Goal: Task Accomplishment & Management: Use online tool/utility

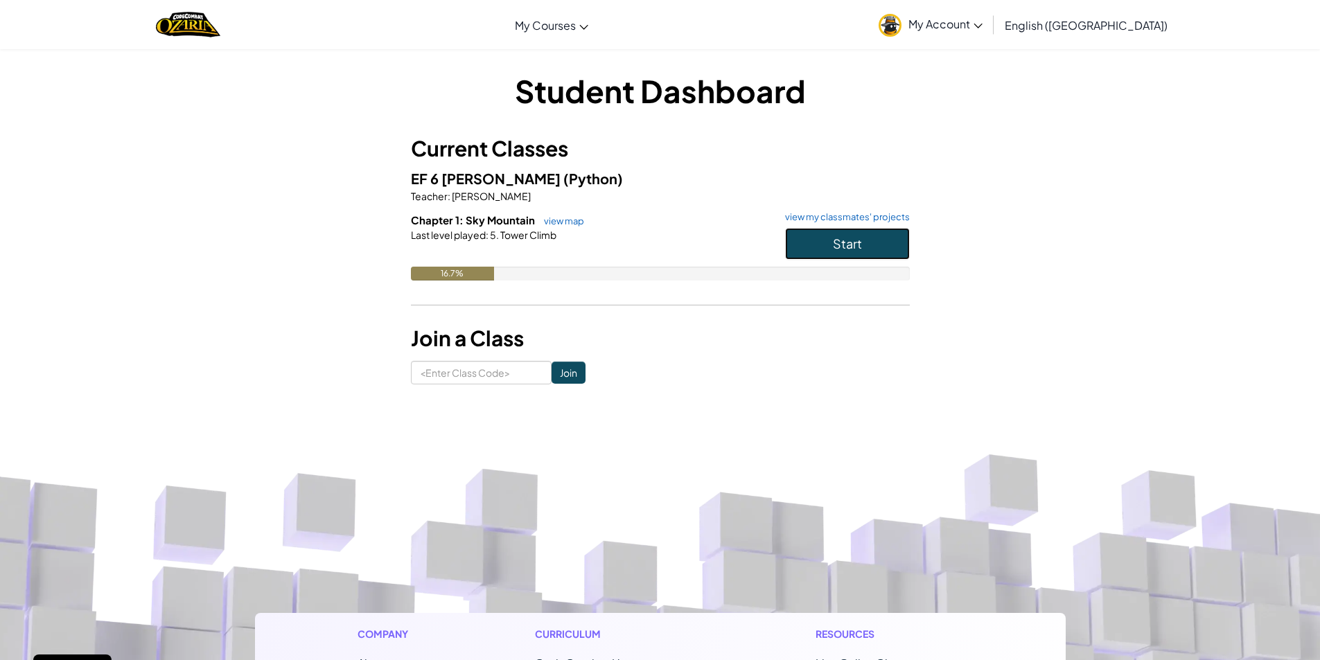
click at [799, 231] on button "Start" at bounding box center [847, 244] width 125 height 32
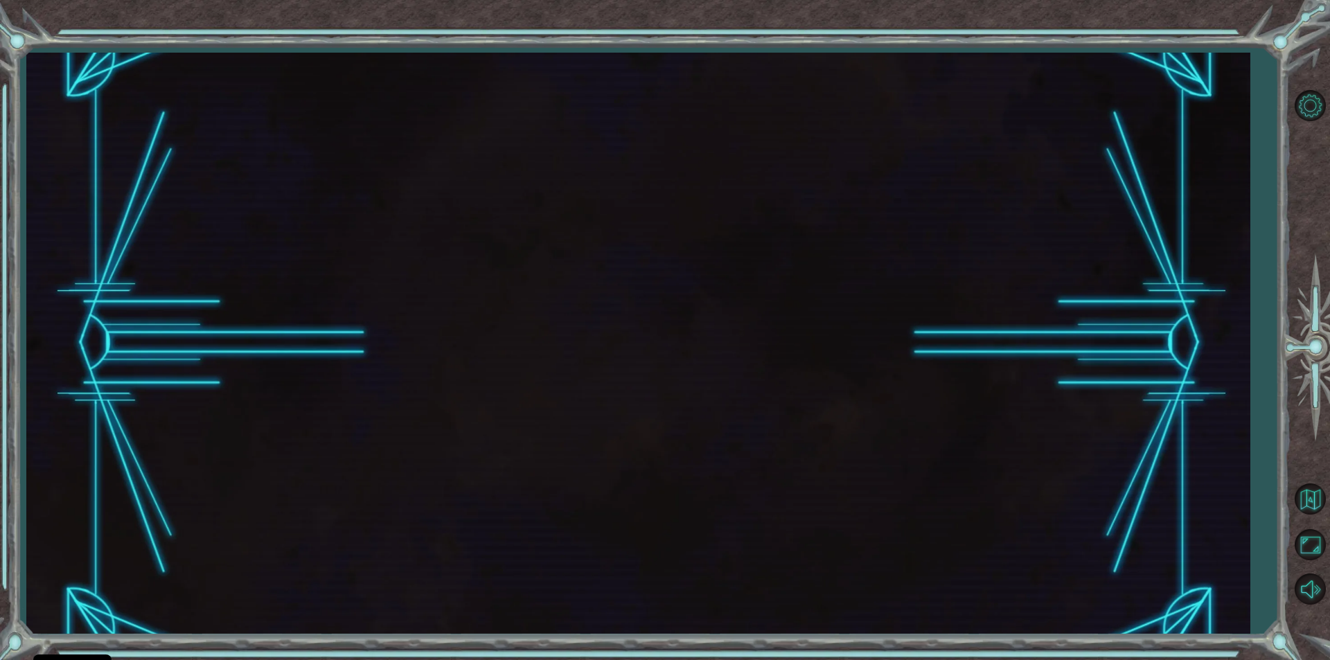
click at [838, 229] on div at bounding box center [638, 343] width 1224 height 581
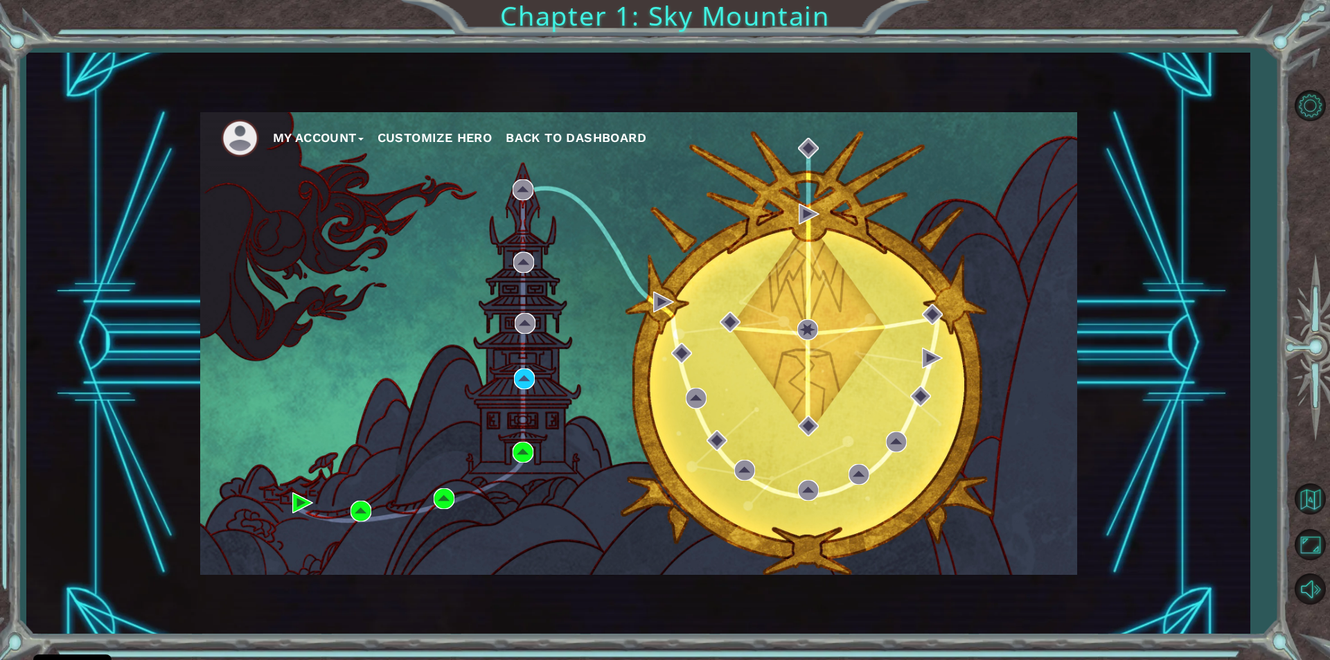
click at [747, 317] on div "My Account Customize Hero Back to Dashboard" at bounding box center [638, 343] width 877 height 463
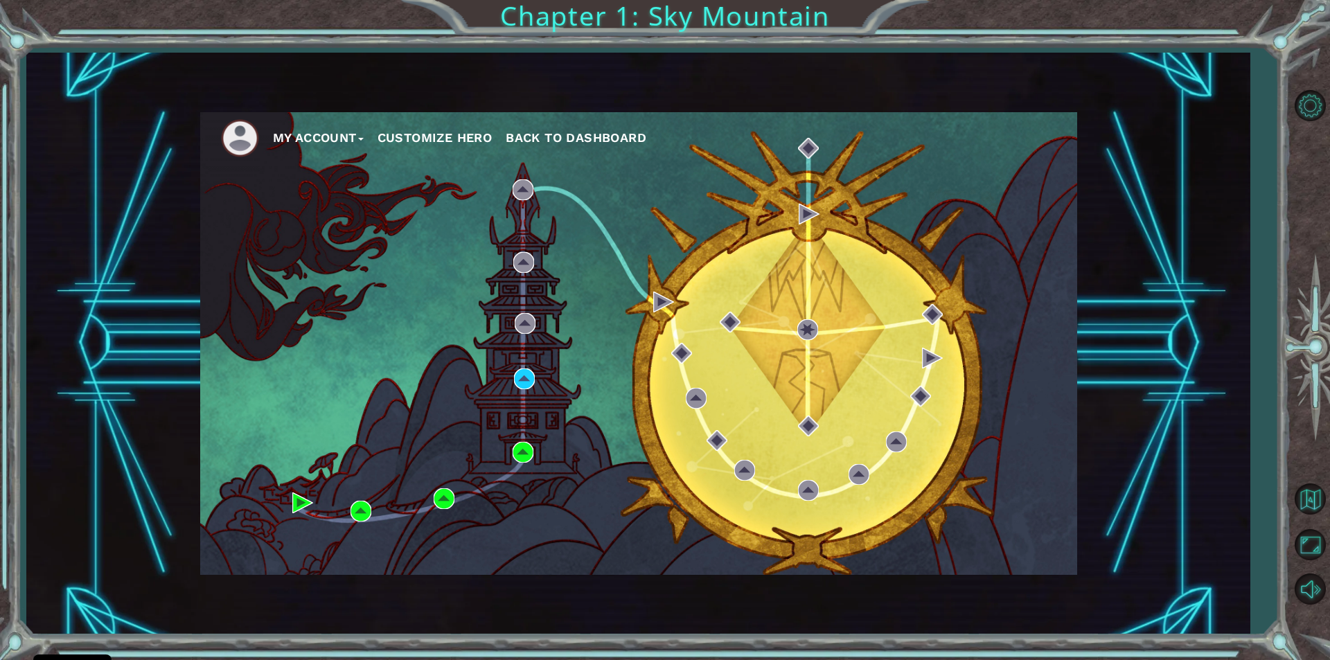
click at [747, 312] on div "My Account Customize Hero Back to Dashboard" at bounding box center [638, 343] width 877 height 463
click at [911, 262] on div "My Account Customize Hero Back to Dashboard" at bounding box center [638, 343] width 877 height 463
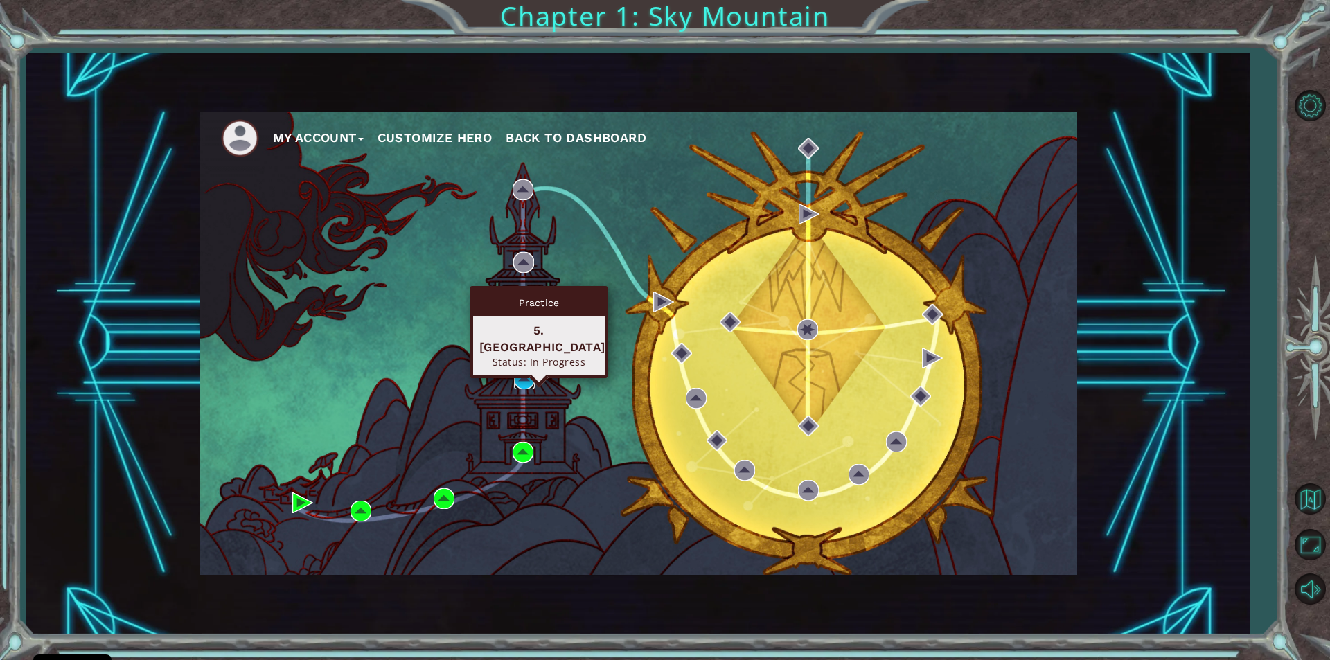
click at [525, 380] on img at bounding box center [524, 379] width 21 height 21
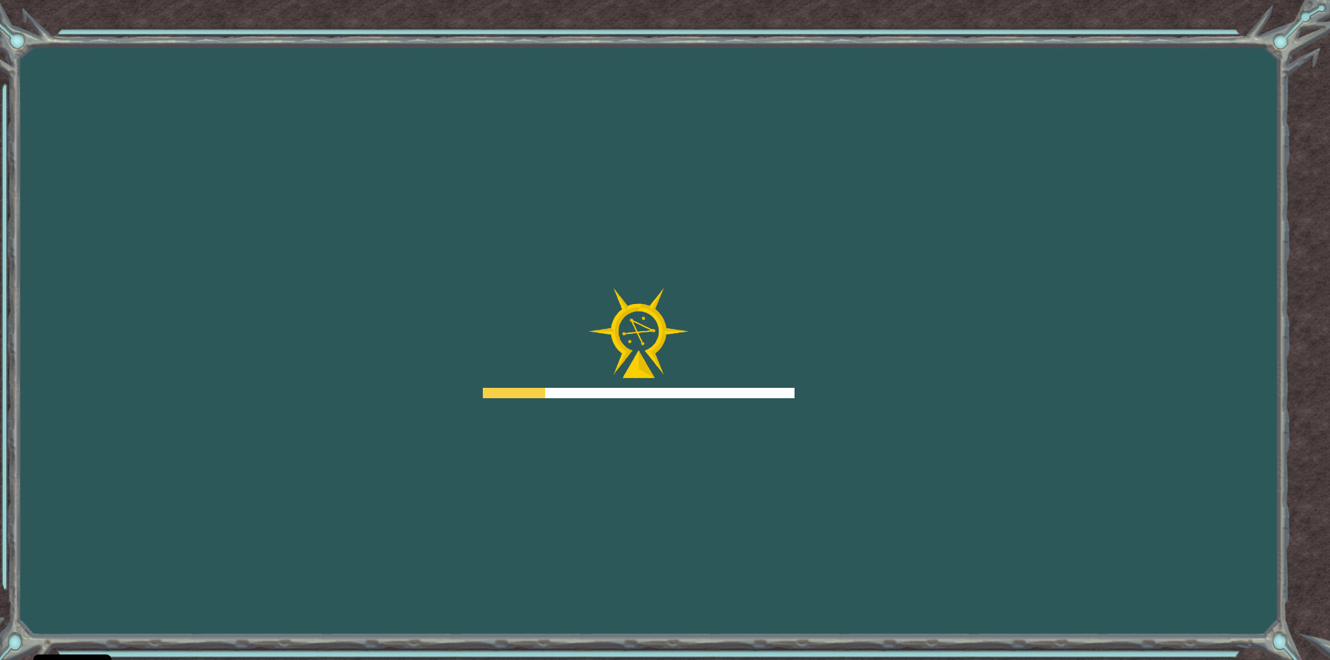
click at [533, 375] on div at bounding box center [639, 343] width 312 height 111
click at [520, 381] on div at bounding box center [639, 343] width 312 height 111
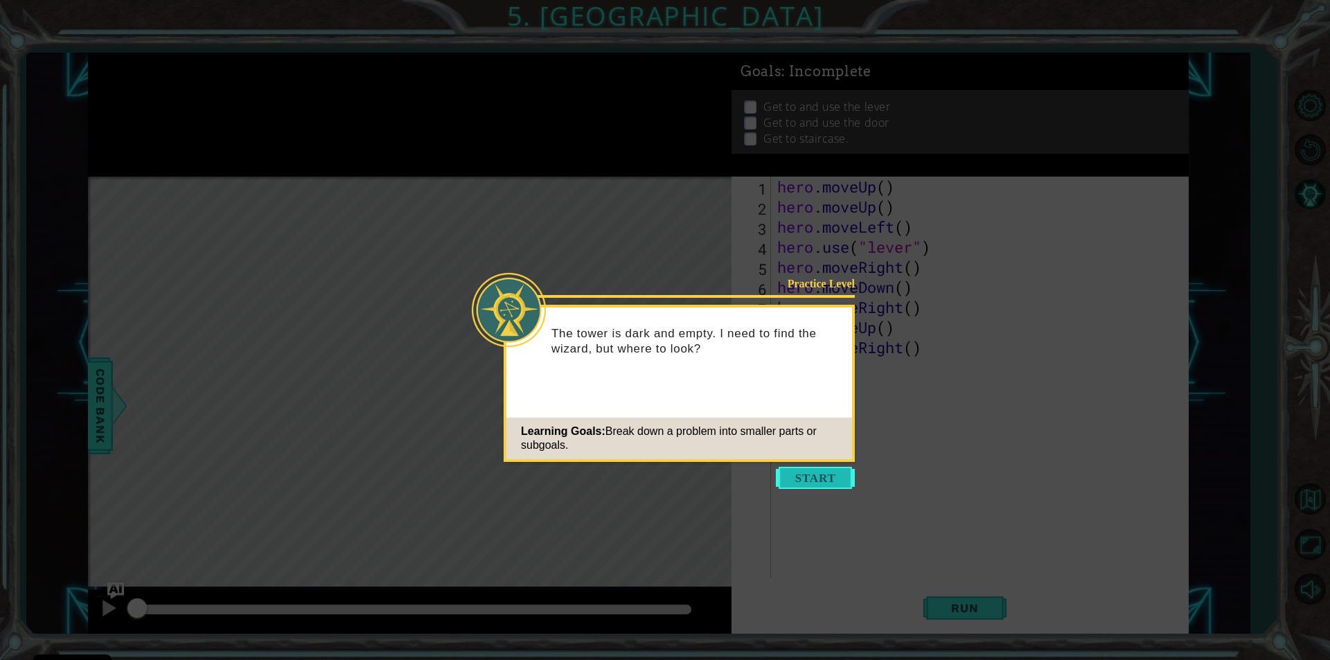
click at [830, 477] on button "Start" at bounding box center [815, 478] width 79 height 22
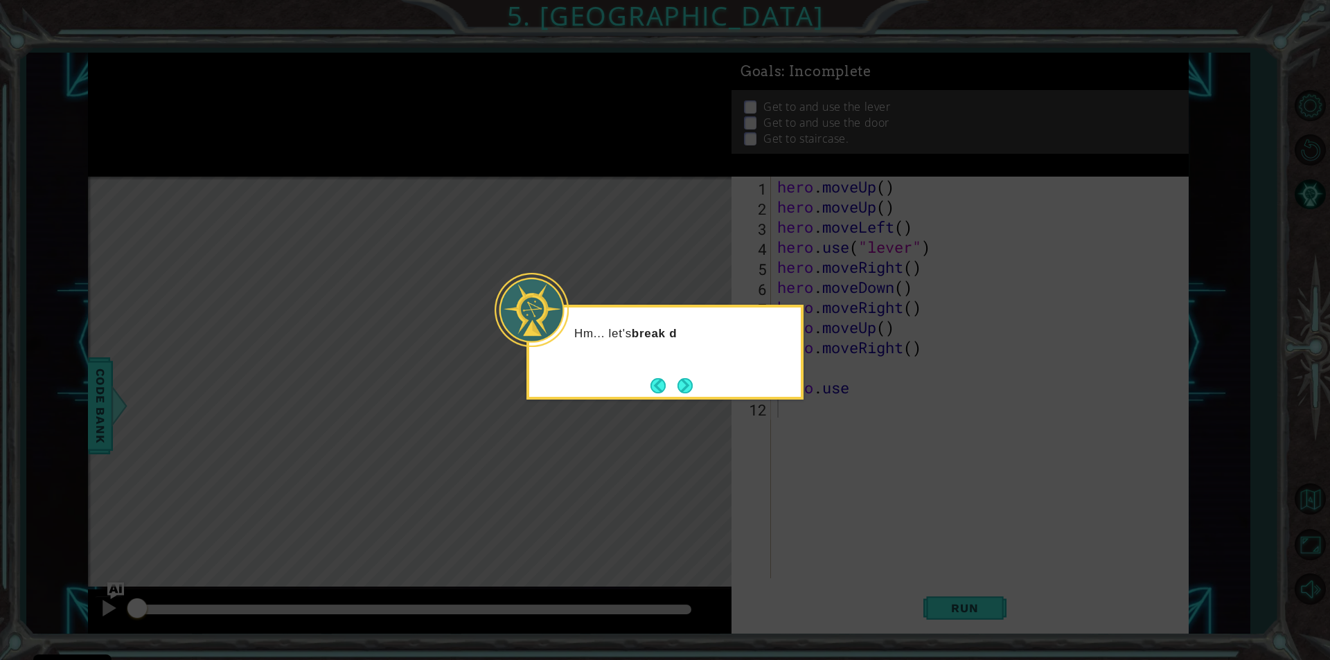
click at [835, 414] on icon at bounding box center [665, 330] width 1330 height 660
click at [976, 604] on icon at bounding box center [665, 330] width 1330 height 660
click at [689, 381] on button "Next" at bounding box center [685, 386] width 16 height 16
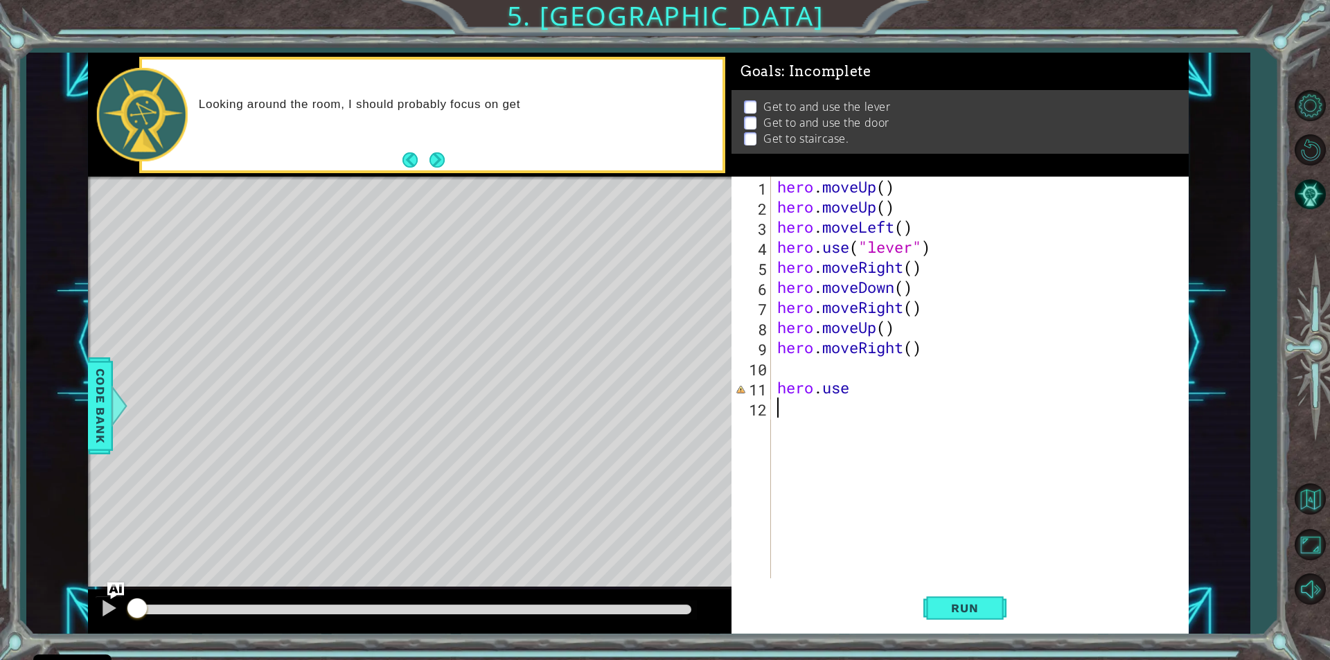
click at [840, 550] on div "hero . moveUp ( ) hero . moveUp ( ) hero . moveLeft ( ) hero . use ( "lever" ) …" at bounding box center [983, 398] width 417 height 442
drag, startPoint x: 823, startPoint y: 518, endPoint x: 1033, endPoint y: 560, distance: 214.0
click at [1033, 560] on div "hero . moveUp ( ) hero . moveUp ( ) hero . moveLeft ( ) hero . use ( "lever" ) …" at bounding box center [983, 398] width 417 height 442
drag, startPoint x: 1039, startPoint y: 550, endPoint x: 1019, endPoint y: 583, distance: 39.1
click at [1019, 583] on div "1 2 3 4 5 6 7 8 9 10 11 12 hero . moveUp ( ) hero . moveUp ( ) hero . moveLeft …" at bounding box center [960, 405] width 457 height 457
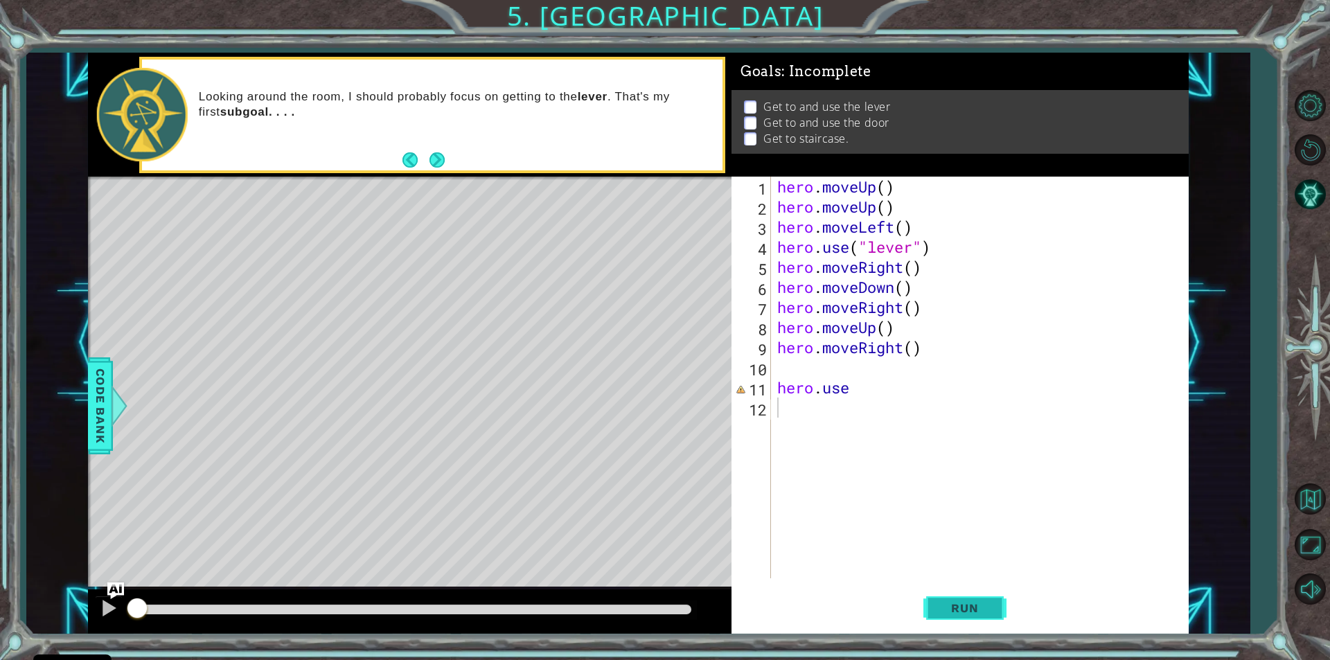
drag, startPoint x: 983, startPoint y: 593, endPoint x: 978, endPoint y: 603, distance: 10.8
click at [979, 603] on button "Run" at bounding box center [965, 609] width 83 height 46
click at [978, 603] on span "Run" at bounding box center [965, 608] width 55 height 14
click at [978, 590] on button "Run" at bounding box center [965, 609] width 83 height 46
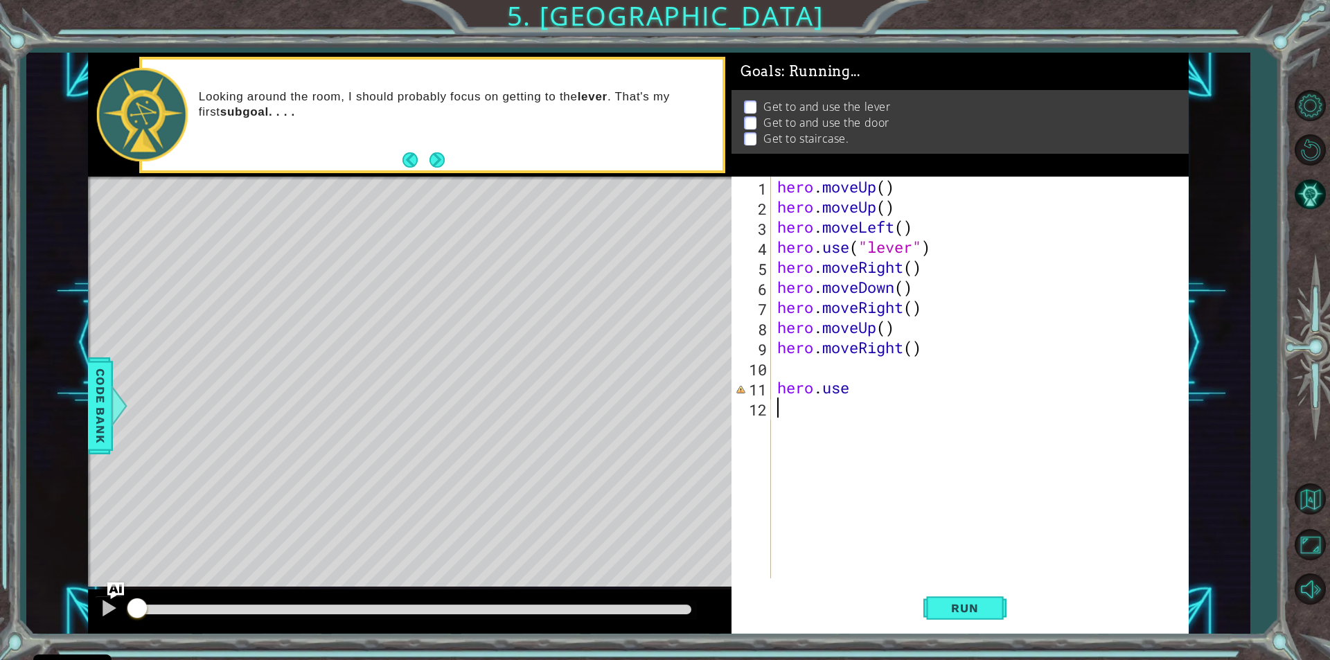
click at [922, 511] on div "hero . moveUp ( ) hero . moveUp ( ) hero . moveLeft ( ) hero . use ( "lever" ) …" at bounding box center [983, 398] width 417 height 442
click at [923, 511] on div "hero . moveUp ( ) hero . moveUp ( ) hero . moveLeft ( ) hero . use ( "lever" ) …" at bounding box center [983, 398] width 417 height 442
click at [925, 511] on div "hero . moveUp ( ) hero . moveUp ( ) hero . moveLeft ( ) hero . use ( "lever" ) …" at bounding box center [983, 398] width 417 height 442
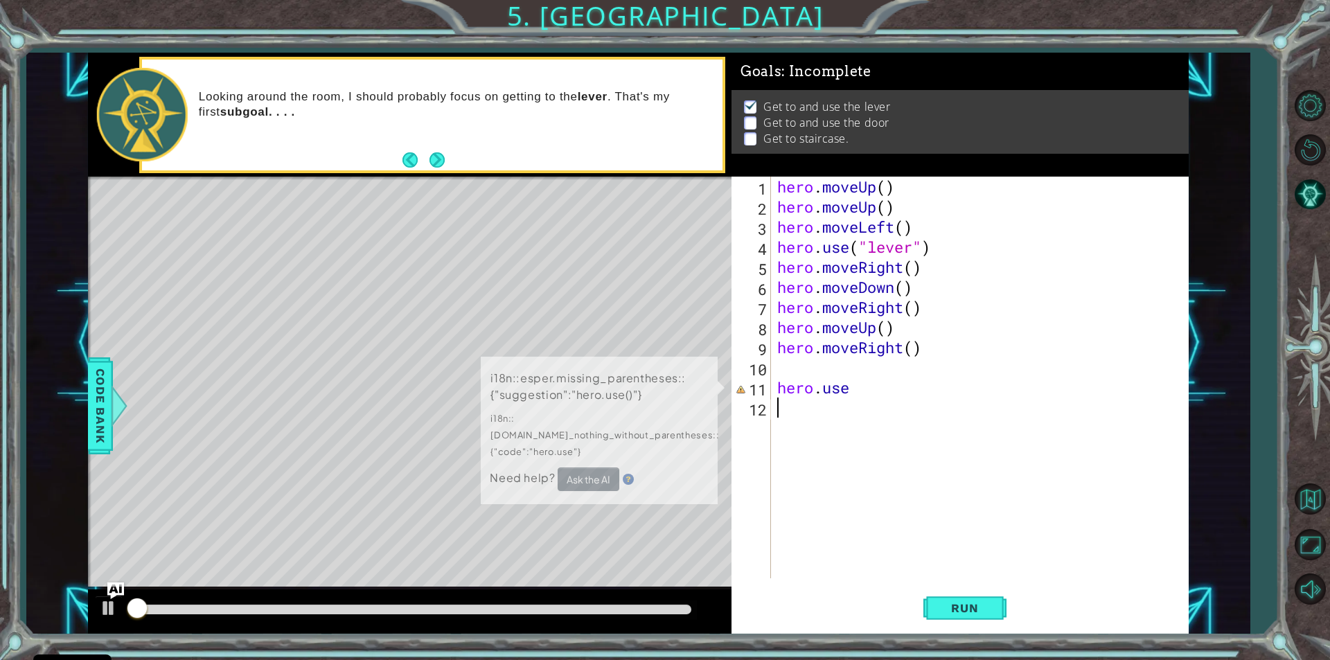
drag, startPoint x: 1026, startPoint y: 394, endPoint x: 1029, endPoint y: 409, distance: 14.8
click at [976, 394] on div "hero . moveUp ( ) hero . moveUp ( ) hero . moveLeft ( ) hero . use ( "lever" ) …" at bounding box center [983, 398] width 417 height 442
click at [1053, 394] on div "hero . moveUp ( ) hero . moveUp ( ) hero . moveLeft ( ) hero . use ( "lever" ) …" at bounding box center [983, 398] width 417 height 442
click at [1053, 395] on div "hero . moveUp ( ) hero . moveUp ( ) hero . moveLeft ( ) hero . use ( "lever" ) …" at bounding box center [983, 398] width 417 height 442
type textarea "hero.use"
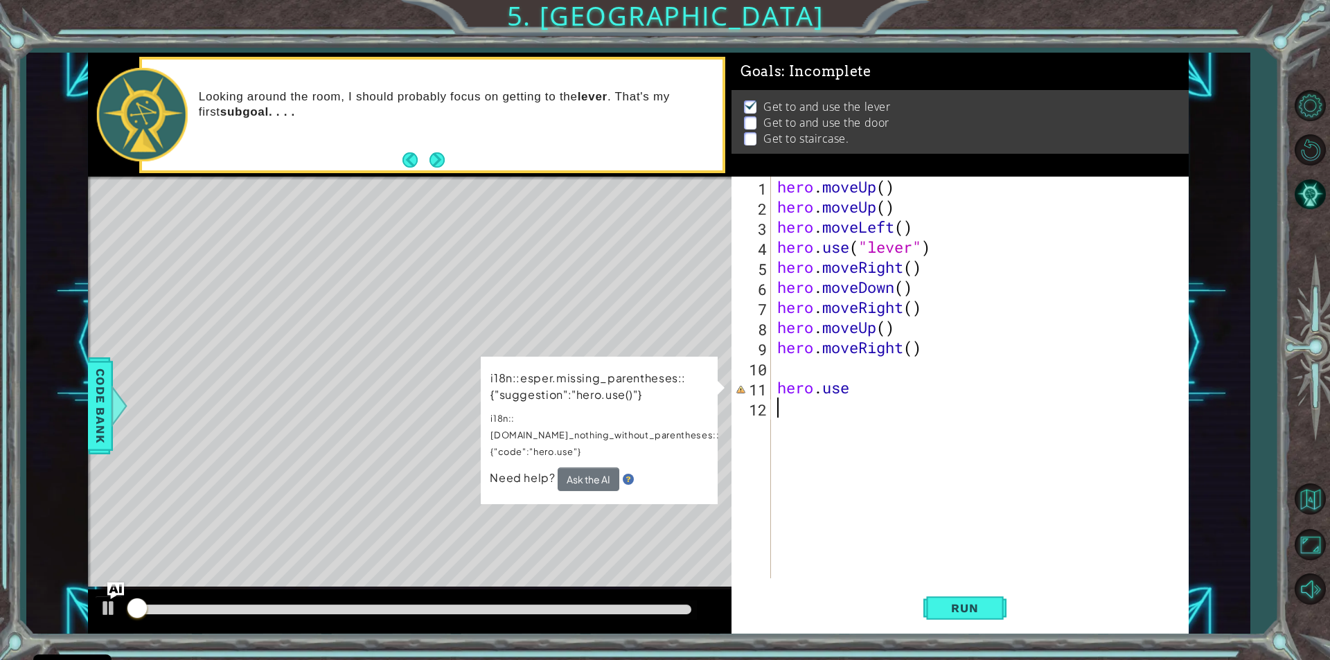
type textarea "use"
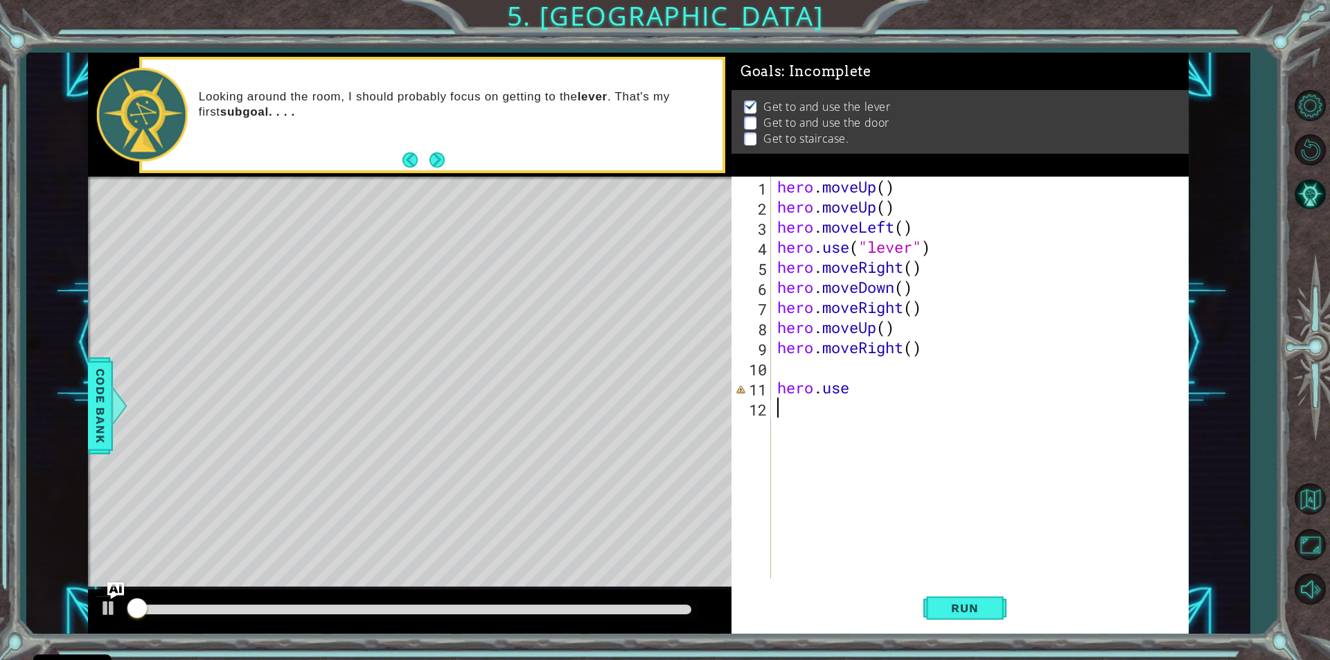
click at [1029, 409] on div "hero . moveUp ( ) hero . moveUp ( ) hero . moveLeft ( ) hero . use ( "lever" ) …" at bounding box center [983, 398] width 417 height 442
type textarea "use"
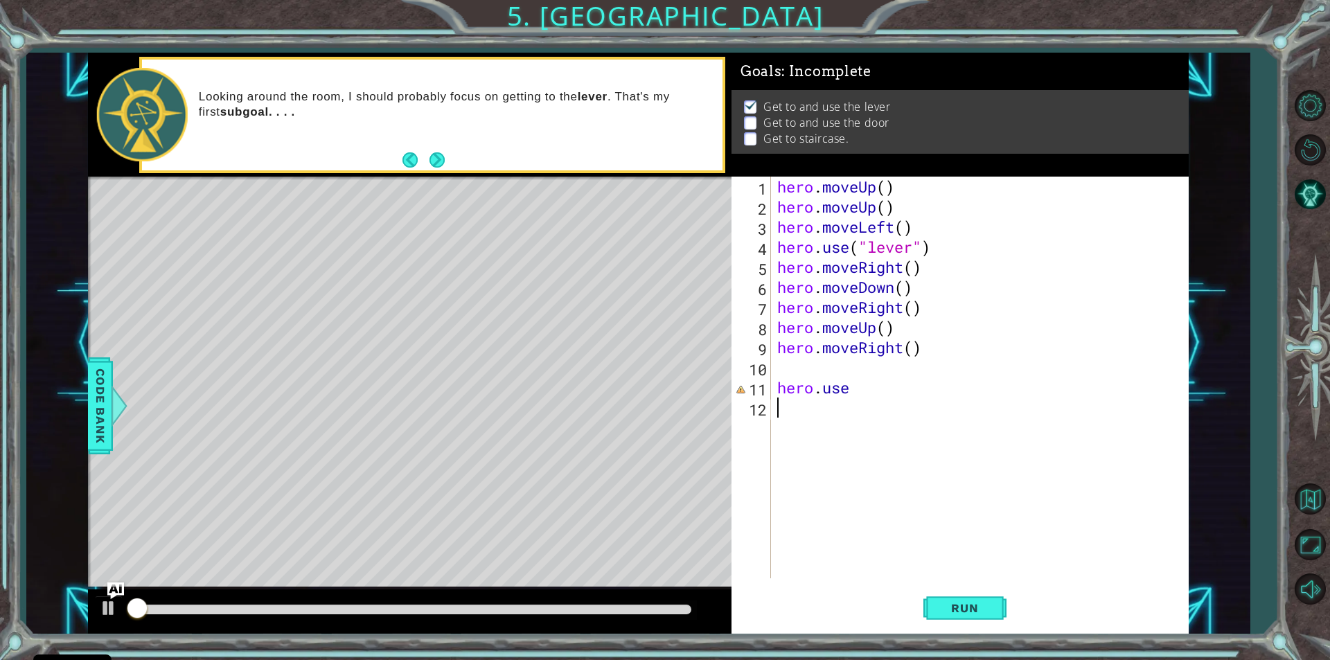
click at [1029, 409] on div "hero . moveUp ( ) hero . moveUp ( ) hero . moveLeft ( ) hero . use ( "lever" ) …" at bounding box center [983, 398] width 417 height 442
type textarea "use"
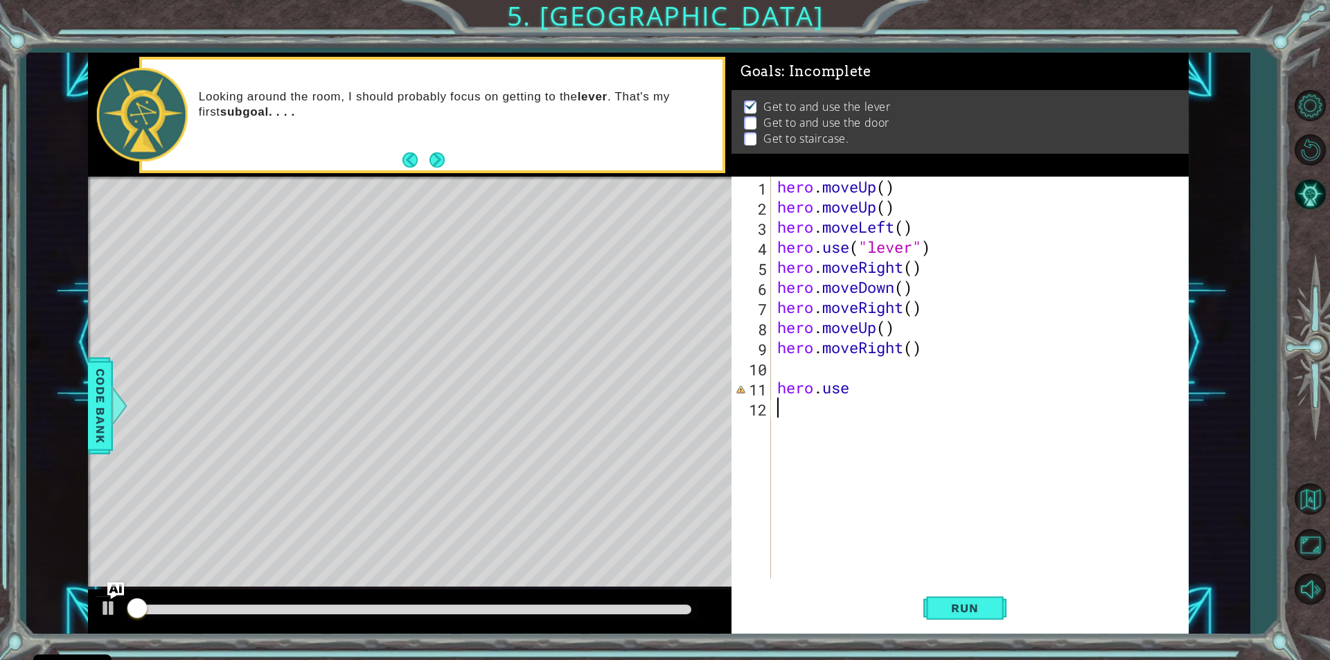
click at [1029, 409] on div "hero . moveUp ( ) hero . moveUp ( ) hero . moveLeft ( ) hero . use ( "lever" ) …" at bounding box center [983, 398] width 417 height 442
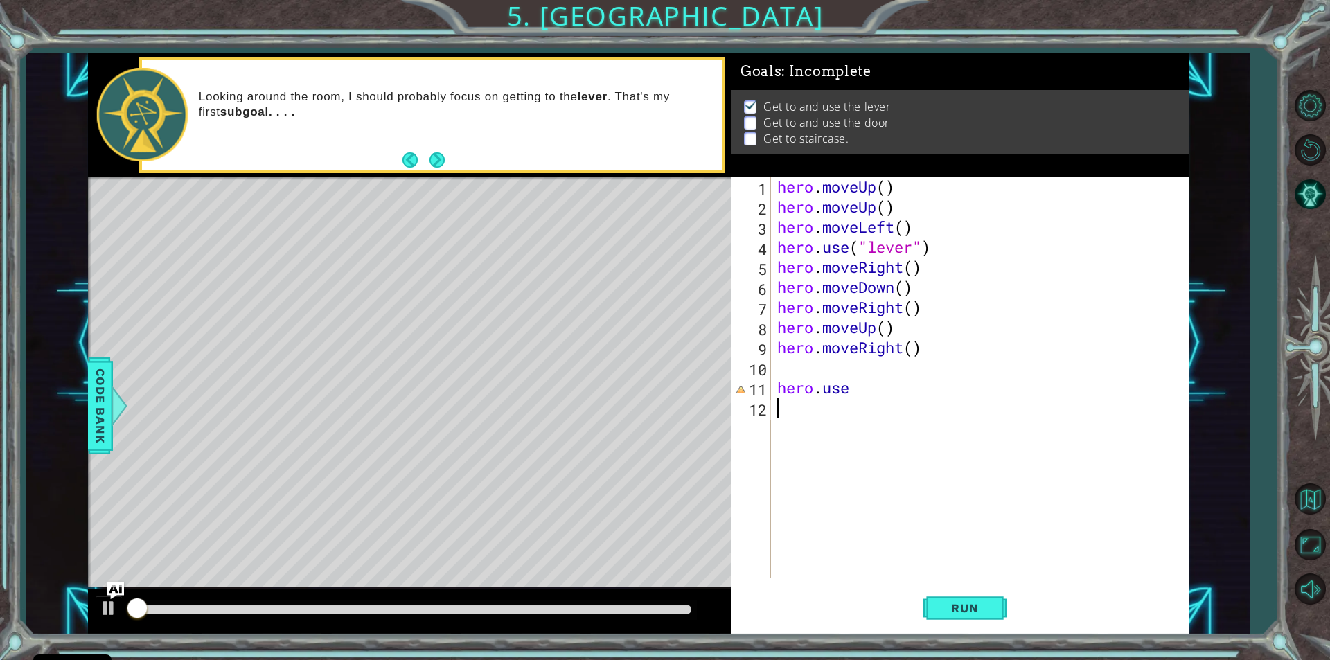
click at [992, 477] on div "hero . moveUp ( ) hero . moveUp ( ) hero . moveLeft ( ) hero . use ( "lever" ) …" at bounding box center [983, 398] width 417 height 442
click at [951, 617] on button "Run" at bounding box center [965, 609] width 83 height 46
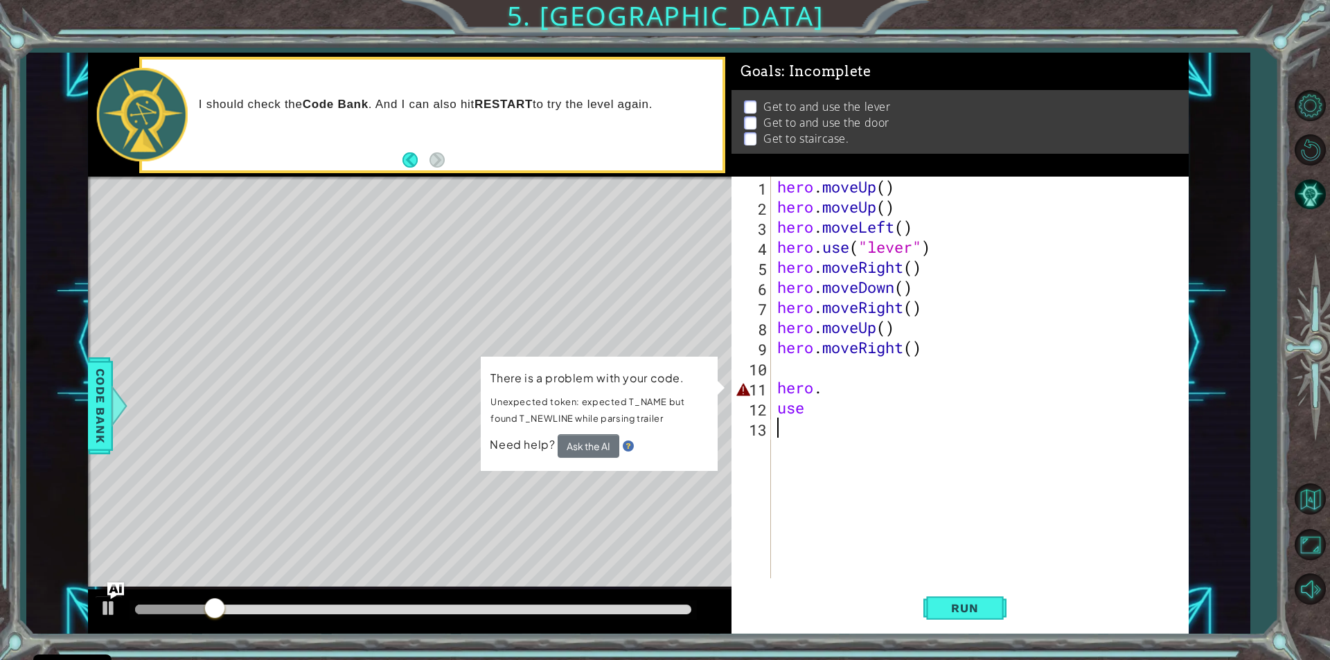
click at [822, 391] on div "hero . moveUp ( ) hero . moveUp ( ) hero . moveLeft ( ) hero . use ( "lever" ) …" at bounding box center [983, 398] width 417 height 442
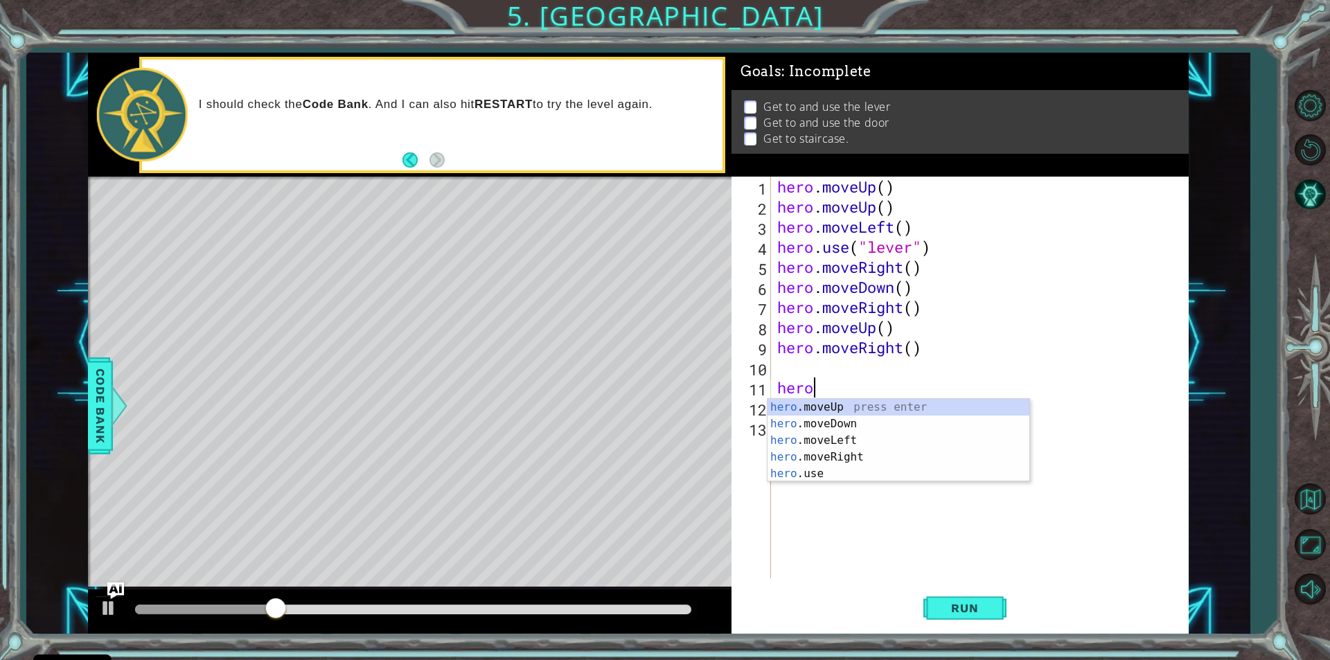
type textarea "h"
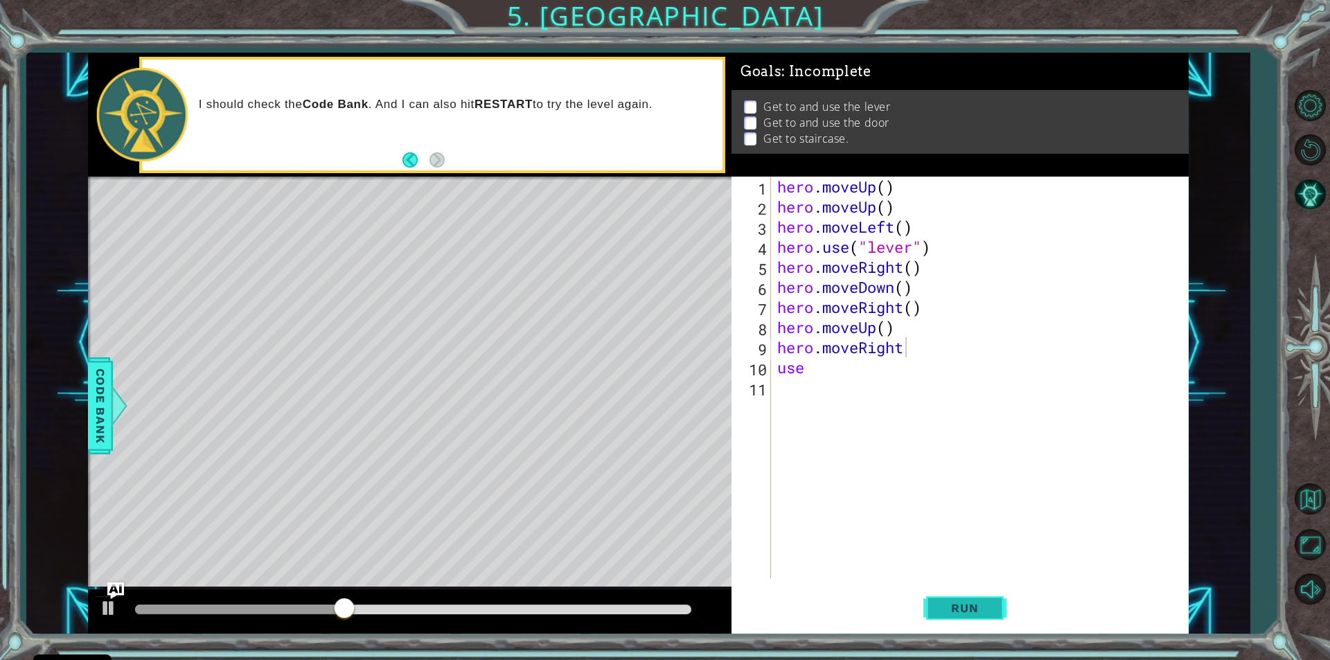
click at [963, 608] on span "Run" at bounding box center [965, 608] width 55 height 14
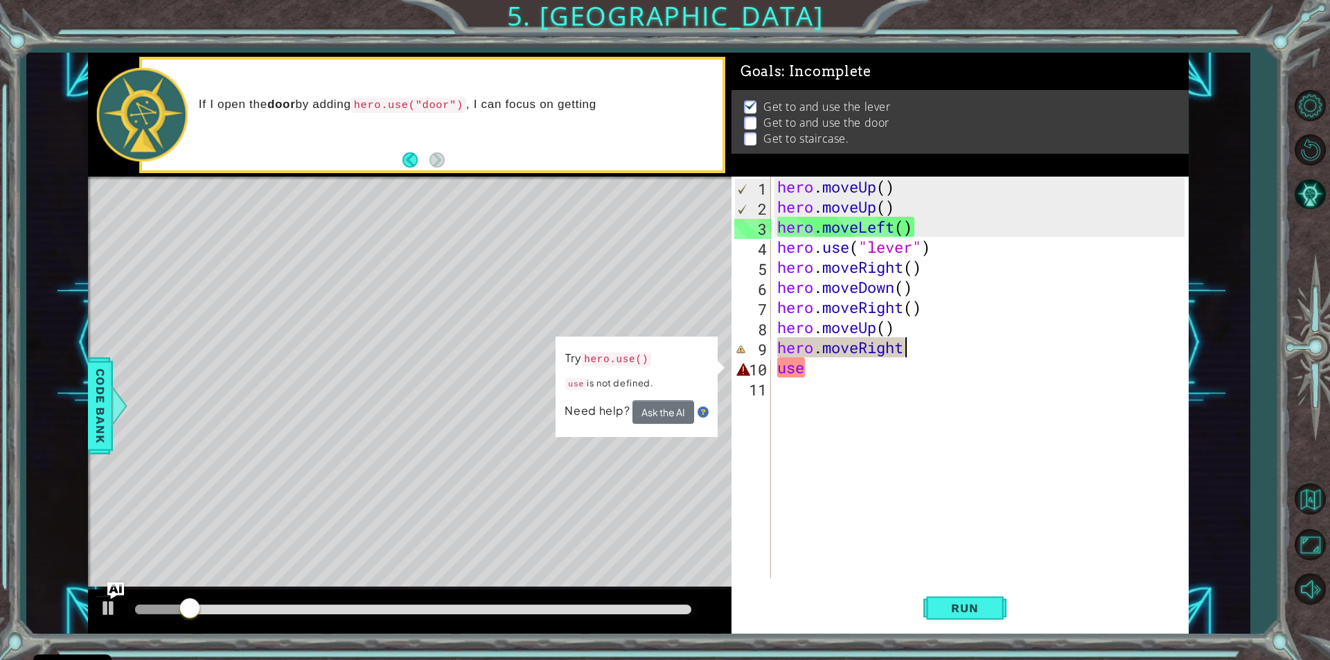
click at [812, 369] on div "hero . moveUp ( ) hero . moveUp ( ) hero . moveLeft ( ) hero . use ( "lever" ) …" at bounding box center [983, 398] width 417 height 442
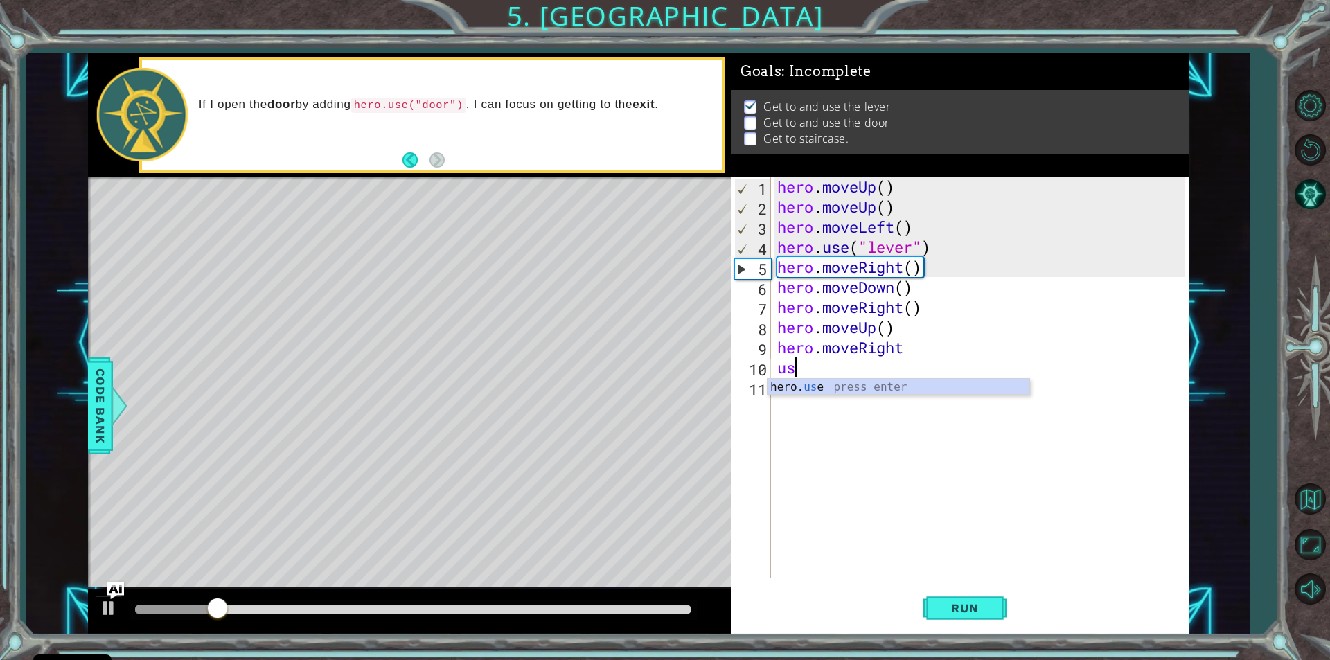
type textarea "u"
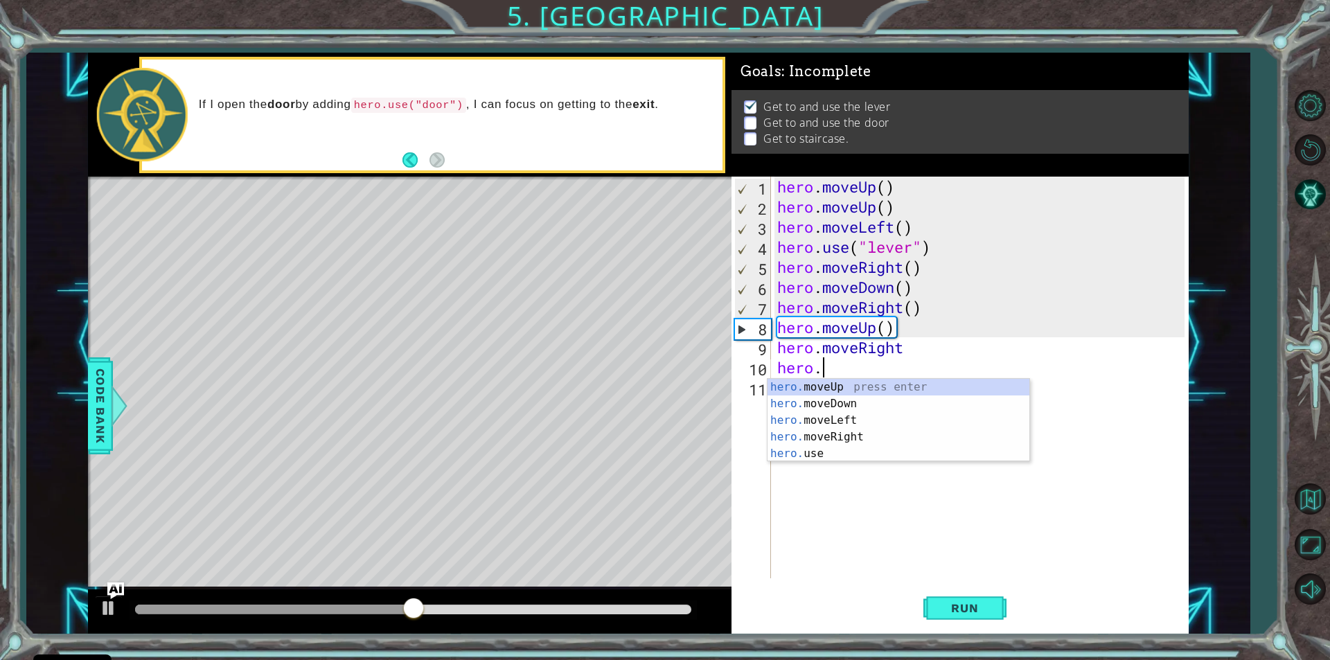
scroll to position [0, 1]
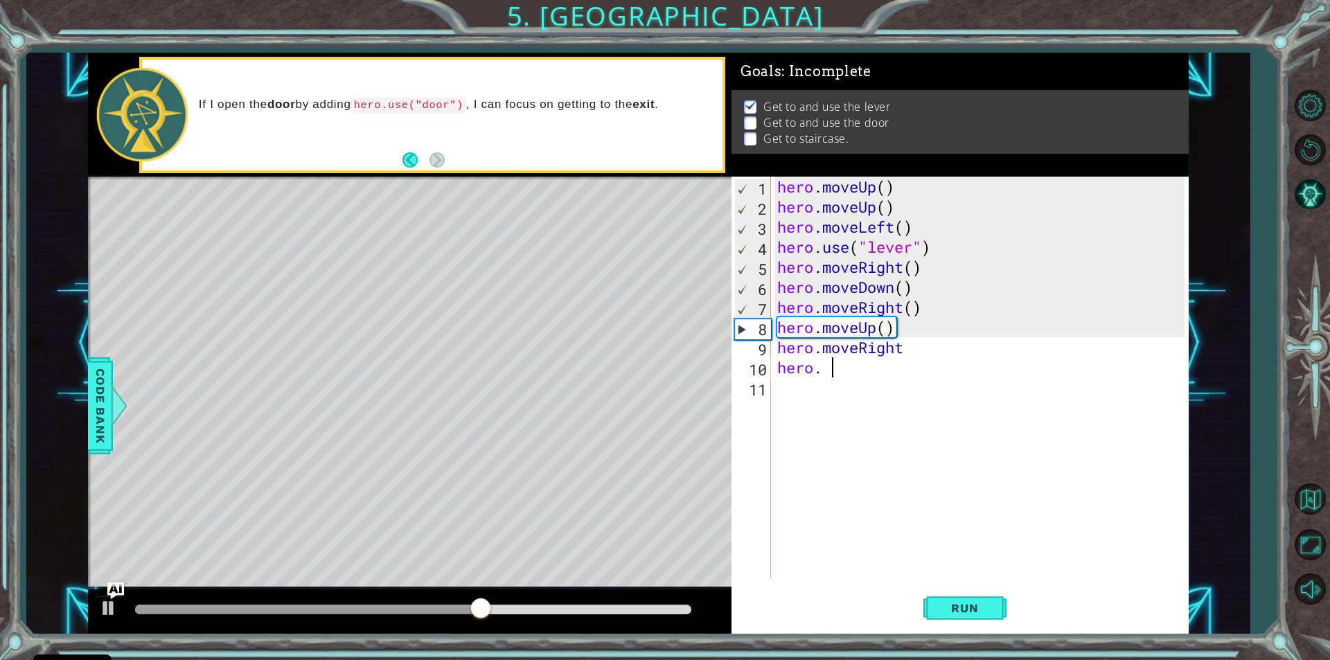
type textarea "hero."
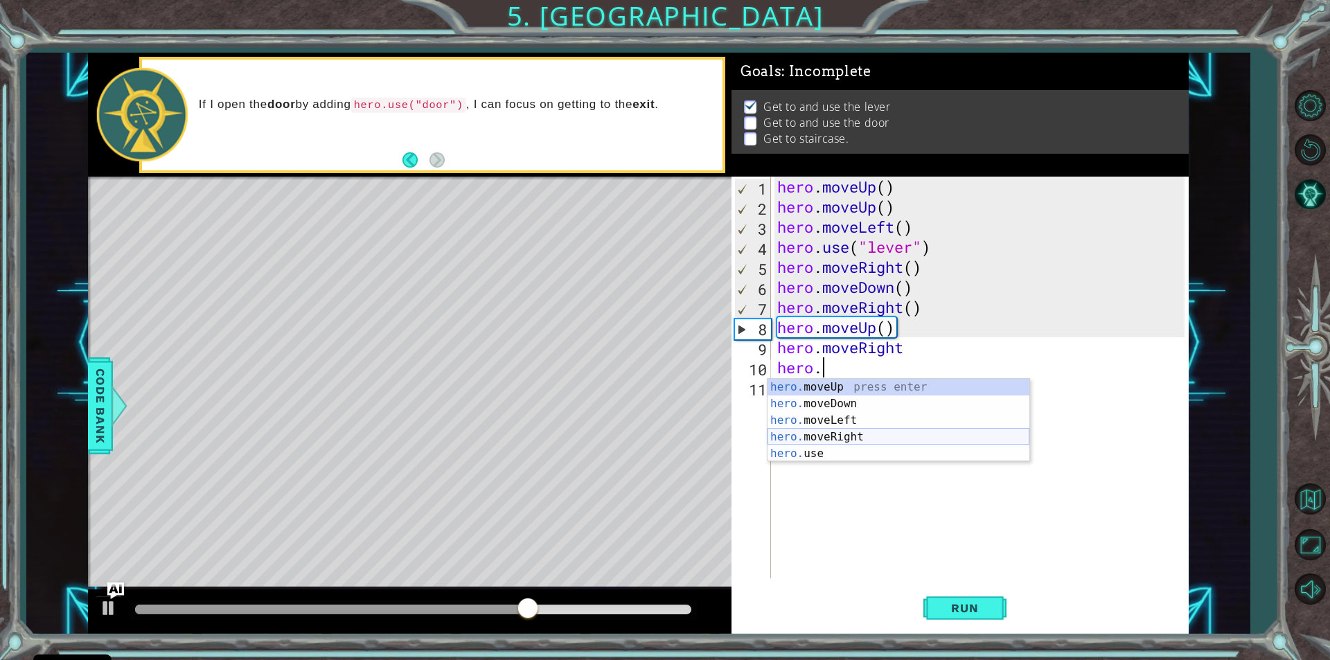
click at [830, 437] on div "hero. moveUp press enter hero. moveDown press enter hero. moveLeft press enter …" at bounding box center [899, 437] width 262 height 116
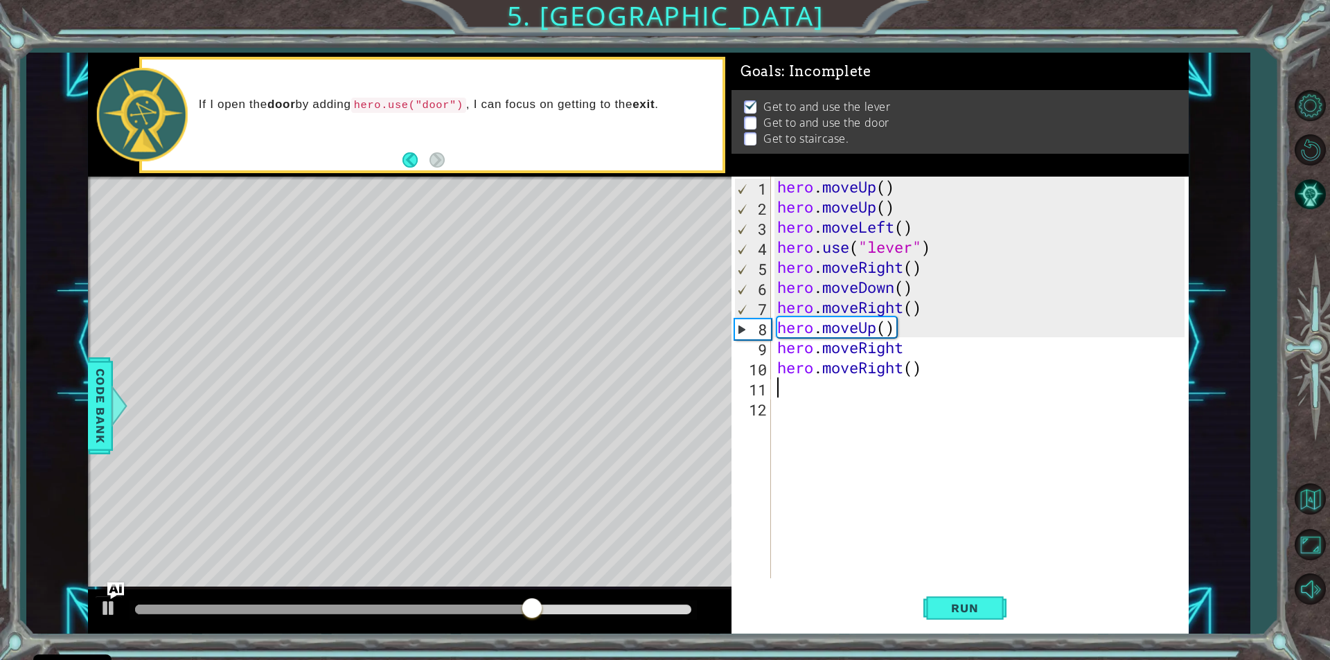
scroll to position [0, 0]
click at [976, 611] on span "Run" at bounding box center [965, 608] width 55 height 14
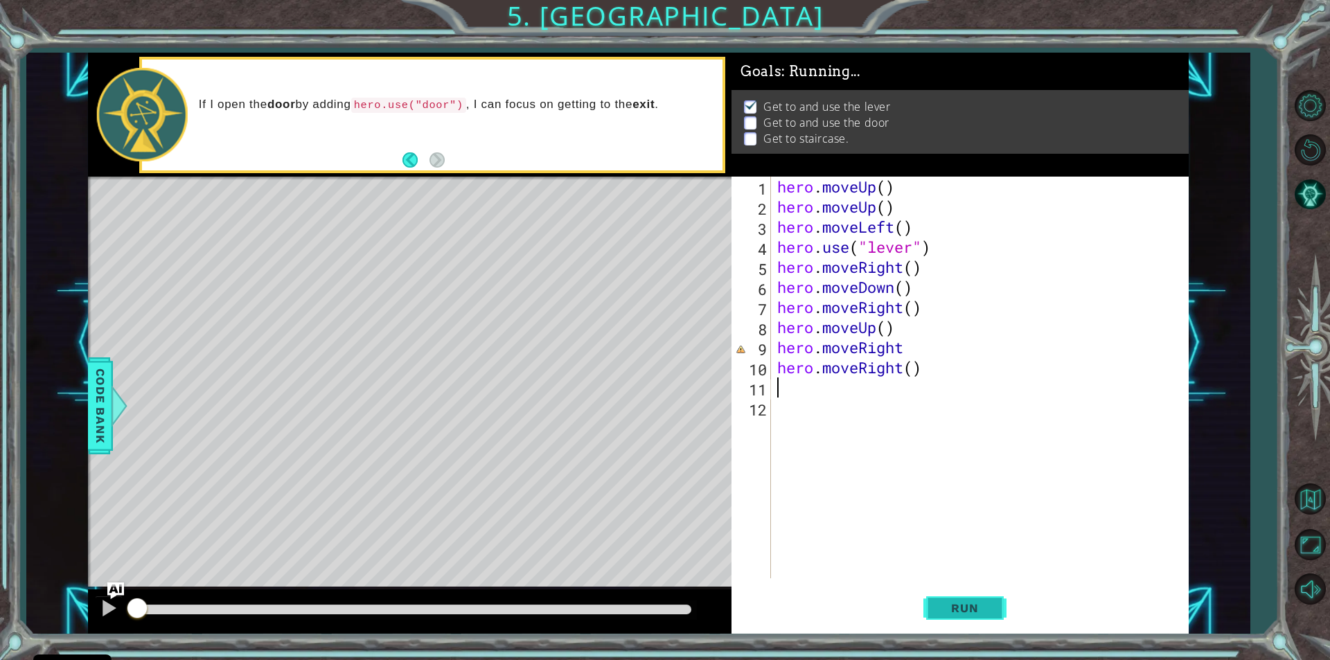
click at [976, 611] on span "Run" at bounding box center [965, 608] width 55 height 14
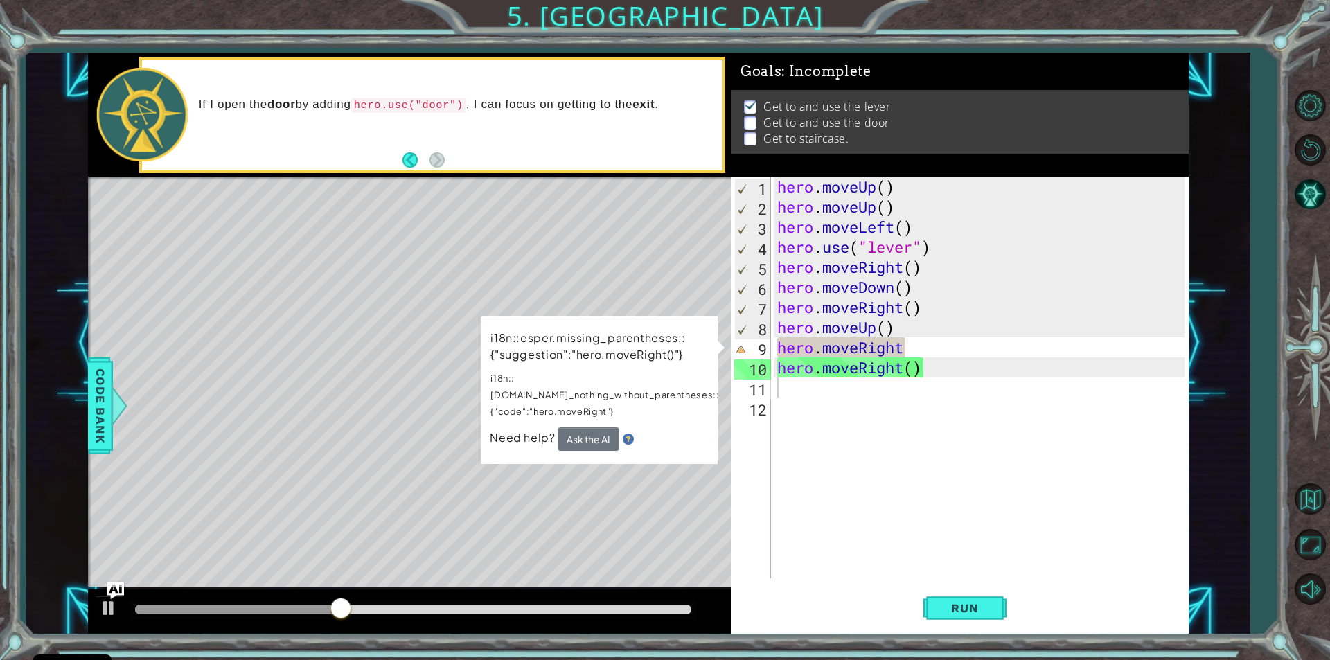
click at [610, 264] on div "Level Map" at bounding box center [408, 381] width 640 height 408
click at [568, 427] on button "Ask the AI" at bounding box center [588, 439] width 62 height 24
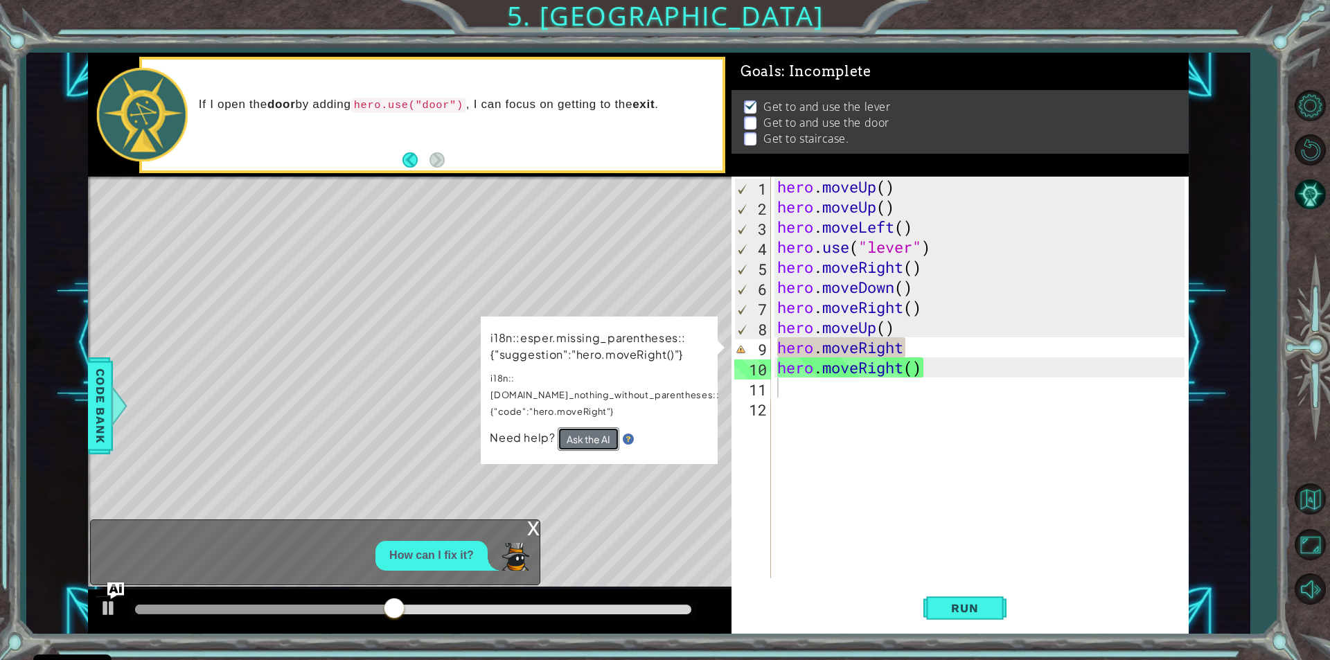
click at [583, 428] on button "Ask the AI" at bounding box center [589, 440] width 62 height 24
click at [583, 428] on button "Ask the AI" at bounding box center [590, 440] width 62 height 24
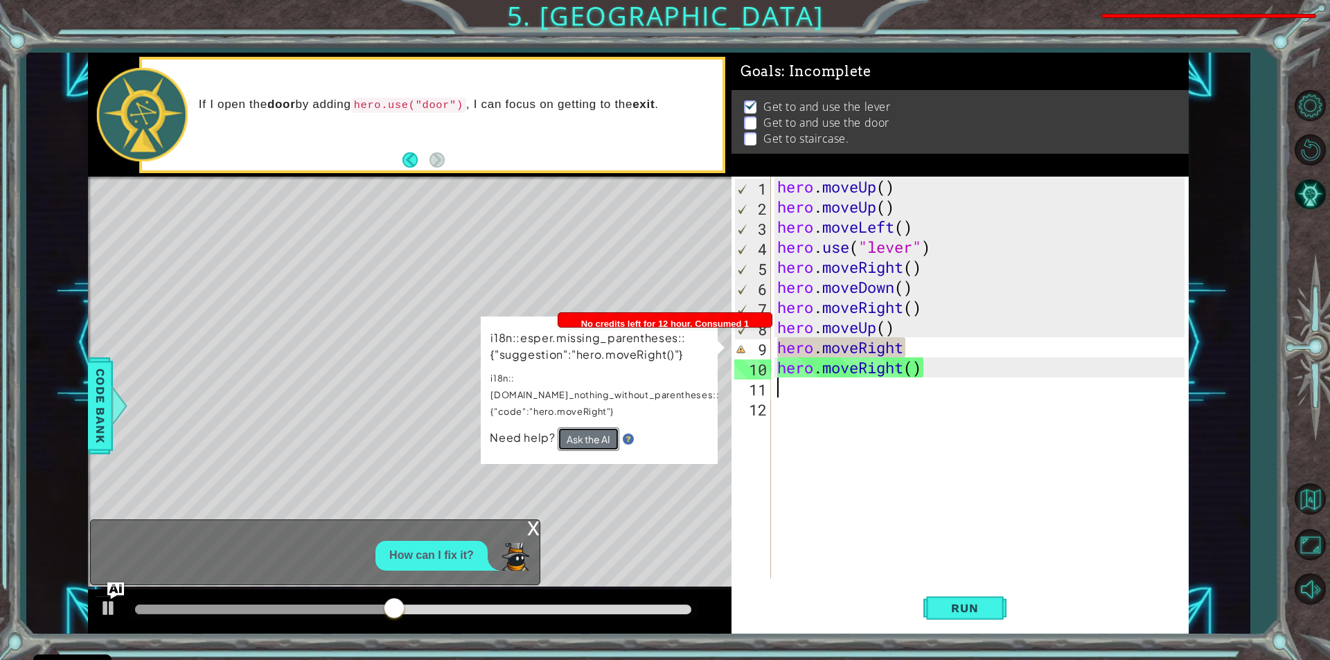
click at [583, 428] on button "Ask the AI" at bounding box center [589, 440] width 62 height 24
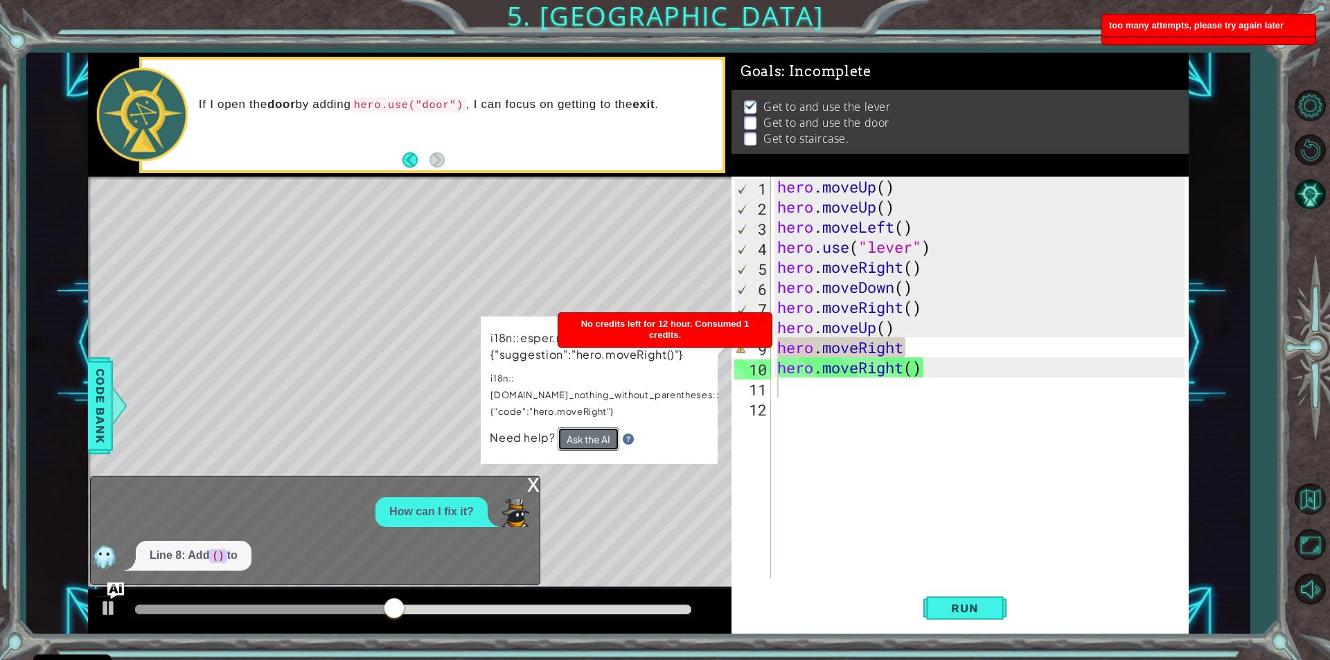
click at [583, 428] on button "Ask the AI" at bounding box center [590, 440] width 62 height 25
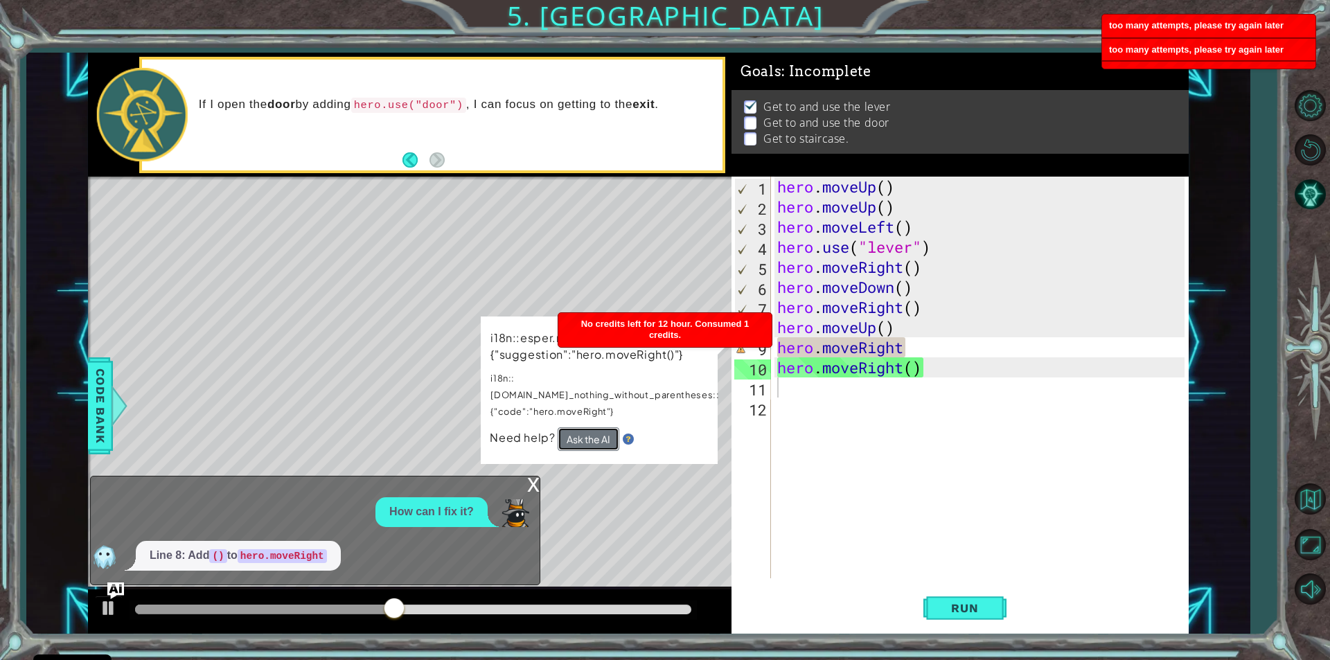
click at [583, 428] on button "Ask the AI" at bounding box center [590, 440] width 62 height 25
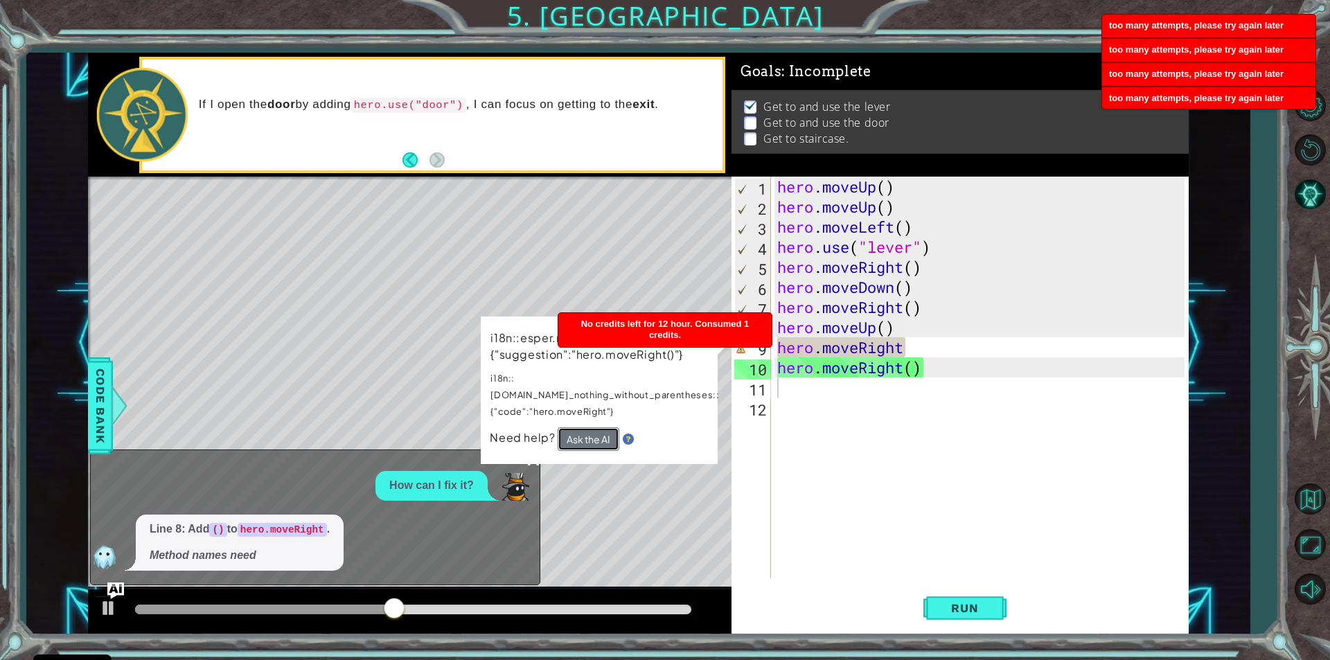
click at [595, 432] on button "Ask the AI" at bounding box center [590, 440] width 62 height 24
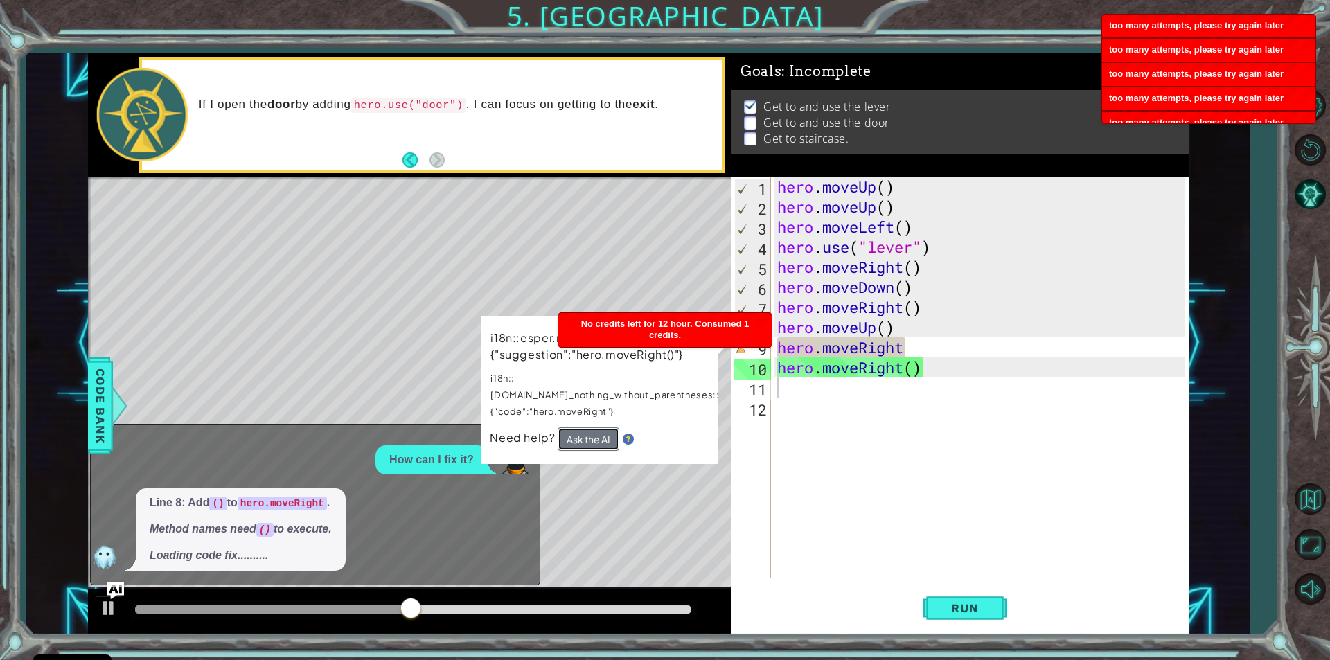
click at [602, 428] on button "Ask the AI" at bounding box center [589, 440] width 62 height 24
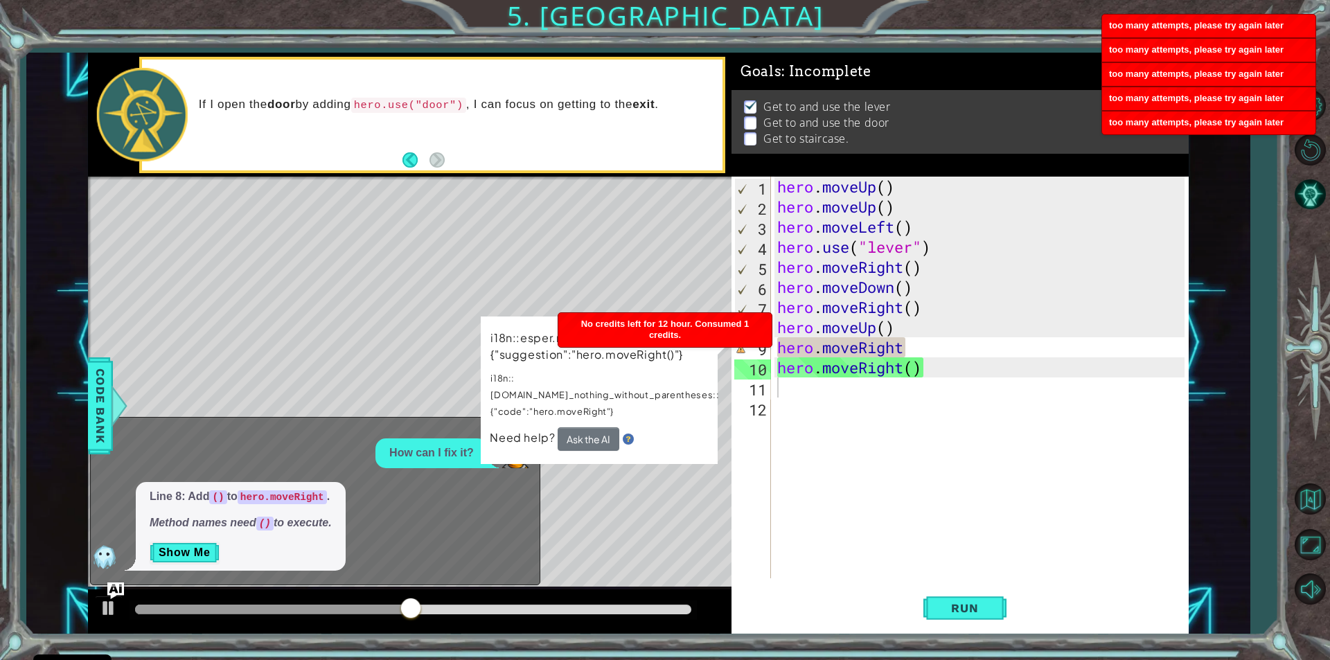
drag, startPoint x: 675, startPoint y: 236, endPoint x: 667, endPoint y: 281, distance: 46.4
click at [673, 241] on div "Level Map" at bounding box center [408, 381] width 640 height 408
drag, startPoint x: 667, startPoint y: 281, endPoint x: 667, endPoint y: 472, distance: 190.6
click at [666, 295] on div "Level Map" at bounding box center [408, 381] width 640 height 408
drag, startPoint x: 667, startPoint y: 472, endPoint x: 703, endPoint y: 606, distance: 138.5
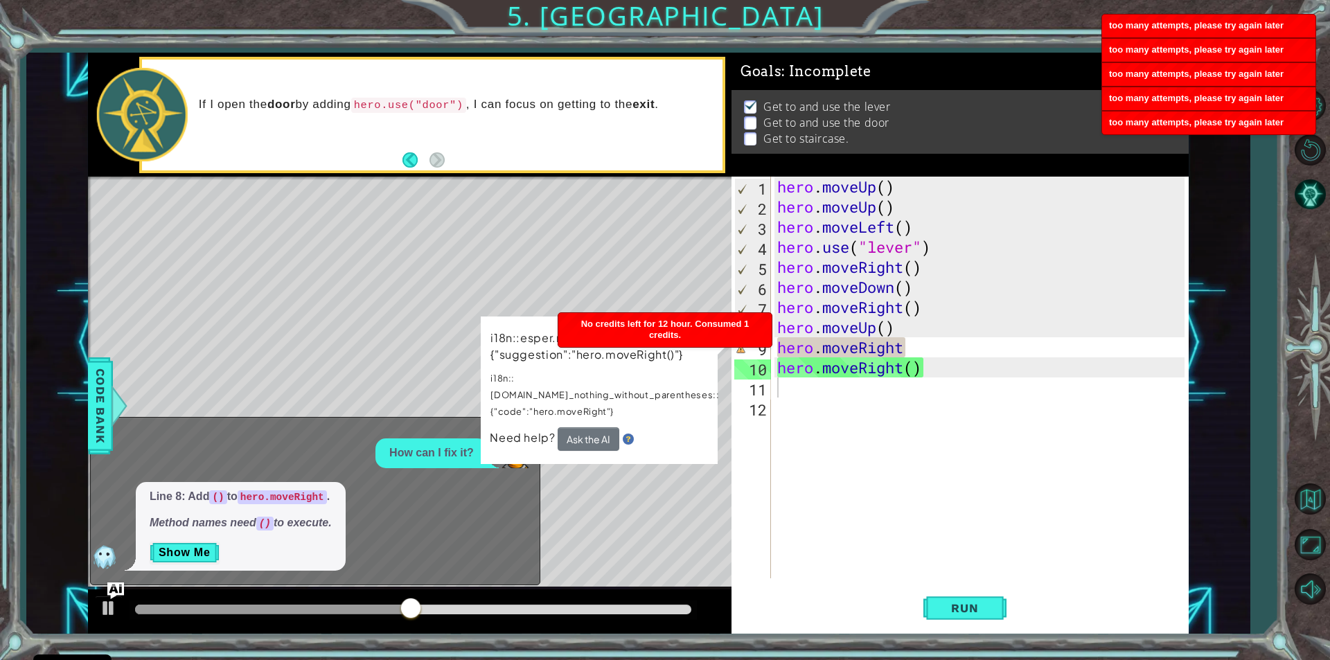
click at [703, 606] on div "methods hero moveDown(steps) moveUp(steps) moveLeft(steps) moveRight(steps) use…" at bounding box center [638, 343] width 1101 height 581
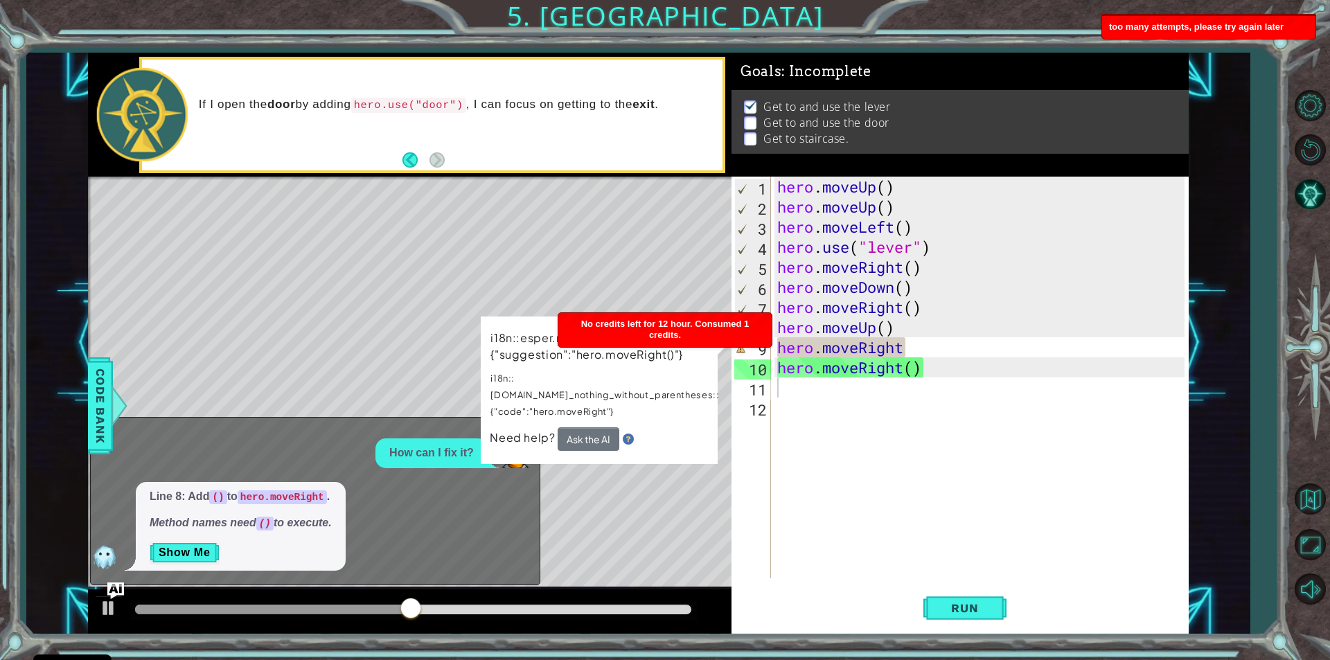
drag, startPoint x: 581, startPoint y: 338, endPoint x: 577, endPoint y: 355, distance: 17.1
click at [577, 355] on body "Cookie Policy CodeCombat uses a few essential and non-essential cookies. Privac…" at bounding box center [665, 330] width 1330 height 660
click at [782, 391] on div "hero . moveUp ( ) hero . moveUp ( ) hero . moveLeft ( ) hero . use ( "lever" ) …" at bounding box center [983, 398] width 417 height 442
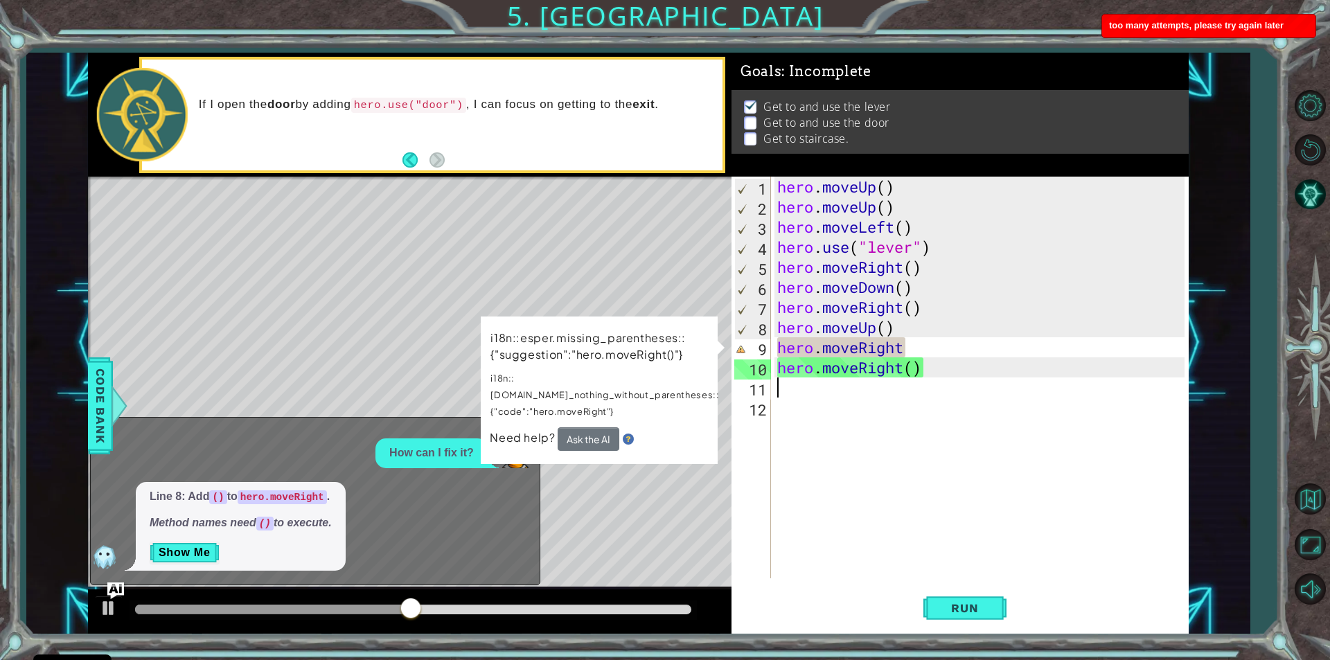
click at [779, 391] on div "hero . moveUp ( ) hero . moveUp ( ) hero . moveLeft ( ) hero . use ( "lever" ) …" at bounding box center [983, 398] width 417 height 442
drag, startPoint x: 773, startPoint y: 397, endPoint x: 772, endPoint y: 412, distance: 14.6
click at [772, 412] on div "1 2 3 4 5 6 7 8 9 10 11 12 hero . moveUp ( ) hero . moveUp ( ) hero . moveLeft …" at bounding box center [958, 378] width 453 height 402
click at [760, 378] on div "10" at bounding box center [753, 370] width 37 height 20
click at [789, 392] on div "hero . moveUp ( ) hero . moveUp ( ) hero . moveLeft ( ) hero . use ( "lever" ) …" at bounding box center [983, 398] width 417 height 442
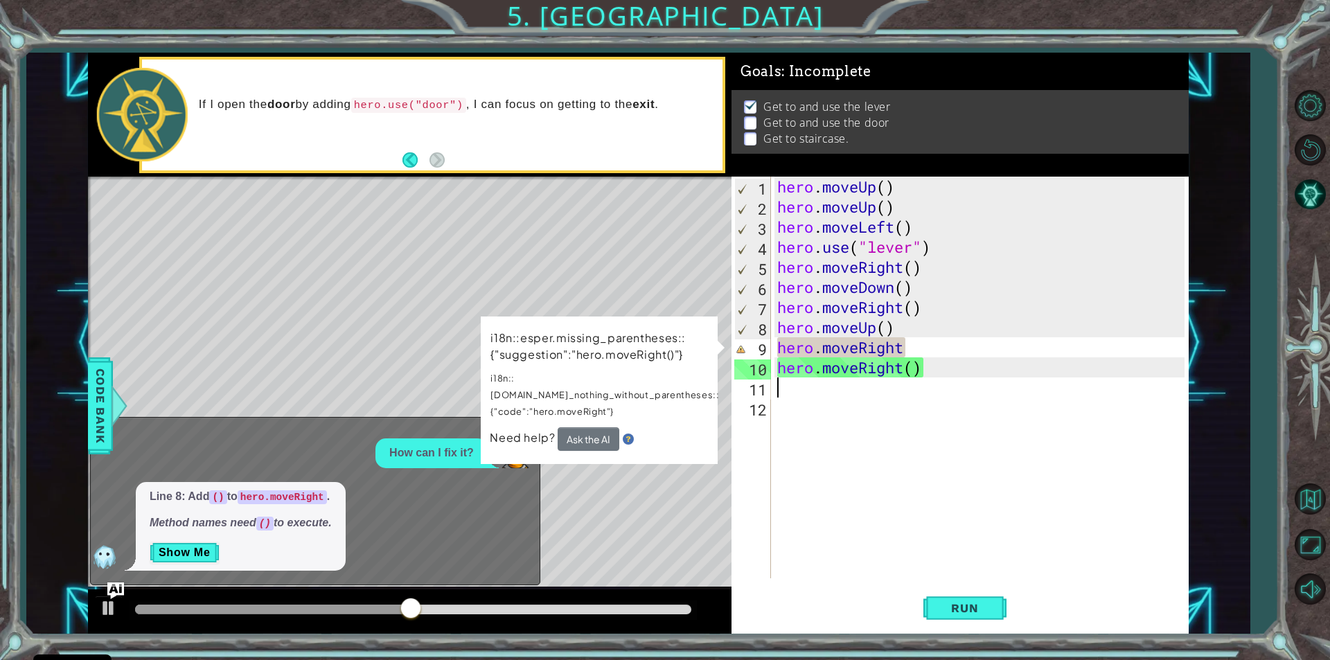
click at [775, 392] on div "hero . moveUp ( ) hero . moveUp ( ) hero . moveLeft ( ) hero . use ( "lever" ) …" at bounding box center [983, 398] width 417 height 442
drag, startPoint x: 775, startPoint y: 392, endPoint x: 781, endPoint y: 389, distance: 7.1
click at [781, 389] on div "hero . moveUp ( ) hero . moveUp ( ) hero . moveLeft ( ) hero . use ( "lever" ) …" at bounding box center [983, 398] width 417 height 442
click at [906, 349] on div "hero . moveUp ( ) hero . moveUp ( ) hero . moveLeft ( ) hero . use ( "lever" ) …" at bounding box center [983, 398] width 417 height 442
click at [902, 349] on div "hero . moveUp ( ) hero . moveUp ( ) hero . moveLeft ( ) hero . use ( "lever" ) …" at bounding box center [983, 398] width 417 height 442
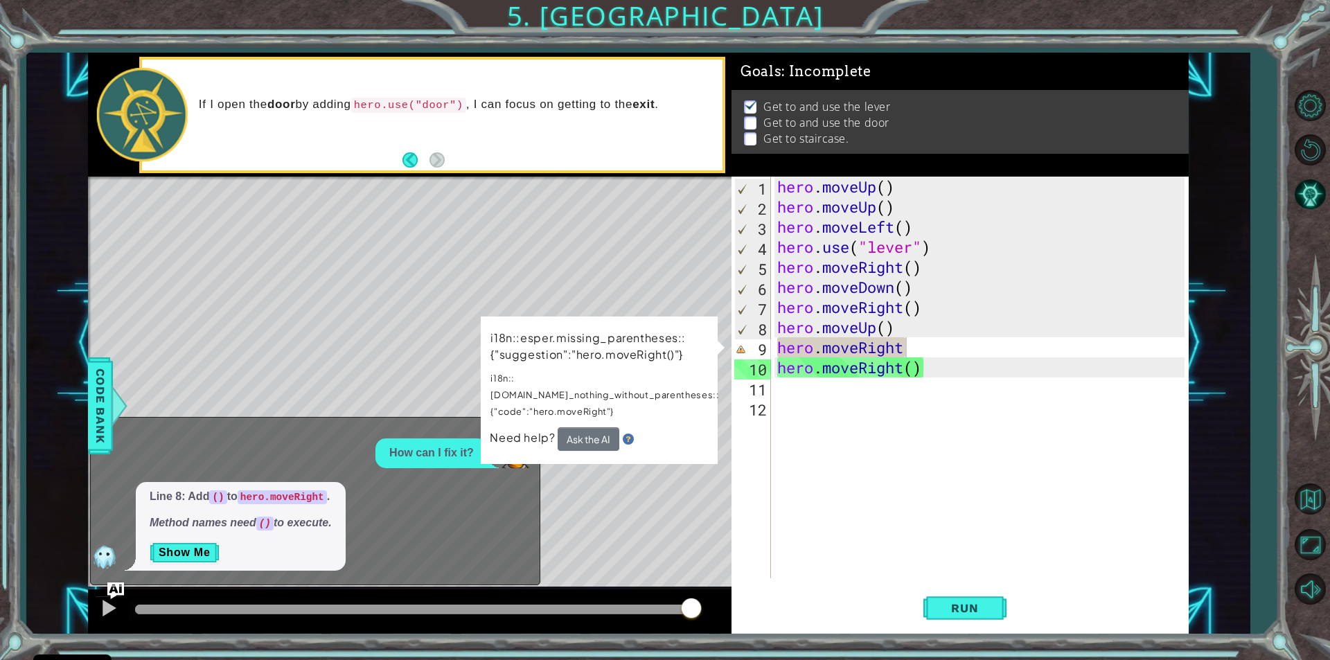
drag, startPoint x: 274, startPoint y: 410, endPoint x: 242, endPoint y: 506, distance: 101.7
click at [269, 428] on div "1 2 3 4 5 6 7 8 9 10 11 hero . moveUp ( ) hero . moveUp ( ) hero . moveLeft ( )…" at bounding box center [638, 343] width 1101 height 581
click at [207, 558] on button "Show Me" at bounding box center [185, 553] width 70 height 22
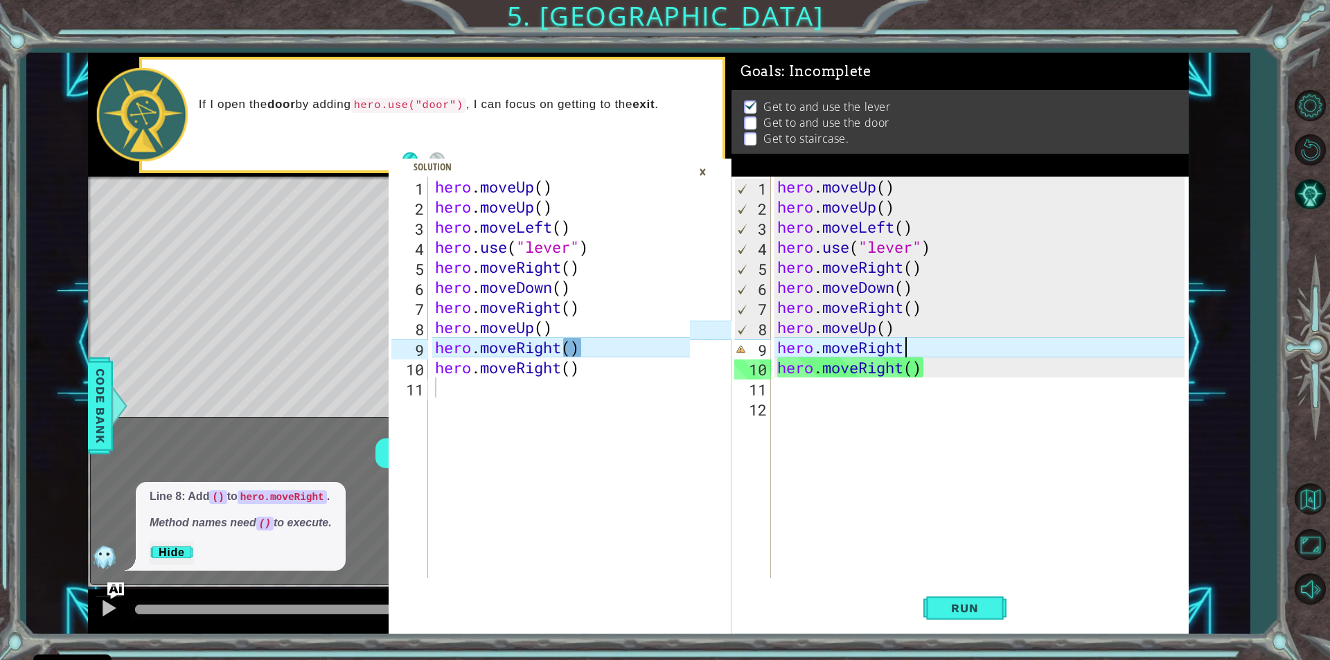
click at [200, 549] on p "Hide" at bounding box center [241, 553] width 182 height 22
drag, startPoint x: 604, startPoint y: 401, endPoint x: 563, endPoint y: 421, distance: 45.2
click at [563, 421] on div "Level Map" at bounding box center [408, 381] width 640 height 408
drag, startPoint x: 638, startPoint y: 407, endPoint x: 604, endPoint y: 421, distance: 37.3
click at [604, 421] on div "Level Map" at bounding box center [408, 381] width 640 height 408
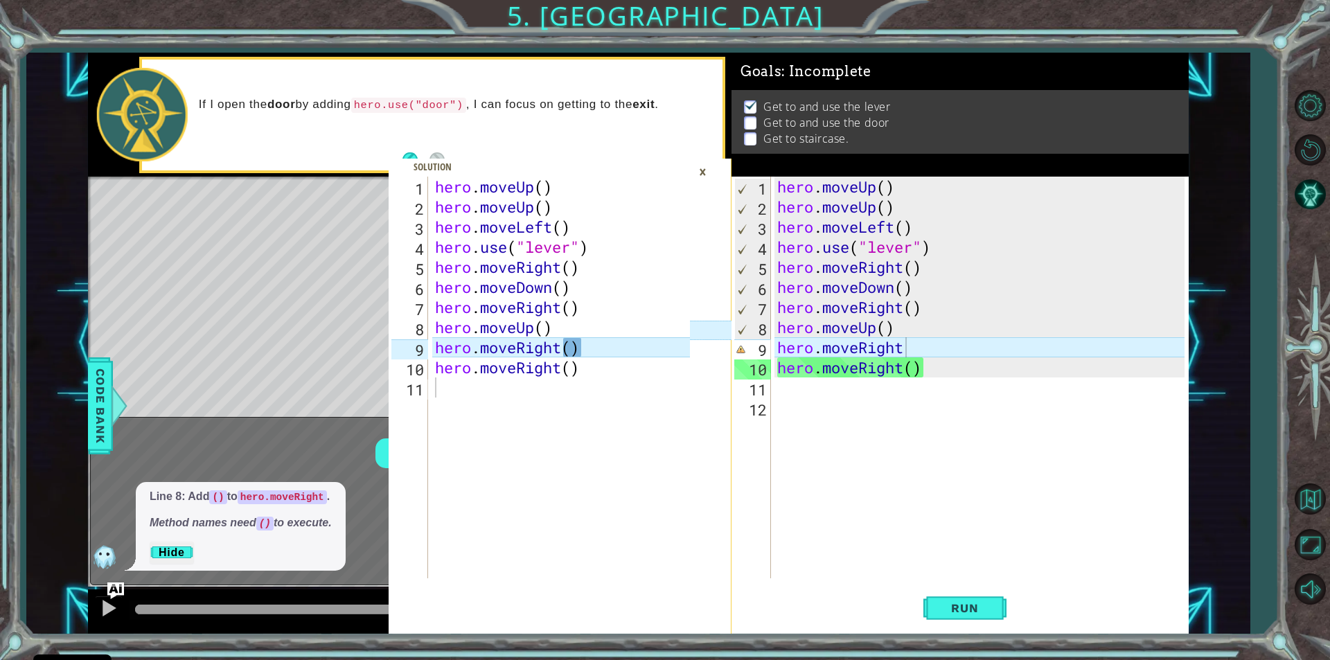
click at [592, 425] on div "Level Map" at bounding box center [408, 381] width 640 height 408
click at [613, 417] on div "Level Map" at bounding box center [408, 381] width 640 height 408
click at [904, 345] on div "hero . moveUp ( ) hero . moveUp ( ) hero . moveLeft ( ) hero . use ( "lever" ) …" at bounding box center [983, 398] width 417 height 442
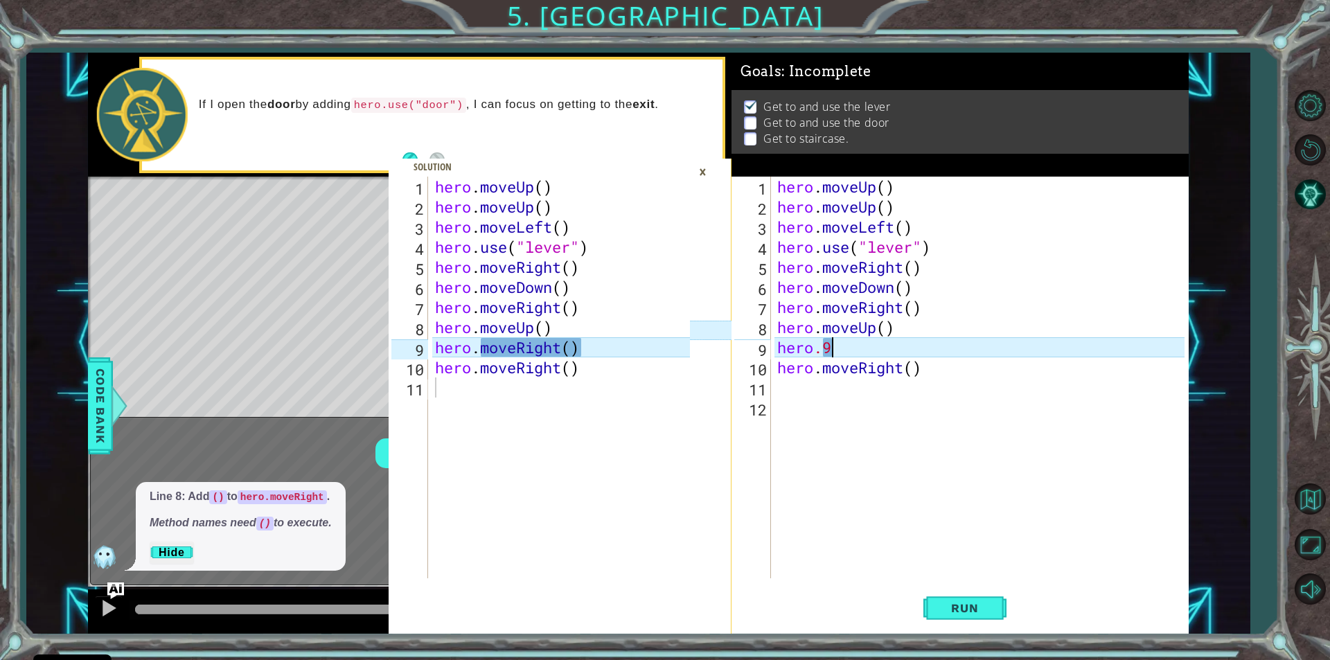
type textarea "hero."
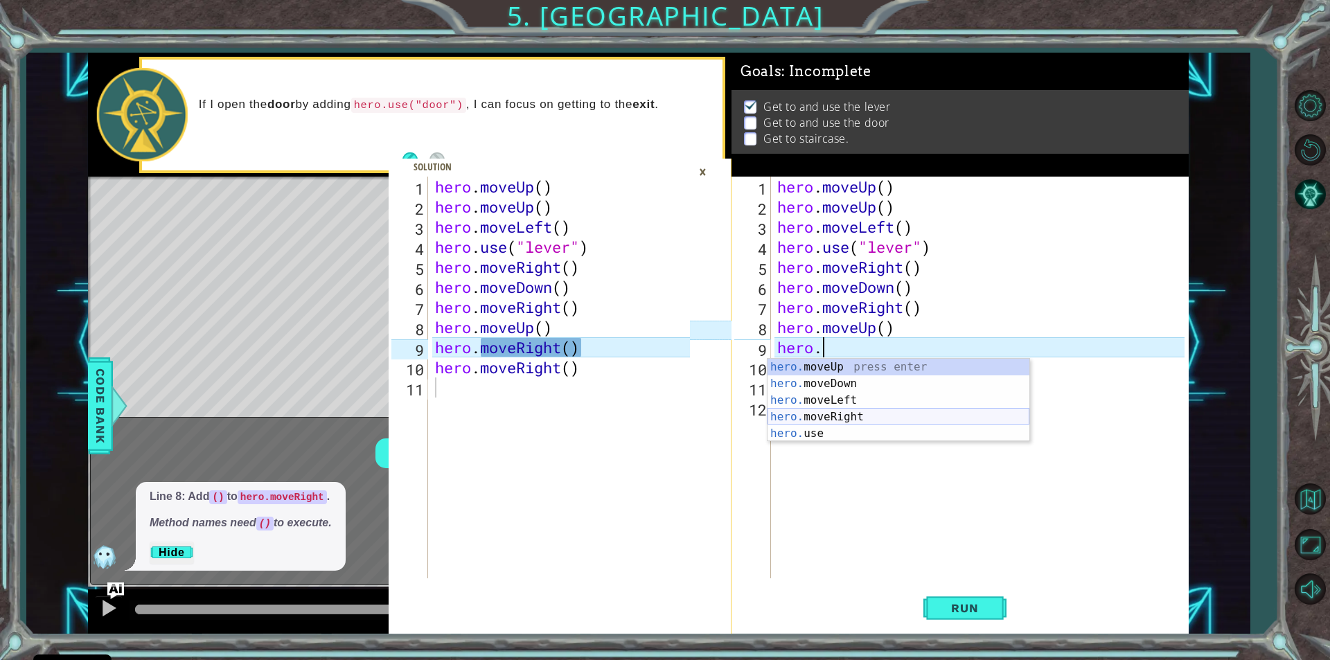
click at [855, 418] on div "hero. moveUp press enter hero. moveDown press enter hero. moveLeft press enter …" at bounding box center [899, 417] width 262 height 116
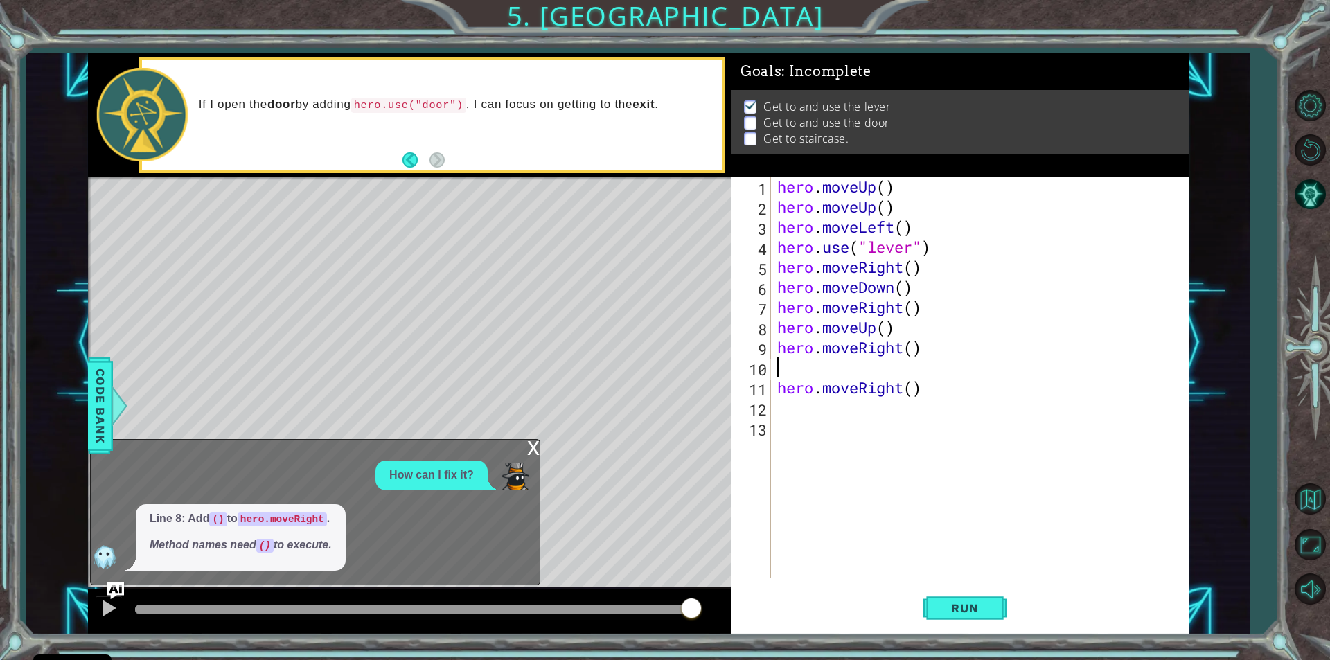
scroll to position [0, 0]
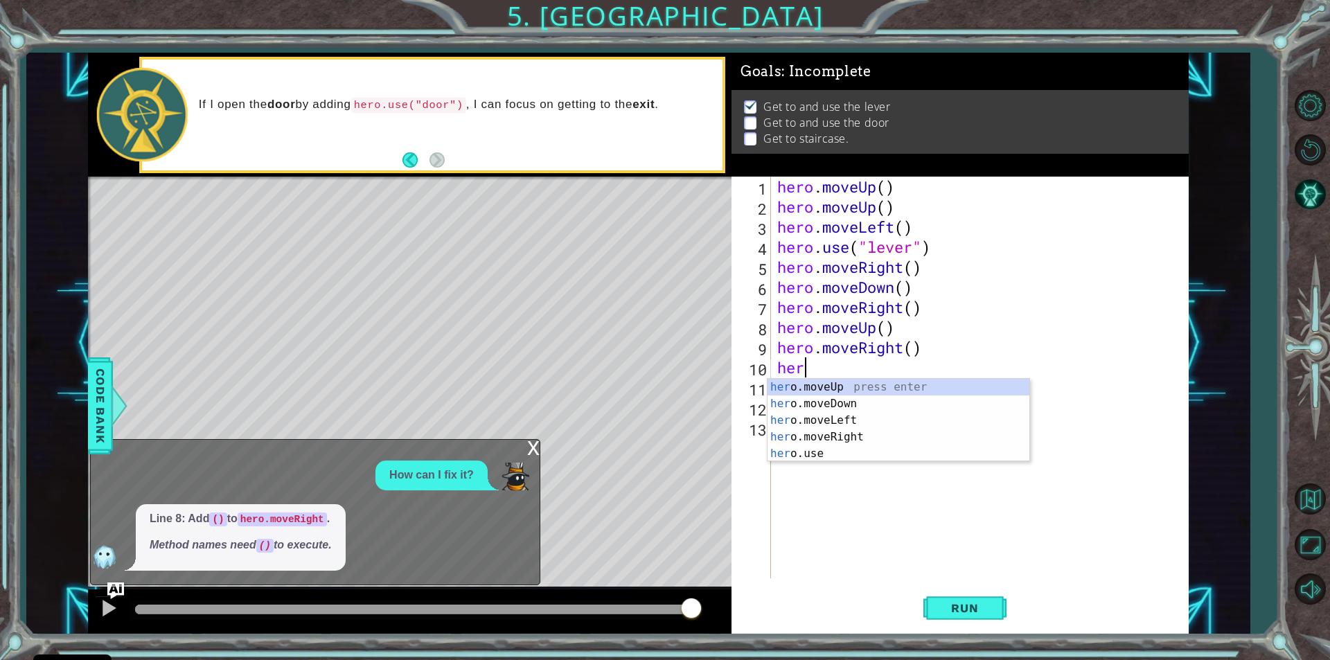
type textarea "hero"
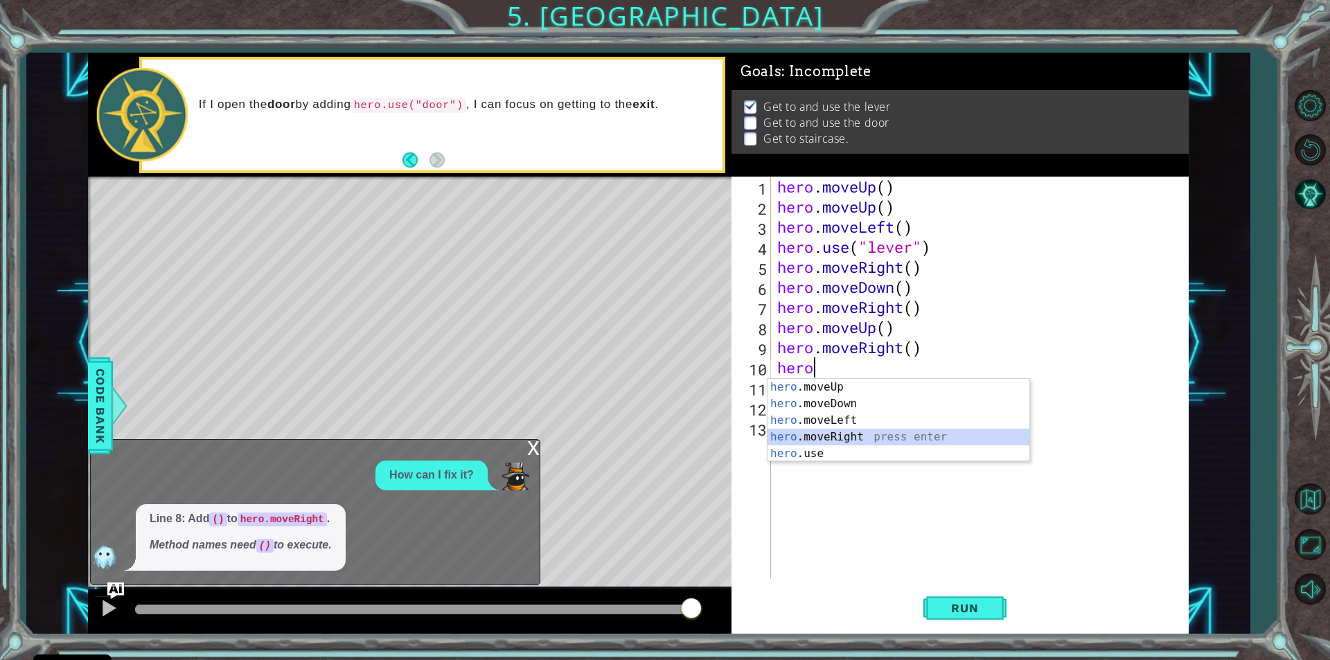
click at [840, 433] on div "hero .moveUp press enter hero .moveDown press enter hero .moveLeft press enter …" at bounding box center [899, 437] width 262 height 116
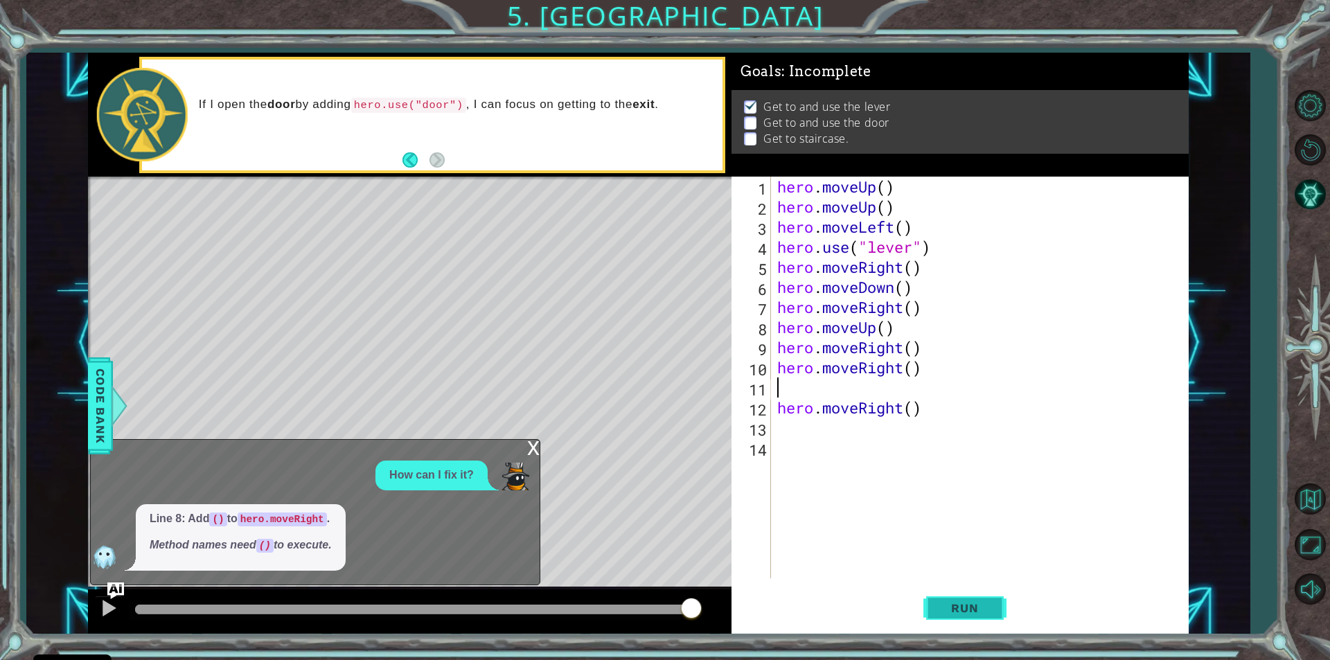
click at [949, 608] on span "Run" at bounding box center [965, 608] width 55 height 14
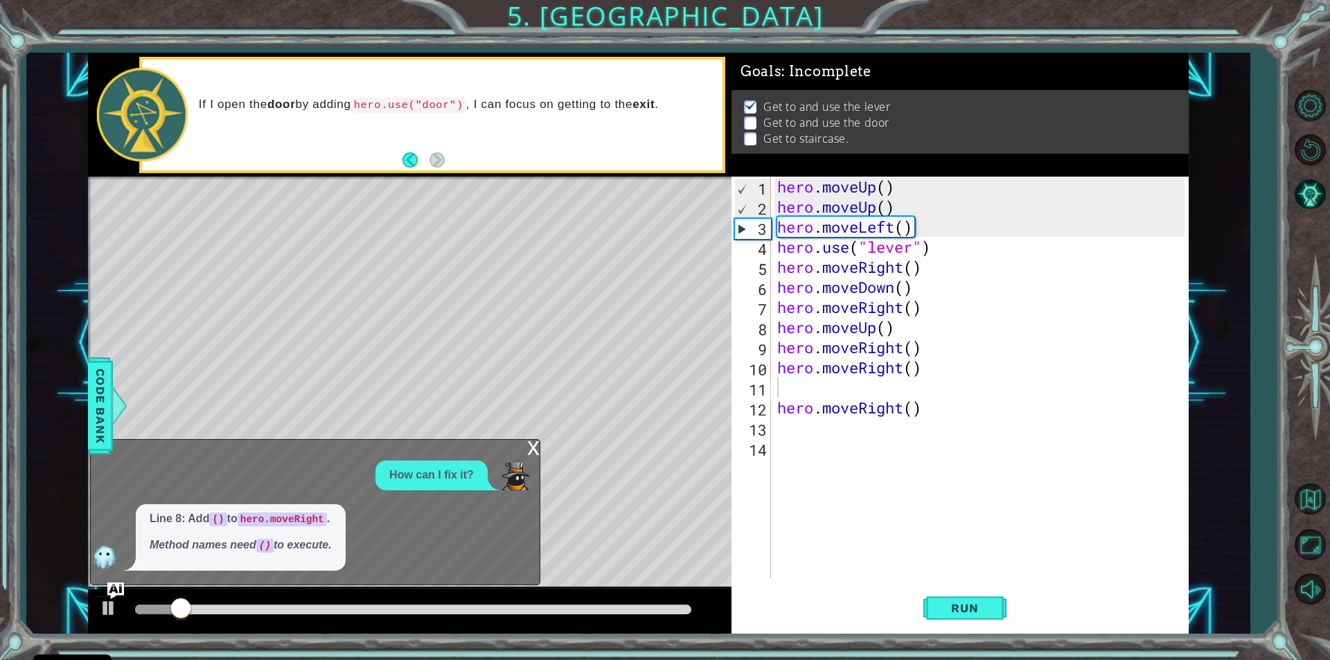
click at [529, 443] on div "x" at bounding box center [533, 447] width 12 height 14
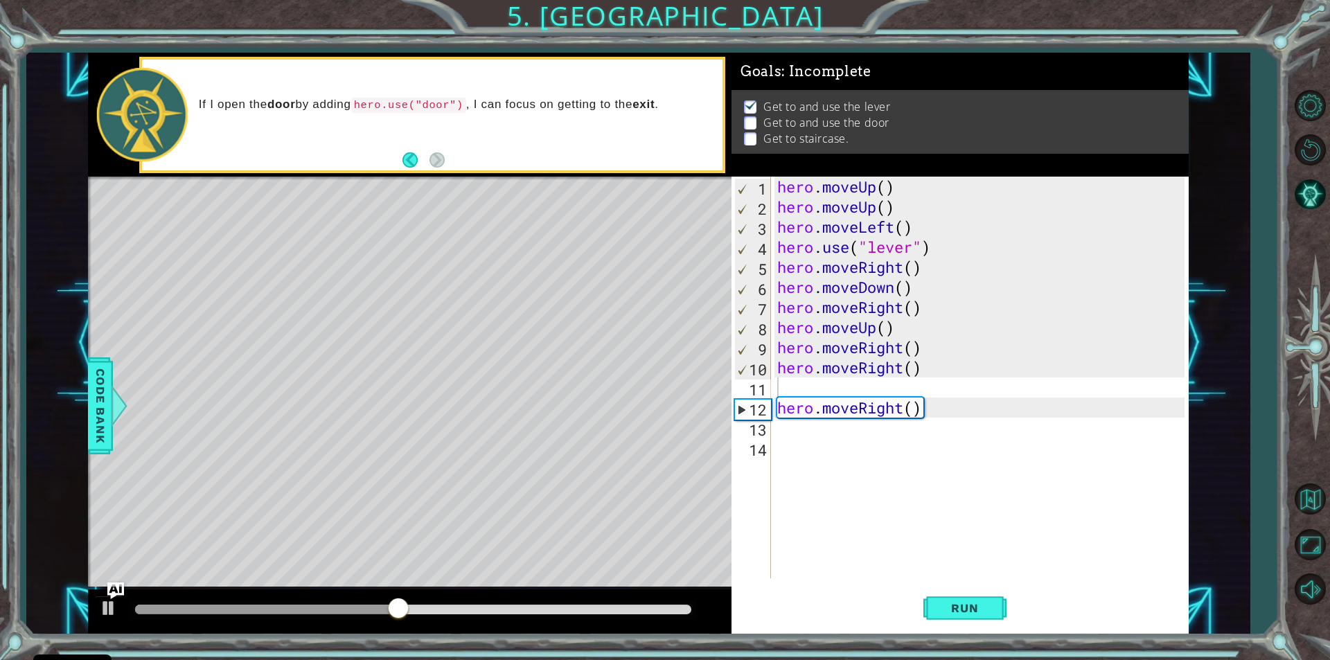
click at [922, 410] on div "hero . moveUp ( ) hero . moveUp ( ) hero . moveLeft ( ) hero . use ( "lever" ) …" at bounding box center [983, 398] width 417 height 442
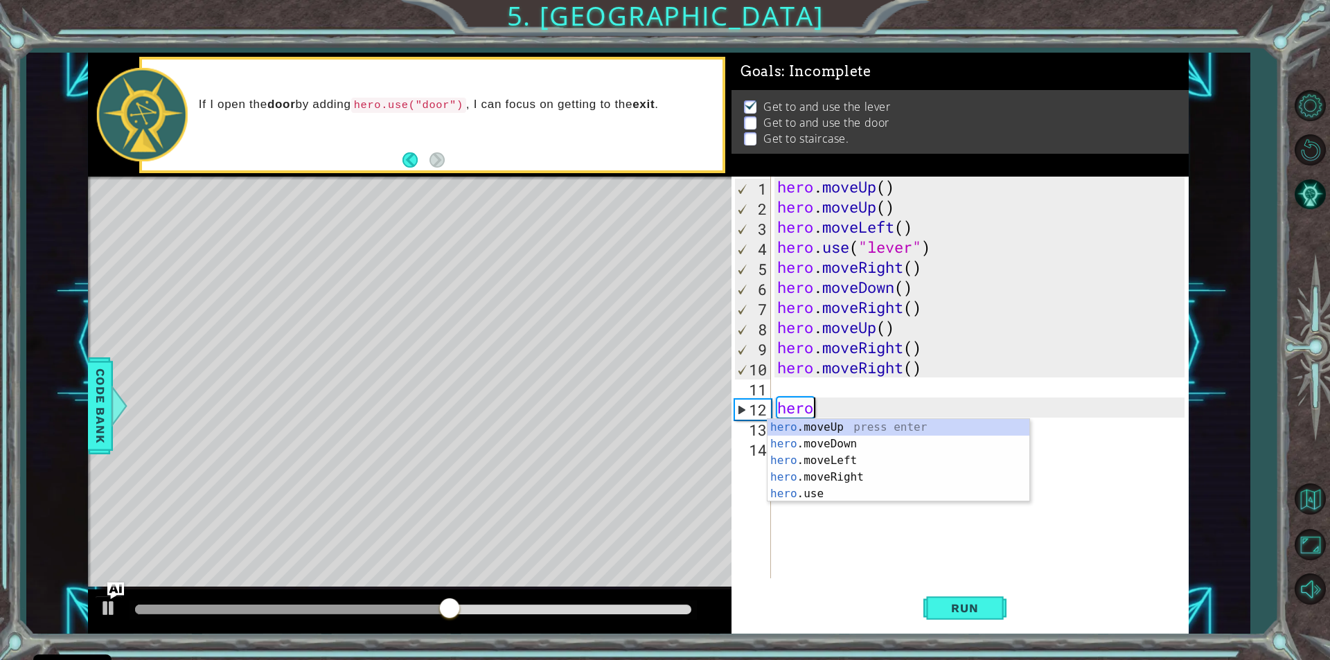
type textarea "her"
click at [841, 420] on div "her o.moveUp press enter her o.moveDown press enter her o.moveLeft press enter …" at bounding box center [899, 477] width 262 height 116
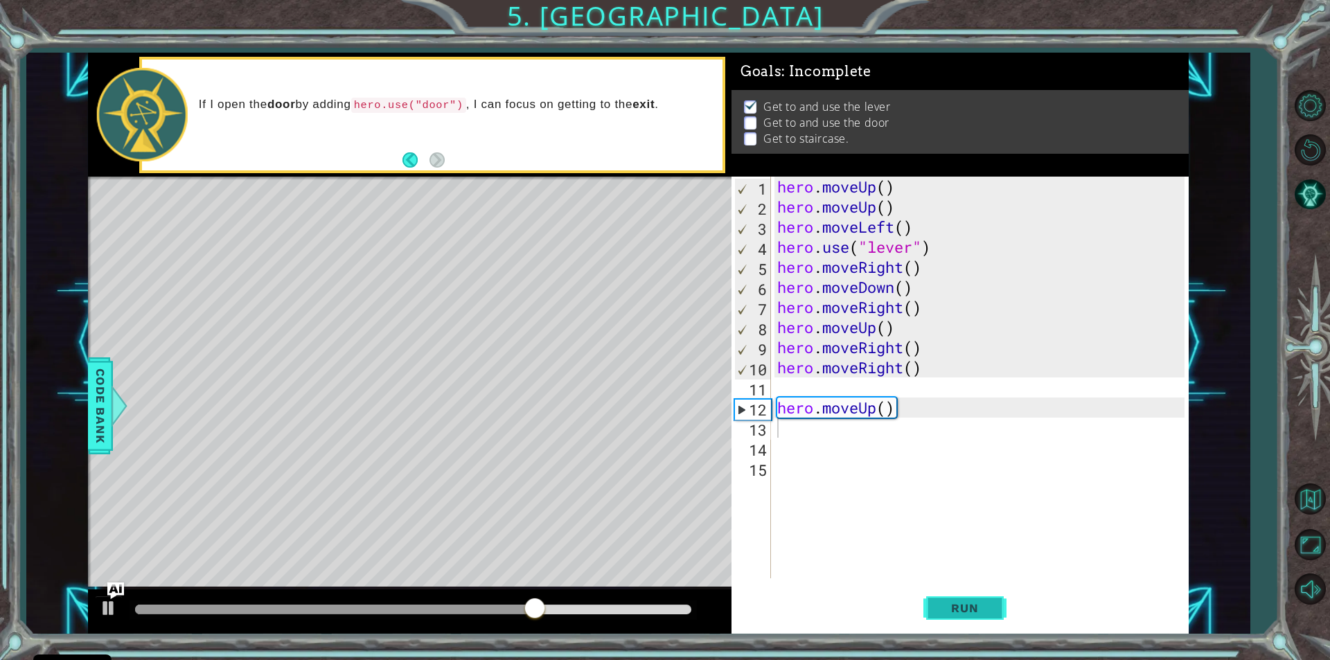
click at [952, 613] on span "Run" at bounding box center [965, 608] width 55 height 14
click at [105, 608] on div at bounding box center [109, 608] width 18 height 18
click at [952, 613] on span "Run" at bounding box center [965, 608] width 55 height 14
click at [897, 405] on div "hero . moveUp ( ) hero . moveUp ( ) hero . moveLeft ( ) hero . use ( "lever" ) …" at bounding box center [983, 398] width 417 height 442
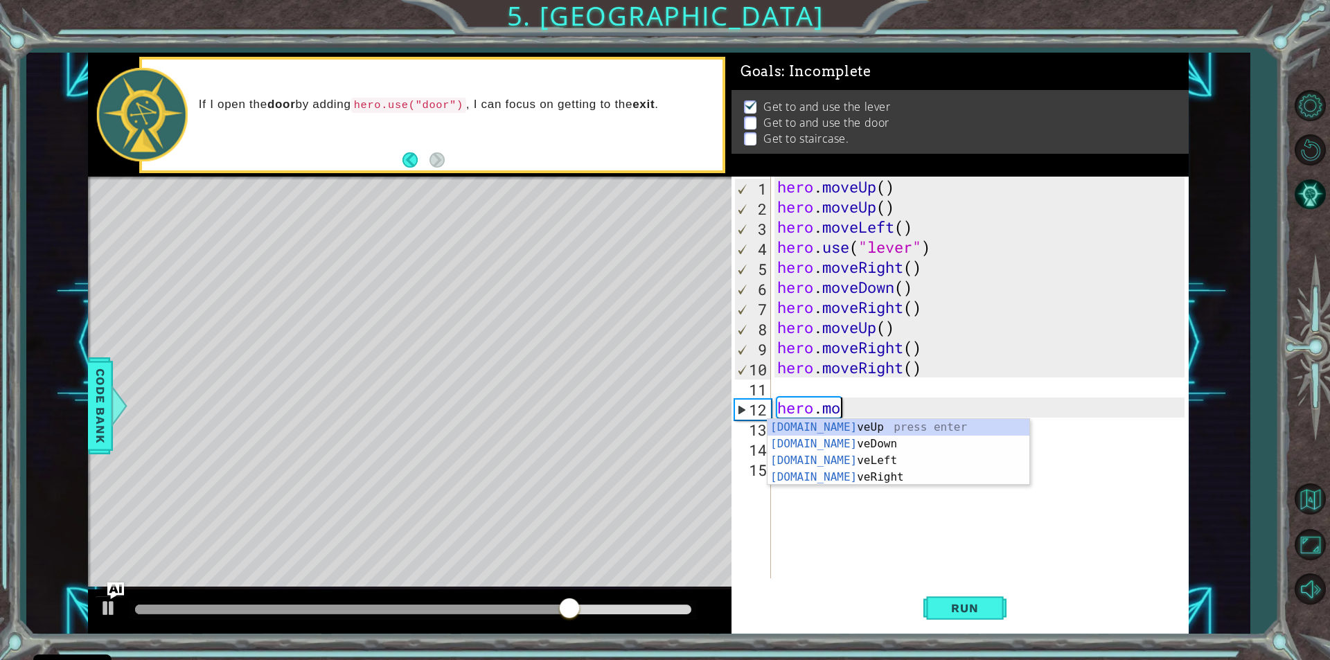
type textarea "h"
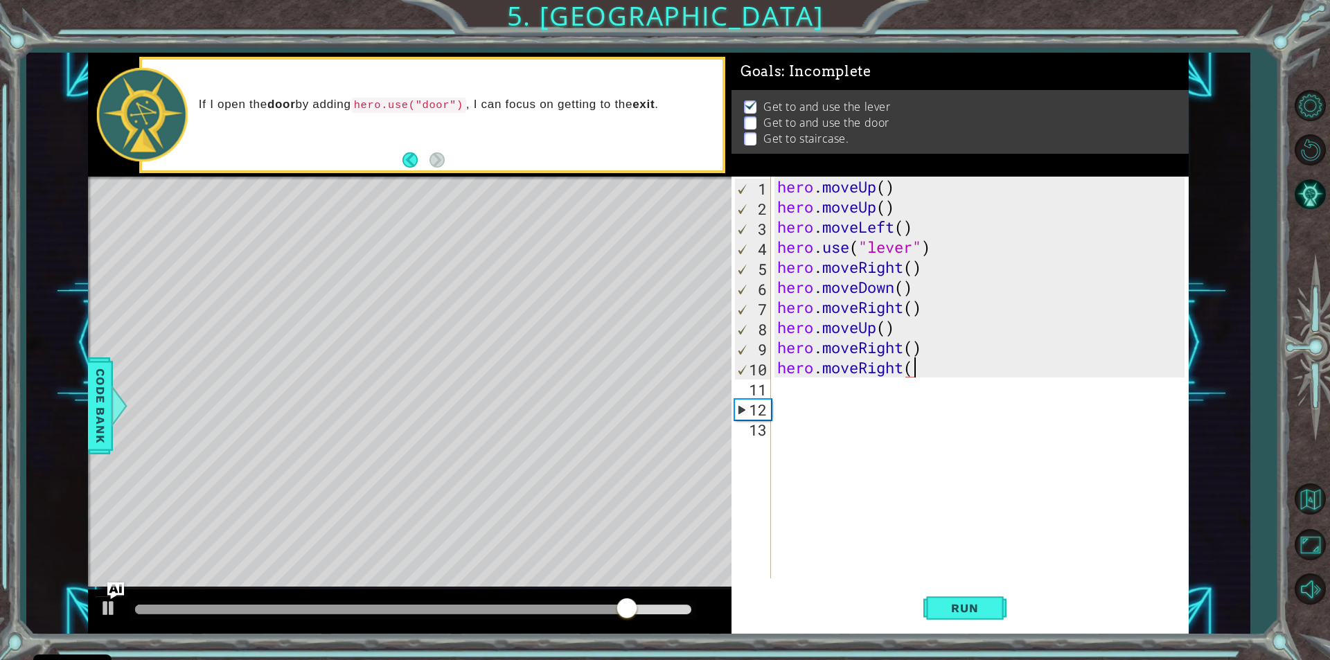
type textarea "hero.moveRight()"
click at [778, 392] on div "hero . moveUp ( ) hero . moveUp ( ) hero . moveLeft ( ) hero . use ( "lever" ) …" at bounding box center [983, 398] width 417 height 442
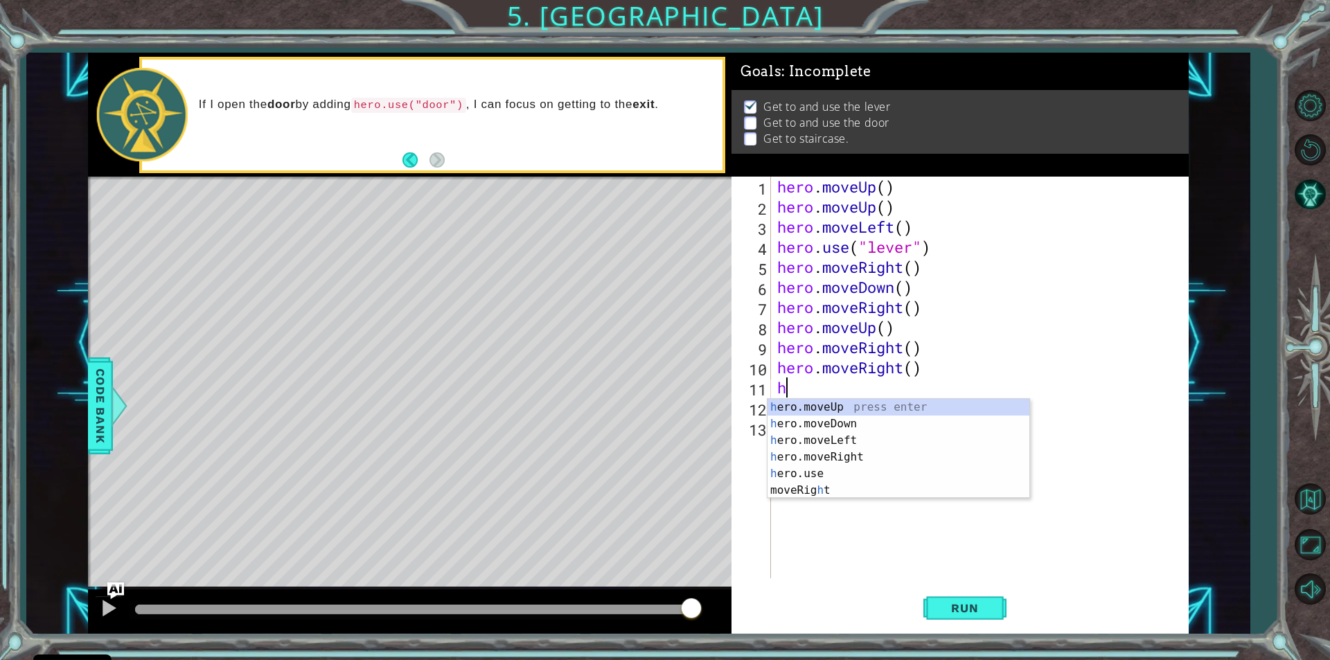
type textarea "he"
click at [785, 401] on div "he ro.moveUp press enter he ro.moveDown press enter he ro.moveLeft press enter …" at bounding box center [899, 457] width 262 height 116
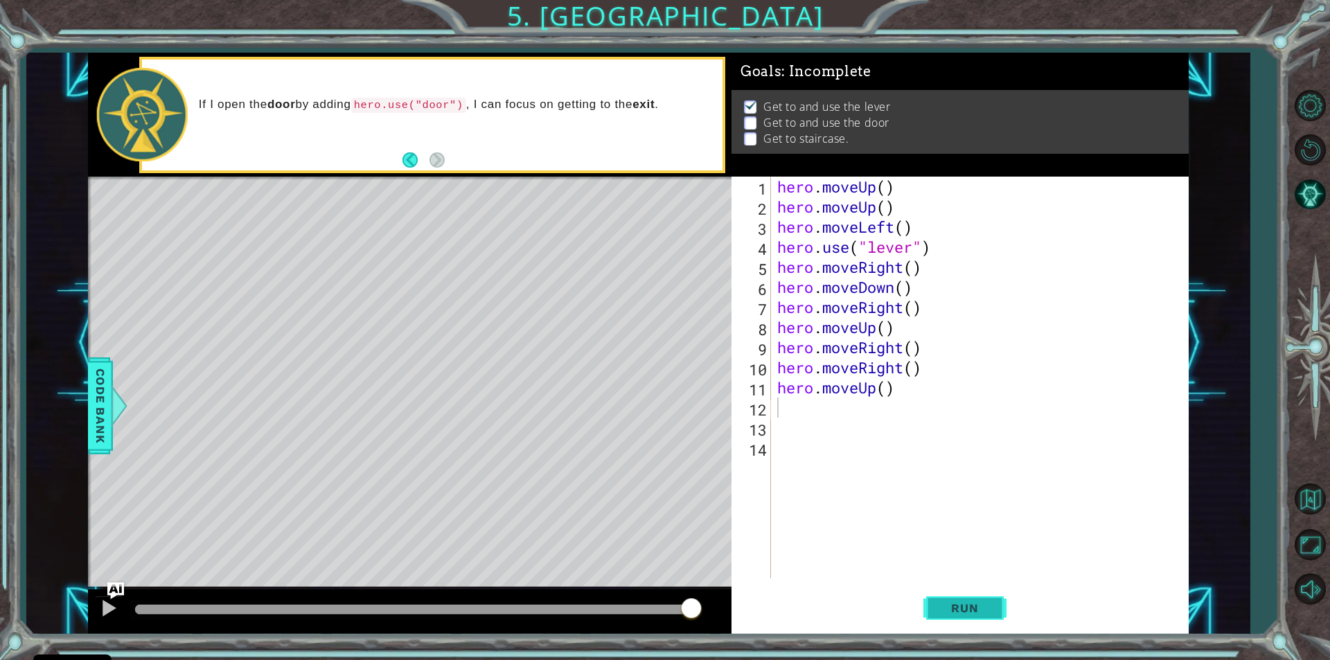
click at [937, 605] on button "Run" at bounding box center [965, 609] width 83 height 46
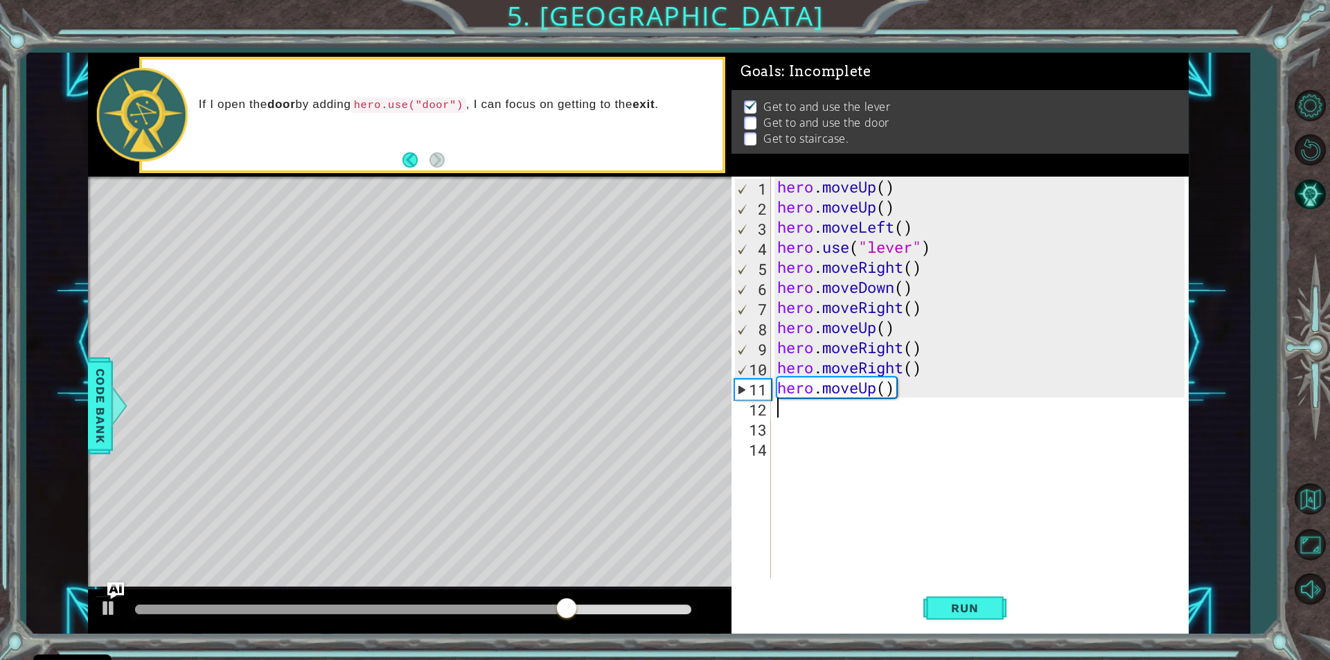
click at [890, 389] on div "hero . moveUp ( ) hero . moveUp ( ) hero . moveLeft ( ) hero . use ( "lever" ) …" at bounding box center [983, 398] width 417 height 442
click at [897, 391] on div "hero . moveUp ( ) hero . moveUp ( ) hero . moveLeft ( ) hero . use ( "lever" ) …" at bounding box center [983, 398] width 417 height 442
click at [876, 389] on div "hero . moveUp ( ) hero . moveUp ( ) hero . moveLeft ( ) hero . use ( "lever" ) …" at bounding box center [983, 398] width 417 height 442
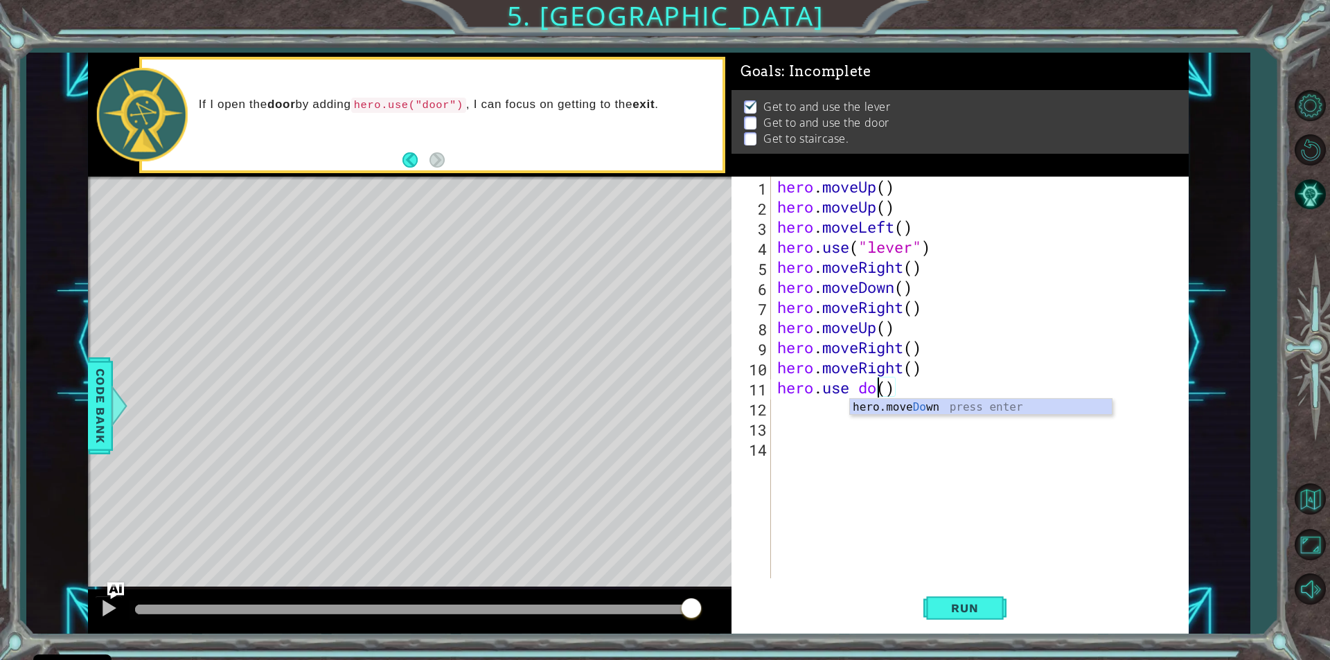
scroll to position [0, 5]
click at [936, 610] on button "Run" at bounding box center [965, 609] width 83 height 46
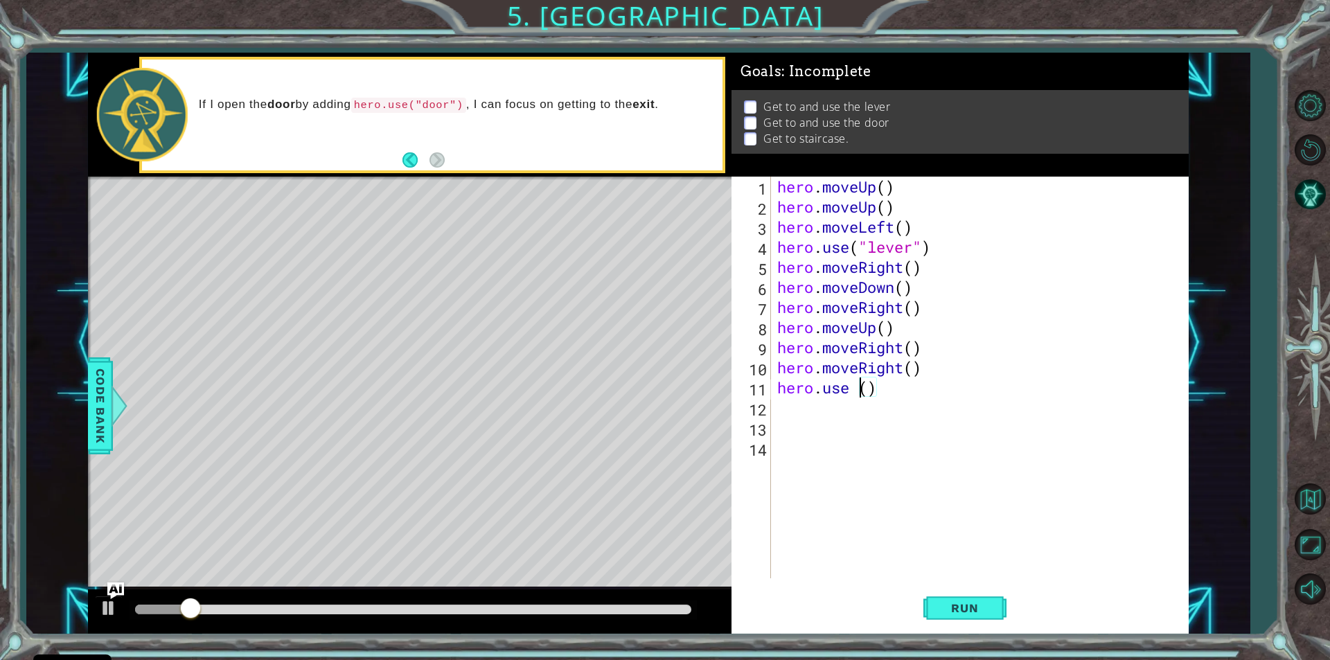
scroll to position [0, 3]
click at [859, 387] on div "hero . moveUp ( ) hero . moveUp ( ) hero . moveLeft ( ) hero . use ( "lever" ) …" at bounding box center [983, 398] width 417 height 442
type textarea "hero.use("door")"
click at [957, 615] on button "Run" at bounding box center [965, 609] width 83 height 46
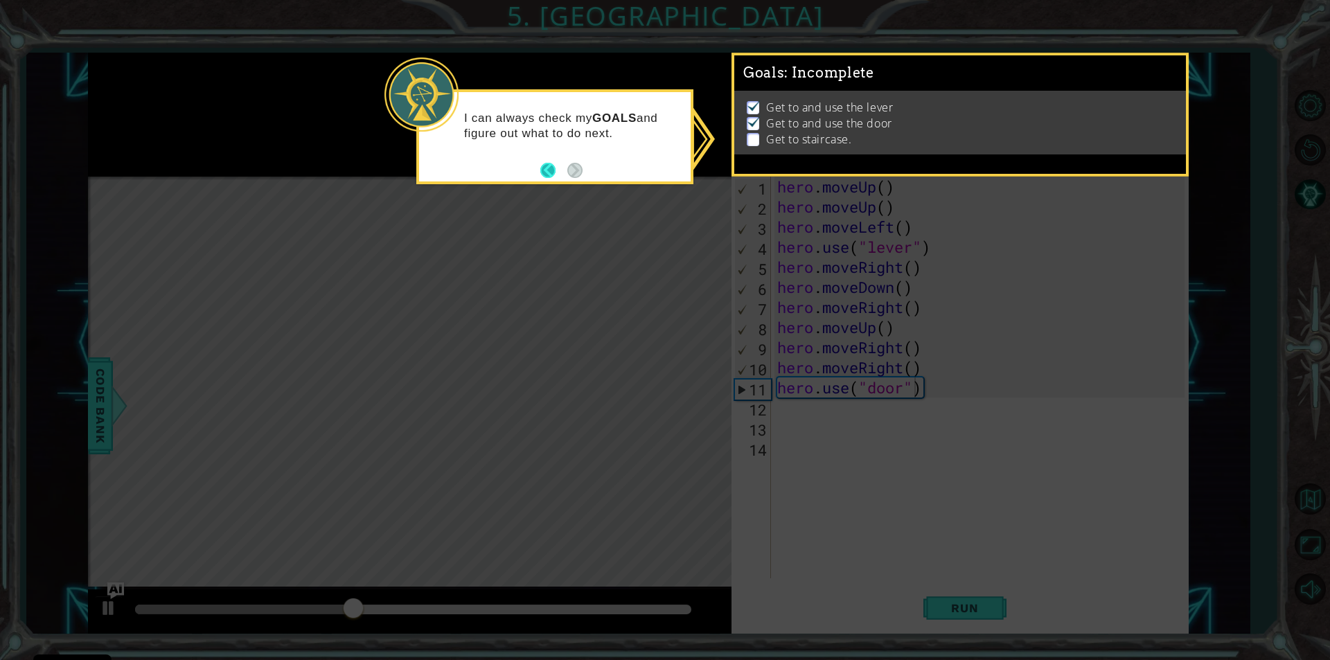
click at [547, 168] on button "Back" at bounding box center [554, 170] width 27 height 15
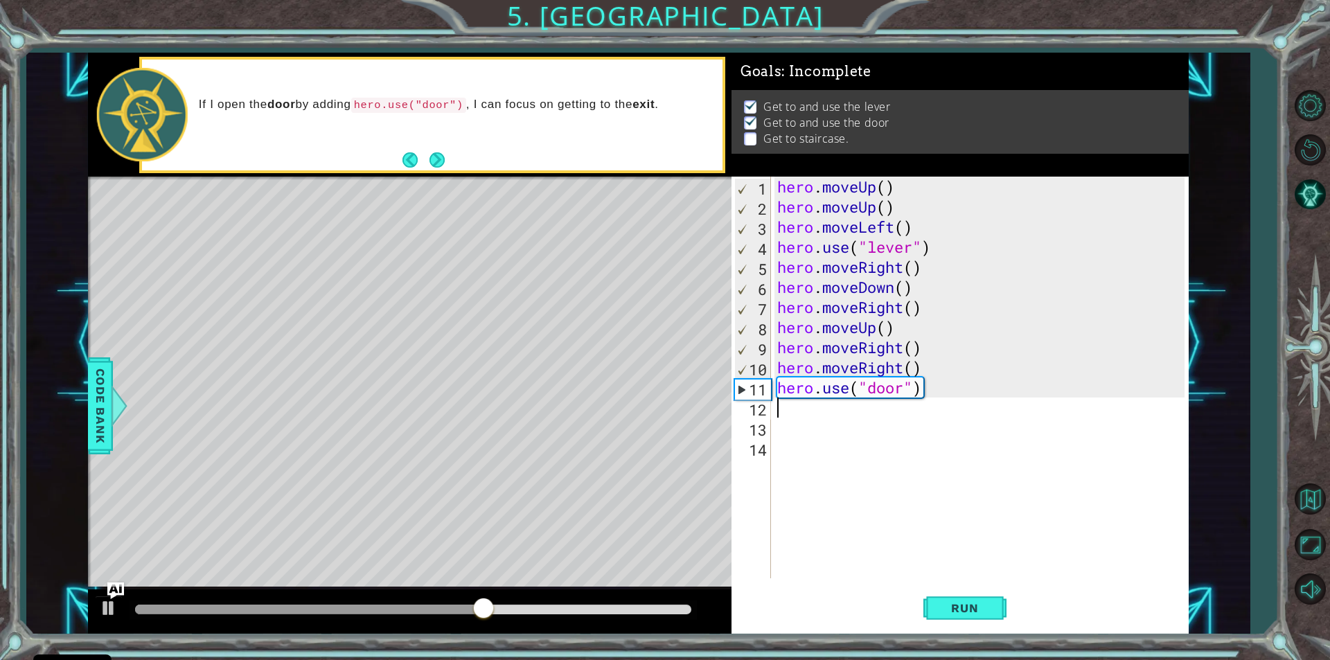
click at [775, 410] on div "hero . moveUp ( ) hero . moveUp ( ) hero . moveLeft ( ) hero . use ( "lever" ) …" at bounding box center [983, 398] width 417 height 442
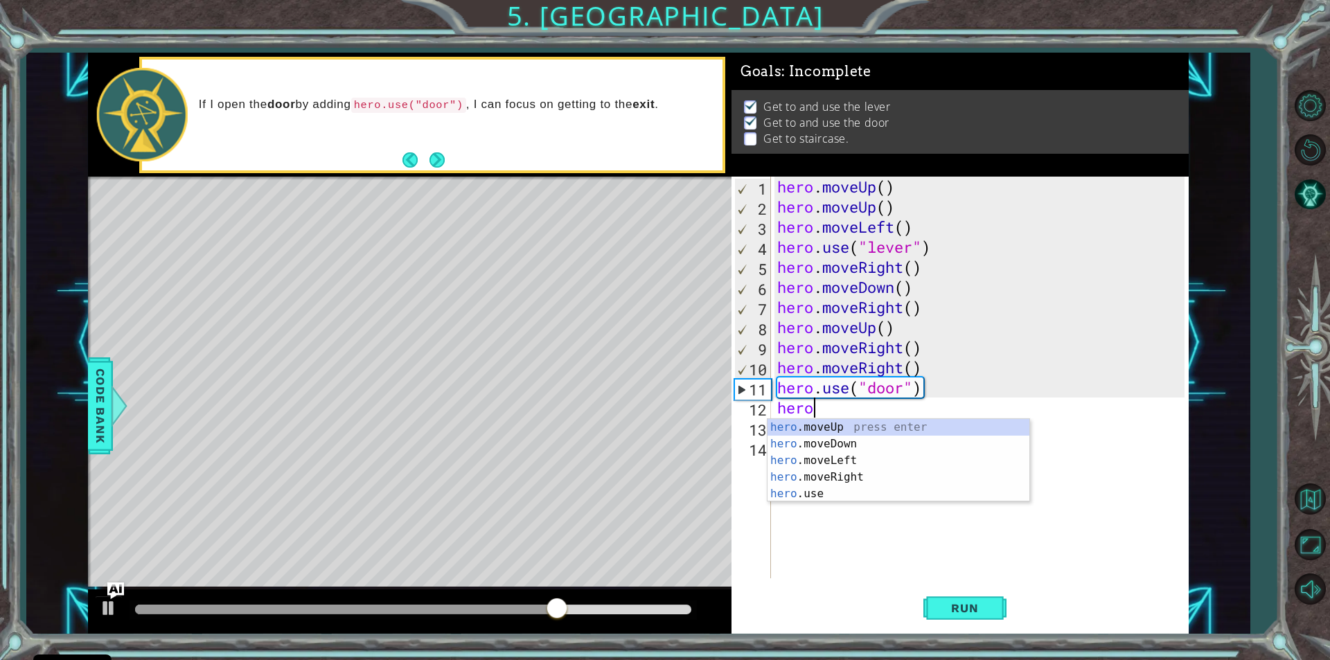
scroll to position [0, 1]
click at [796, 414] on div "hero . moveUp ( ) hero . moveUp ( ) hero . moveLeft ( ) hero . use ( "lever" ) …" at bounding box center [983, 398] width 417 height 442
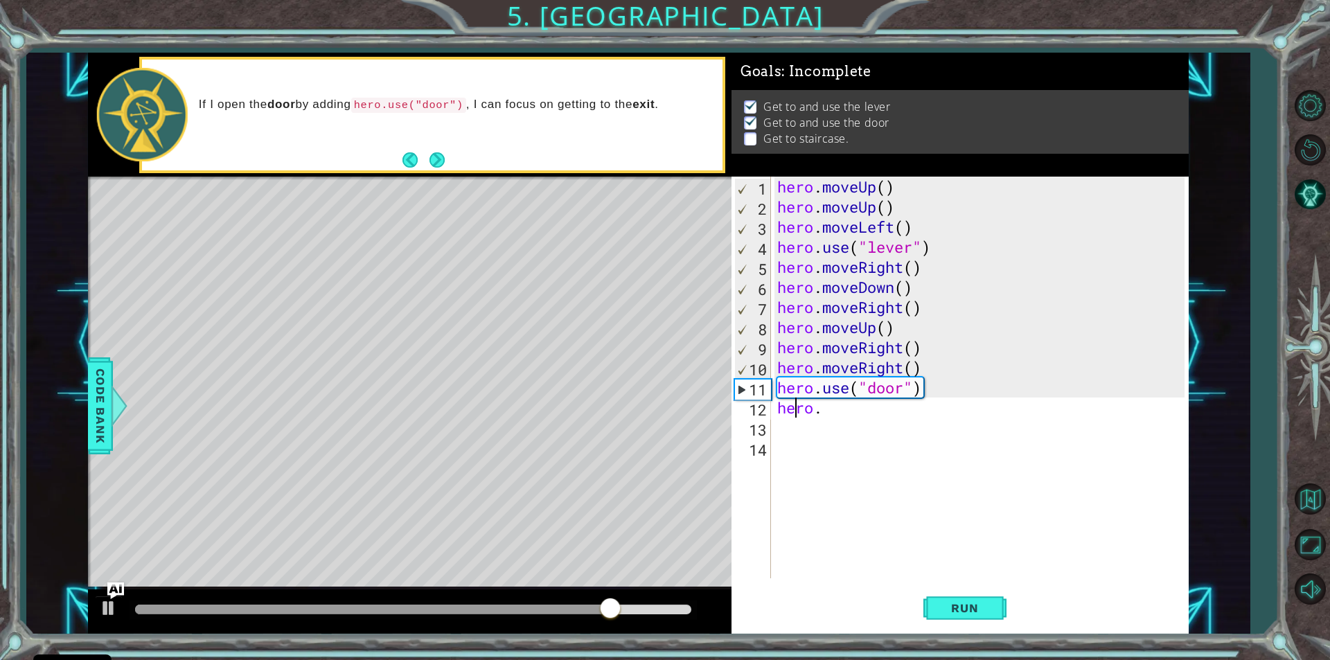
click at [814, 410] on div "hero . moveUp ( ) hero . moveUp ( ) hero . moveLeft ( ) hero . use ( "lever" ) …" at bounding box center [983, 398] width 417 height 442
click at [819, 410] on div "hero . moveUp ( ) hero . moveUp ( ) hero . moveLeft ( ) hero . use ( "lever" ) …" at bounding box center [983, 398] width 417 height 442
type textarea "hero"
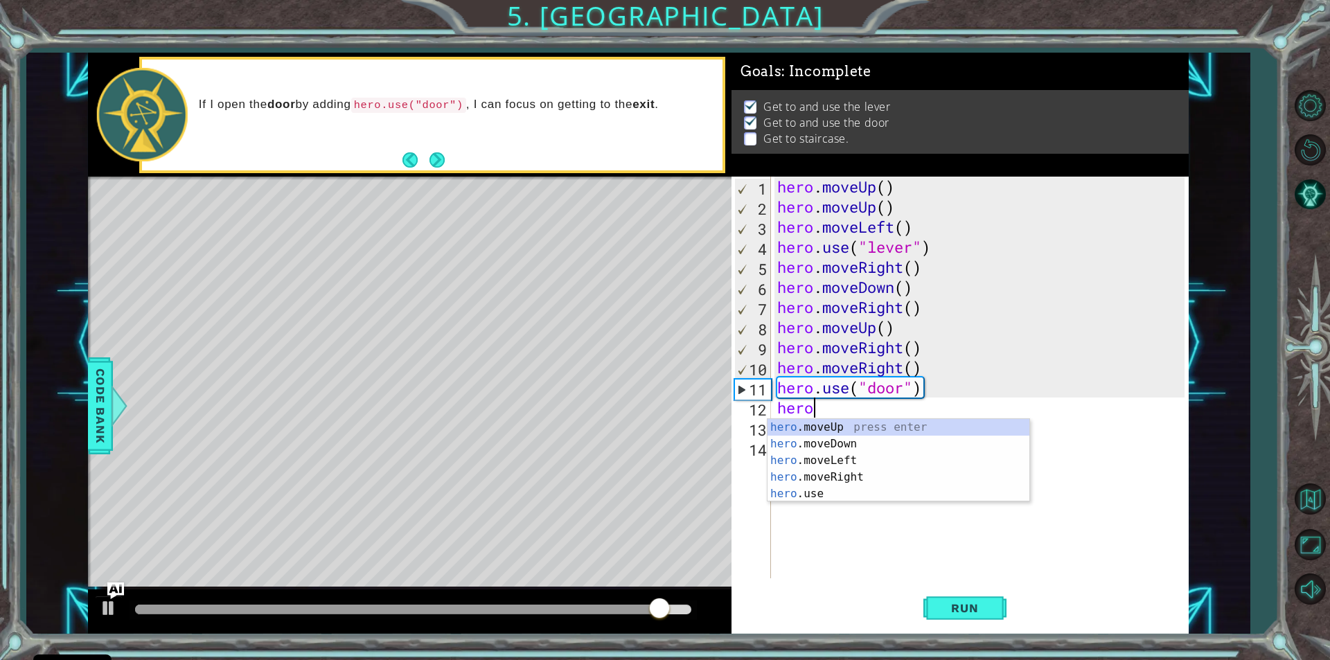
scroll to position [0, 1]
click at [838, 420] on div "hero .moveUp press enter hero .moveDown press enter hero .moveLeft press enter …" at bounding box center [899, 477] width 262 height 116
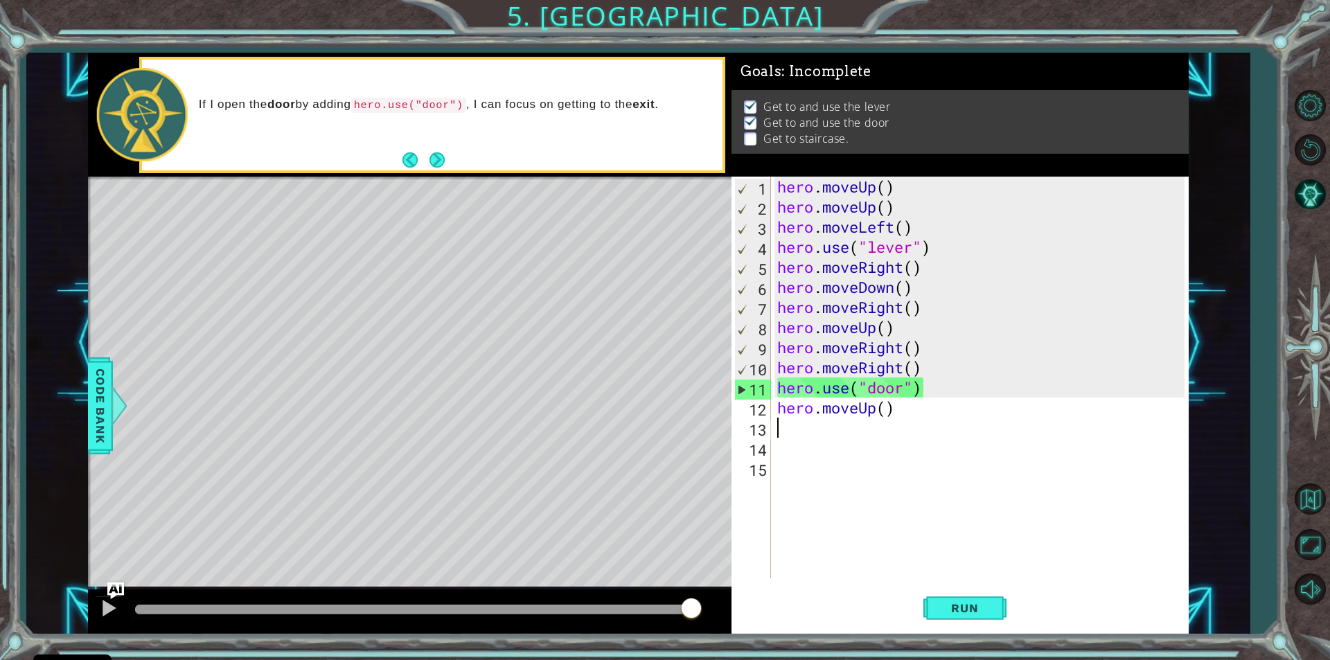
scroll to position [0, 0]
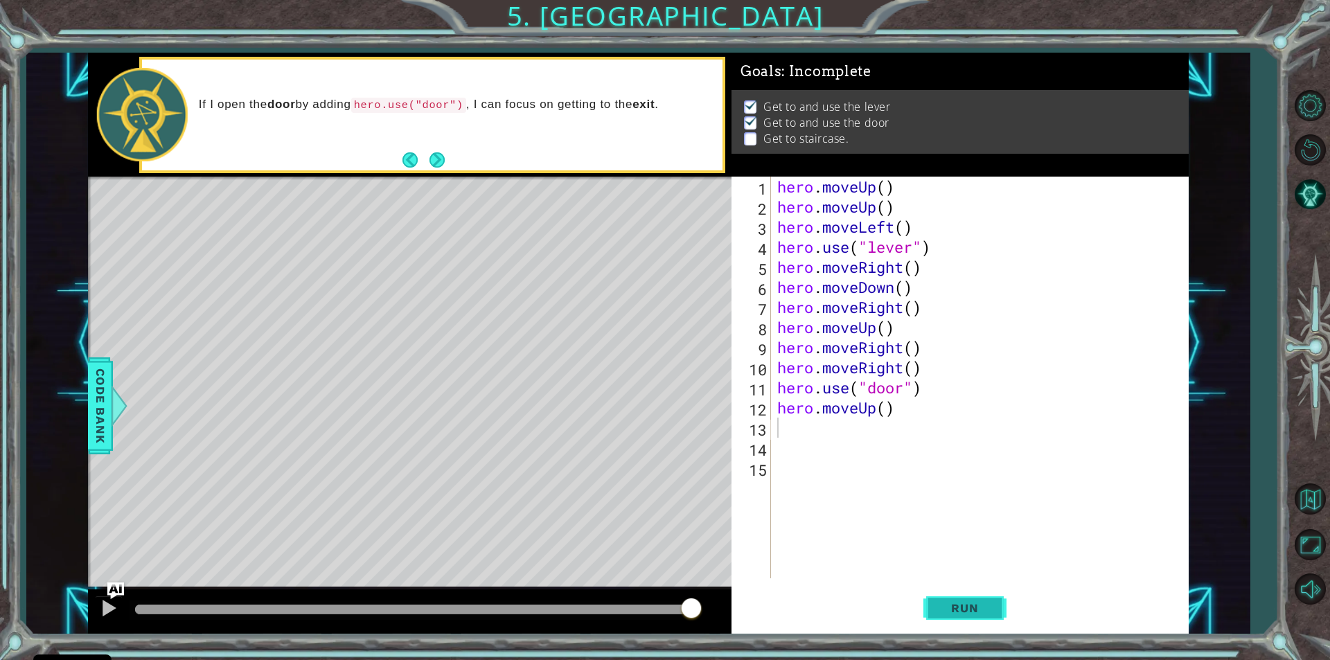
click at [987, 602] on span "Run" at bounding box center [965, 608] width 55 height 14
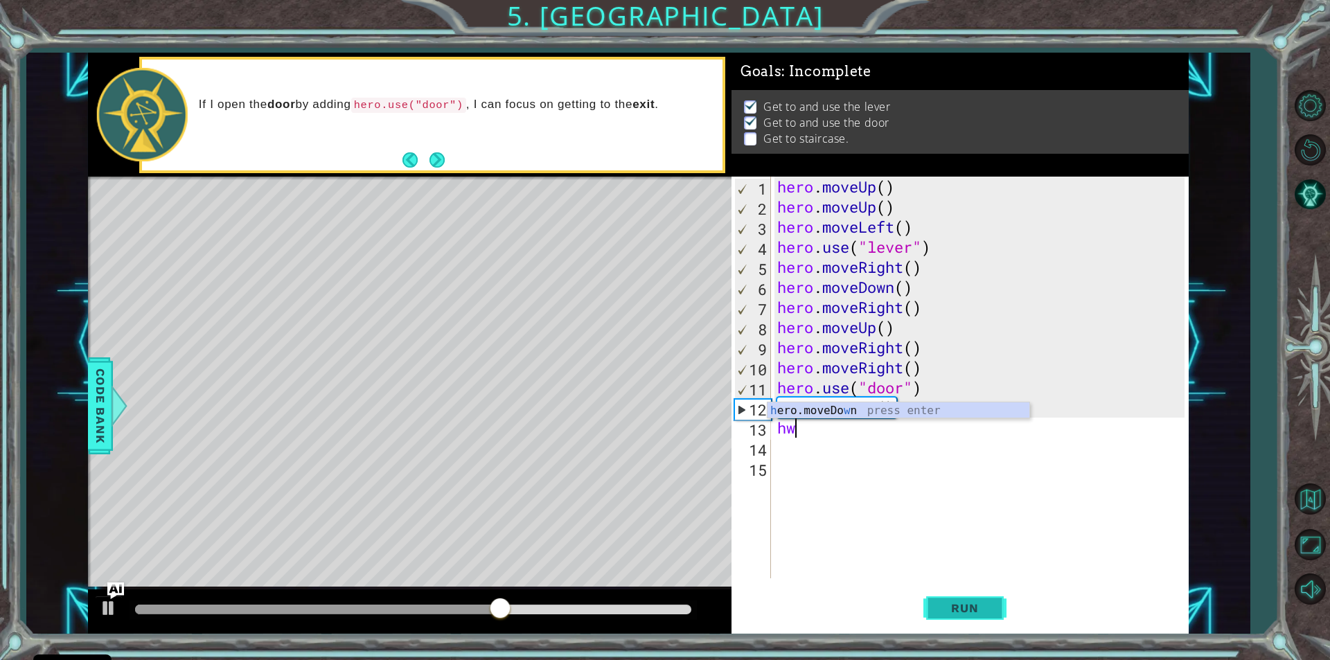
type textarea "h"
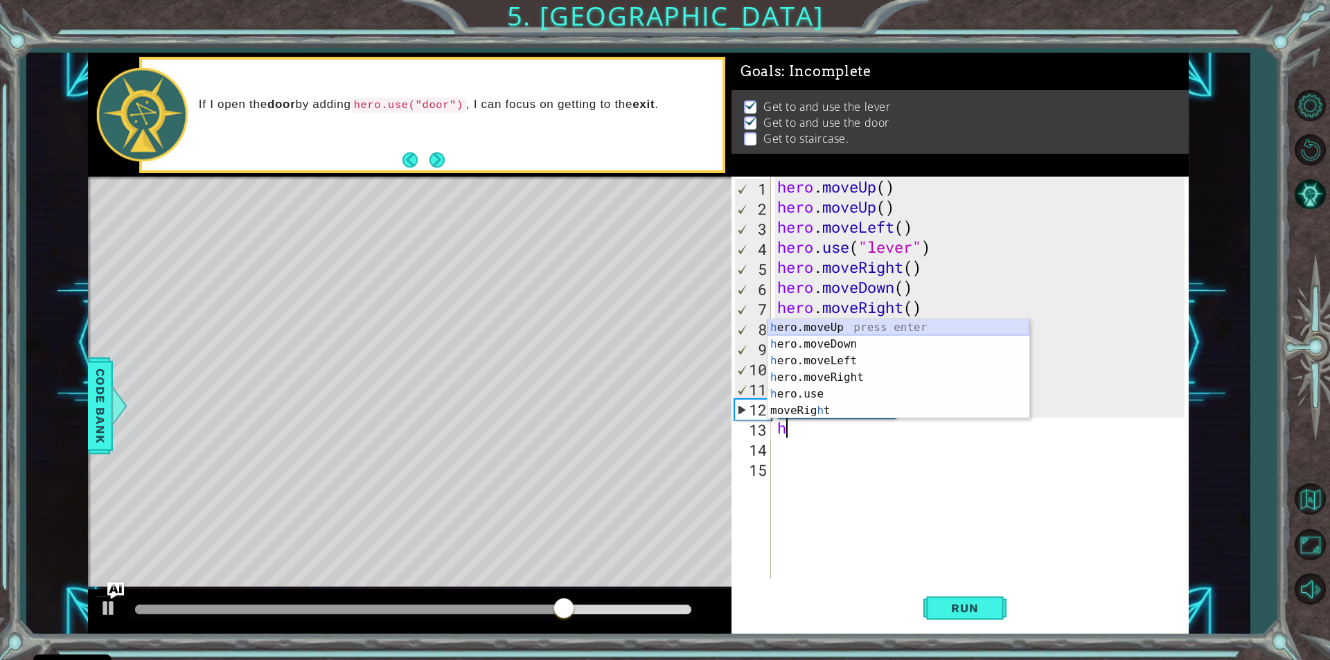
click at [845, 323] on div "h ero.moveUp press enter h ero.moveDown press enter h ero.moveLeft press enter …" at bounding box center [899, 385] width 262 height 133
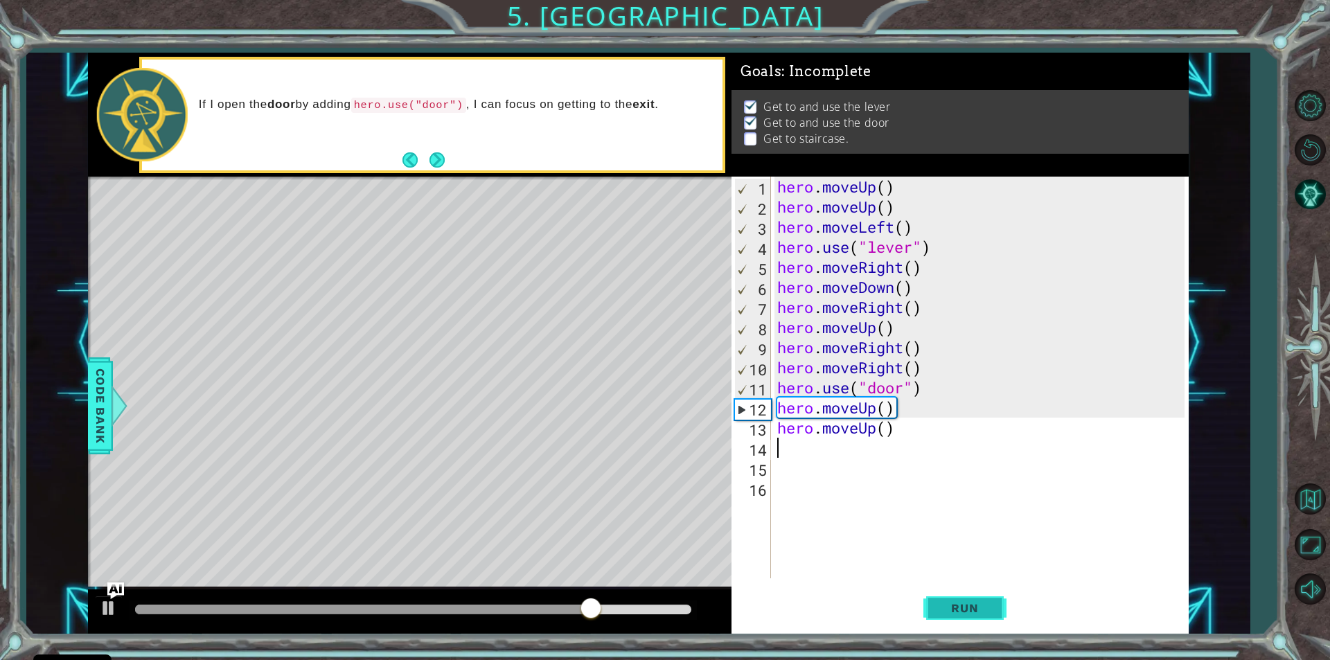
click at [944, 604] on span "Run" at bounding box center [965, 608] width 55 height 14
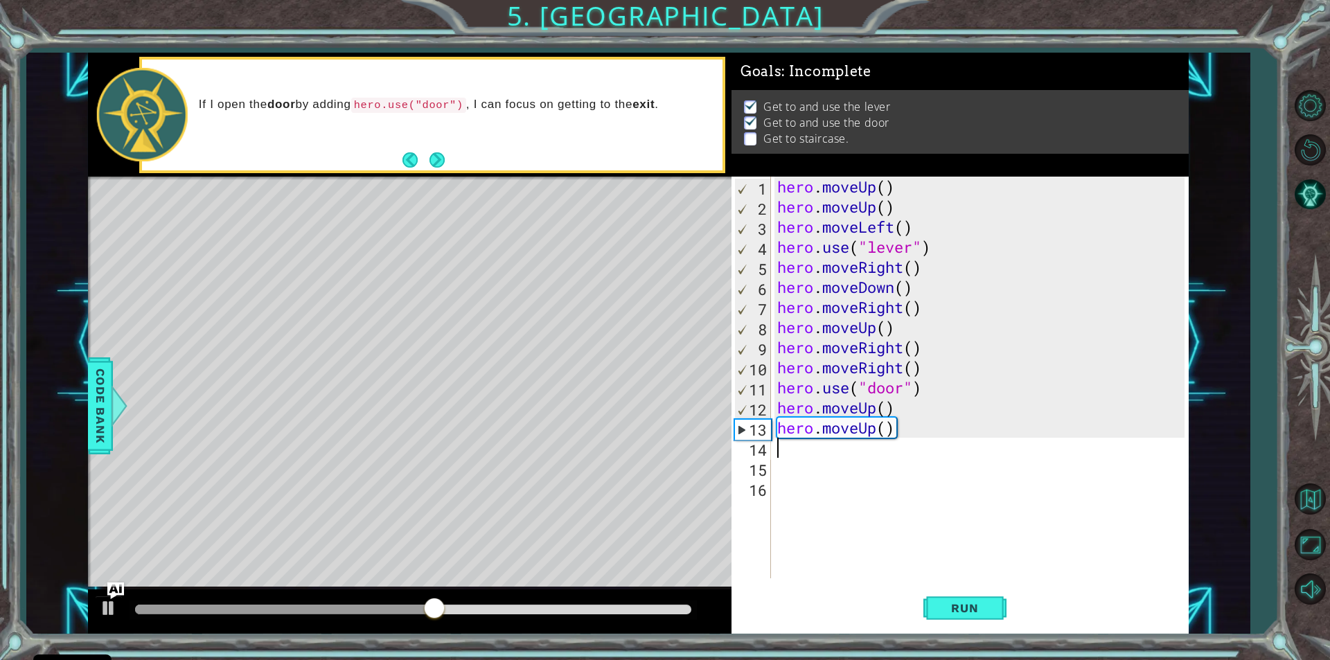
click at [785, 448] on div "hero . moveUp ( ) hero . moveUp ( ) hero . moveLeft ( ) hero . use ( "lever" ) …" at bounding box center [983, 398] width 417 height 442
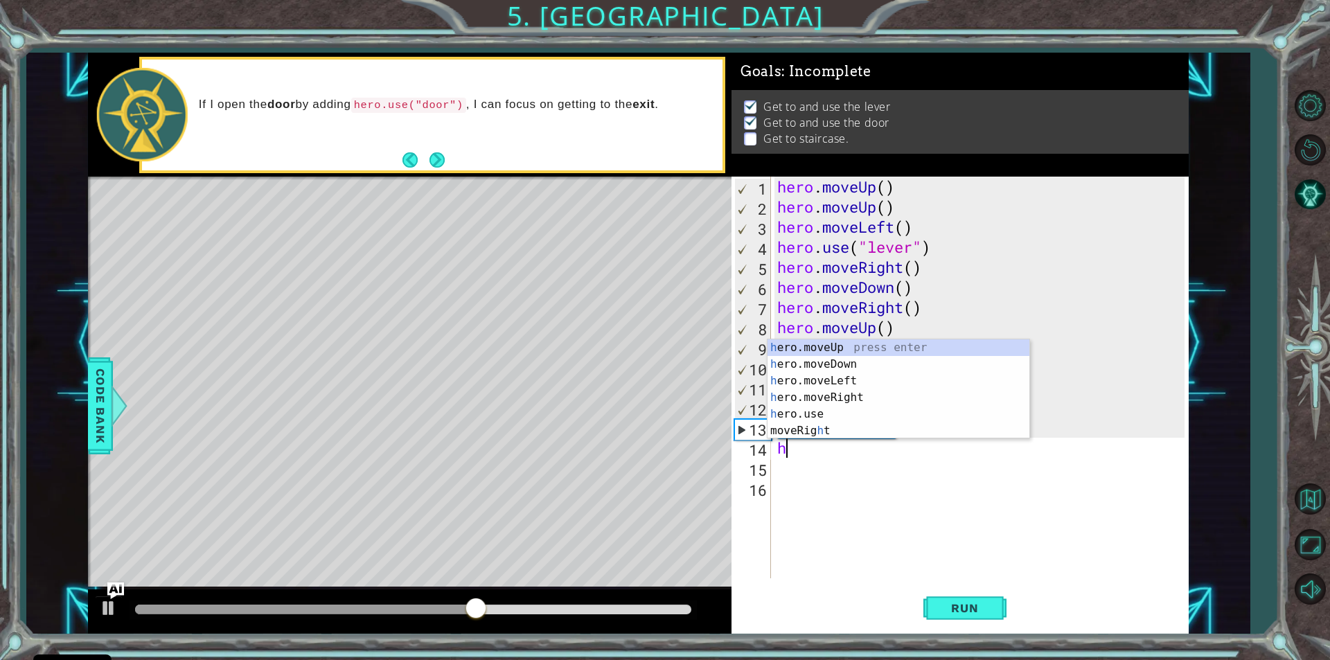
type textarea "he"
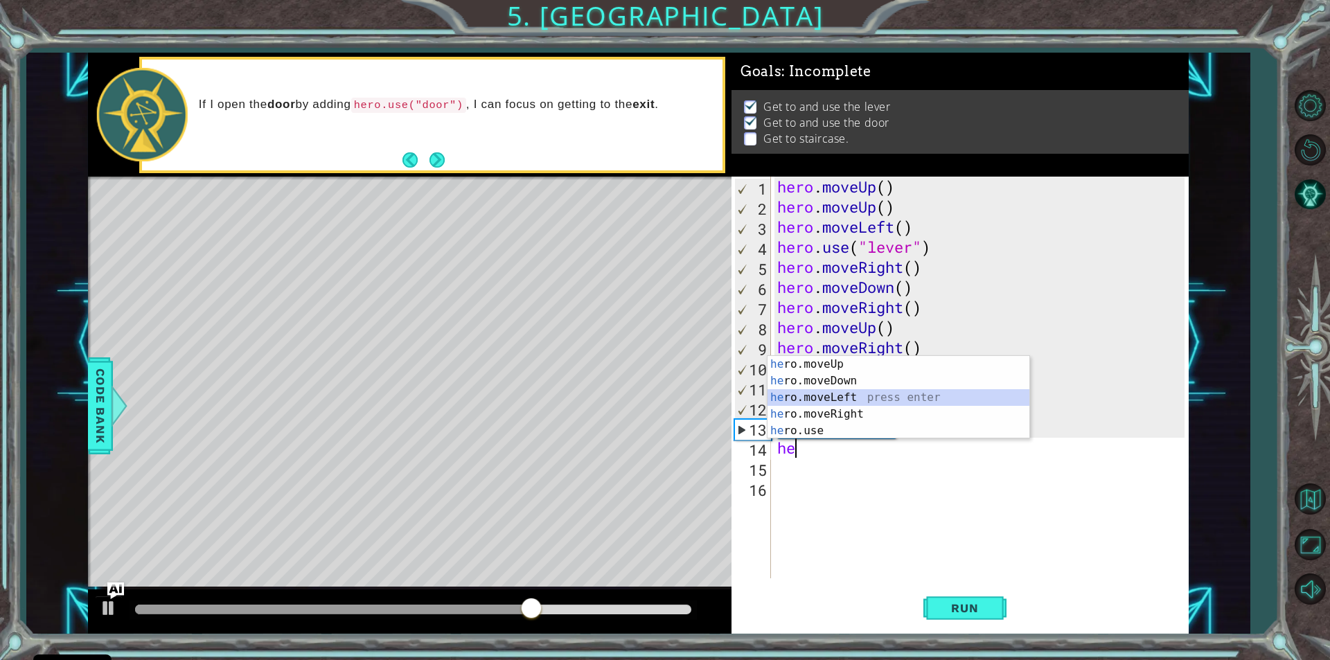
click at [836, 393] on div "he ro.moveUp press enter he ro.moveDown press enter he ro.moveLeft press enter …" at bounding box center [899, 414] width 262 height 116
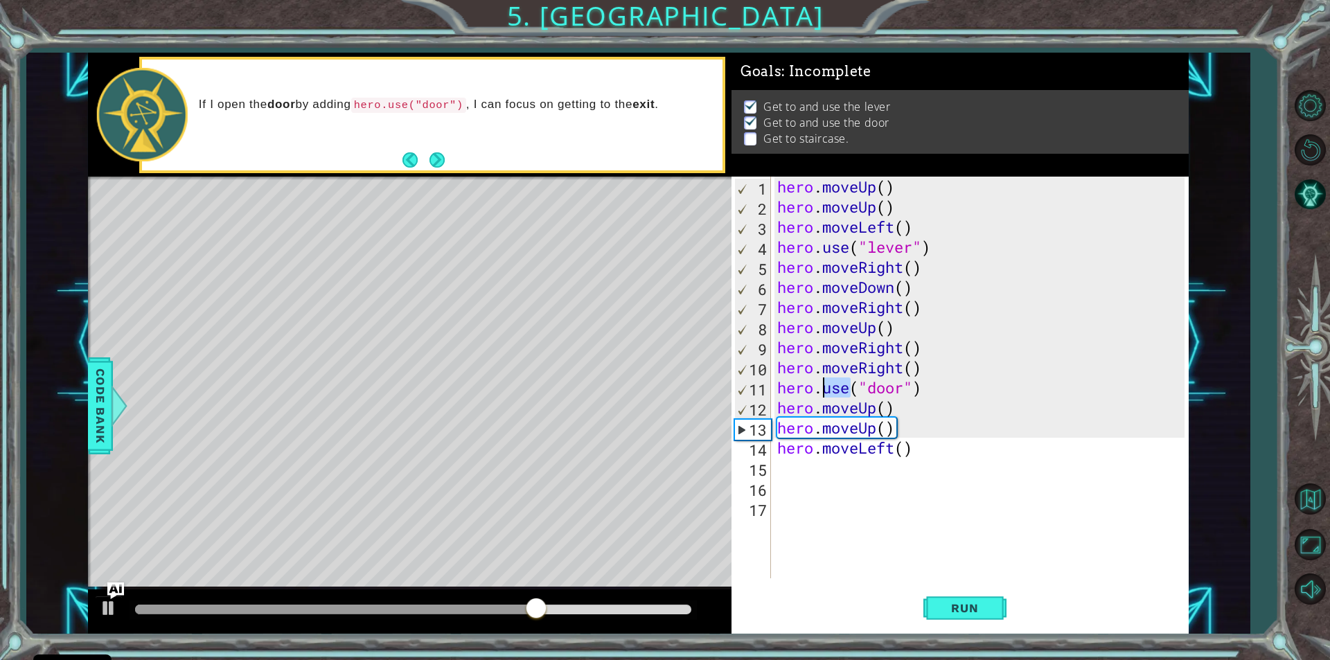
click at [836, 393] on div "hero . moveUp ( ) hero . moveUp ( ) hero . moveLeft ( ) hero . use ( "lever" ) …" at bounding box center [983, 398] width 417 height 442
click at [942, 597] on button "Run" at bounding box center [965, 609] width 83 height 46
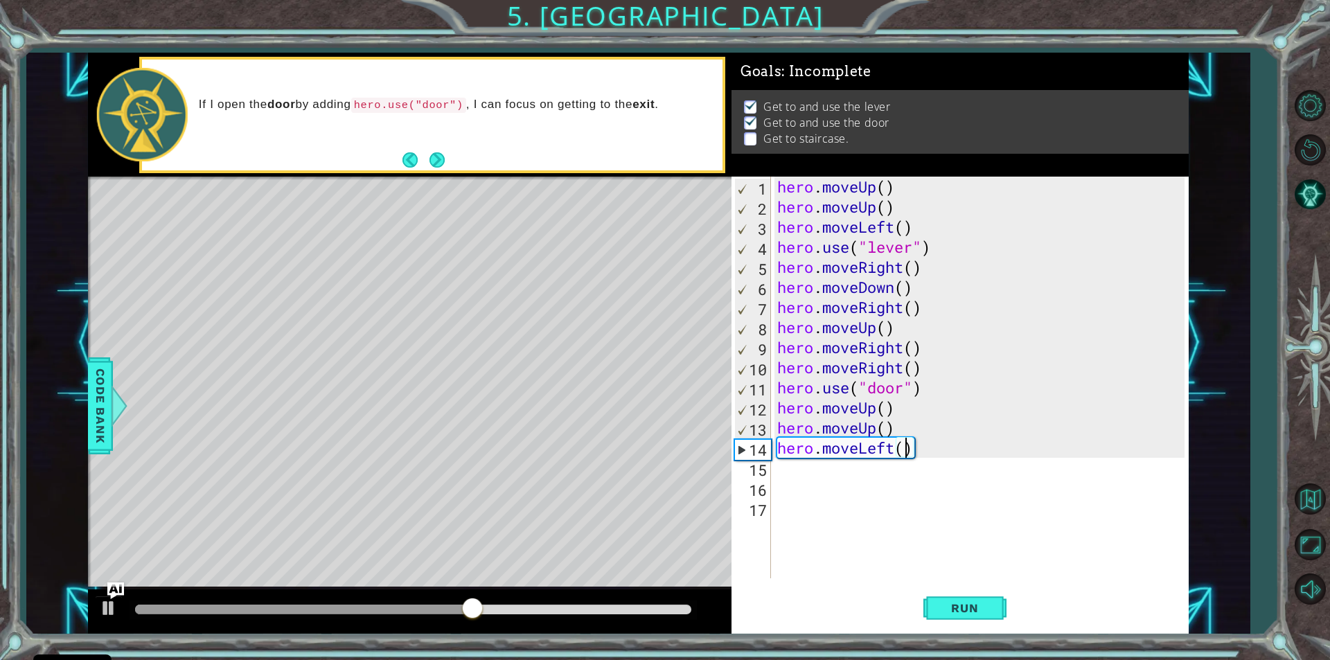
click at [905, 447] on div "hero . moveUp ( ) hero . moveUp ( ) hero . moveLeft ( ) hero . use ( "lever" ) …" at bounding box center [983, 398] width 417 height 442
type textarea "hero.moveLeft(3)"
click at [954, 604] on span "Run" at bounding box center [965, 608] width 55 height 14
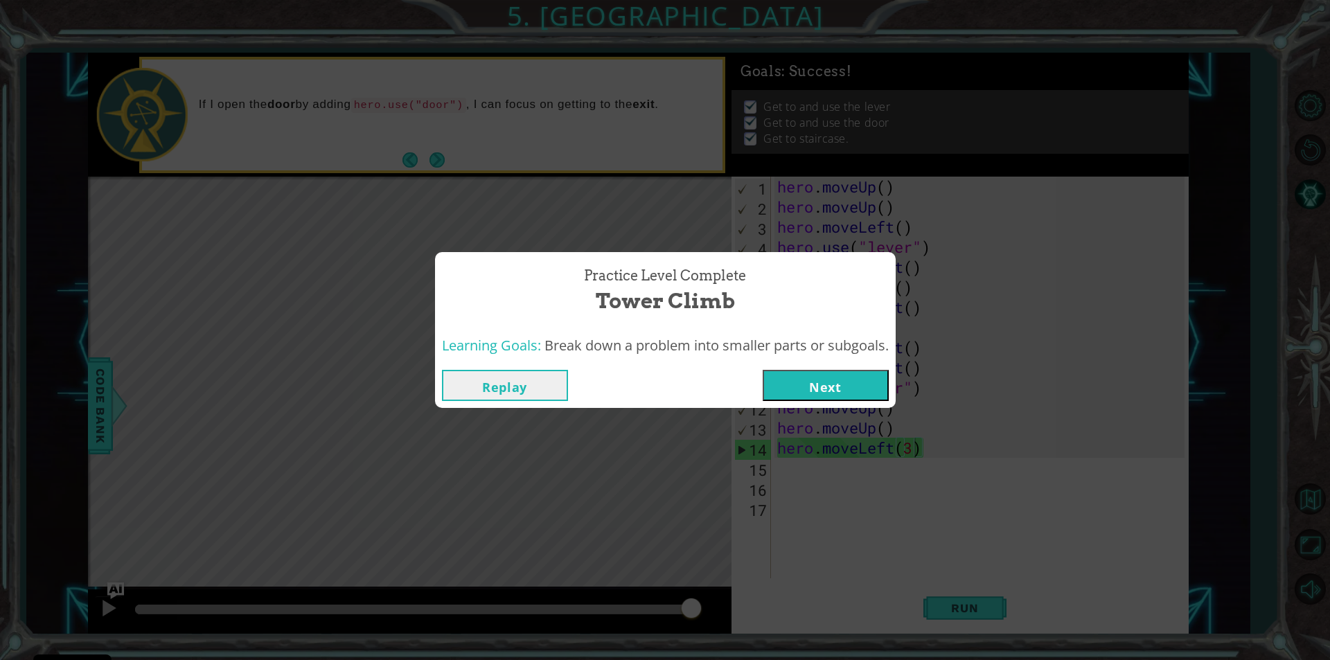
click at [822, 382] on button "Next" at bounding box center [826, 385] width 126 height 31
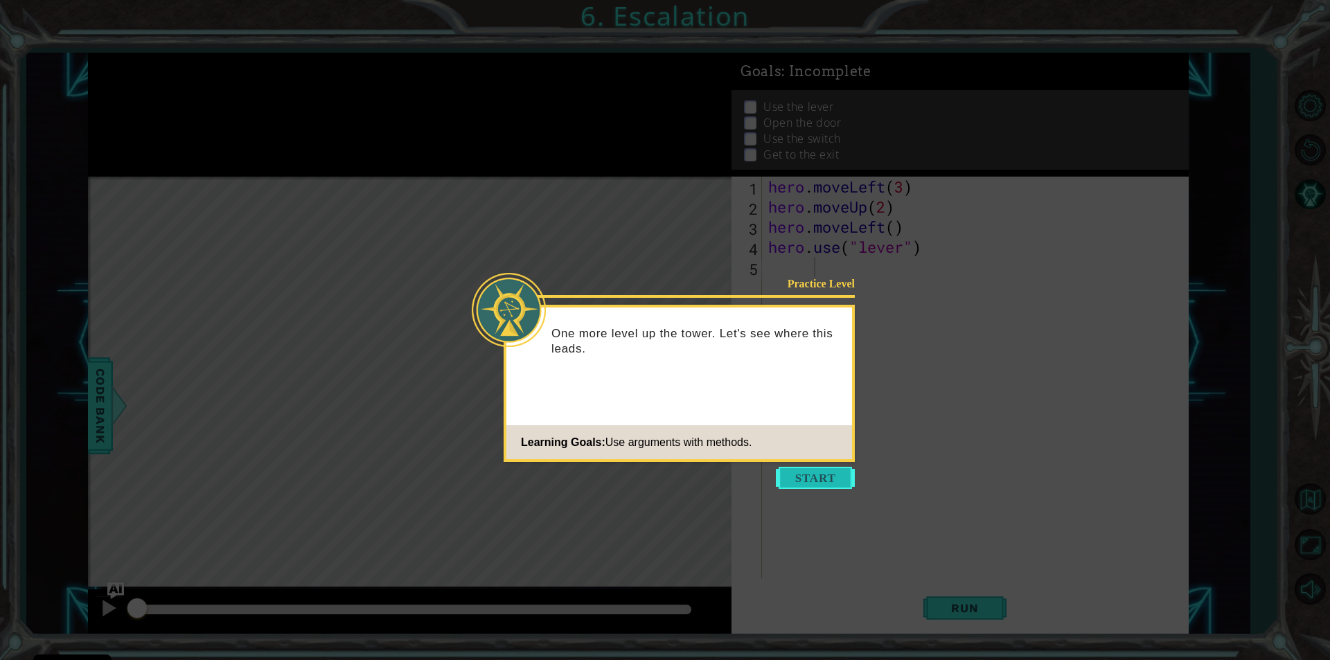
click at [820, 474] on button "Start" at bounding box center [815, 478] width 79 height 22
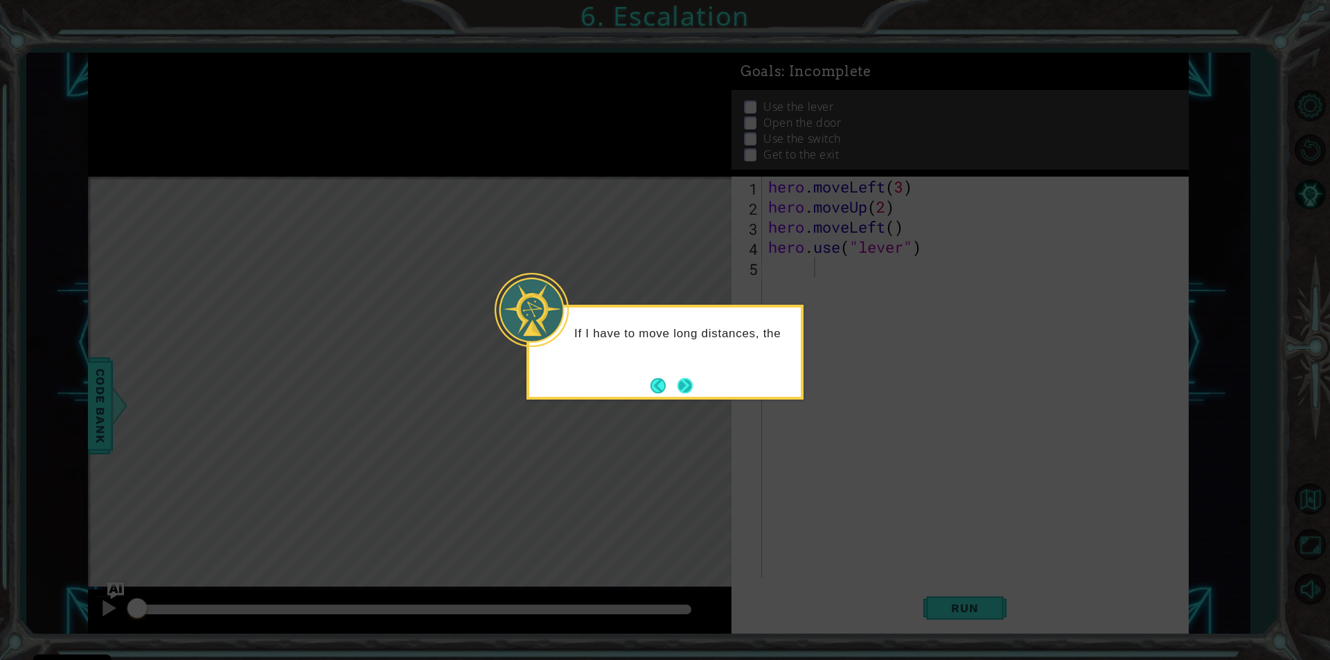
click at [692, 382] on button "Next" at bounding box center [686, 386] width 16 height 16
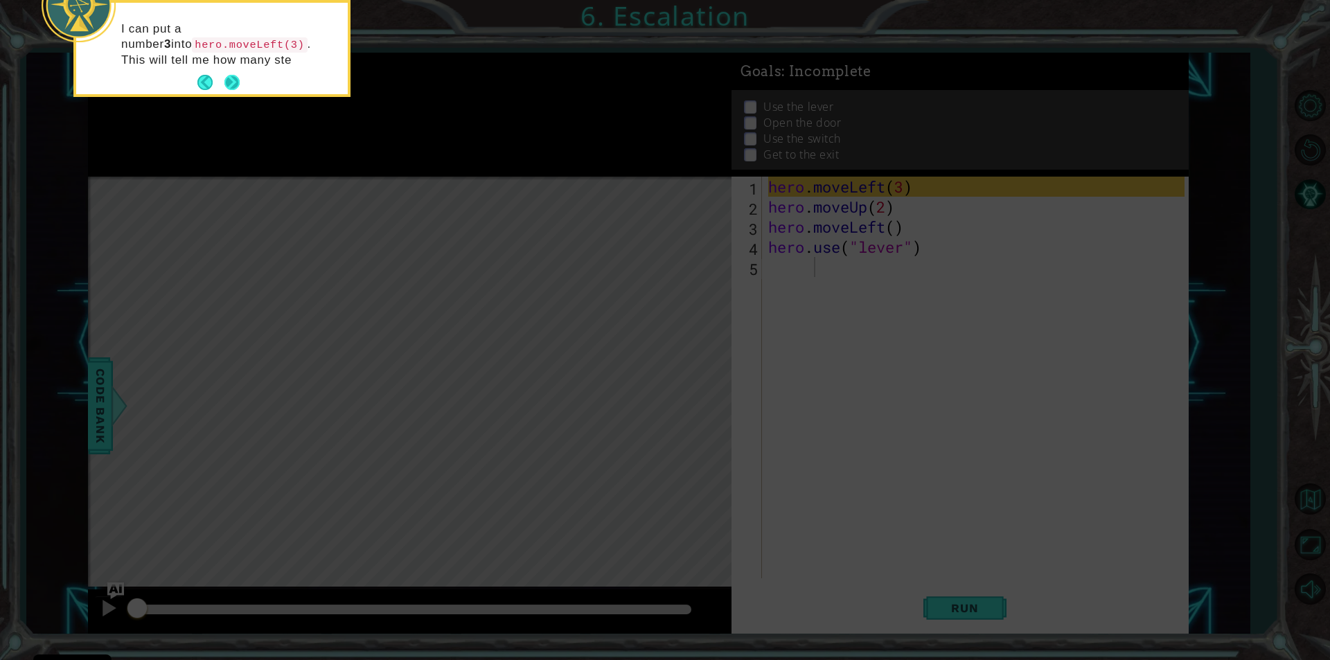
click at [225, 80] on button "Next" at bounding box center [232, 82] width 15 height 15
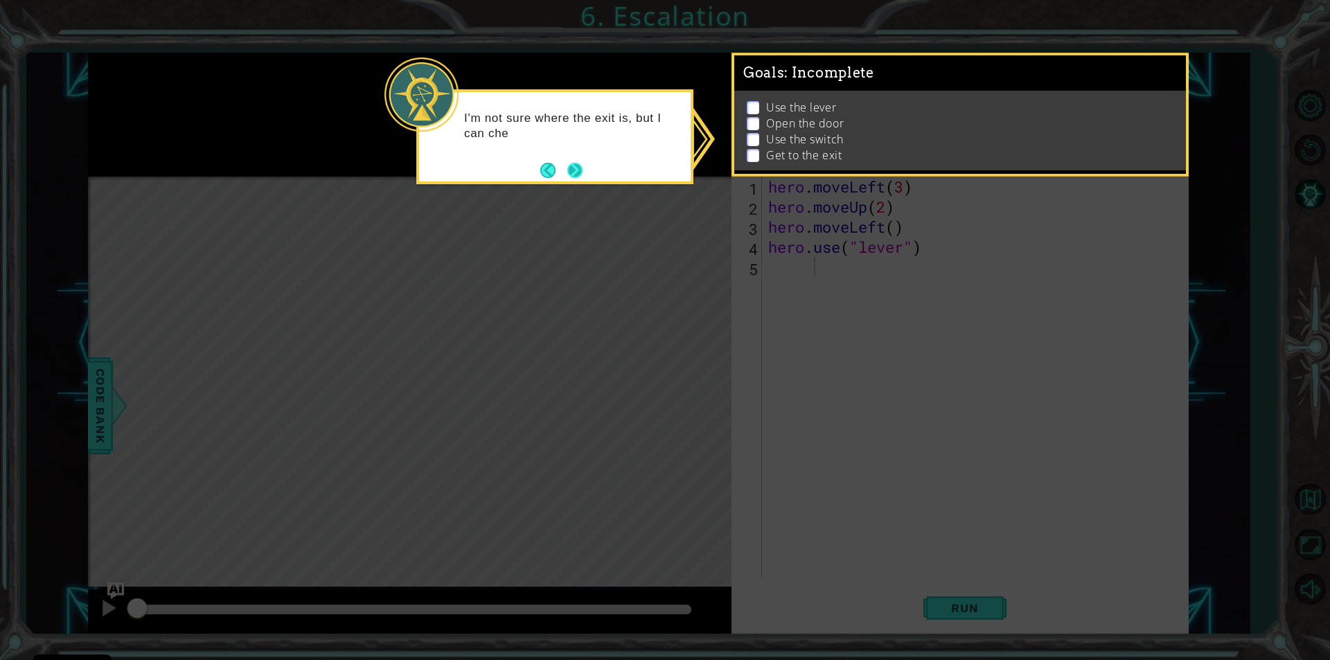
click at [575, 164] on button "Next" at bounding box center [575, 170] width 15 height 15
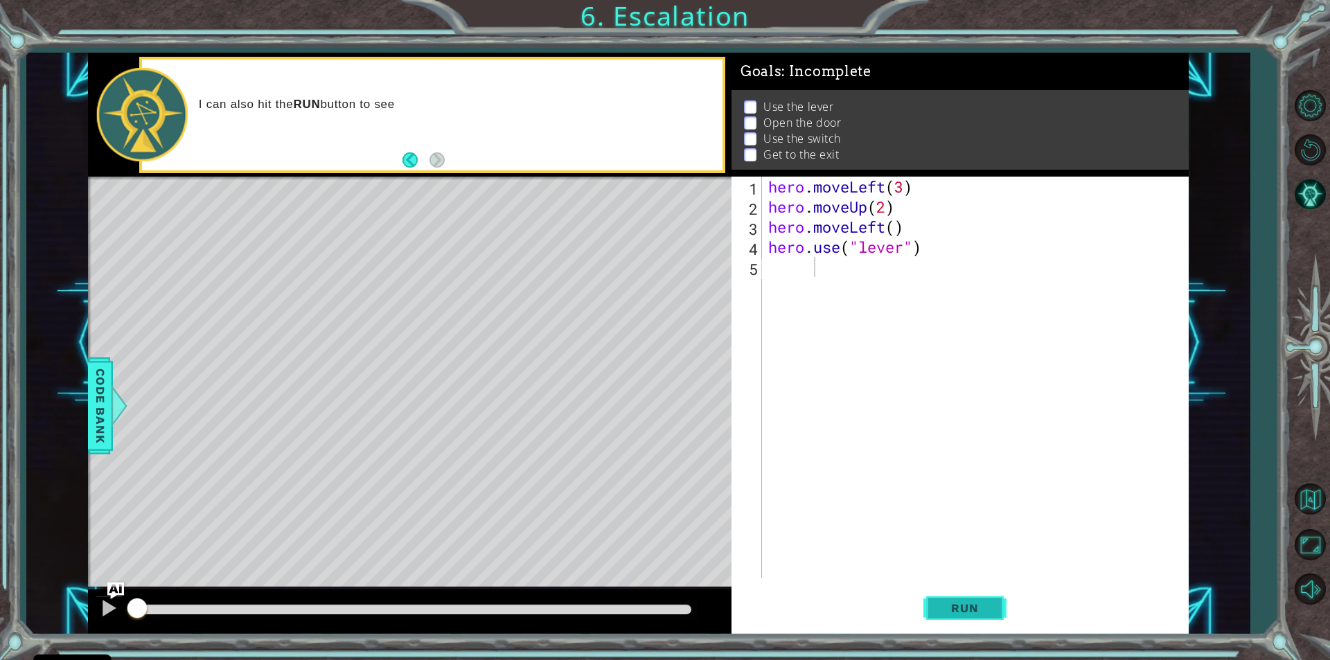
click at [953, 615] on button "Run" at bounding box center [965, 609] width 83 height 46
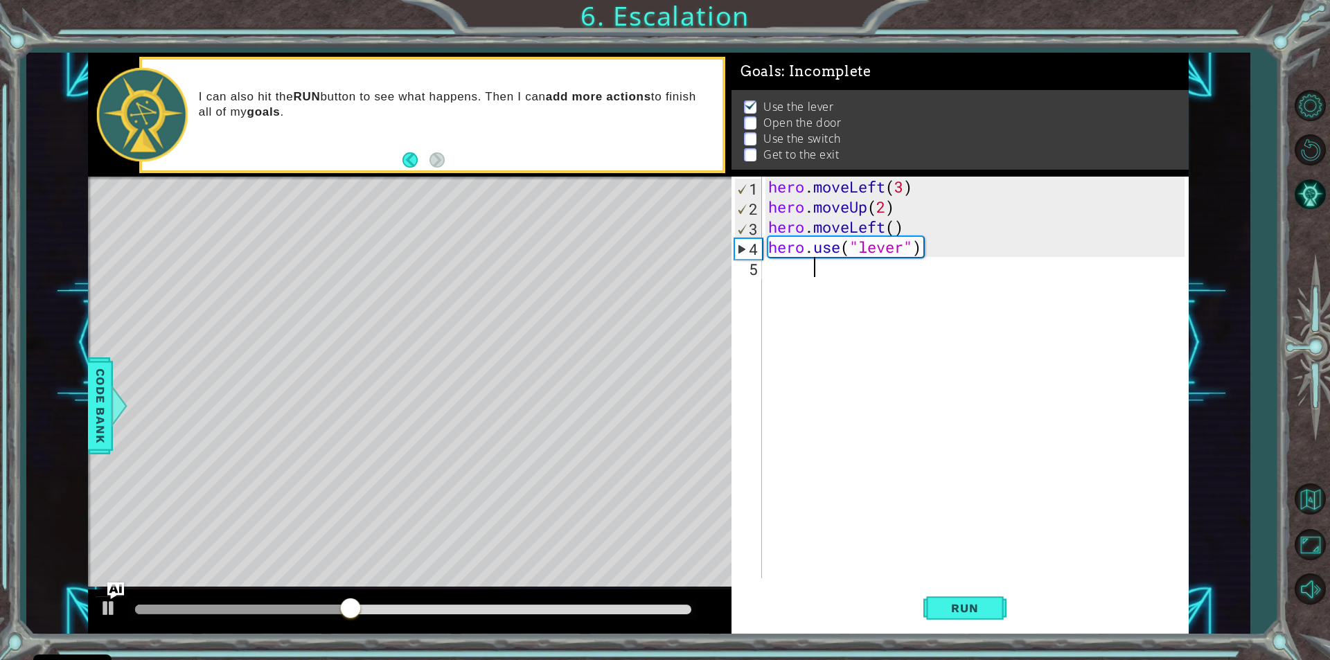
click at [913, 186] on div "hero . moveLeft ( 3 ) hero . moveUp ( 2 ) hero . moveLeft ( ) hero . use ( "lev…" at bounding box center [979, 398] width 426 height 442
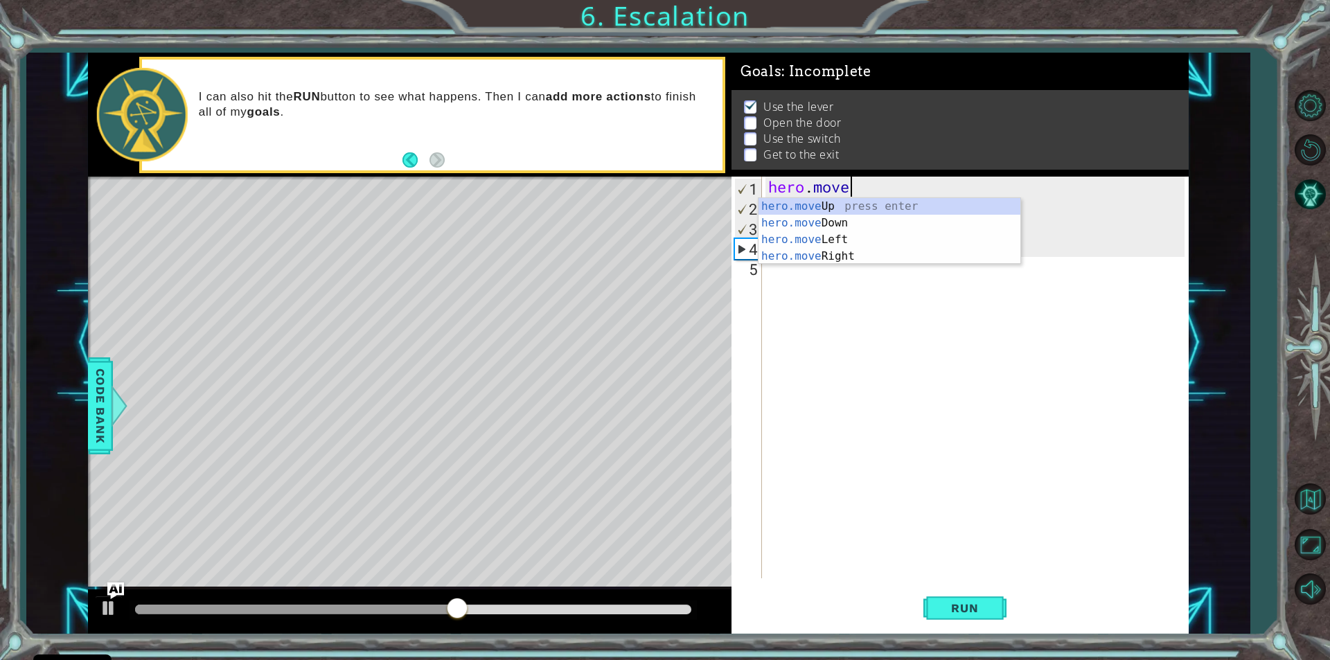
type textarea "h"
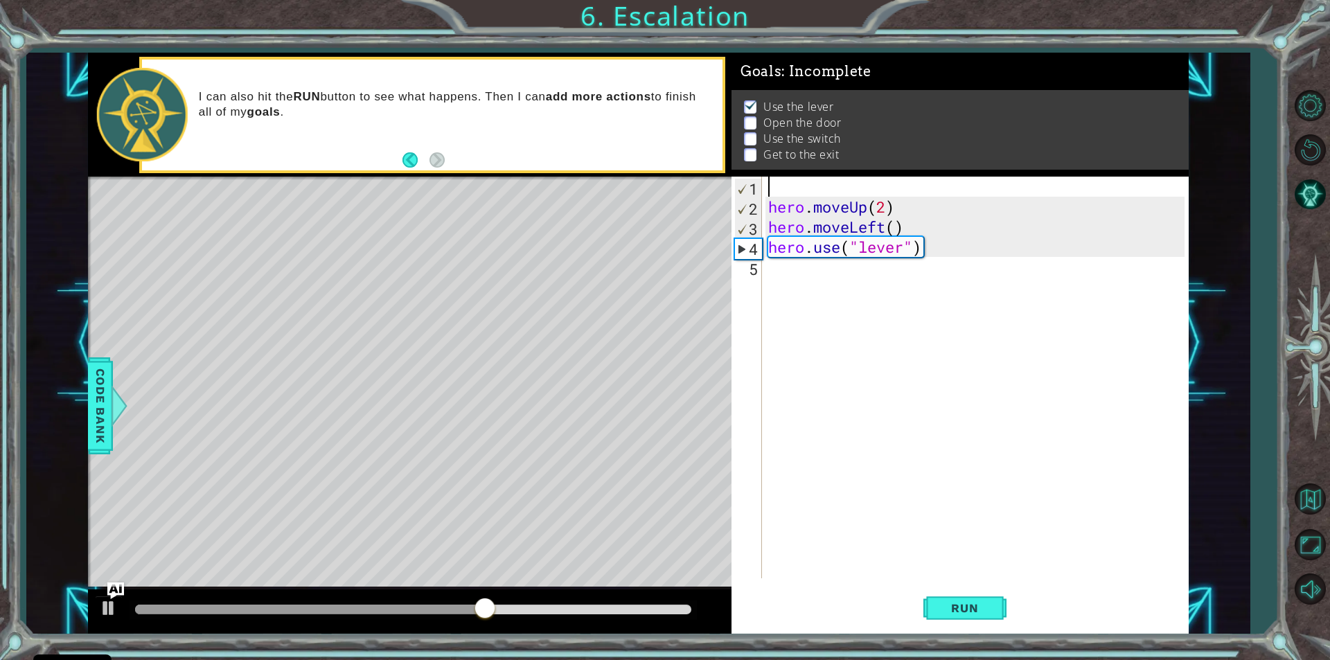
click at [898, 209] on div "hero . moveUp ( 2 ) hero . moveLeft ( ) hero . use ( "lever" )" at bounding box center [979, 398] width 426 height 442
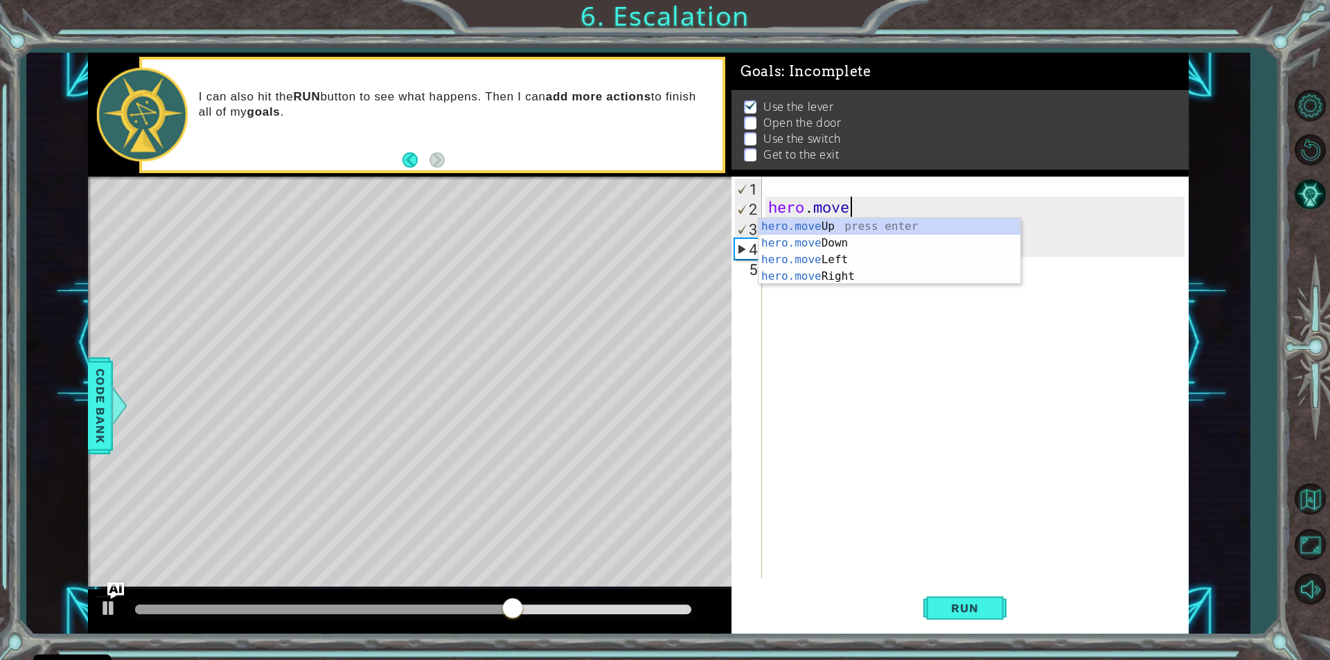
type textarea "h"
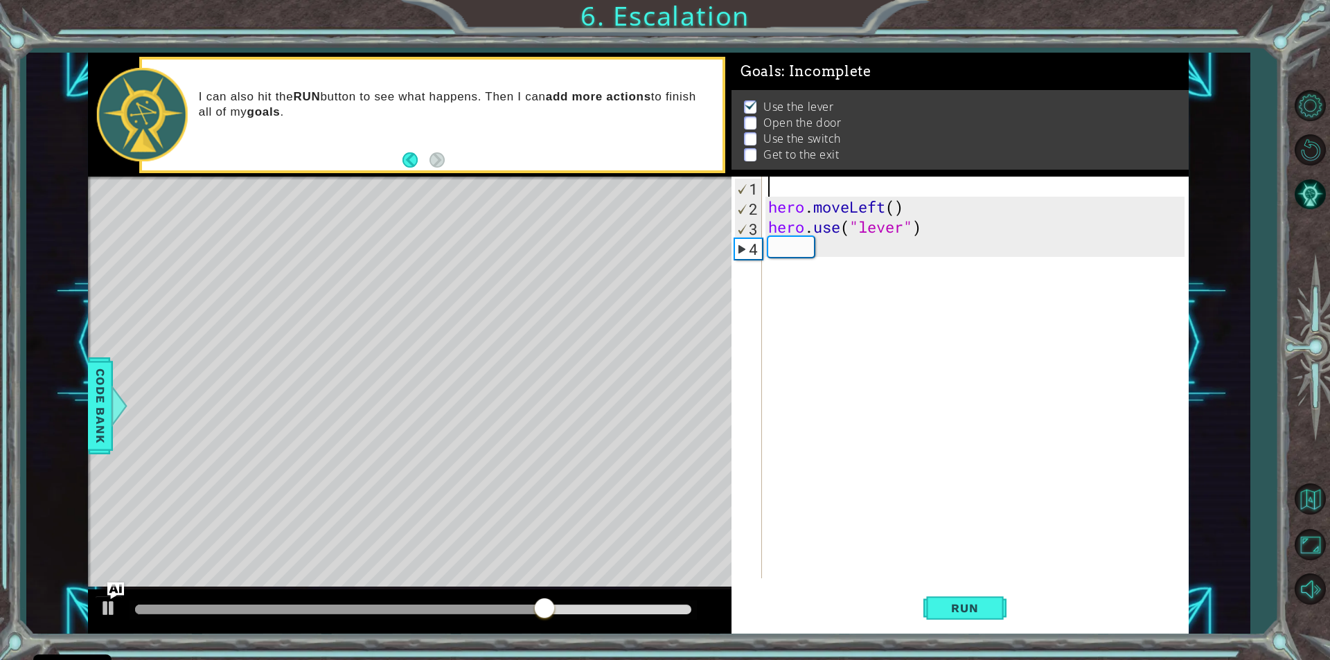
click at [908, 209] on div "hero . moveLeft ( ) hero . use ( "lever" )" at bounding box center [979, 398] width 426 height 442
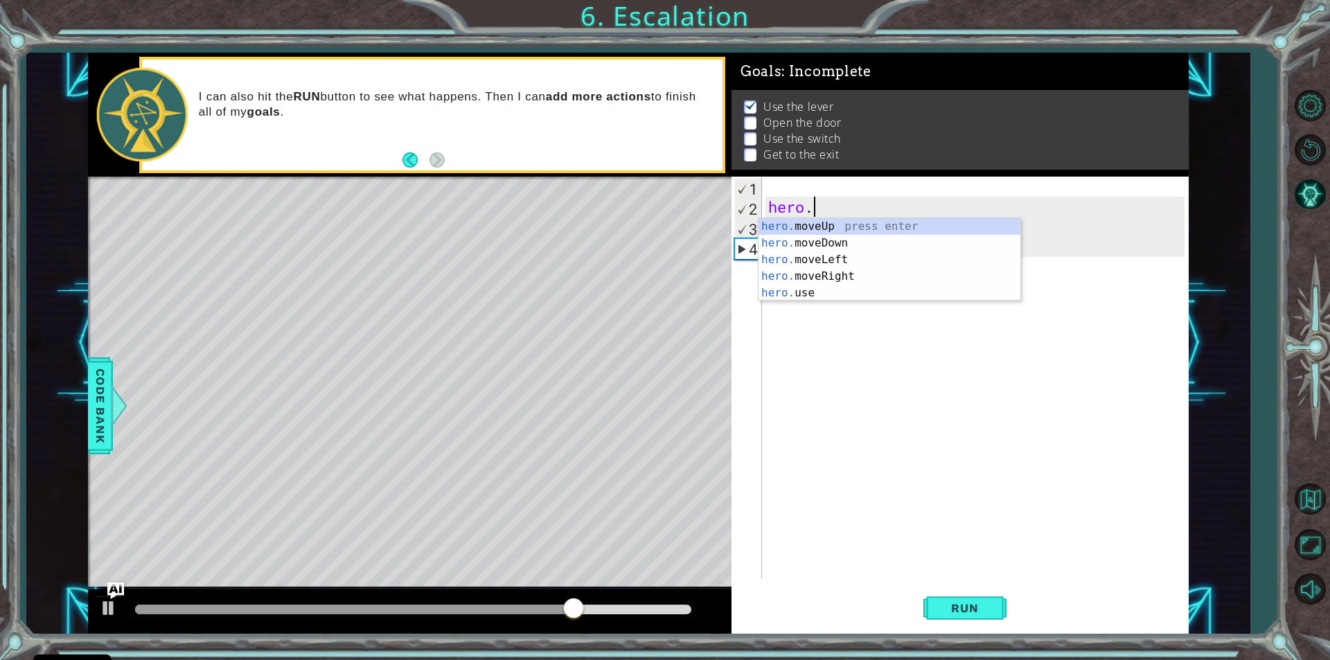
type textarea "h"
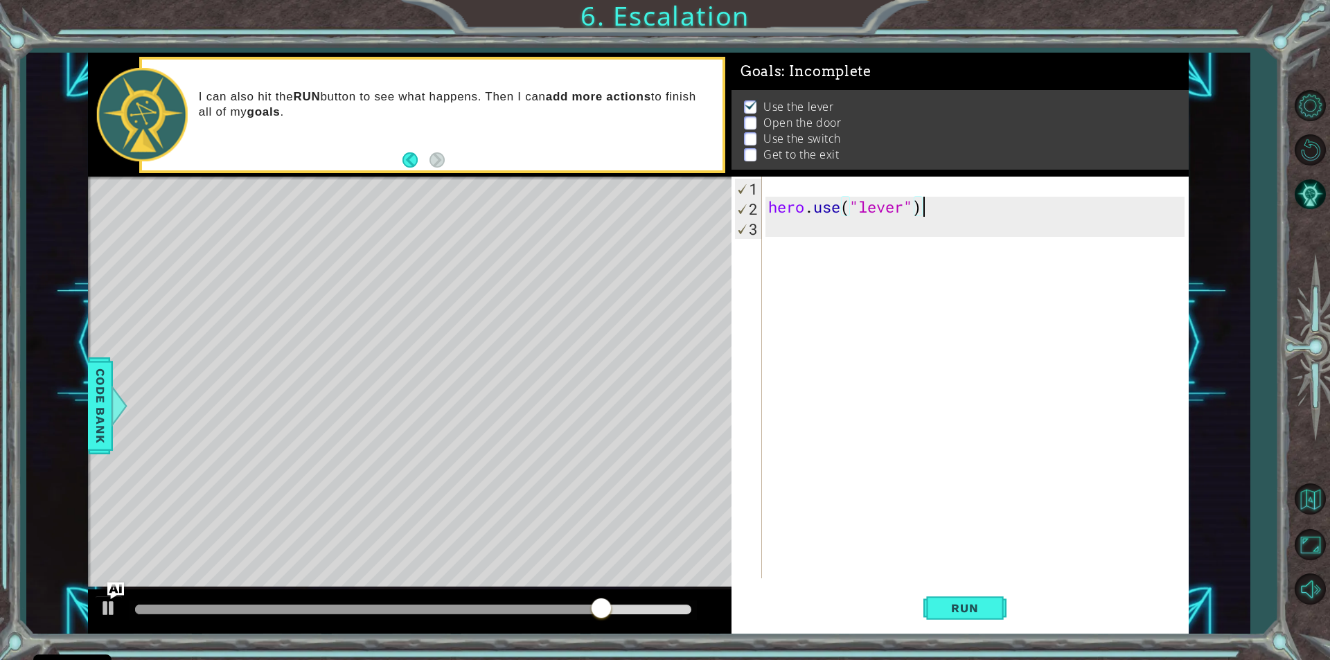
click at [938, 206] on div "hero . use ( "lever" )" at bounding box center [979, 398] width 426 height 442
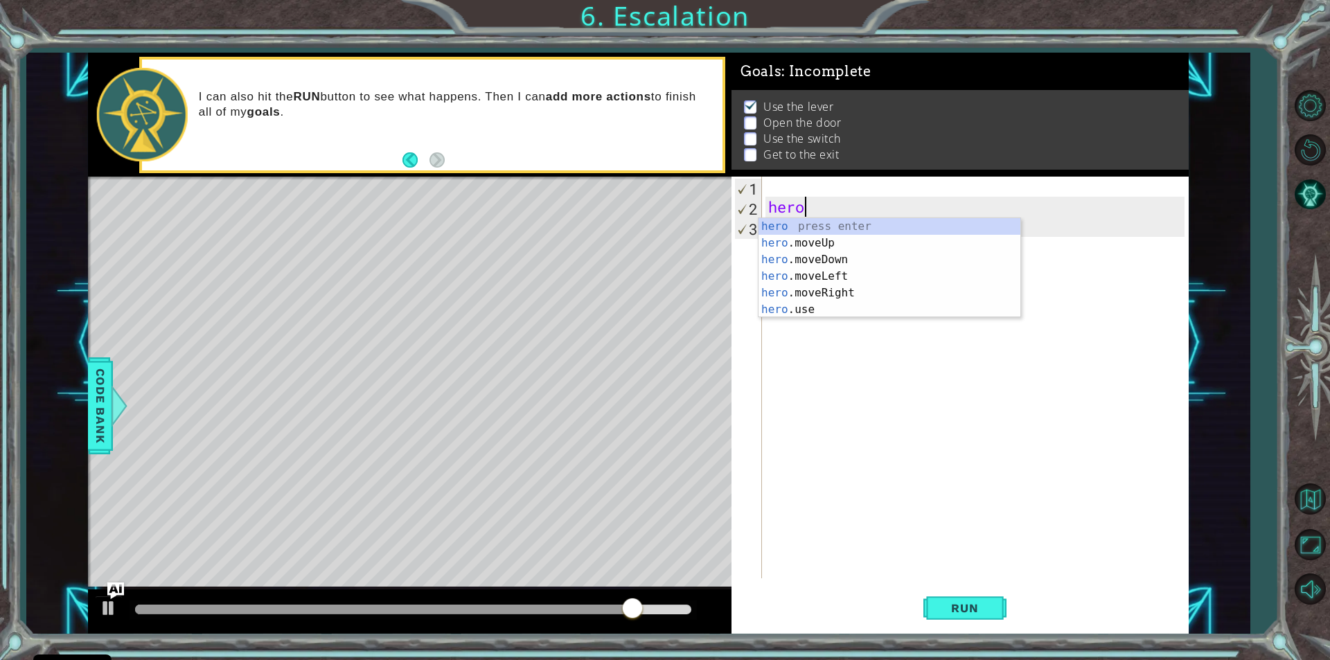
type textarea "h"
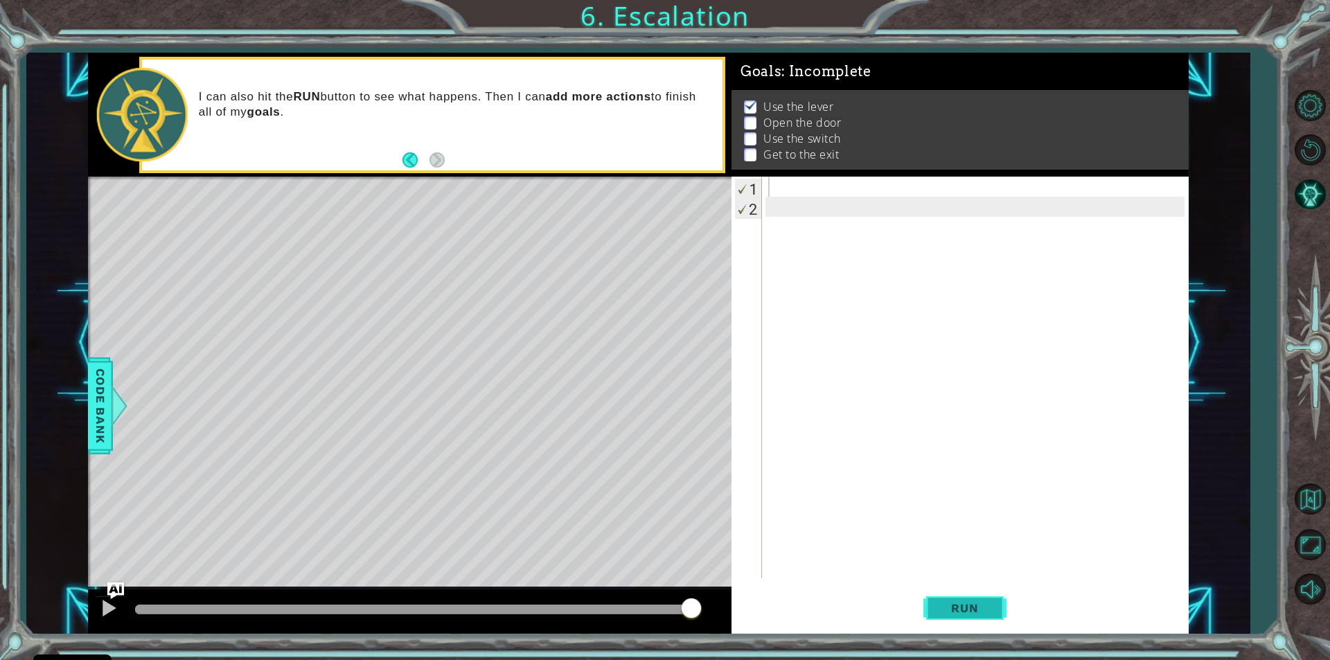
click at [929, 618] on button "Run" at bounding box center [965, 609] width 83 height 46
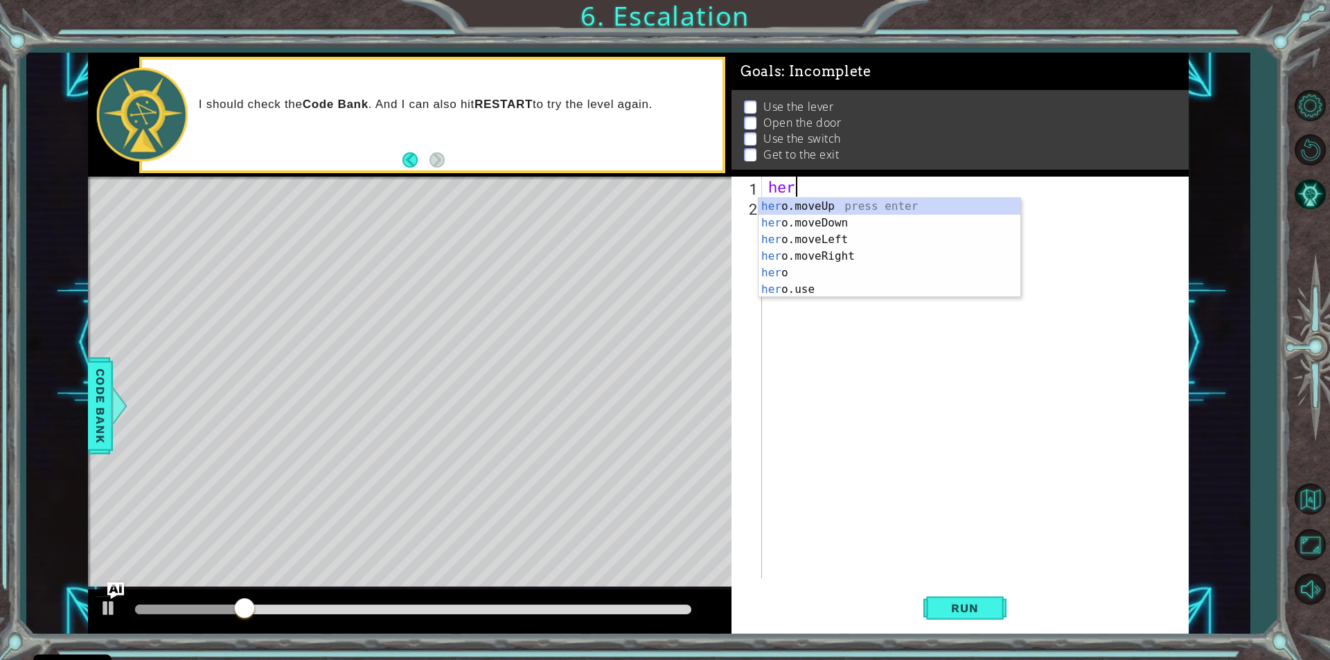
scroll to position [0, 1]
click at [855, 252] on div "hero press enter hero .moveUp press enter hero .moveDown press enter hero .move…" at bounding box center [890, 264] width 262 height 133
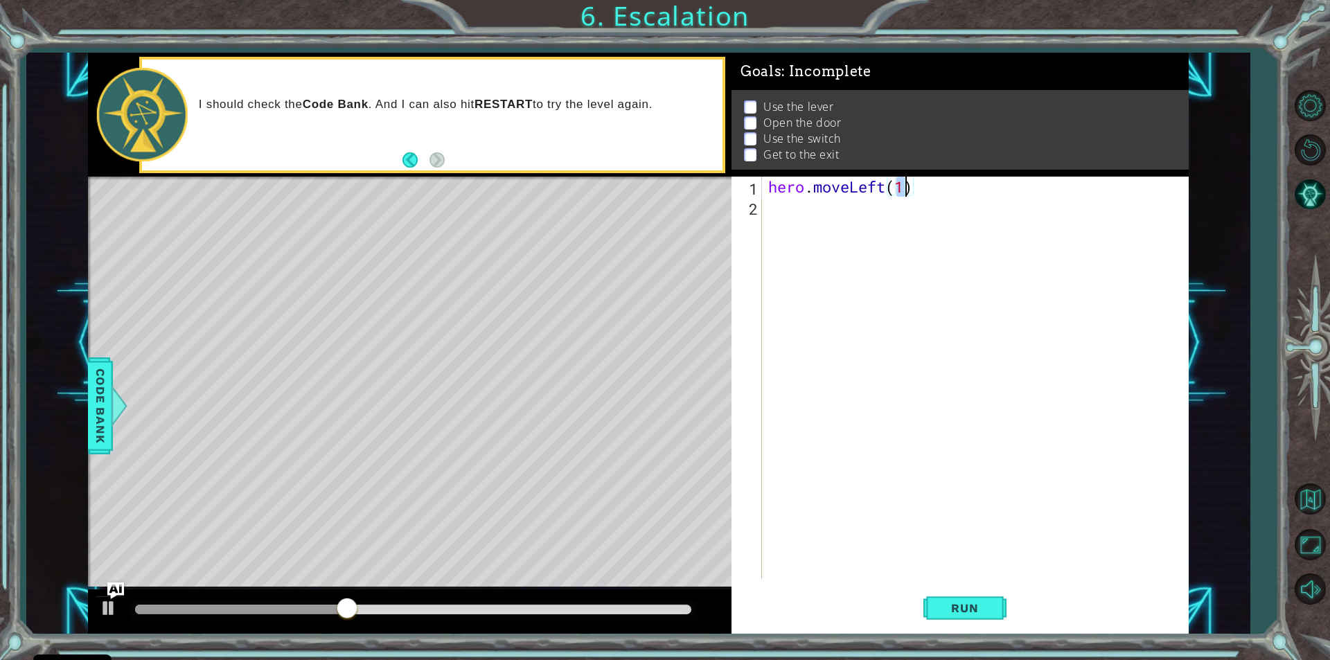
click at [819, 189] on div "hero . moveLeft ( 1 )" at bounding box center [979, 398] width 426 height 442
click at [845, 255] on div "hero . moveLeft ( 1 )" at bounding box center [979, 398] width 426 height 442
click at [901, 193] on div "hero . moveLeft ( 1 )" at bounding box center [979, 398] width 426 height 442
click at [903, 193] on div "hero . moveLeft ( 1 )" at bounding box center [979, 398] width 426 height 442
type textarea "hero.moveLeft(3)"
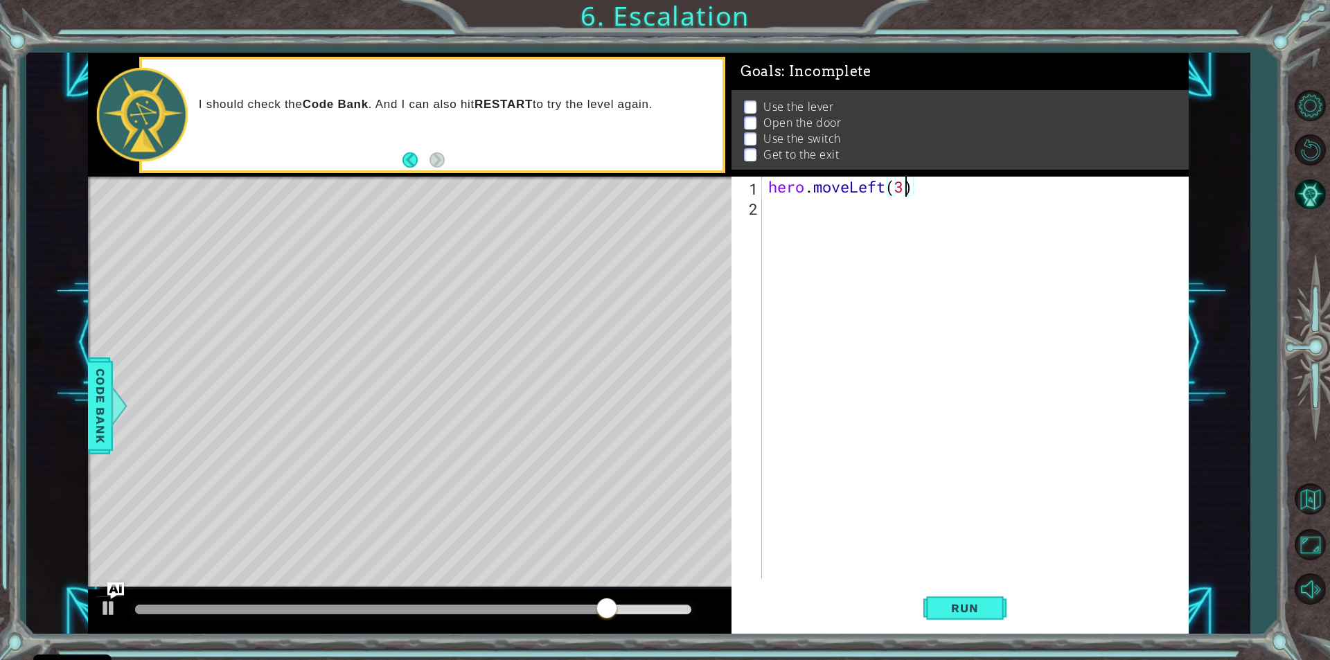
scroll to position [0, 6]
click at [766, 213] on div "hero . moveLeft ( 3 )" at bounding box center [979, 398] width 426 height 442
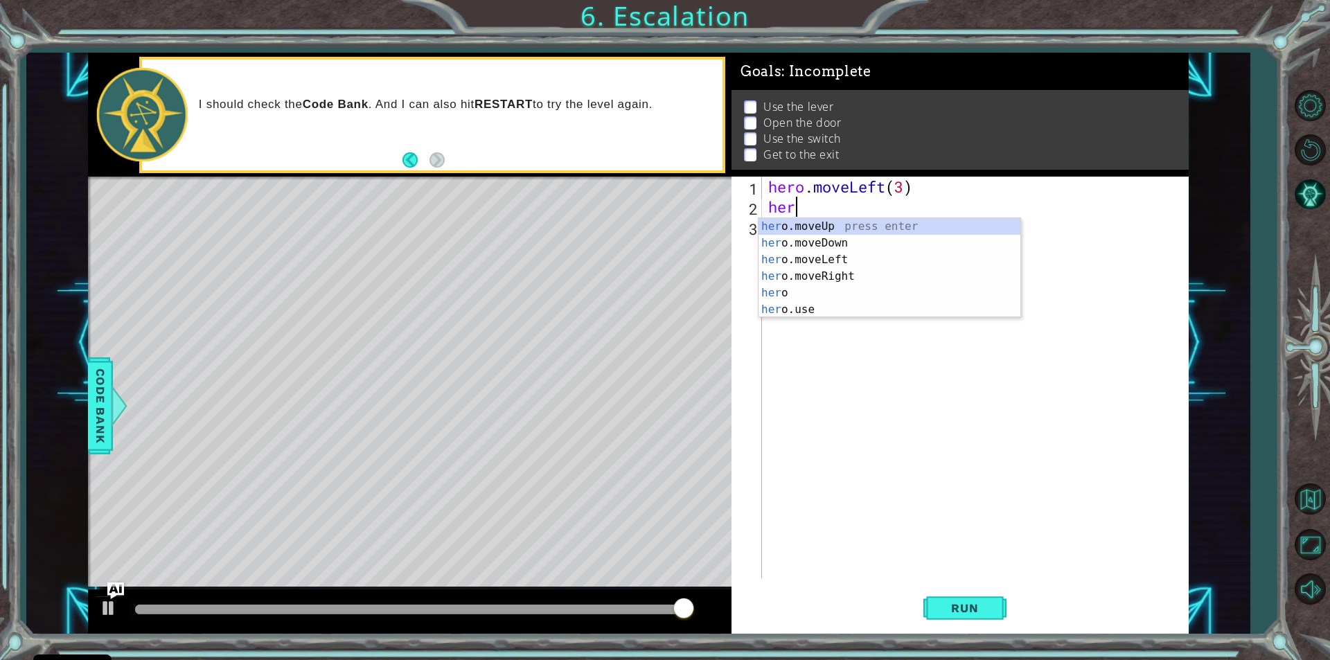
scroll to position [0, 1]
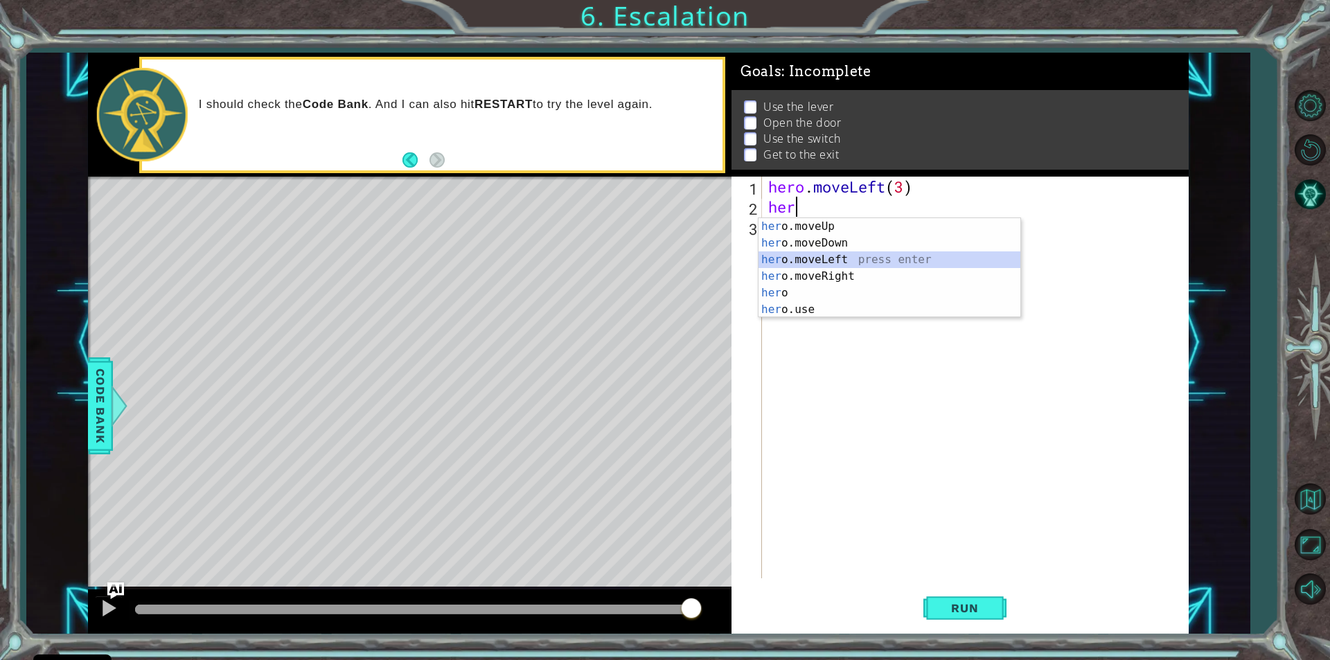
click at [807, 261] on div "her o.moveUp press enter her o.moveDown press enter her o.moveLeft press enter …" at bounding box center [890, 284] width 262 height 133
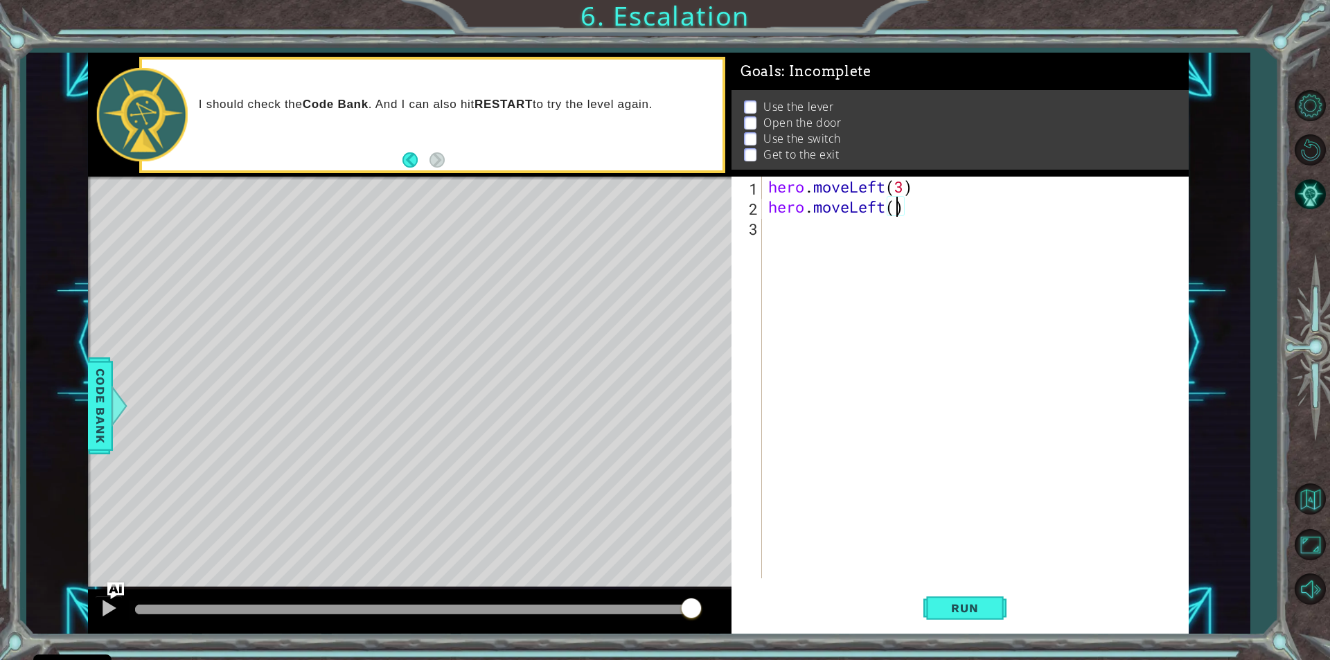
scroll to position [0, 6]
click at [946, 609] on span "Run" at bounding box center [965, 608] width 55 height 14
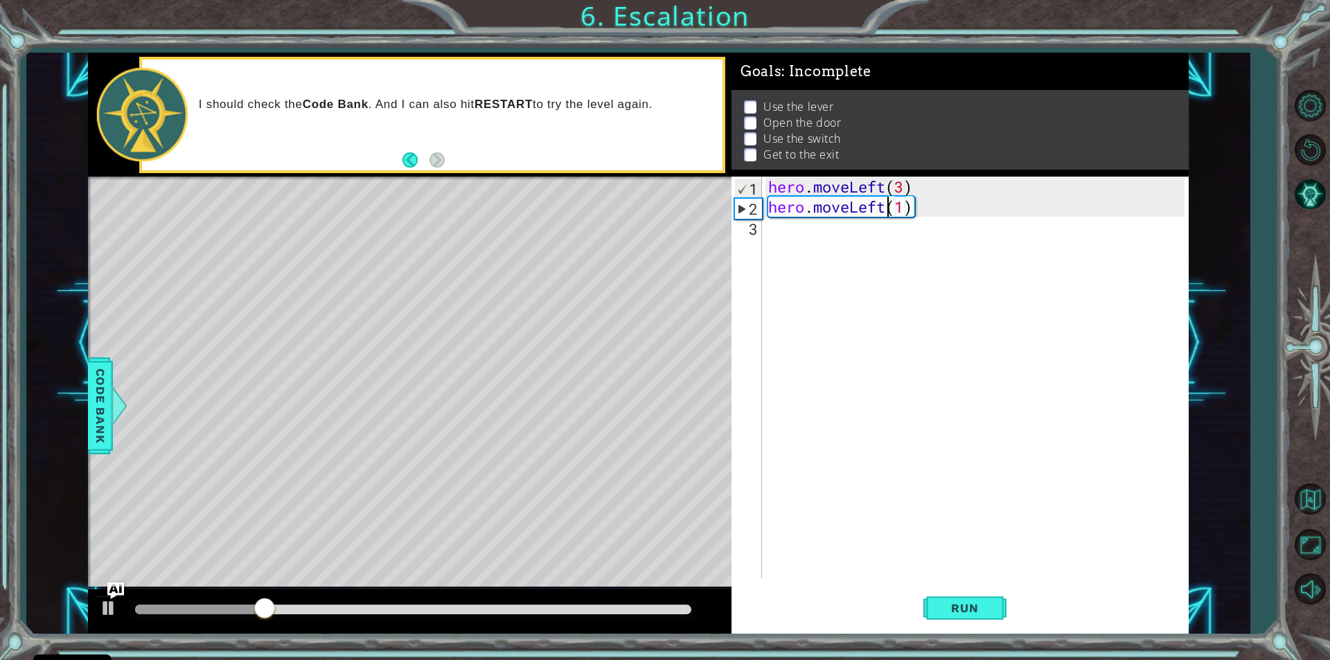
click at [888, 210] on div "hero . moveLeft ( 3 ) hero . moveLeft ( 1 )" at bounding box center [979, 398] width 426 height 442
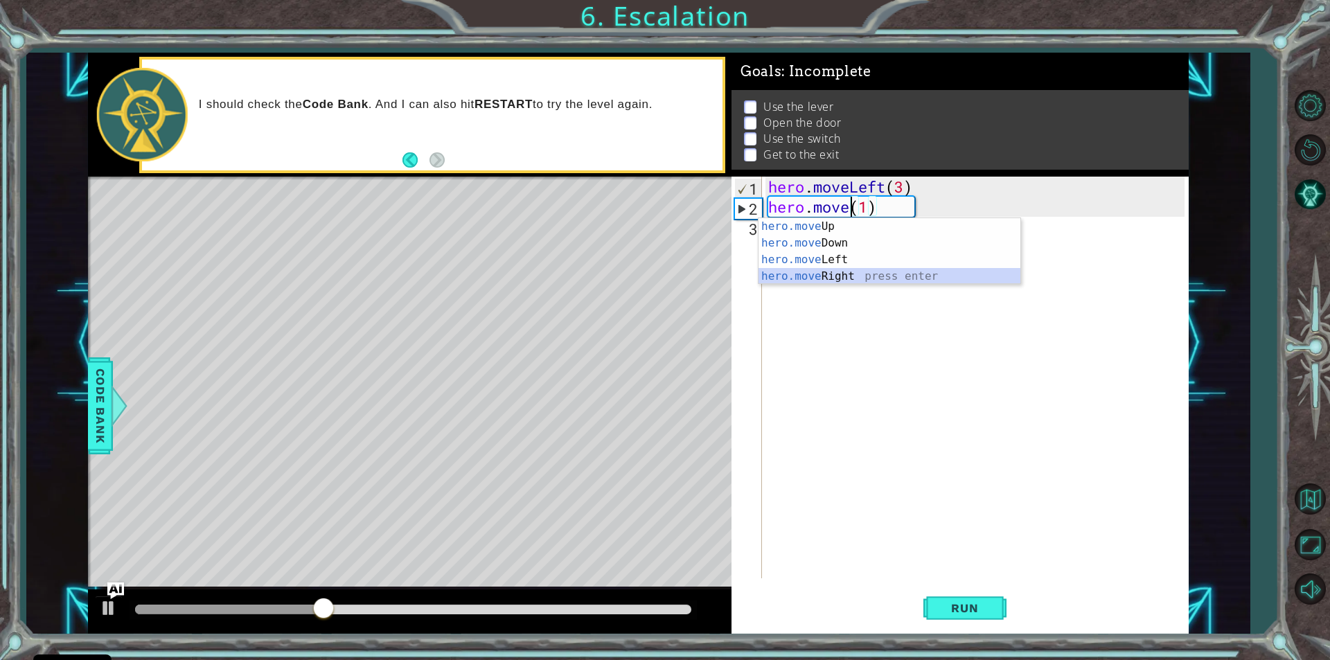
click at [811, 270] on div "hero.move Up press enter hero.move Down press enter hero.move Left press enter …" at bounding box center [890, 268] width 262 height 100
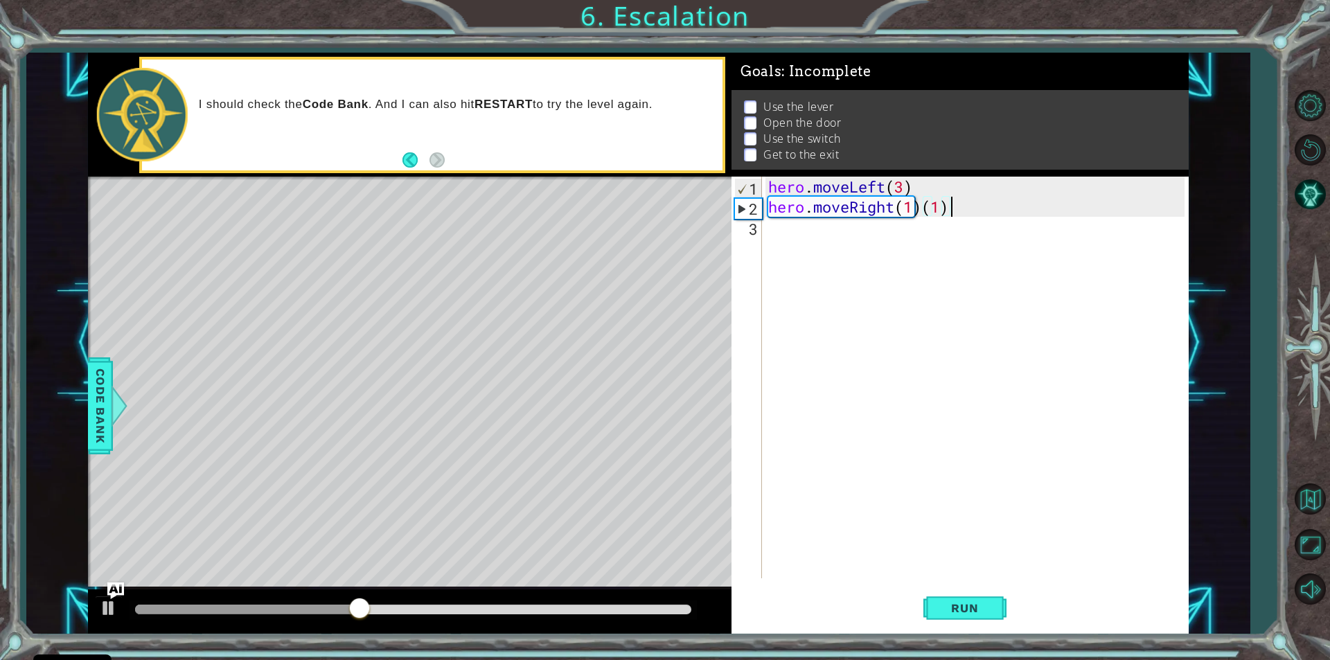
click at [954, 209] on div "hero . moveLeft ( 3 ) hero . moveRight ( 1 ) ( 1 )" at bounding box center [979, 398] width 426 height 442
click at [990, 602] on span "Run" at bounding box center [965, 608] width 55 height 14
click at [894, 203] on div "hero . moveLeft ( 3 ) hero . moveRight ( 1 )" at bounding box center [979, 398] width 426 height 442
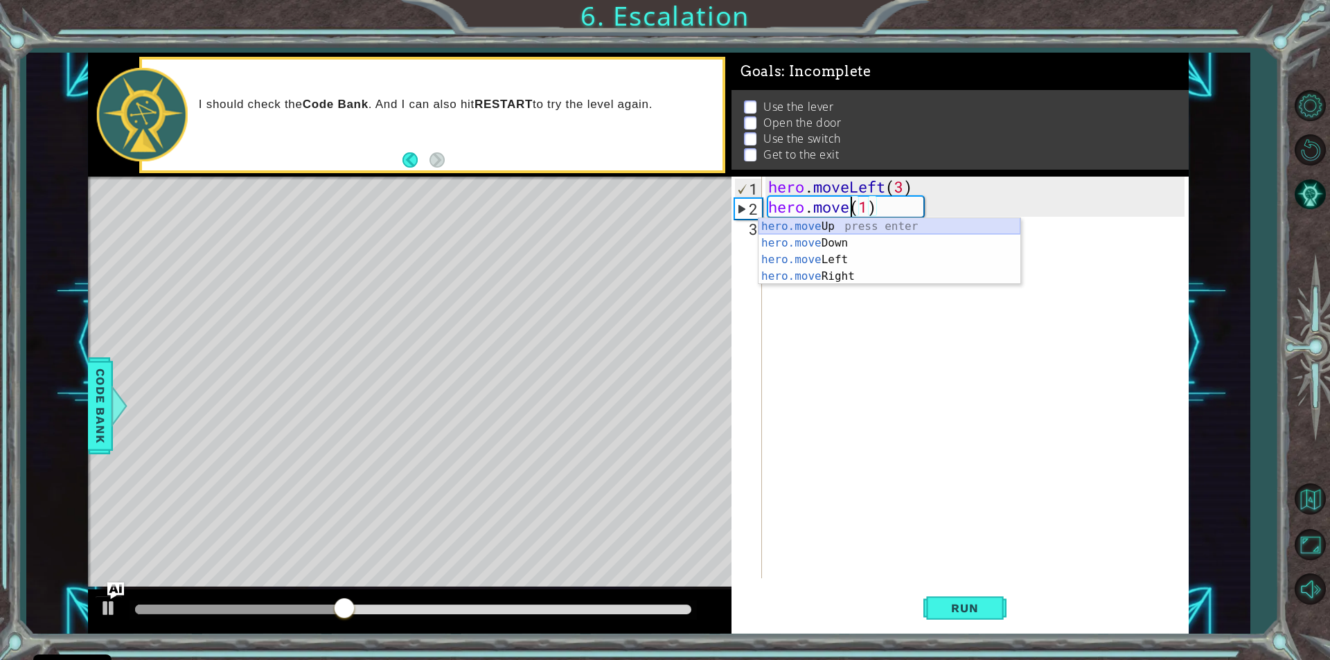
click at [845, 224] on div "hero.move Up press enter hero.move Down press enter hero.move Left press enter …" at bounding box center [890, 268] width 262 height 100
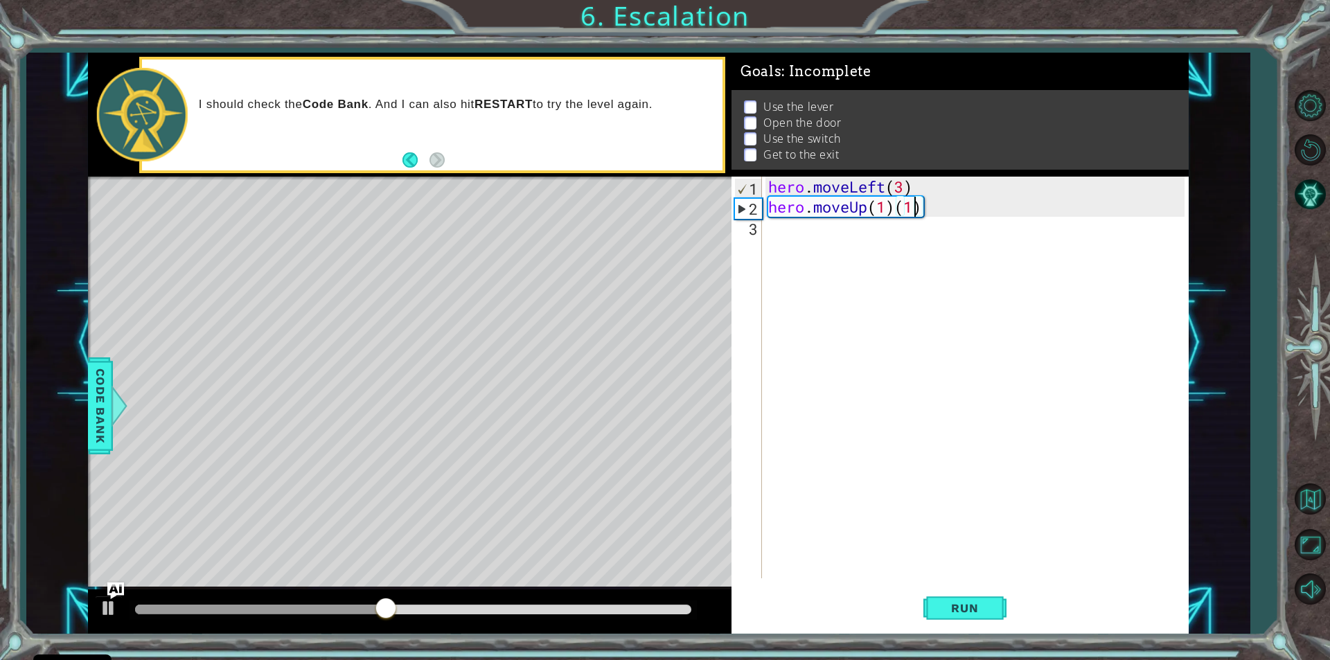
click at [919, 207] on div "hero . moveLeft ( 3 ) hero . moveUp ( 1 ) ( 1 )" at bounding box center [979, 398] width 426 height 442
click at [913, 209] on div "hero . moveLeft ( 3 ) hero . moveUp ( 1 ))" at bounding box center [979, 398] width 426 height 442
drag, startPoint x: 947, startPoint y: 583, endPoint x: 947, endPoint y: 592, distance: 9.0
click at [947, 592] on div "hero.moveUp(1) 1 2 3 hero . moveLeft ( 3 ) hero . moveUp ( 1 ) הההההההההההההההה…" at bounding box center [960, 405] width 457 height 457
click at [947, 605] on span "Run" at bounding box center [965, 608] width 55 height 14
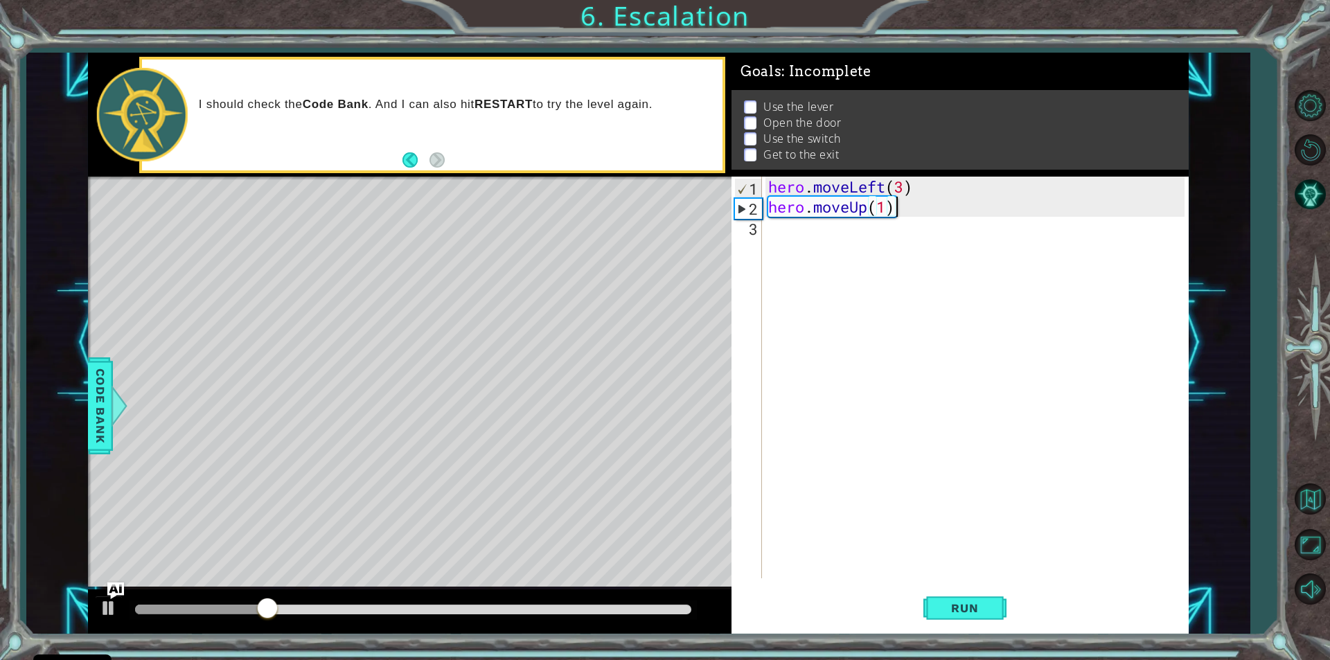
click at [884, 208] on div "hero . moveLeft ( 3 ) hero . moveUp ( 1 )" at bounding box center [979, 398] width 426 height 442
type textarea "hero.moveUp(2)"
click at [952, 601] on button "Run" at bounding box center [965, 609] width 83 height 46
click at [769, 234] on div "hero . moveLeft ( 3 ) hero . moveUp ( 2 )" at bounding box center [979, 398] width 426 height 442
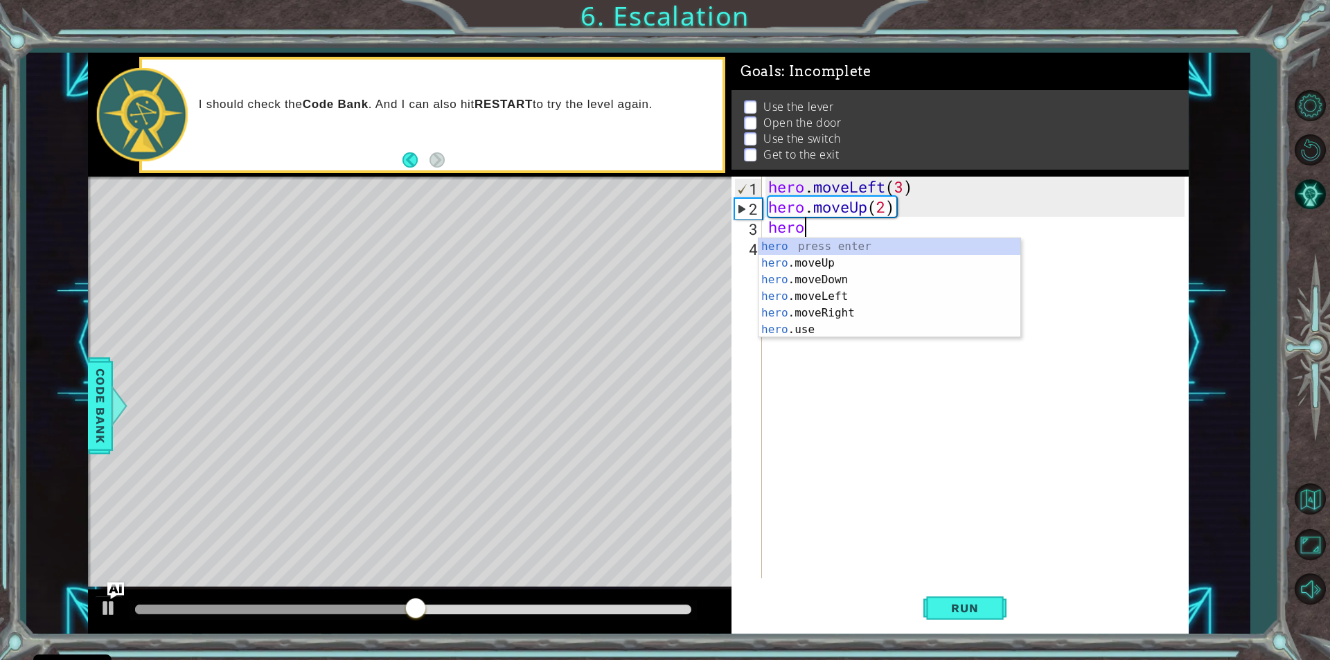
scroll to position [0, 1]
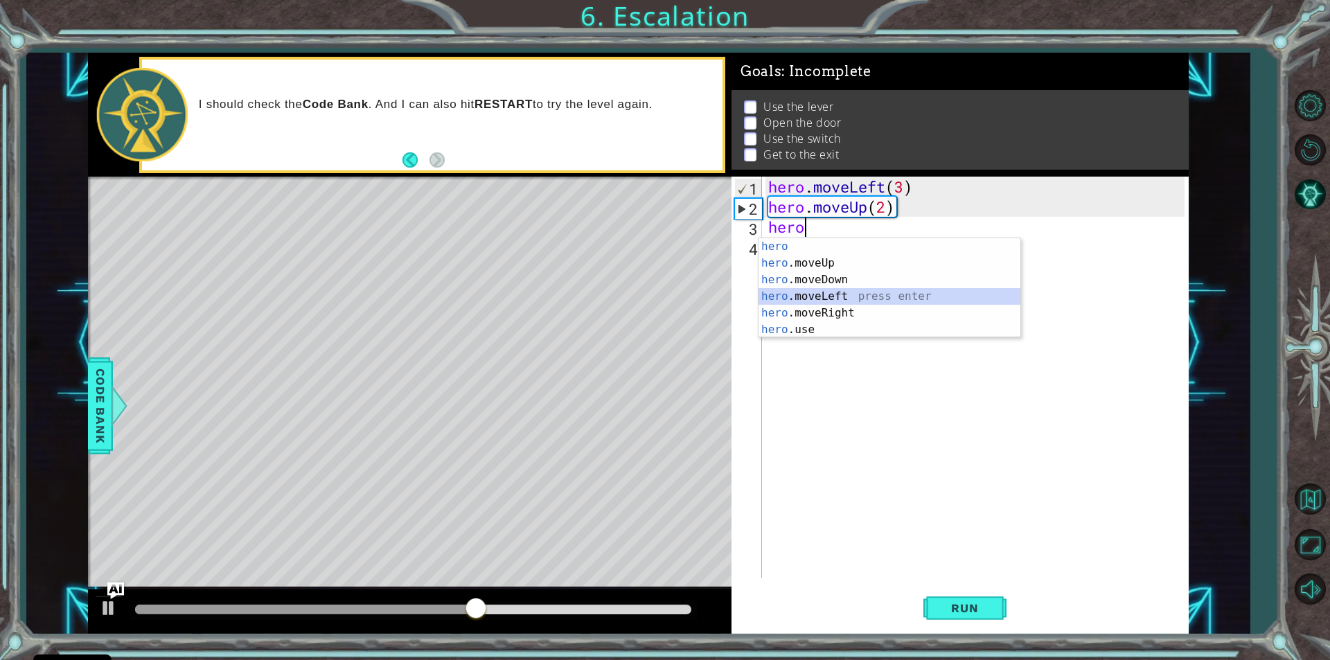
click at [795, 296] on div "hero press enter hero .moveUp press enter hero .moveDown press enter hero .move…" at bounding box center [890, 304] width 262 height 133
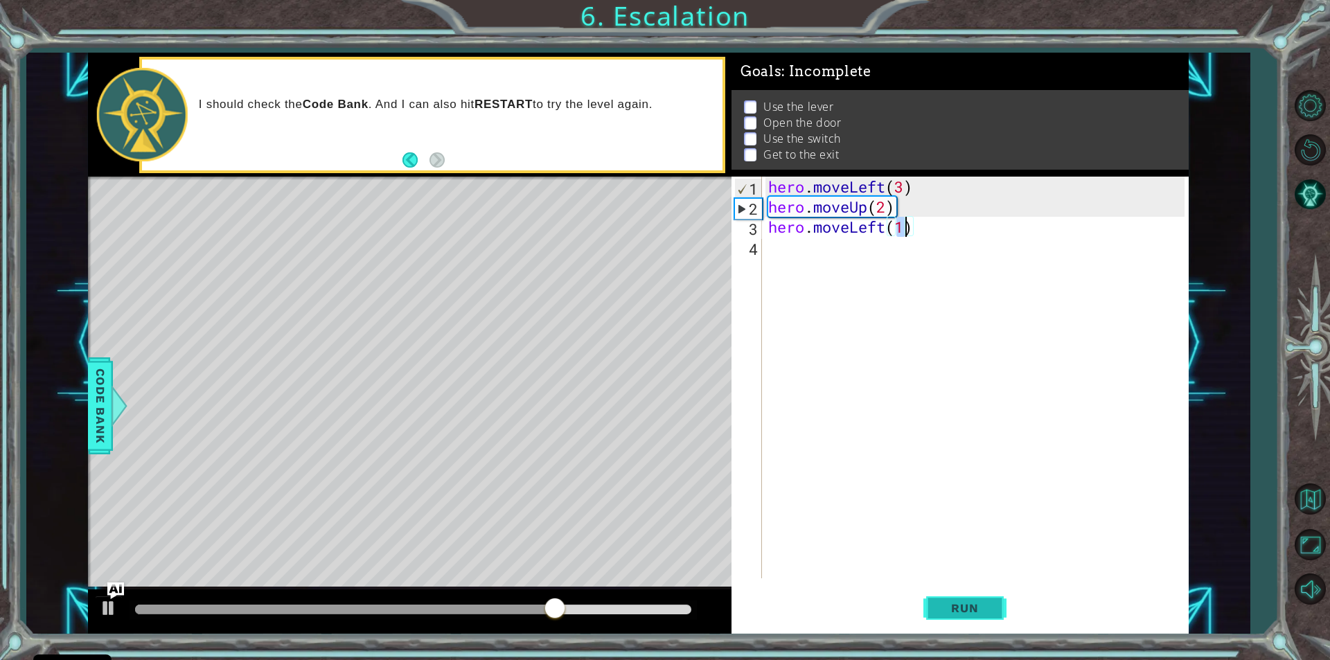
type textarea "hero.moveLeft(1)"
click at [984, 616] on button "Run" at bounding box center [965, 609] width 83 height 46
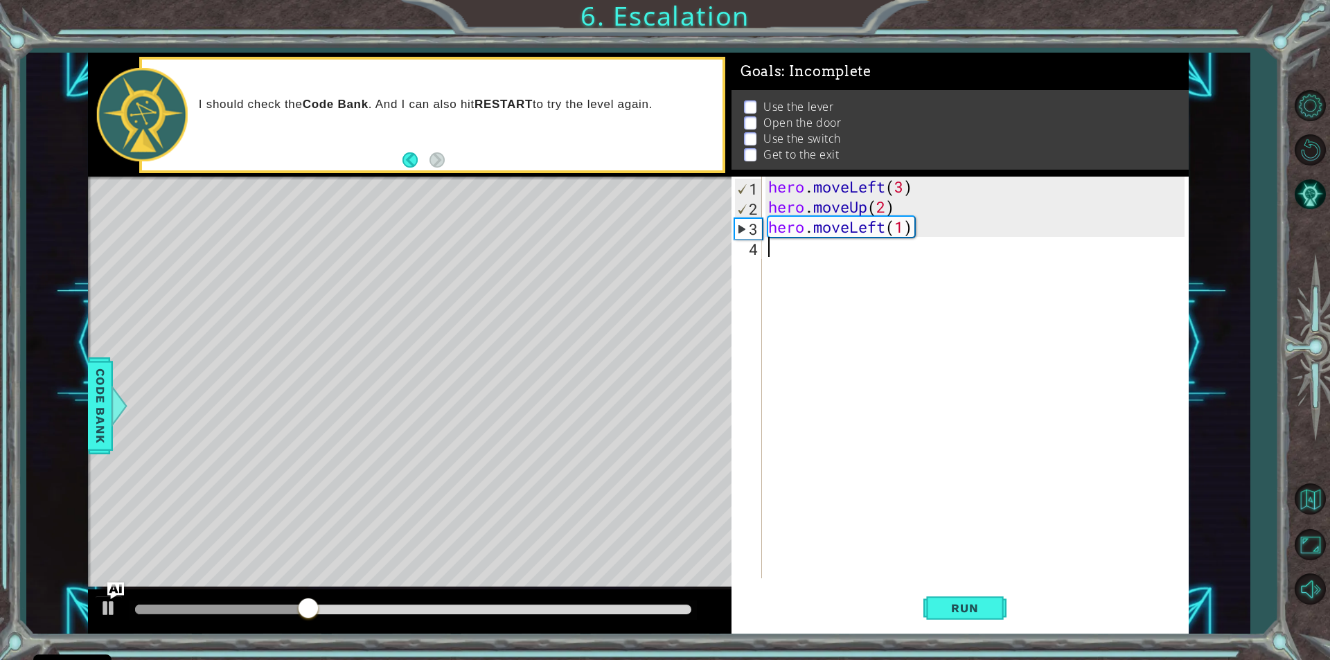
click at [766, 243] on div "hero . moveLeft ( 3 ) hero . moveUp ( 2 ) hero . moveLeft ( 1 )" at bounding box center [979, 398] width 426 height 442
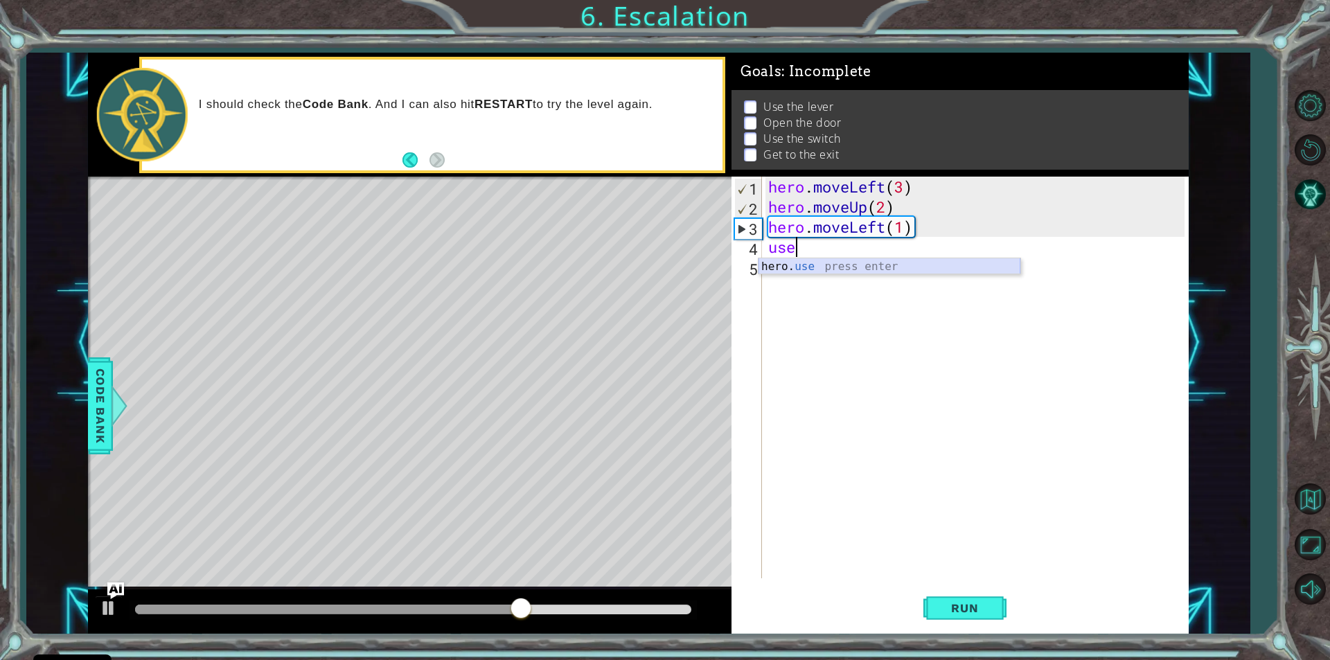
click at [807, 266] on div "hero. use press enter" at bounding box center [890, 283] width 262 height 50
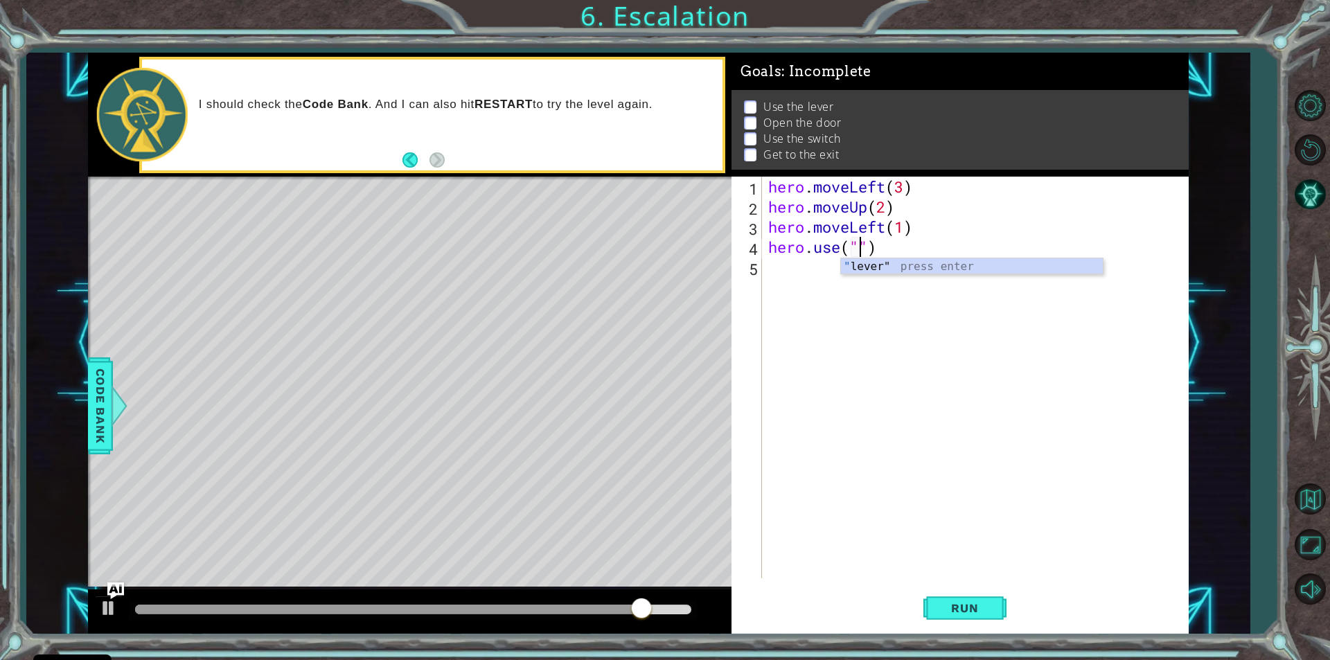
scroll to position [0, 4]
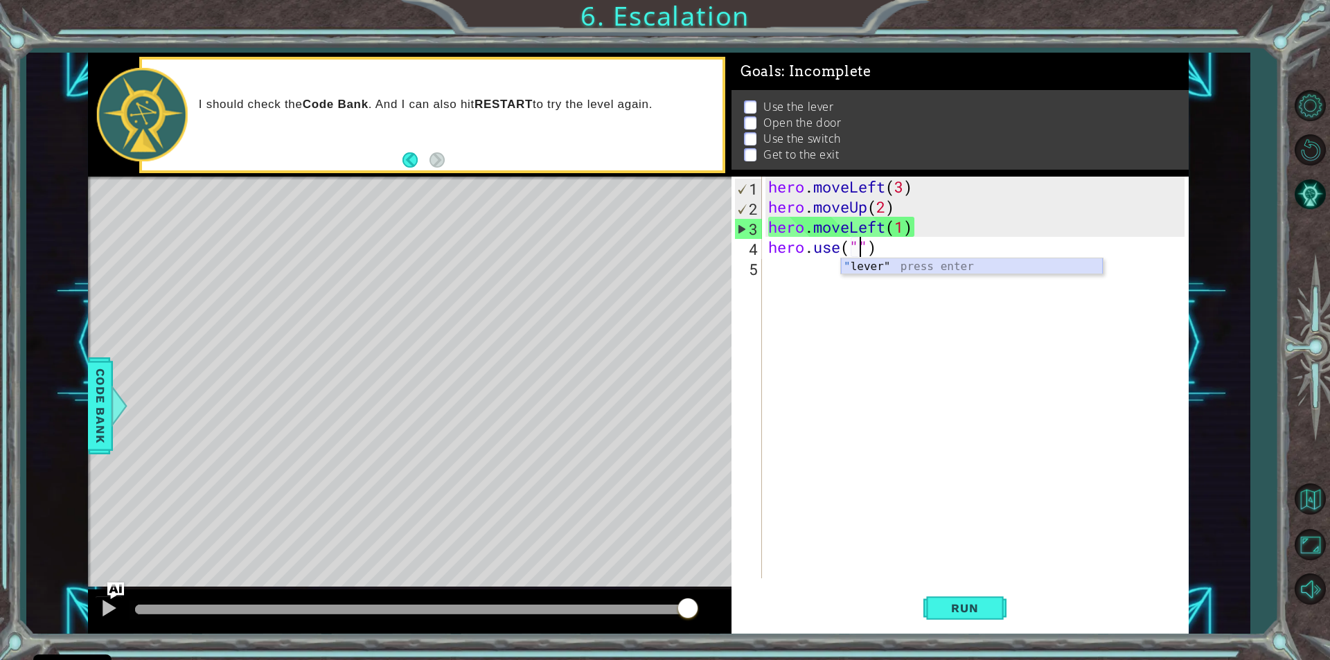
click at [859, 267] on div "" lever" press enter" at bounding box center [972, 283] width 262 height 50
type textarea "hero.use("lever")"
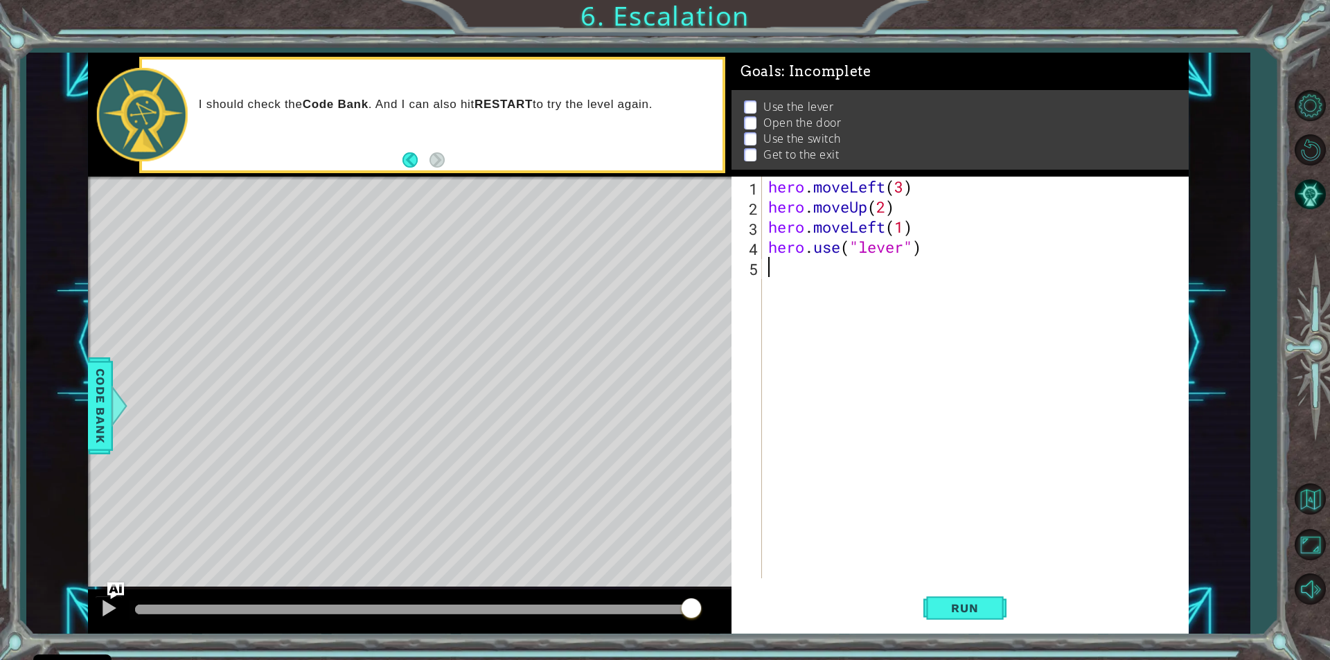
click at [875, 274] on div "hero . moveLeft ( 3 ) hero . moveUp ( 2 ) hero . moveLeft ( 1 ) hero . use ( "l…" at bounding box center [979, 398] width 426 height 442
click at [951, 604] on span "Run" at bounding box center [965, 608] width 55 height 14
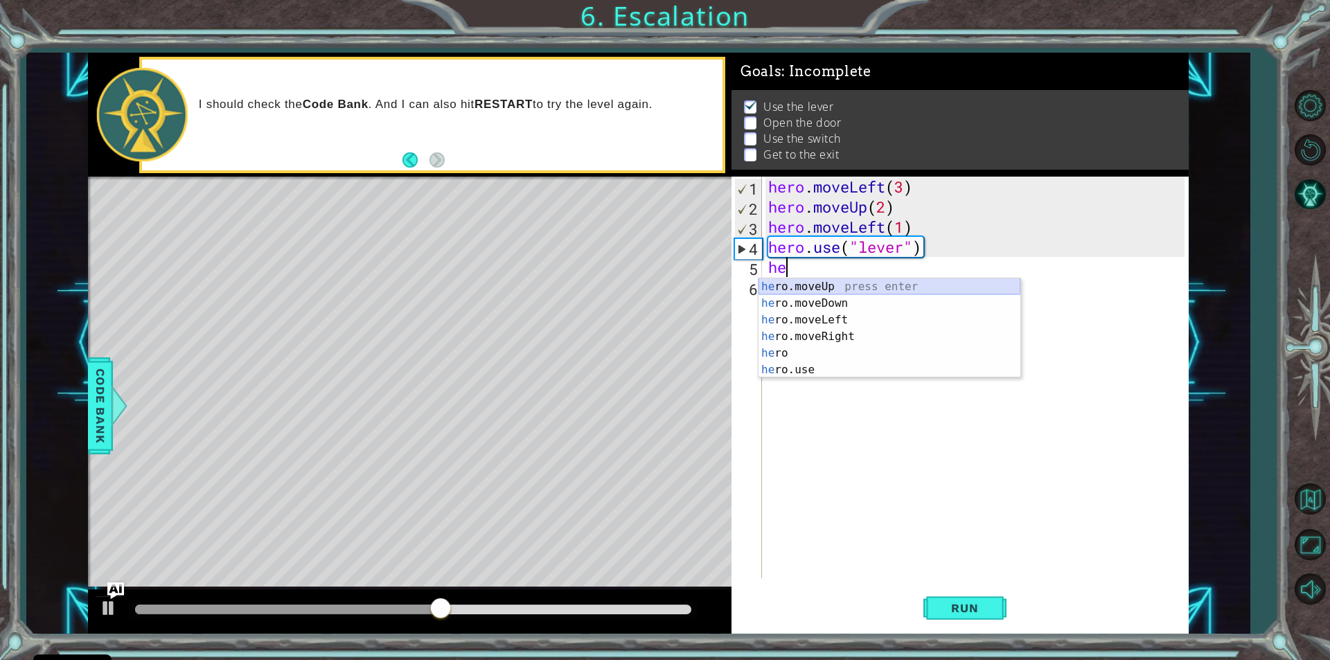
click at [824, 281] on div "he ro.moveUp press enter he ro.moveDown press enter he ro.moveLeft press enter …" at bounding box center [890, 345] width 262 height 133
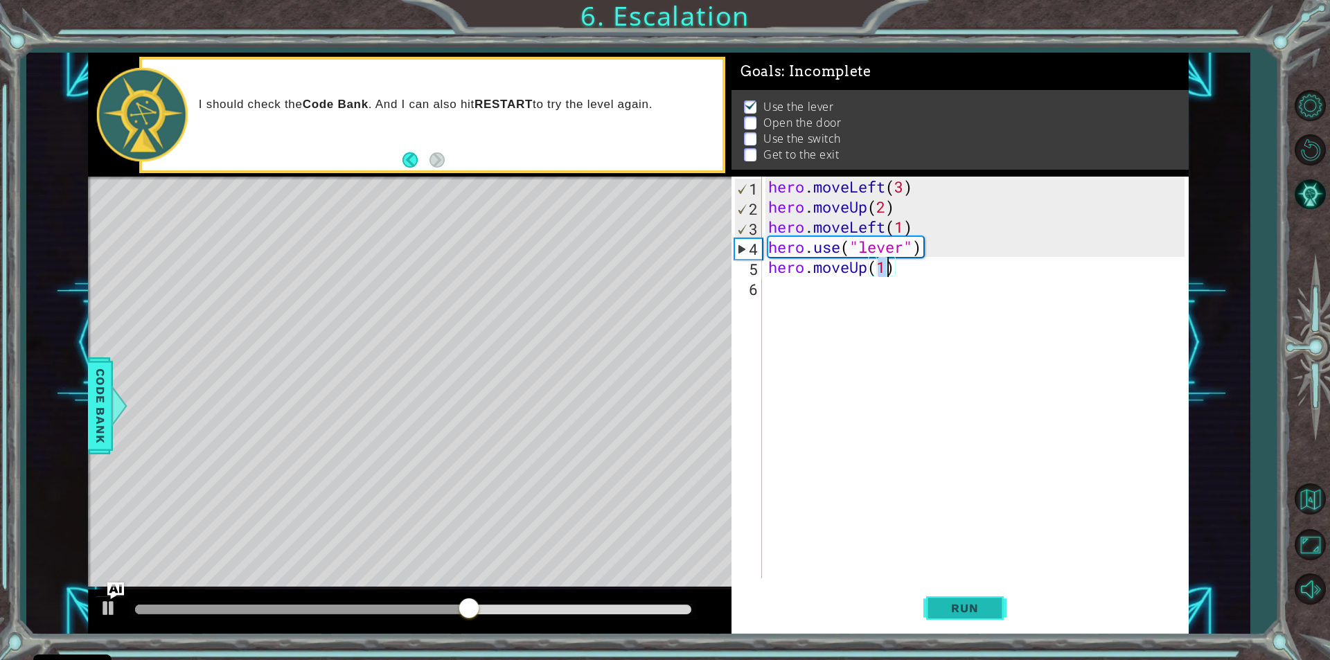
click at [949, 611] on span "Run" at bounding box center [965, 608] width 55 height 14
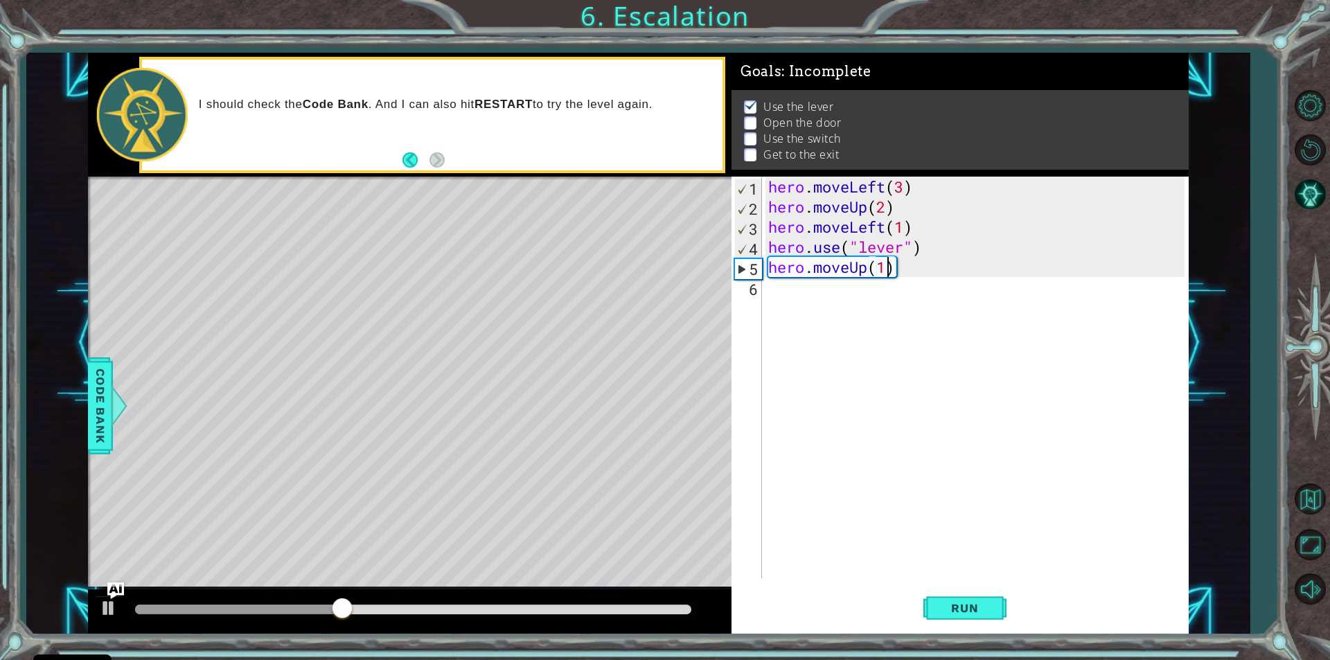
click at [866, 269] on div "hero . moveLeft ( 3 ) hero . moveUp ( 2 ) hero . moveLeft ( 1 ) hero . use ( "l…" at bounding box center [979, 398] width 426 height 442
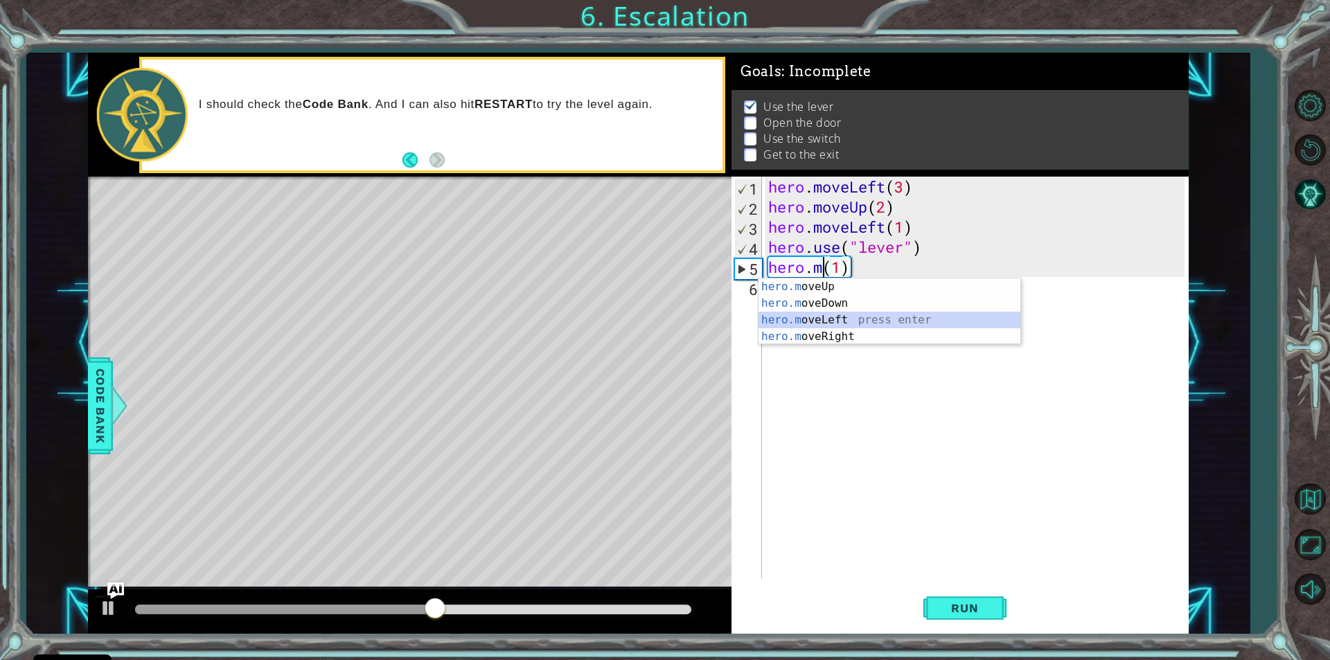
click at [814, 321] on div "hero.m oveUp press enter hero.m oveDown press enter hero.m oveLeft press enter …" at bounding box center [890, 329] width 262 height 100
type textarea "hero.moveLeft(1)(1)"
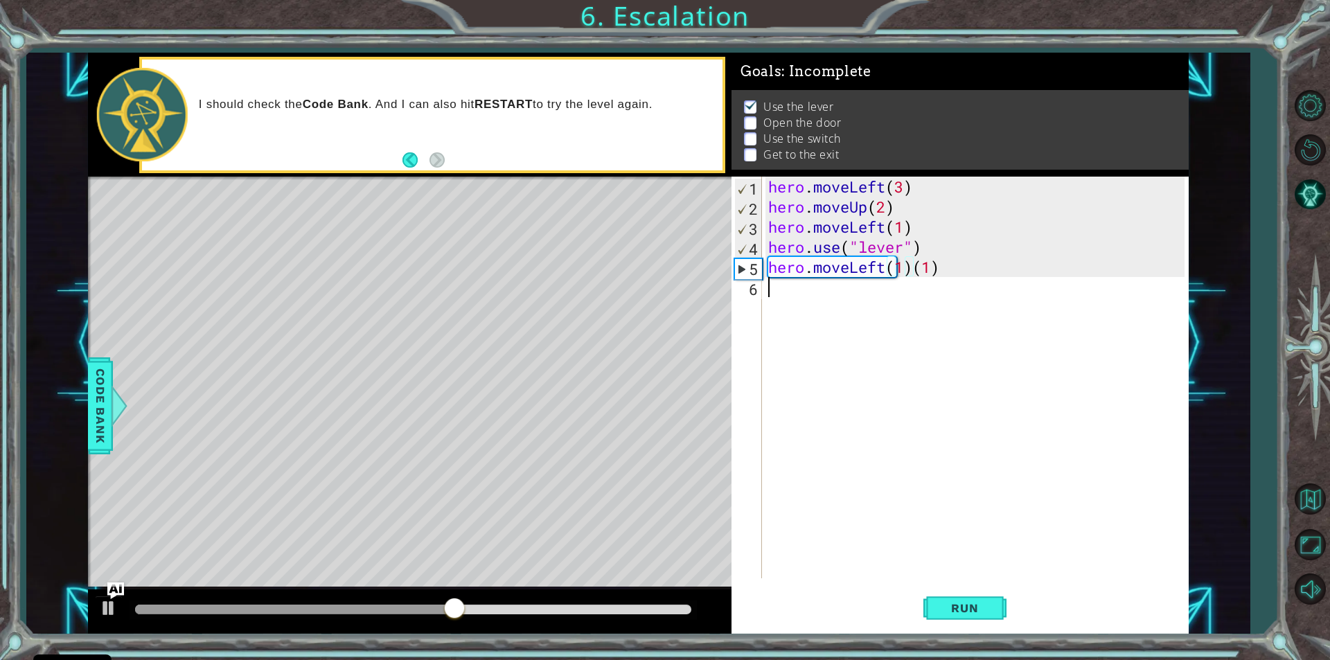
click at [913, 534] on div "hero . moveLeft ( 3 ) hero . moveUp ( 2 ) hero . moveLeft ( 1 ) hero . use ( "l…" at bounding box center [979, 398] width 426 height 442
click at [982, 609] on span "Run" at bounding box center [965, 608] width 55 height 14
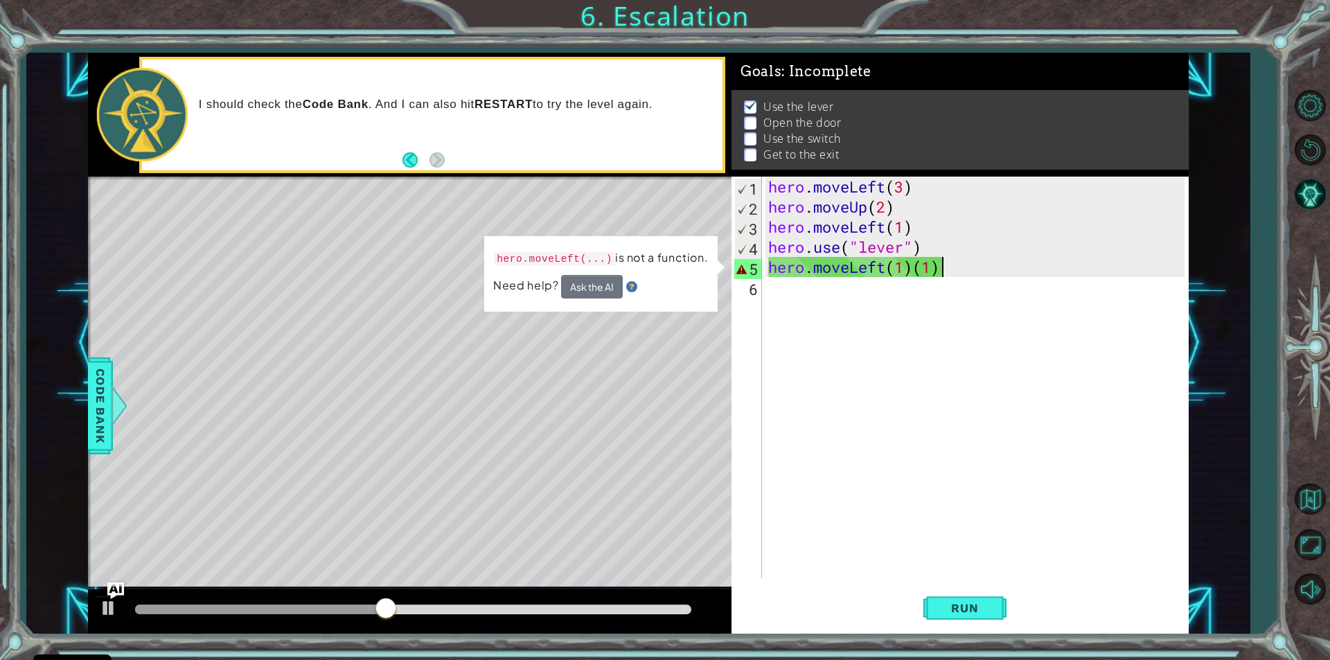
click at [938, 270] on div "hero . moveLeft ( 3 ) hero . moveUp ( 2 ) hero . moveLeft ( 1 ) hero . use ( "l…" at bounding box center [979, 398] width 426 height 442
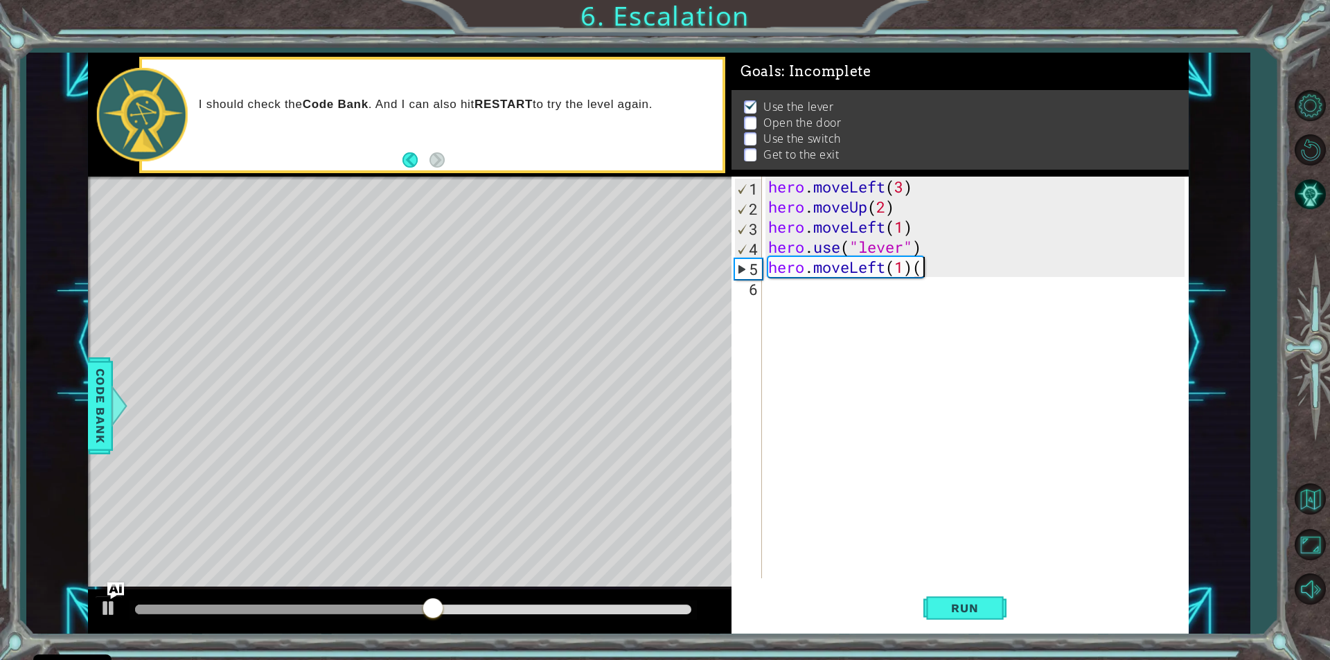
type textarea "hero.moveLeft(1)"
click at [768, 293] on div "hero . moveLeft ( 3 ) hero . moveUp ( 2 ) hero . moveLeft ( 1 ) hero . use ( "l…" at bounding box center [979, 398] width 426 height 442
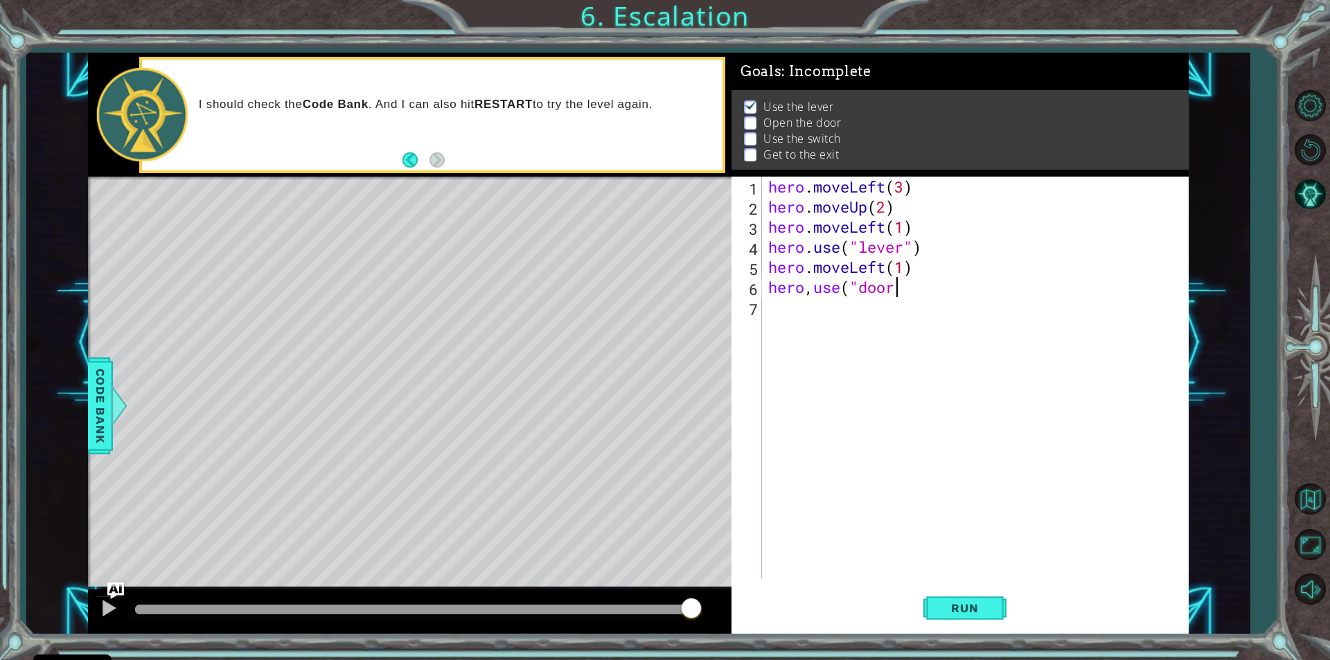
scroll to position [0, 6]
click at [946, 588] on button "Run" at bounding box center [965, 609] width 83 height 46
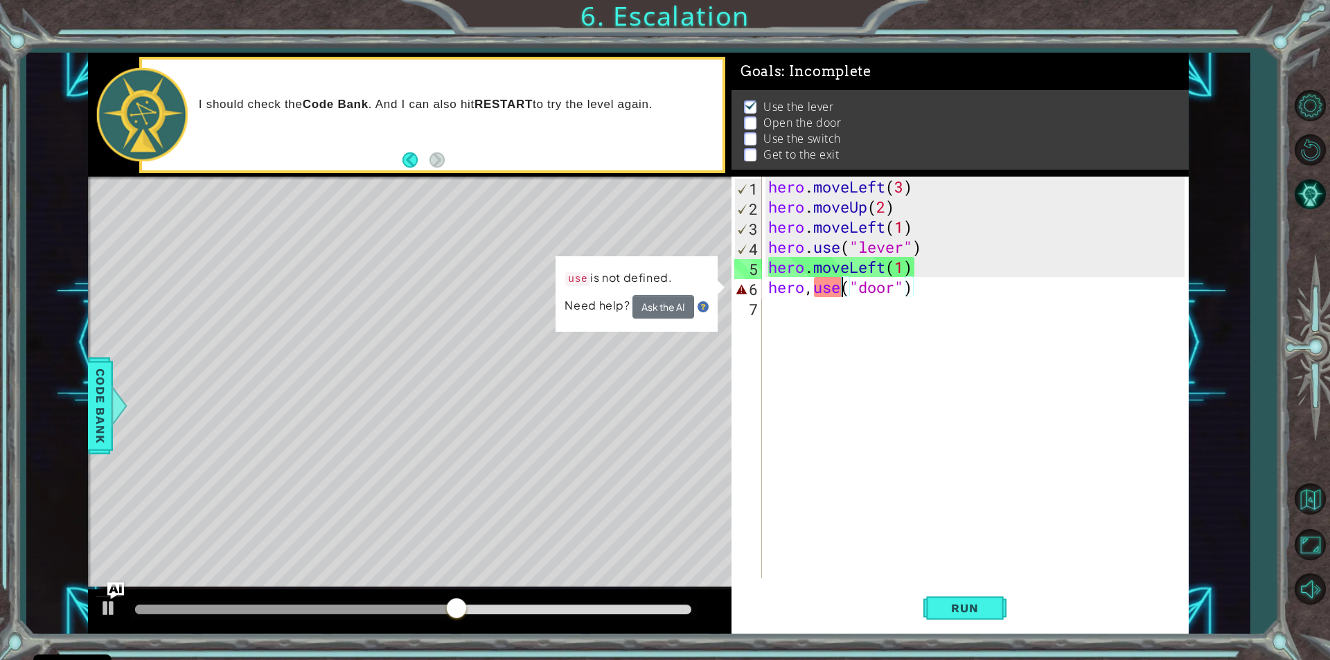
click at [841, 295] on div "hero . moveLeft ( 3 ) hero . moveUp ( 2 ) hero . moveLeft ( 1 ) hero . use ( "l…" at bounding box center [979, 398] width 426 height 442
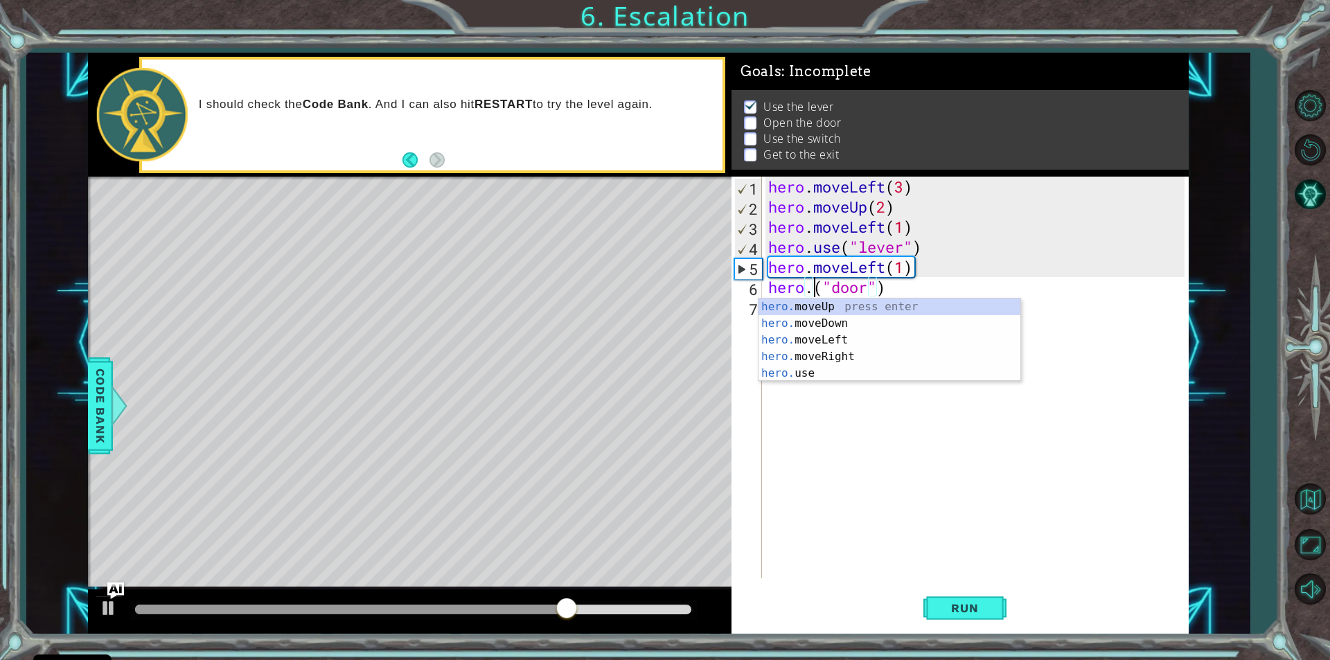
scroll to position [0, 2]
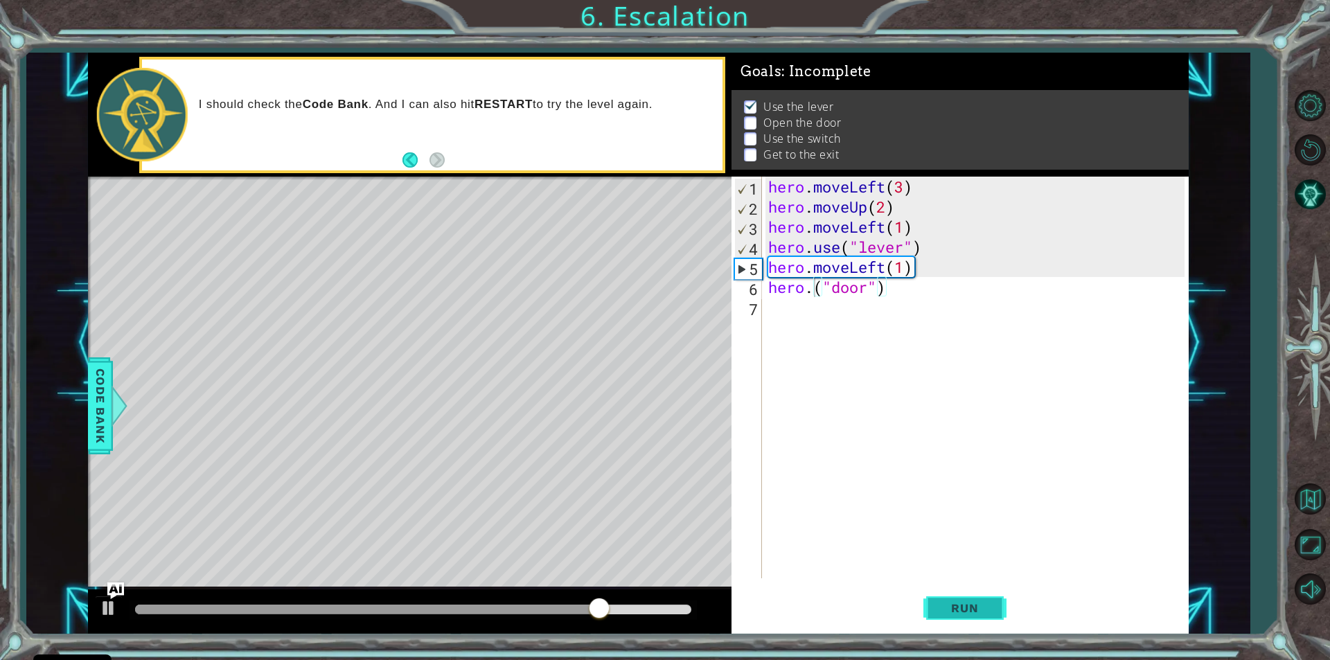
click at [940, 606] on span "Run" at bounding box center [965, 608] width 55 height 14
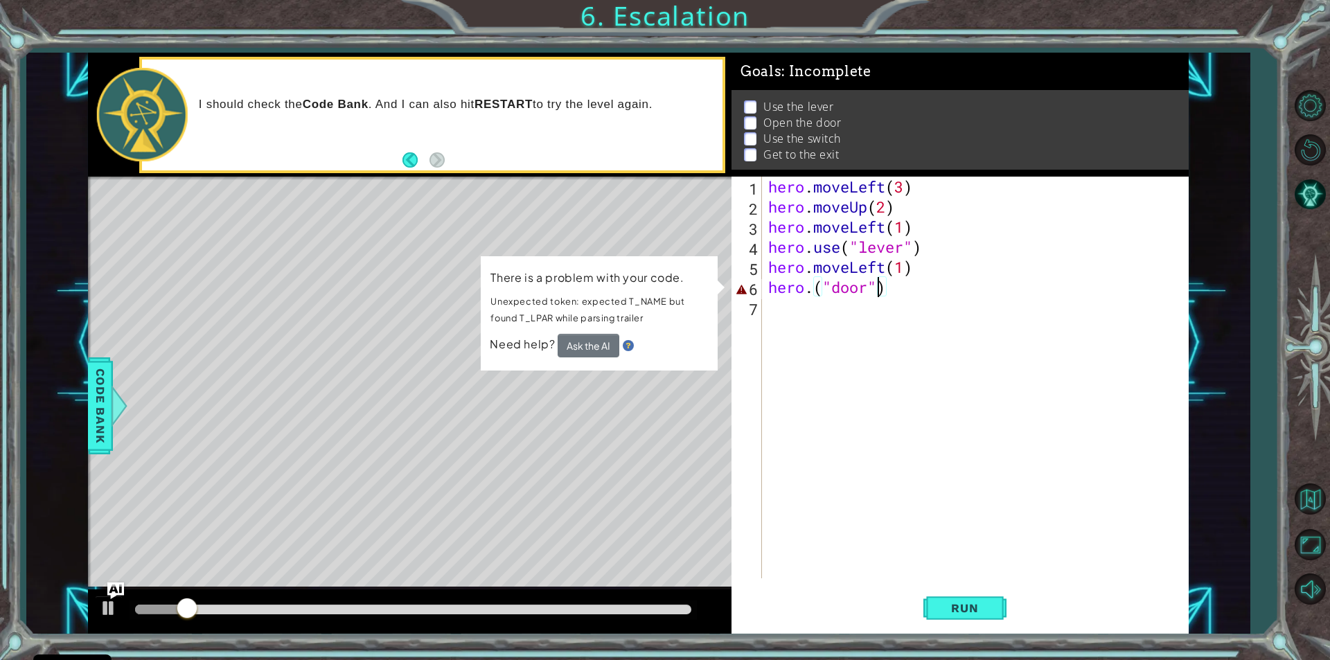
click at [875, 295] on div "hero . moveLeft ( 3 ) hero . moveUp ( 2 ) hero . moveLeft ( 1 ) hero . use ( "l…" at bounding box center [979, 398] width 426 height 442
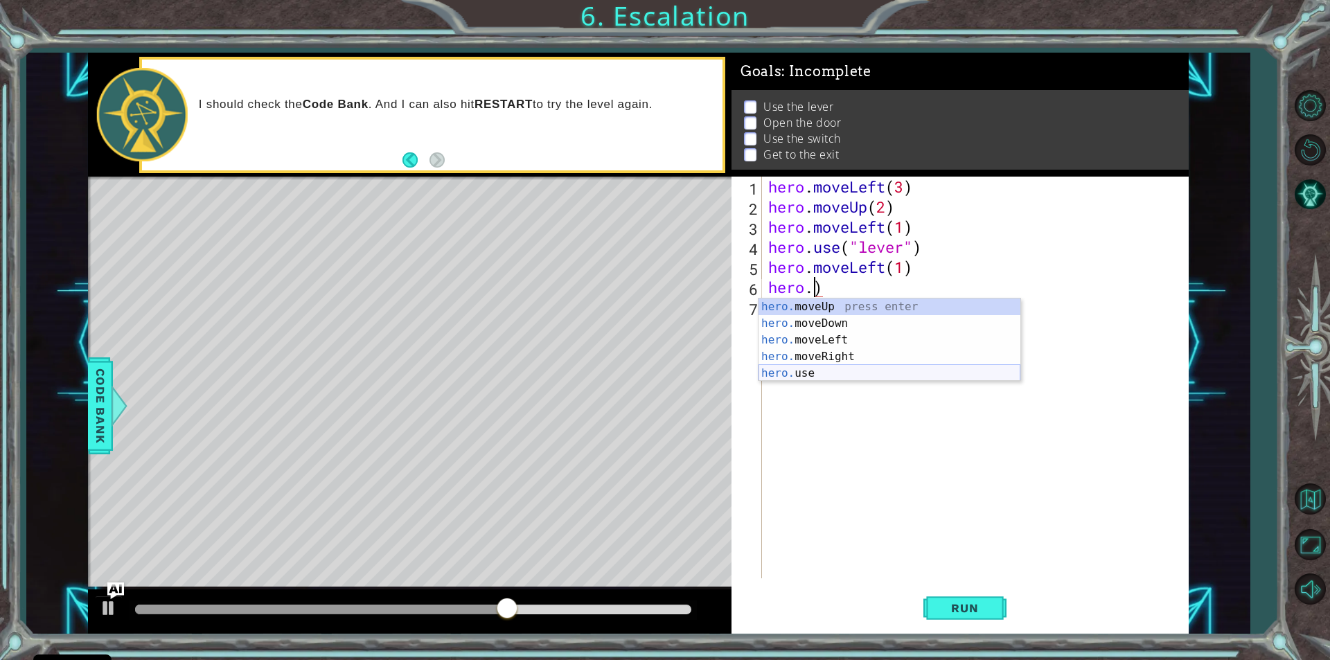
click at [798, 375] on div "hero. moveUp press enter hero. moveDown press enter hero. moveLeft press enter …" at bounding box center [890, 357] width 262 height 116
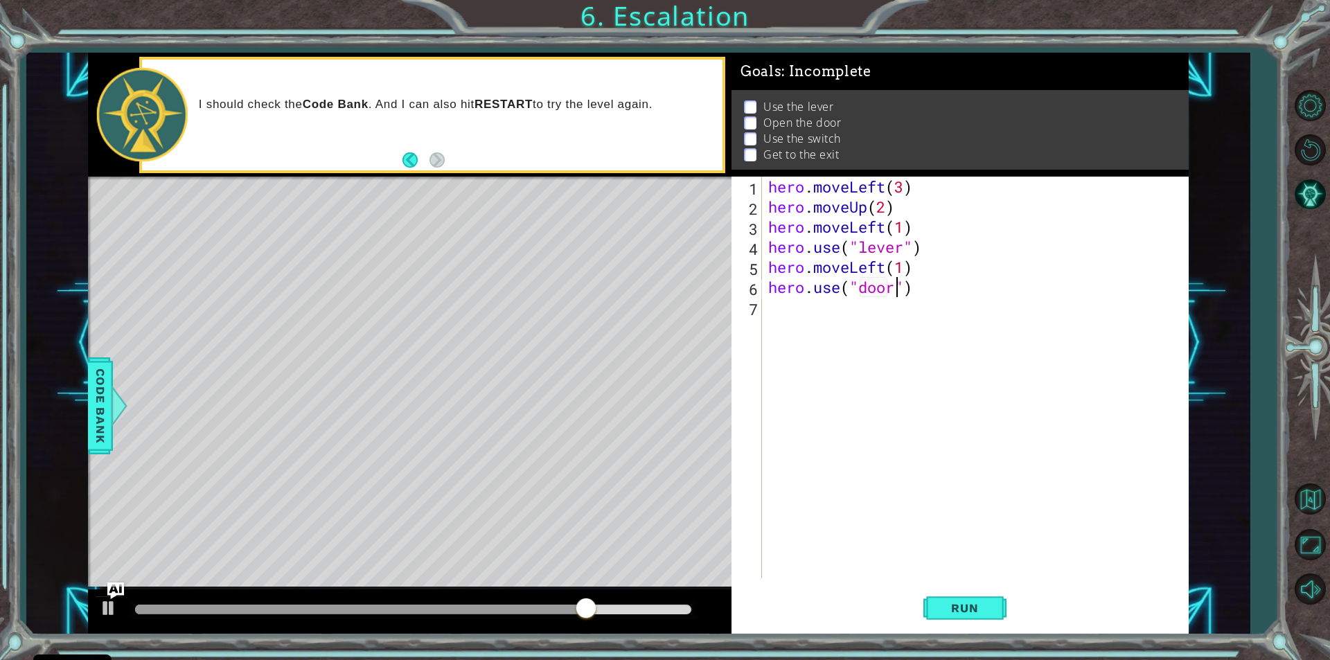
scroll to position [0, 6]
type textarea "hero.use("door")"
click at [954, 607] on span "Run" at bounding box center [965, 608] width 55 height 14
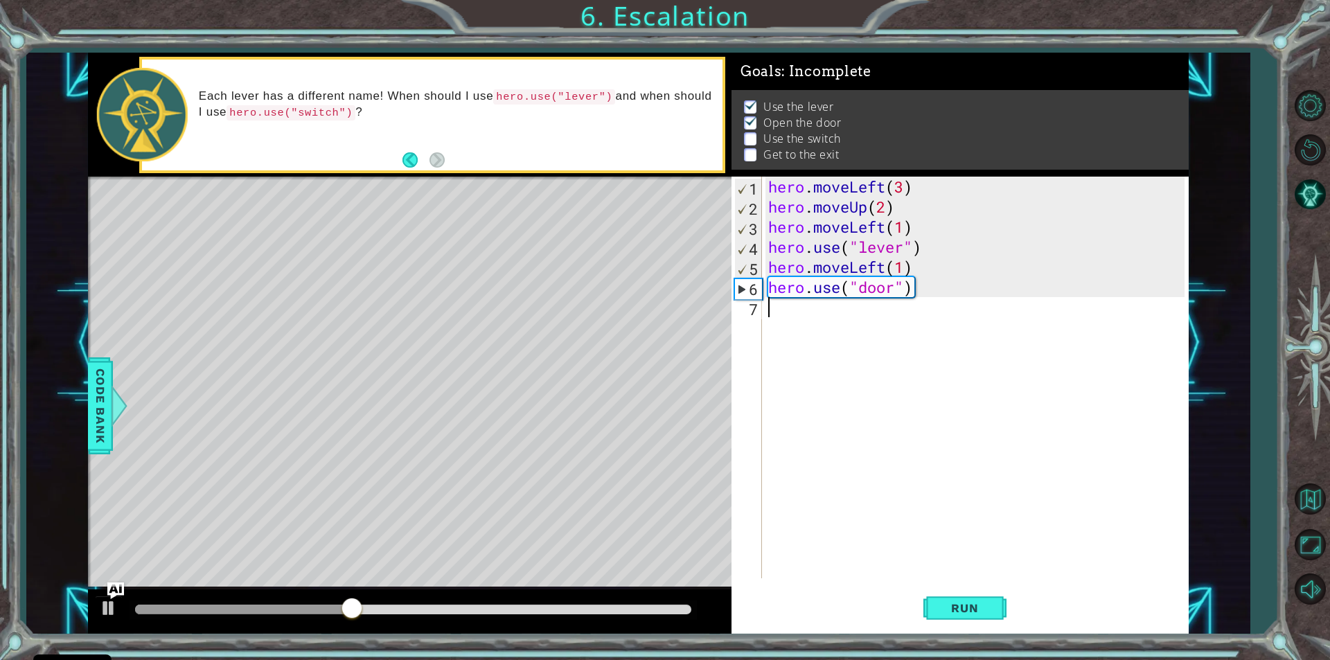
click at [767, 315] on div "hero . moveLeft ( 3 ) hero . moveUp ( 2 ) hero . moveLeft ( 1 ) hero . use ( "l…" at bounding box center [979, 398] width 426 height 442
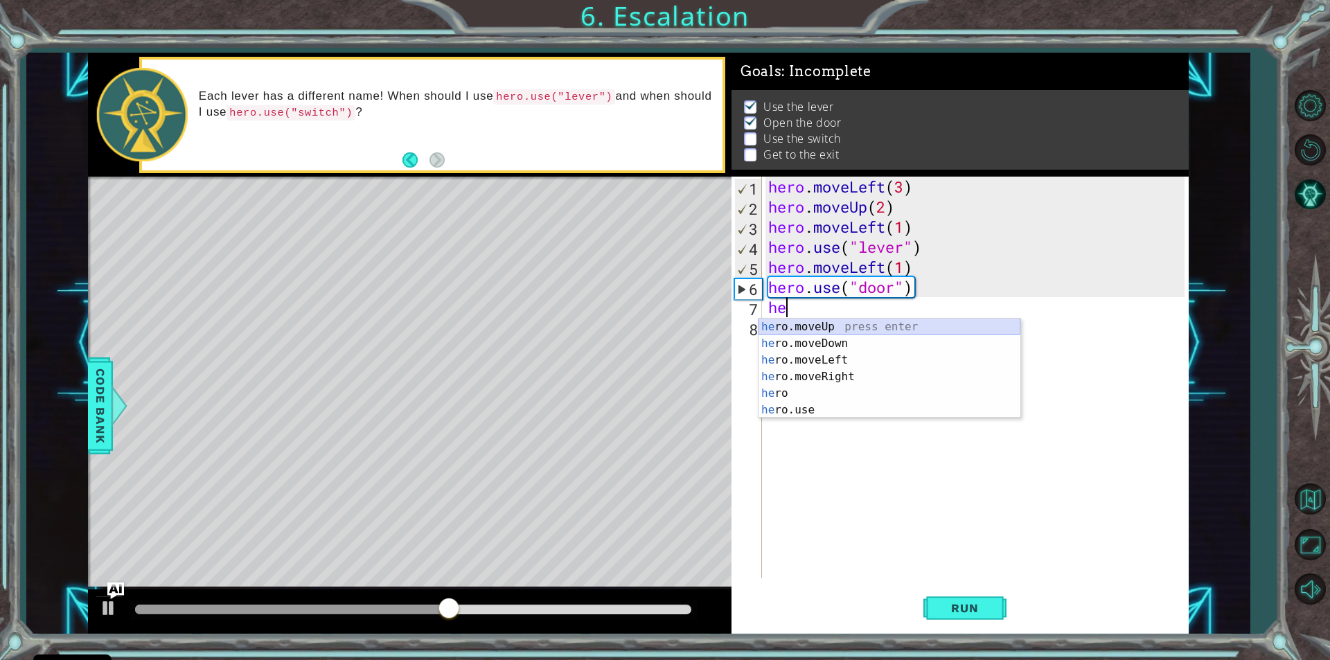
click at [802, 324] on div "he ro.moveUp press enter he ro.moveDown press enter he ro.moveLeft press enter …" at bounding box center [890, 385] width 262 height 133
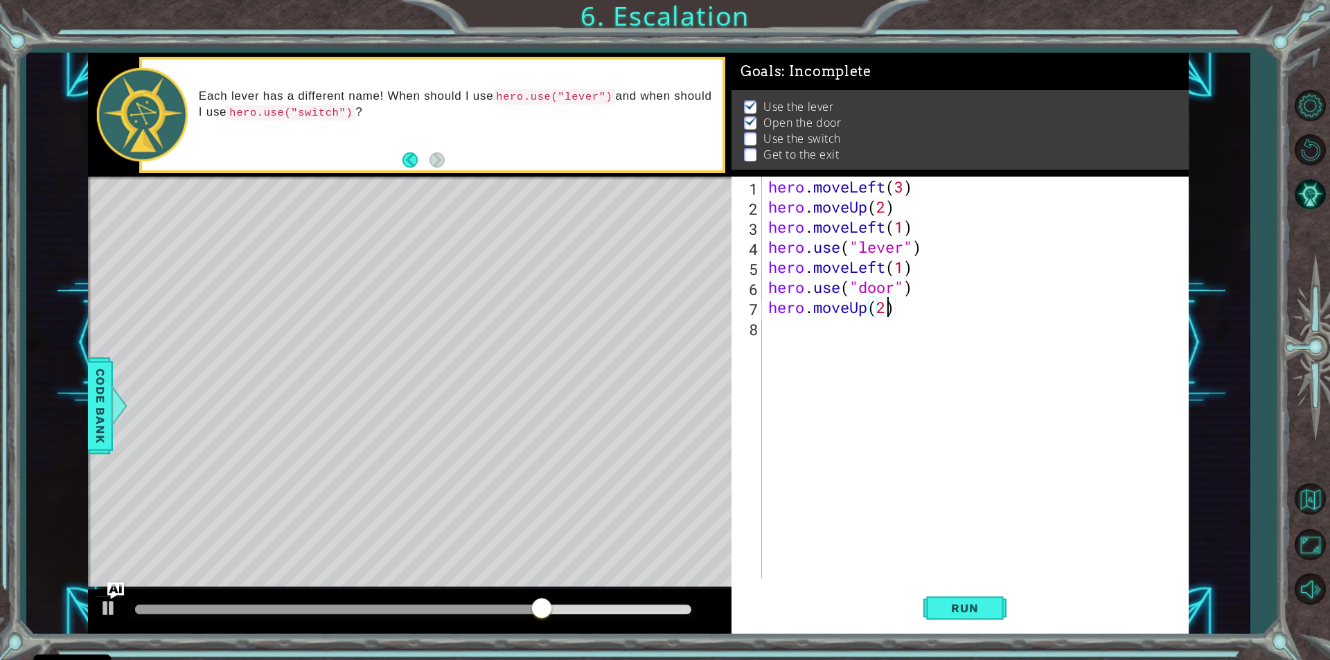
scroll to position [0, 5]
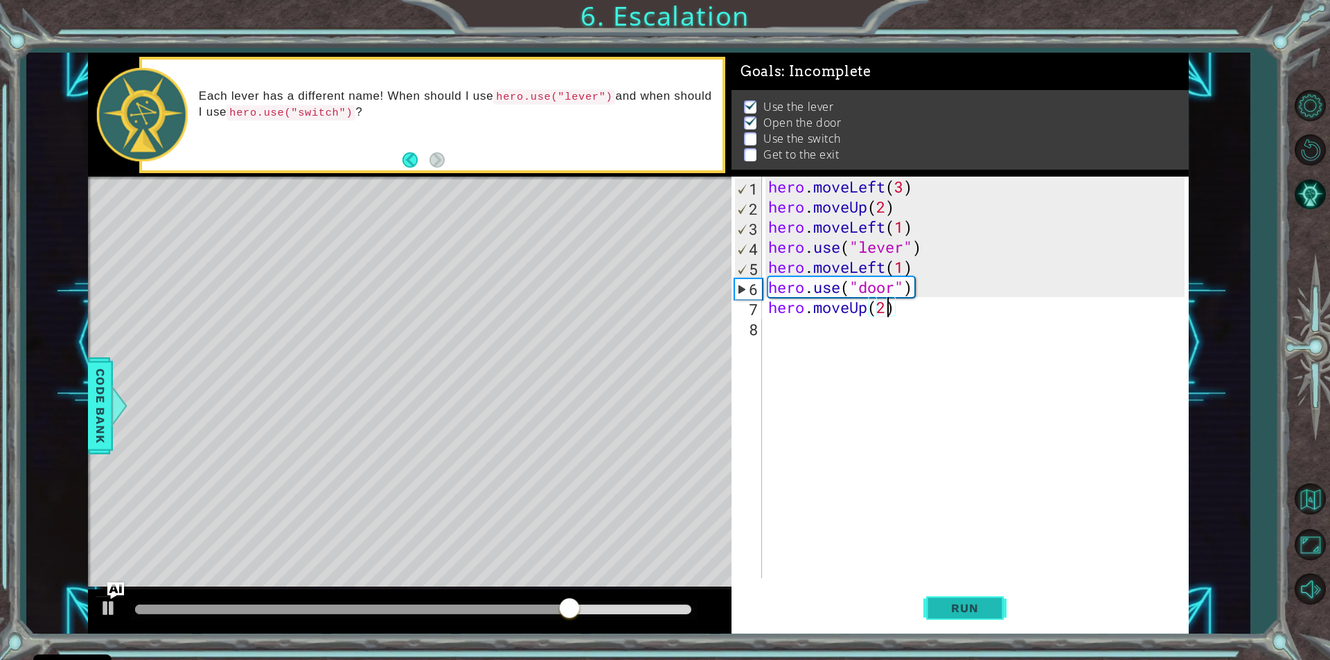
type textarea "hero.moveUp(2)"
click at [936, 605] on button "Run" at bounding box center [965, 609] width 83 height 46
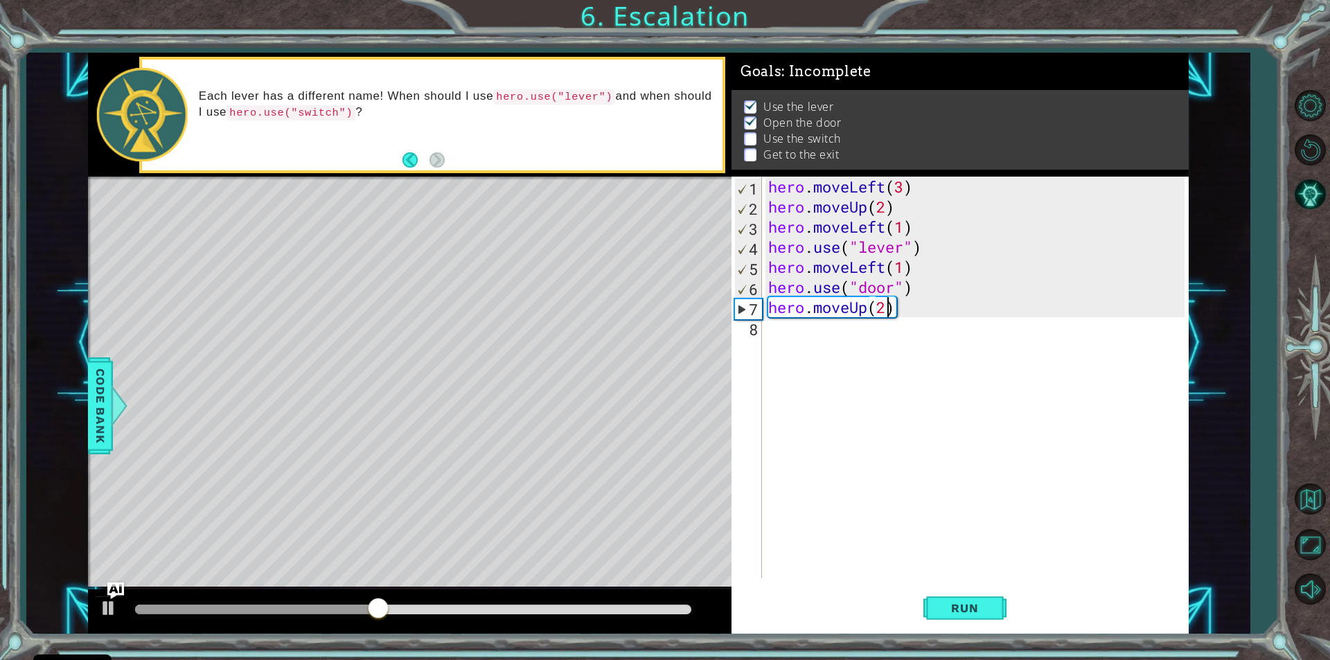
click at [775, 345] on div "hero . moveLeft ( 3 ) hero . moveUp ( 2 ) hero . moveLeft ( 1 ) hero . use ( "l…" at bounding box center [979, 398] width 426 height 442
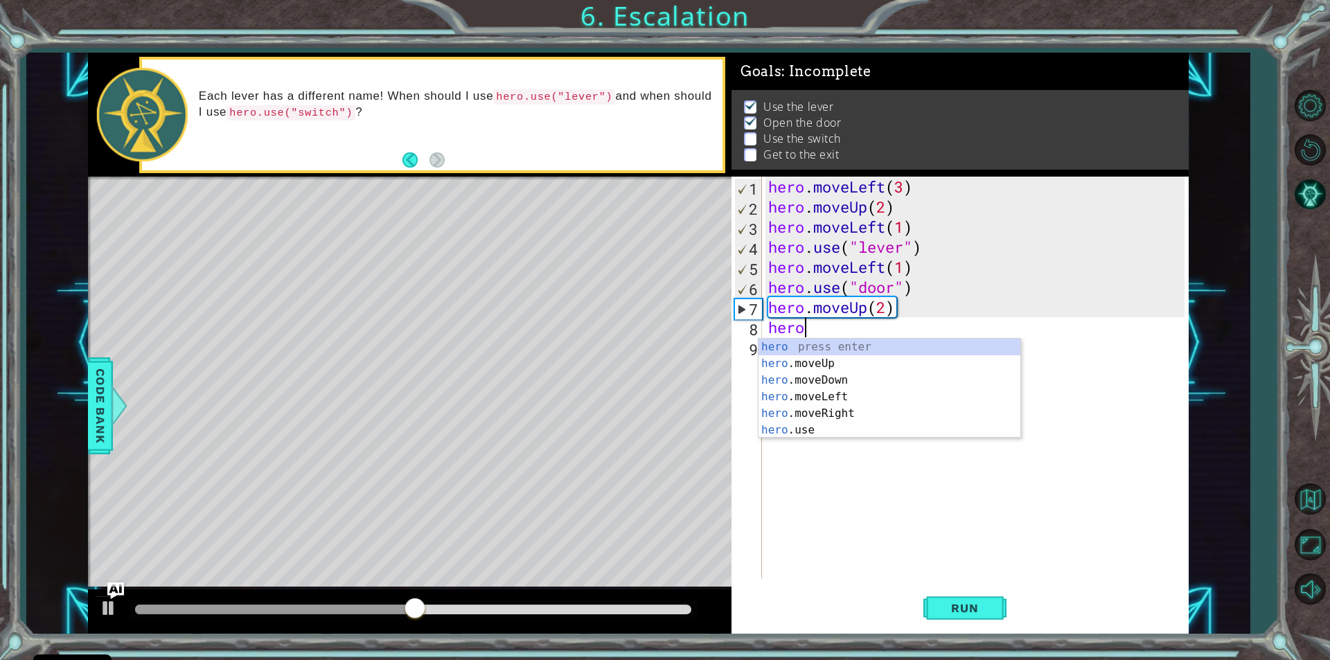
scroll to position [0, 1]
click at [827, 396] on div "hero press enter hero .moveUp press enter hero .moveDown press enter hero .move…" at bounding box center [890, 405] width 262 height 133
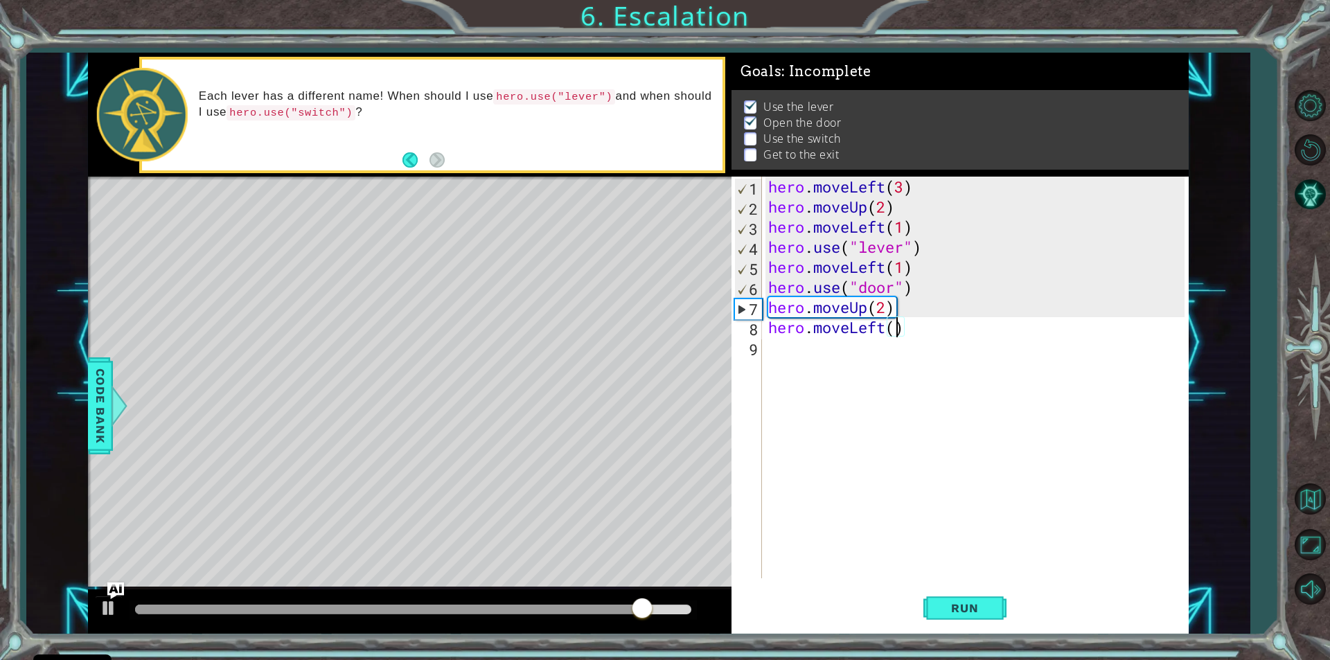
scroll to position [0, 6]
click at [958, 599] on button "Run" at bounding box center [965, 609] width 83 height 46
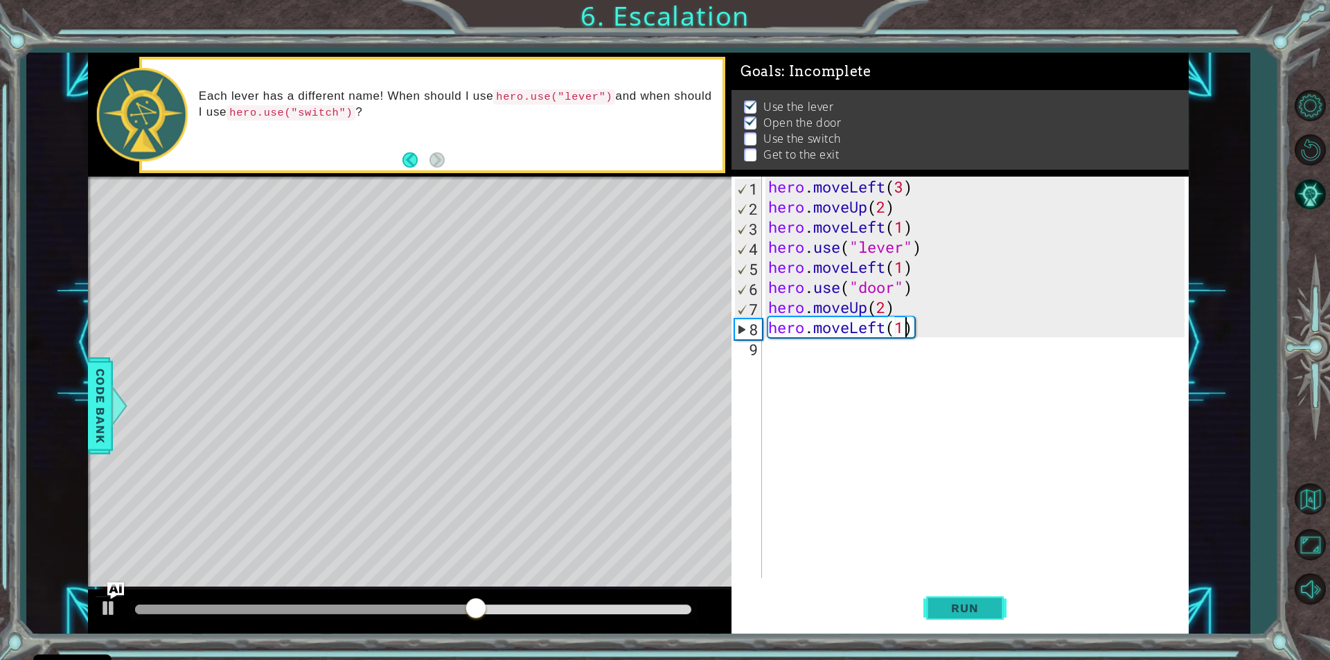
type textarea "hero.moveLeft(1)"
click at [985, 610] on span "Run" at bounding box center [965, 608] width 55 height 14
click at [766, 360] on div "hero . moveLeft ( 3 ) hero . moveUp ( 2 ) hero . moveLeft ( 1 ) hero . use ( "l…" at bounding box center [979, 398] width 426 height 442
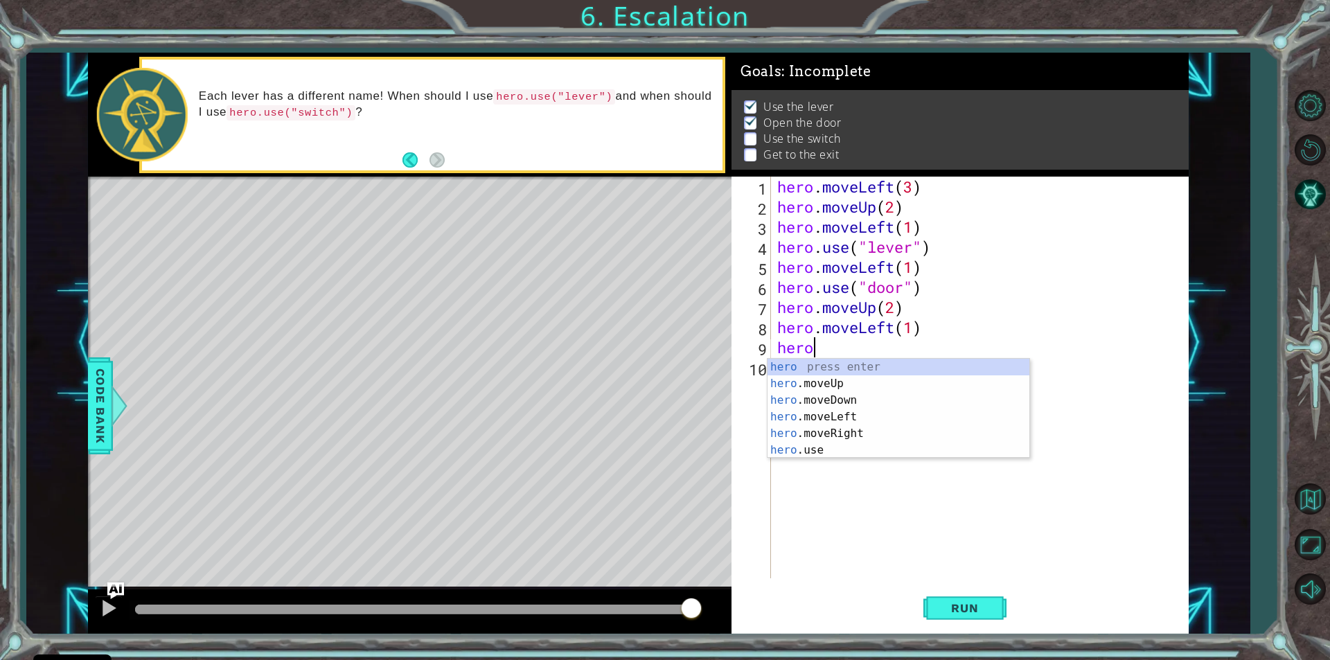
scroll to position [0, 1]
click at [107, 372] on span "Code Bank" at bounding box center [100, 406] width 22 height 85
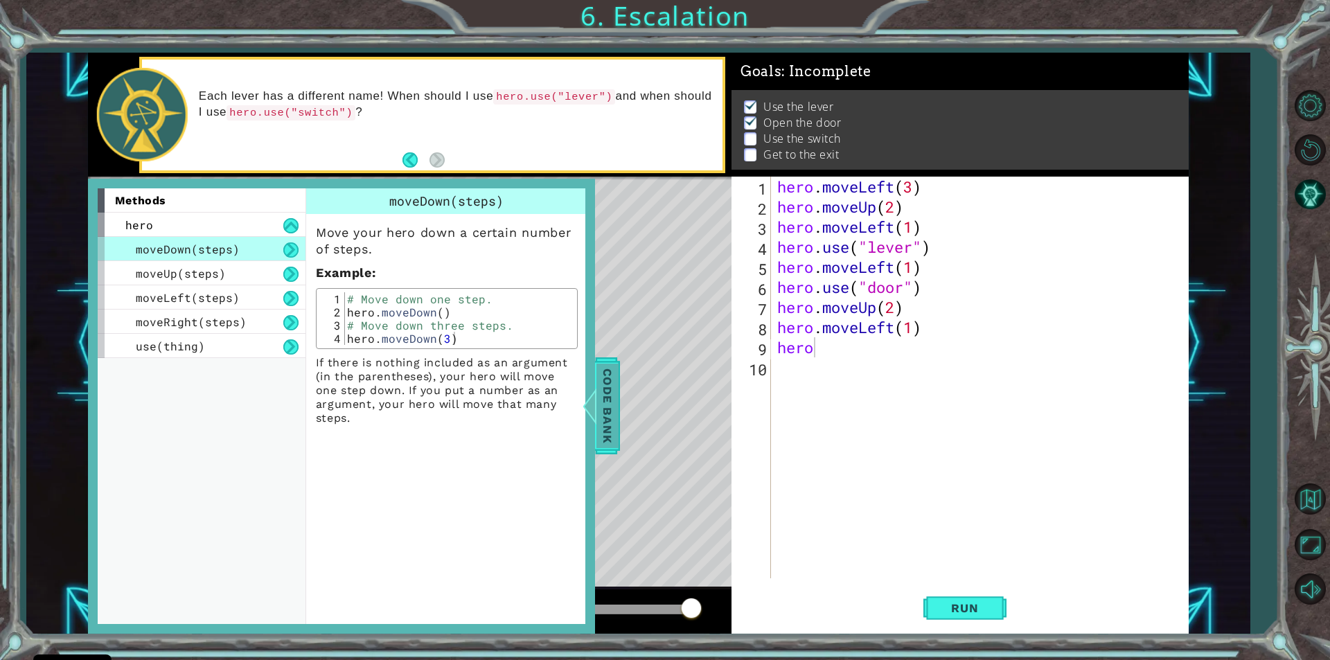
click at [594, 399] on div at bounding box center [589, 406] width 17 height 42
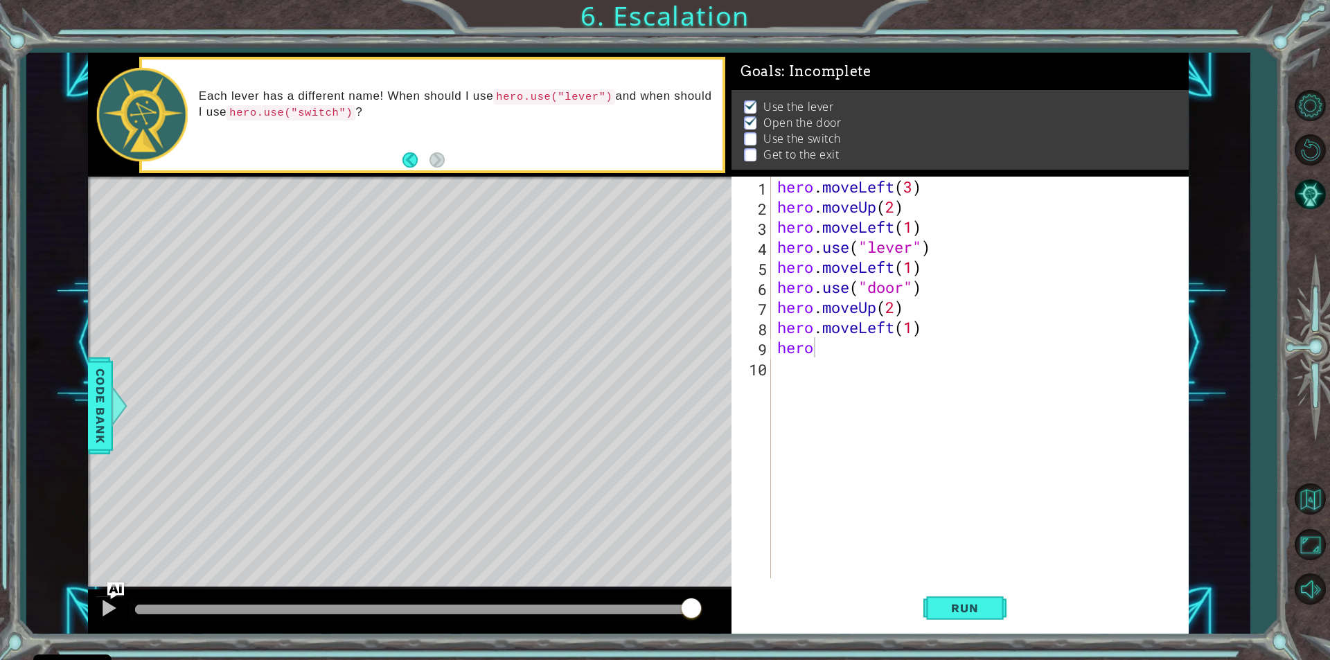
click at [816, 345] on div "hero . moveLeft ( 3 ) hero . moveUp ( 2 ) hero . moveLeft ( 1 ) hero . use ( "l…" at bounding box center [983, 398] width 417 height 442
click at [893, 328] on div "hero . moveLeft ( 3 ) hero . moveUp ( 2 ) hero . moveLeft ( 1 ) hero . use ( "l…" at bounding box center [983, 398] width 417 height 442
click at [934, 607] on button "Run" at bounding box center [965, 609] width 83 height 46
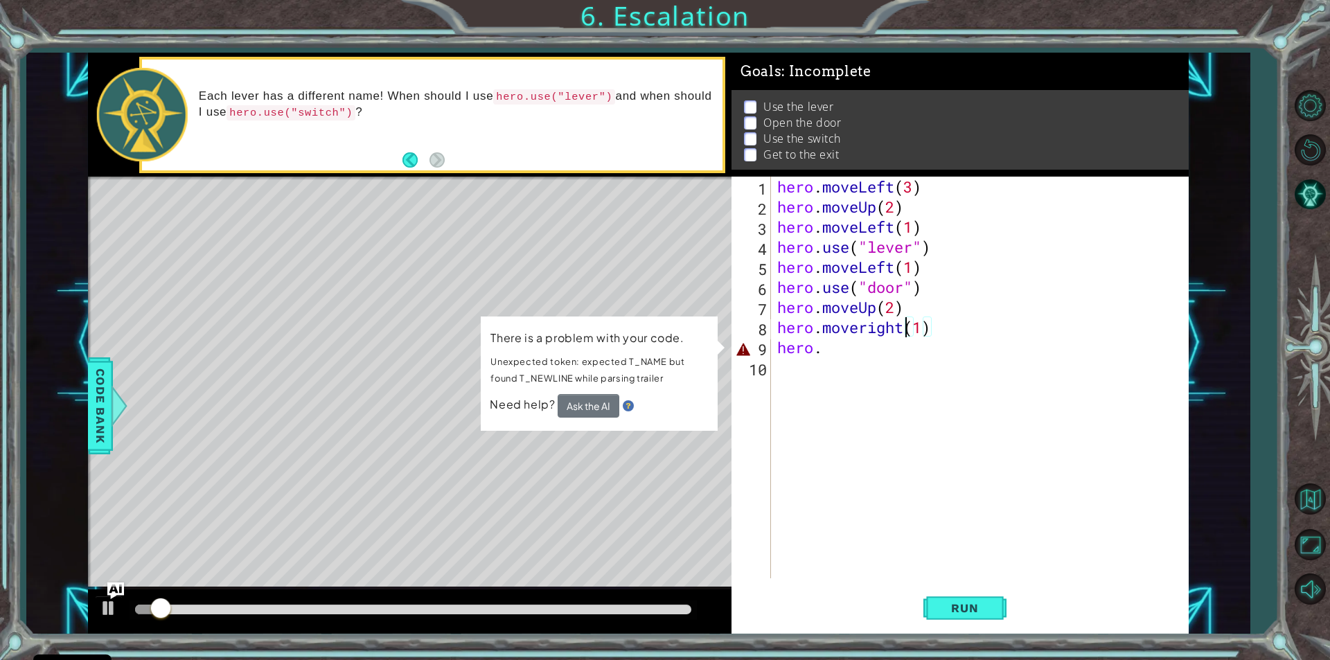
click at [839, 354] on div "hero . moveLeft ( 3 ) hero . moveUp ( 2 ) hero . moveLeft ( 1 ) hero . use ( "l…" at bounding box center [983, 398] width 417 height 442
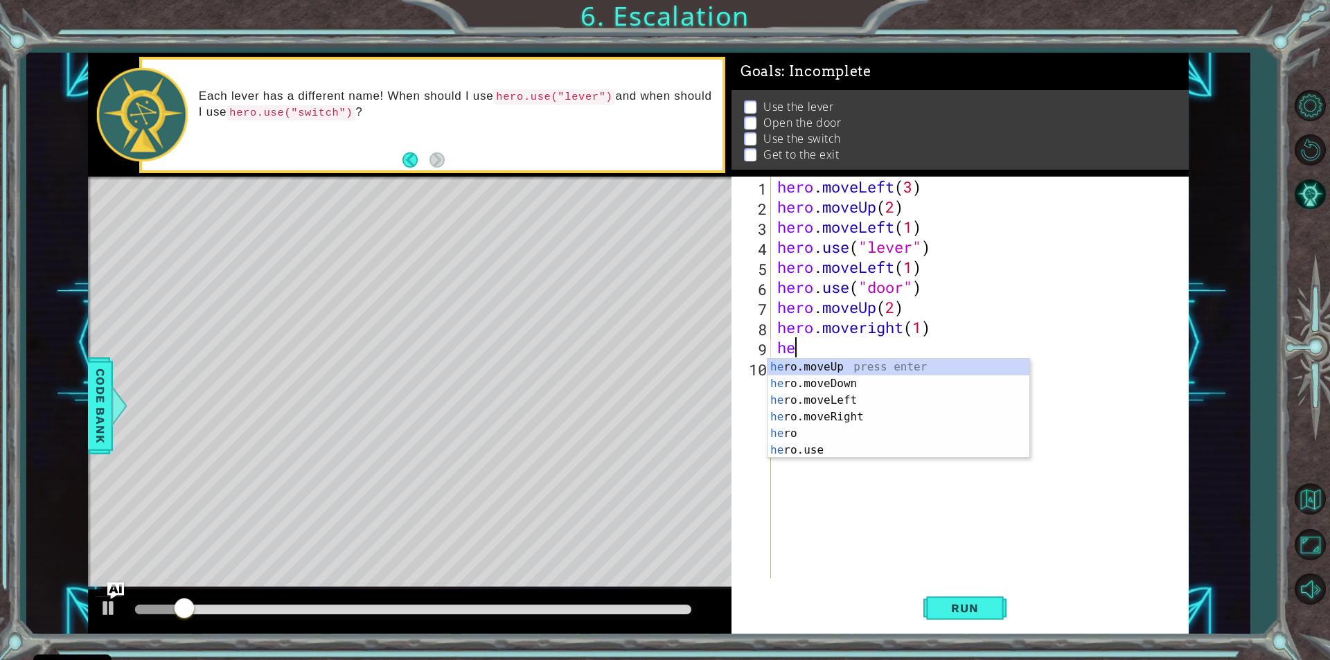
scroll to position [0, 0]
type textarea "h"
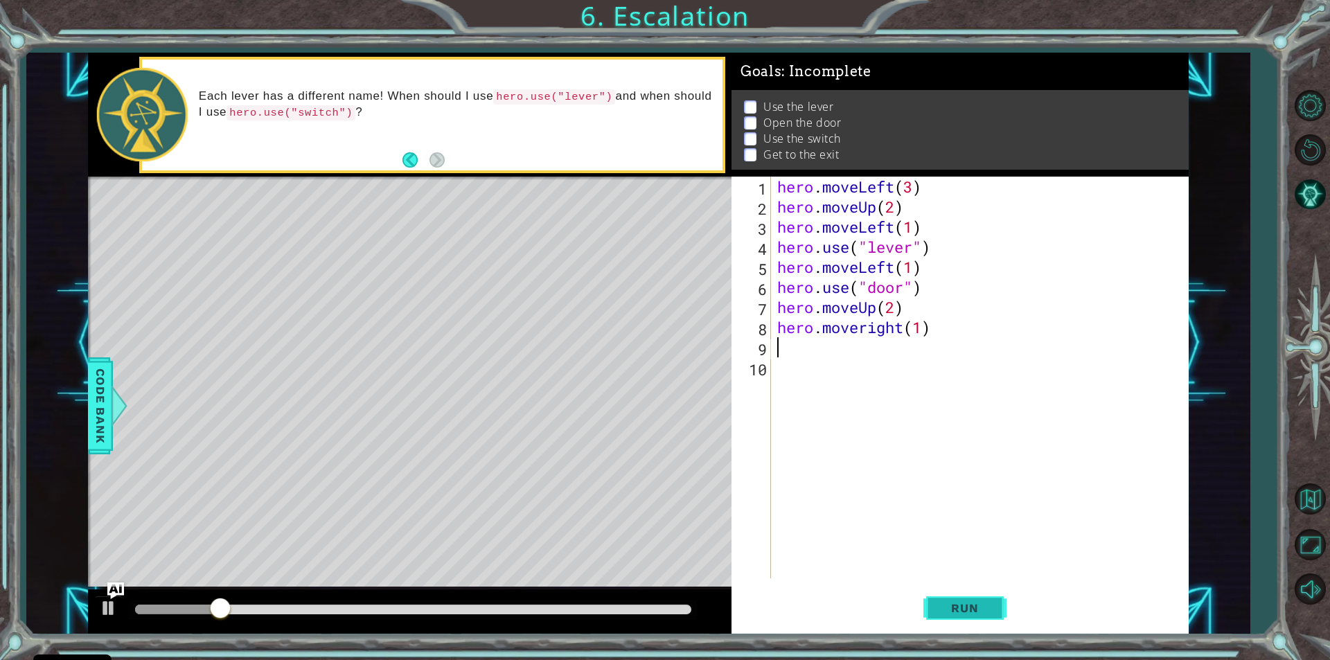
click at [950, 599] on button "Run" at bounding box center [965, 609] width 83 height 46
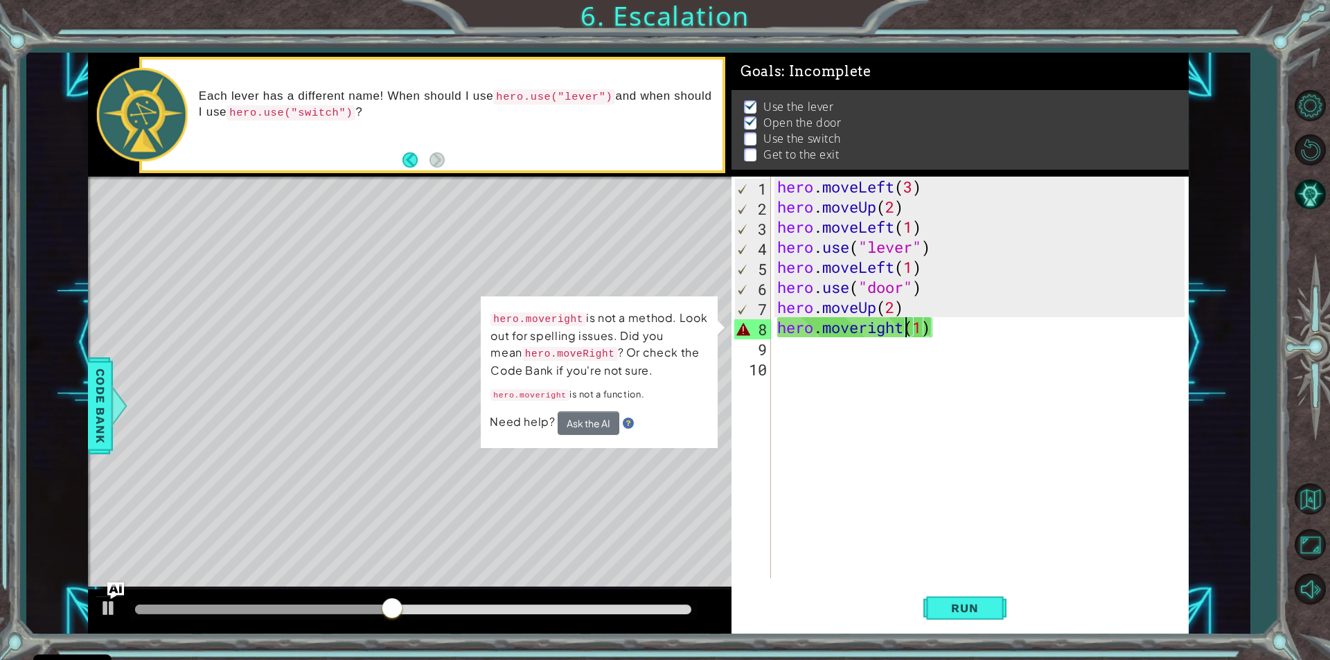
click at [906, 331] on div "hero . moveLeft ( 3 ) hero . moveUp ( 2 ) hero . moveLeft ( 1 ) hero . use ( "l…" at bounding box center [983, 398] width 417 height 442
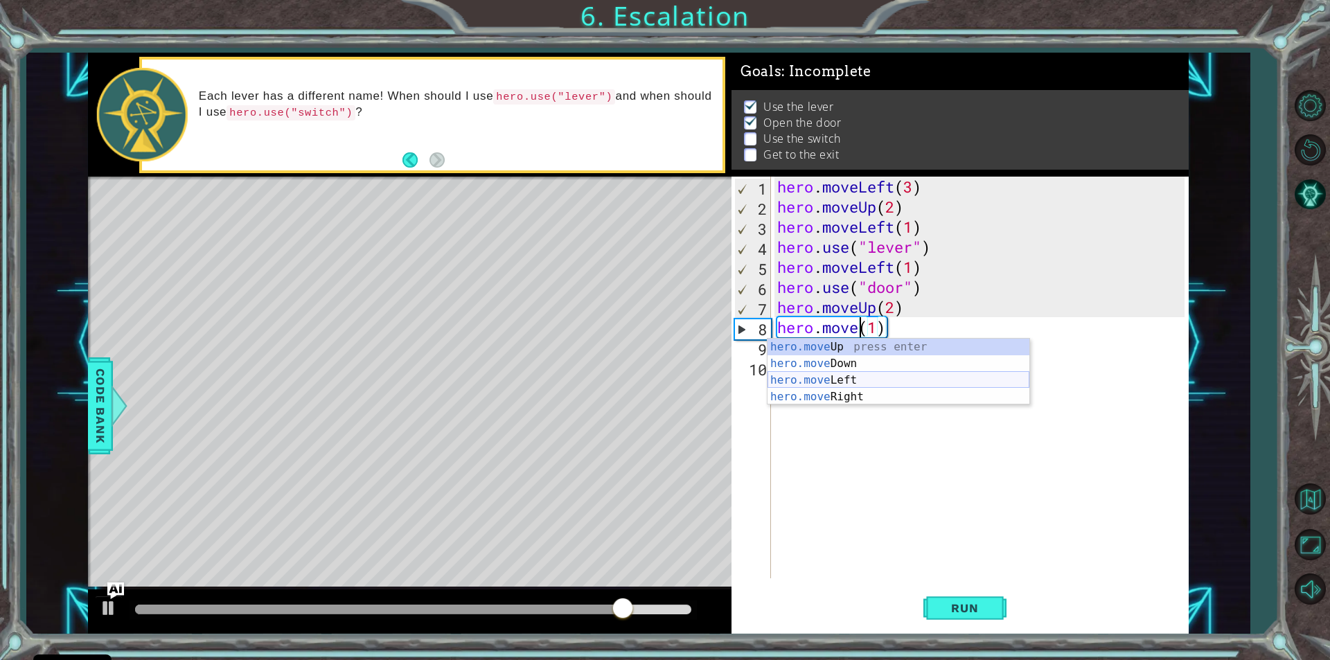
click at [842, 374] on div "hero.move Up press enter hero.move Down press enter hero.move Left press enter …" at bounding box center [899, 389] width 262 height 100
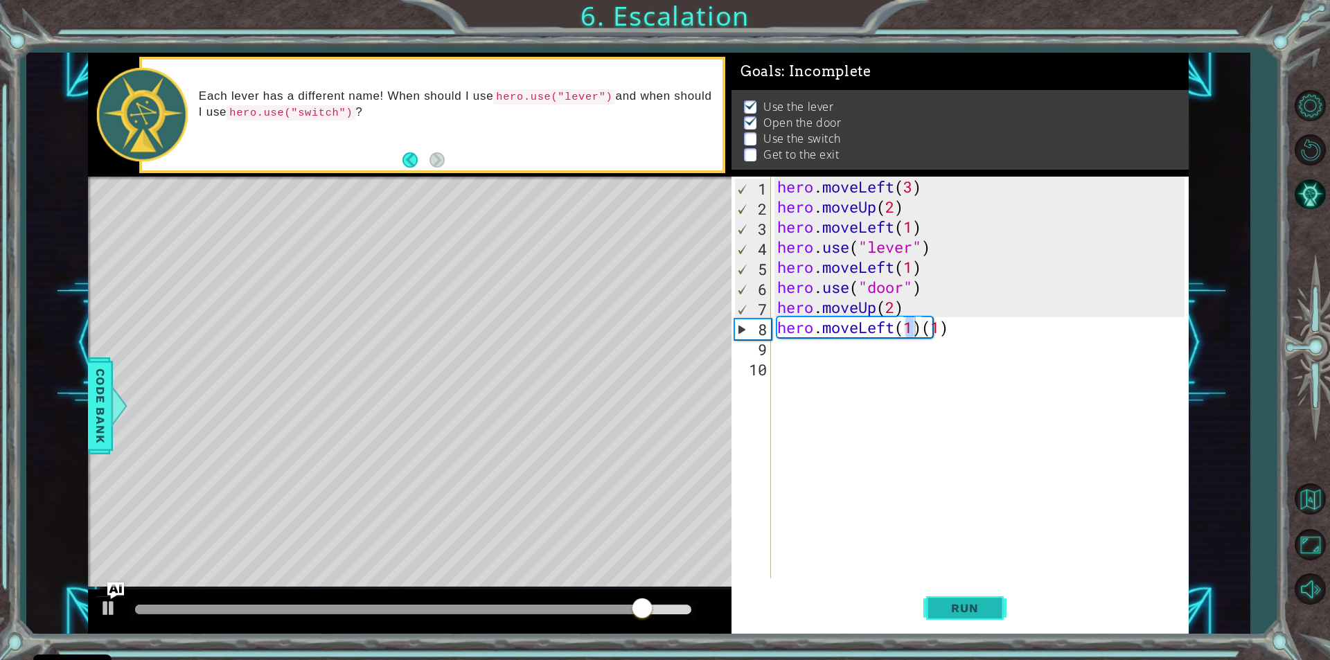
click at [974, 604] on span "Run" at bounding box center [965, 608] width 55 height 14
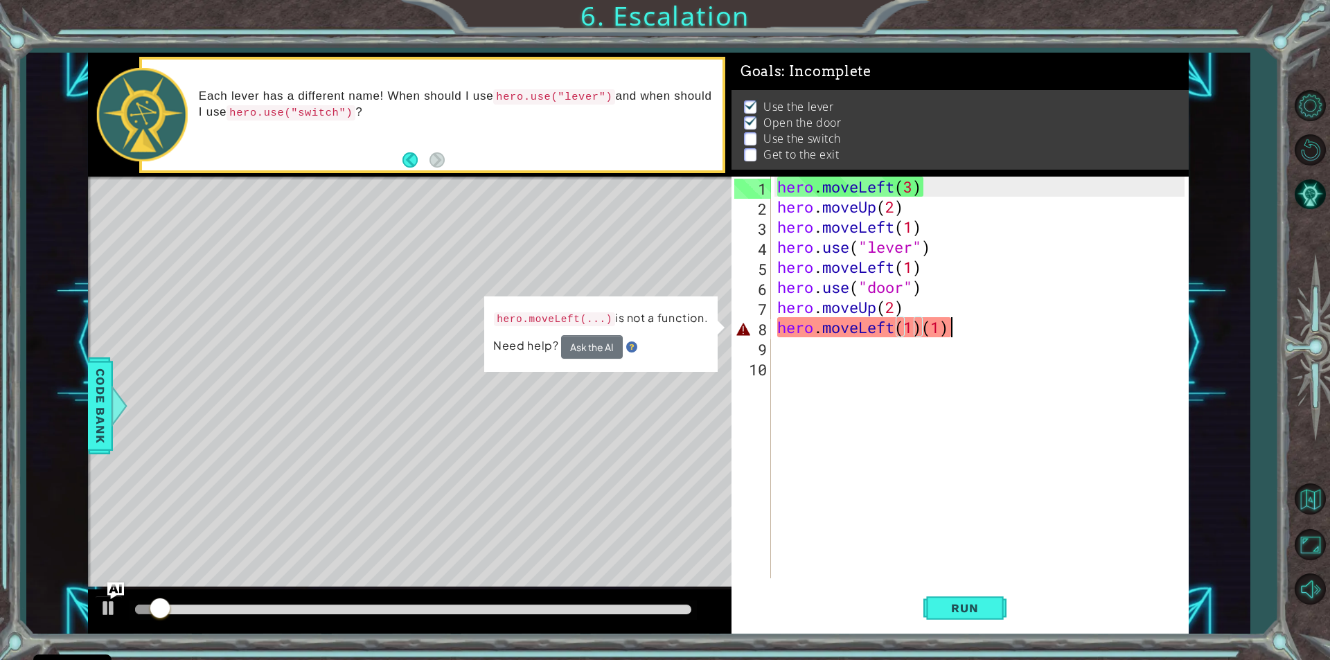
click at [949, 330] on div "hero . moveLeft ( 3 ) hero . moveUp ( 2 ) hero . moveLeft ( 1 ) hero . use ( "l…" at bounding box center [983, 398] width 417 height 442
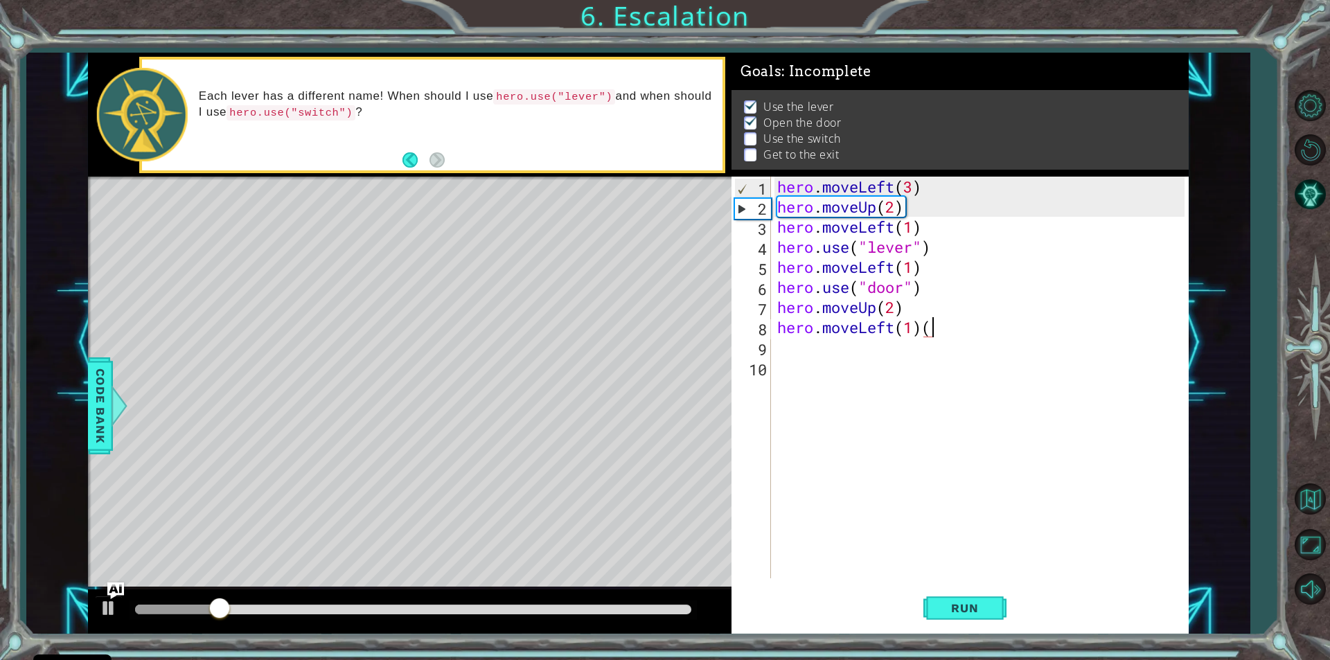
type textarea "hero.moveLeft(1)"
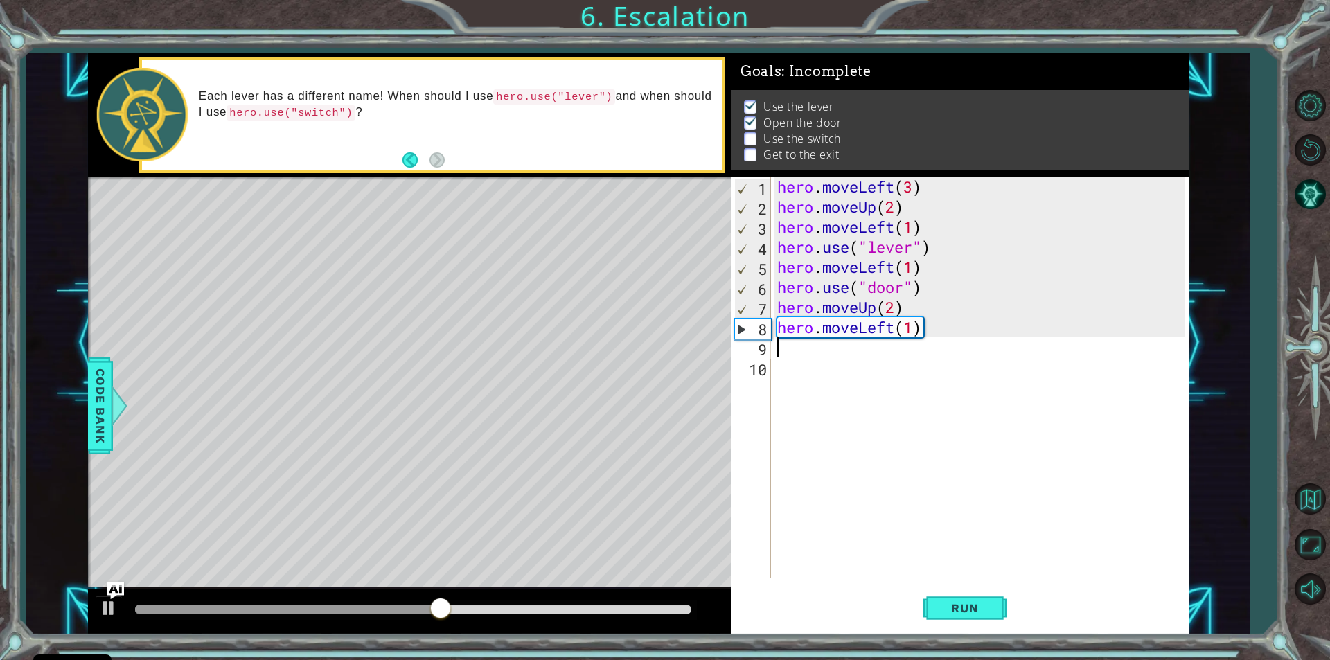
click at [780, 344] on div "hero . moveLeft ( 3 ) hero . moveUp ( 2 ) hero . moveLeft ( 1 ) hero . use ( "l…" at bounding box center [983, 398] width 417 height 442
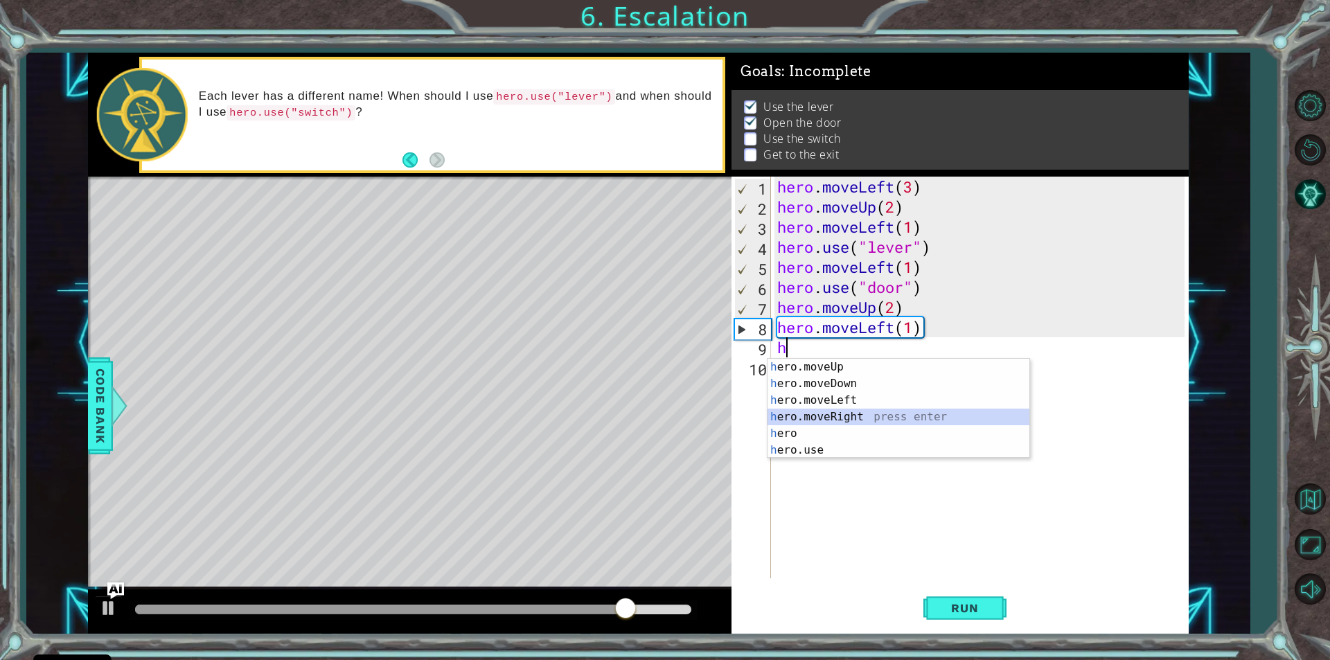
click at [863, 412] on div "h ero.moveUp press enter h ero.moveDown press enter h ero.moveLeft press enter …" at bounding box center [899, 425] width 262 height 133
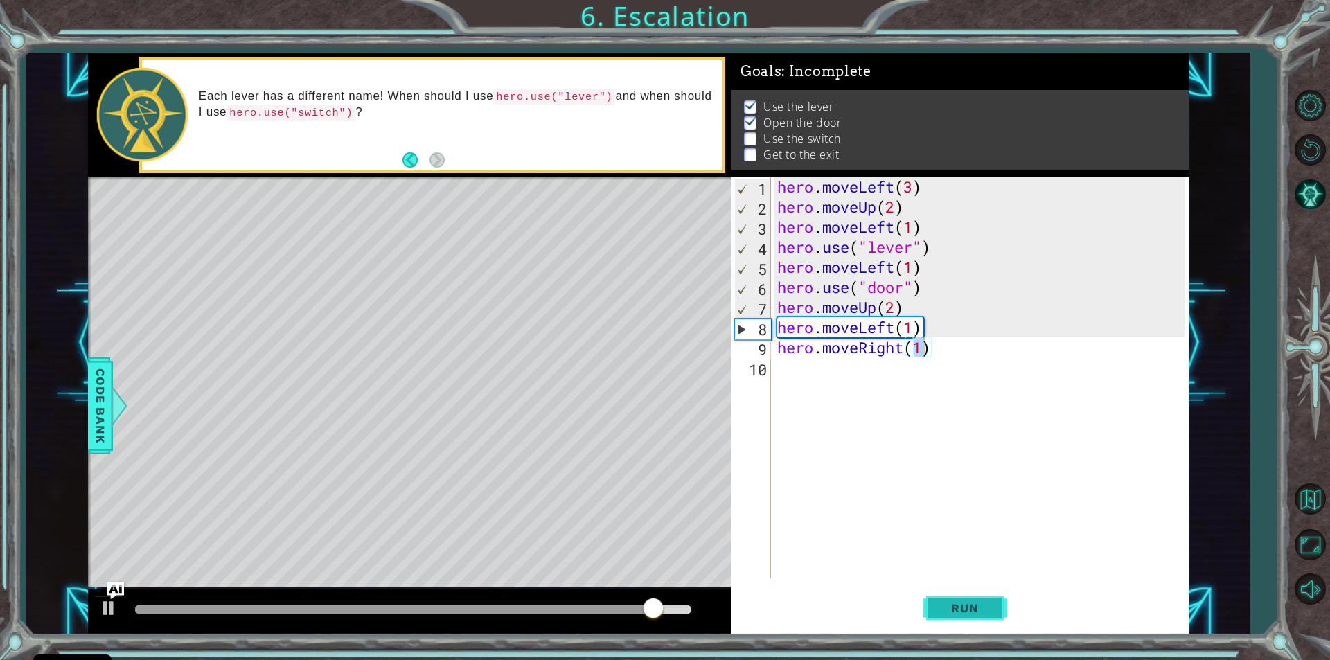
click at [942, 601] on span "Run" at bounding box center [965, 608] width 55 height 14
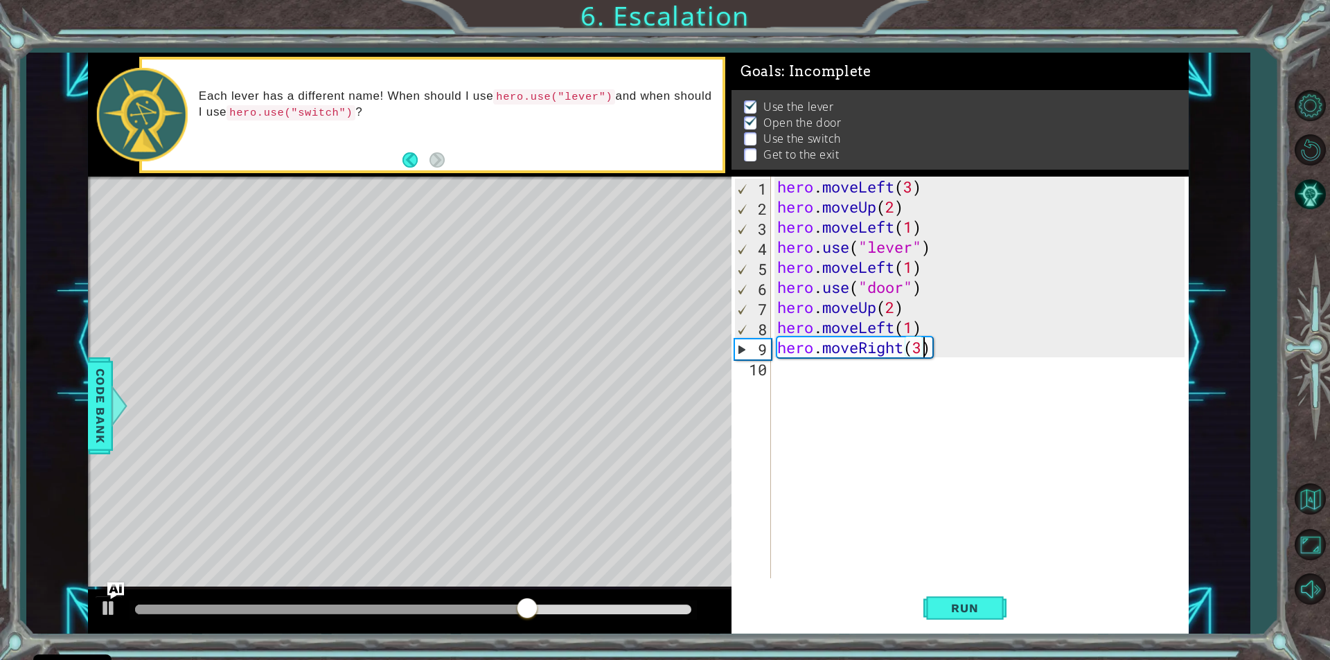
scroll to position [0, 6]
type textarea "hero.moveRight(3)"
click at [978, 610] on span "Run" at bounding box center [965, 608] width 55 height 14
click at [793, 376] on div "hero . moveLeft ( 3 ) hero . moveUp ( 2 ) hero . moveLeft ( 1 ) hero . use ( "l…" at bounding box center [983, 398] width 417 height 442
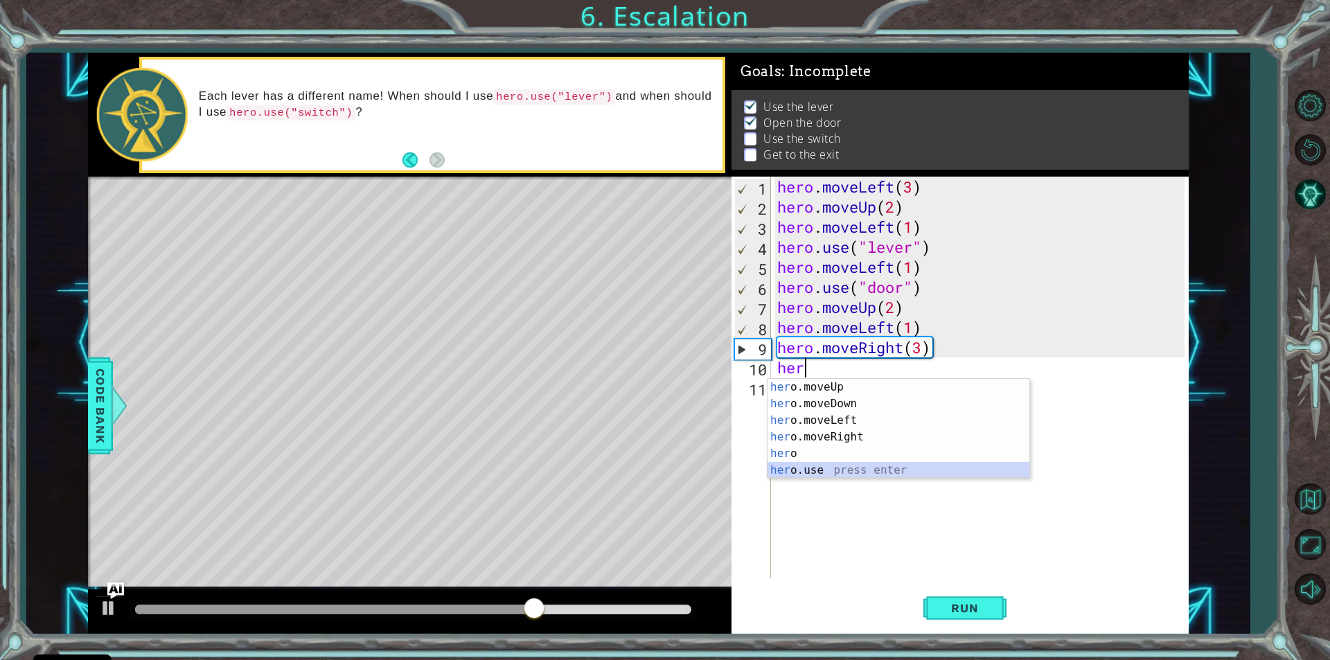
click at [787, 468] on div "her o.moveUp press enter her o.moveDown press enter her o.moveLeft press enter …" at bounding box center [899, 445] width 262 height 133
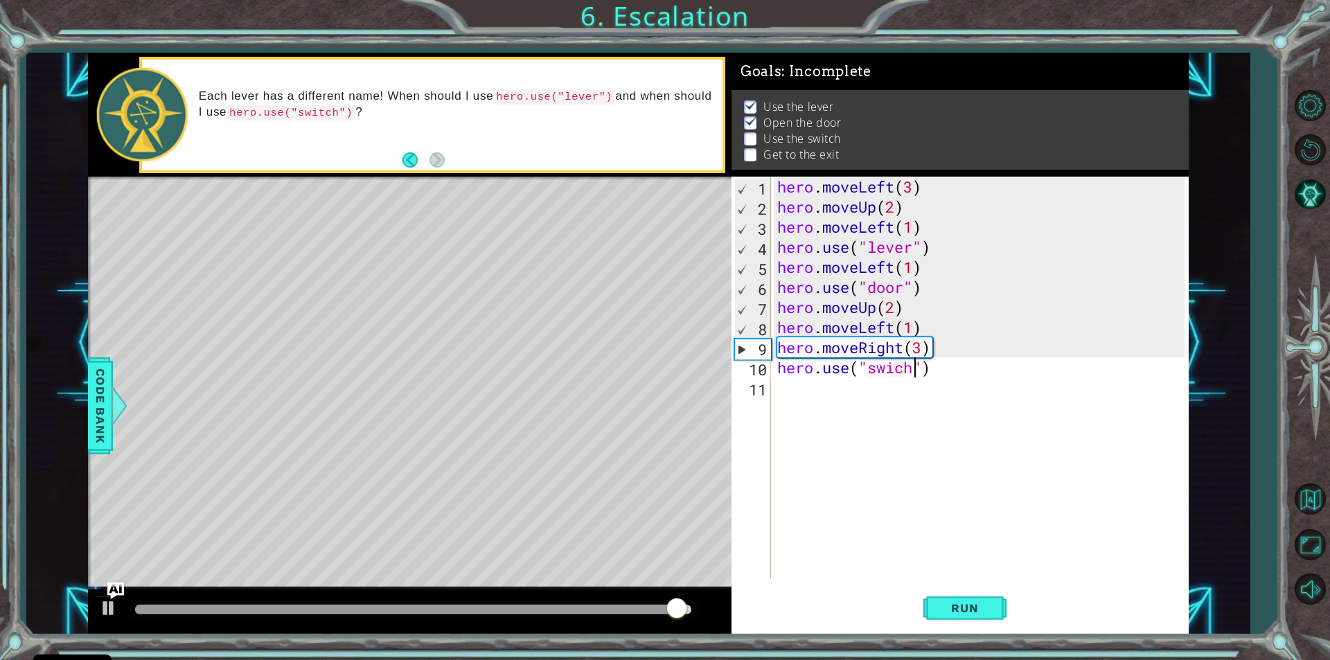
scroll to position [0, 6]
click at [938, 599] on button "Run" at bounding box center [965, 609] width 83 height 46
click at [895, 369] on div "hero . moveLeft ( 3 ) hero . moveUp ( 2 ) hero . moveLeft ( 1 ) hero . use ( "l…" at bounding box center [983, 398] width 417 height 442
type textarea "hero.use("switch")"
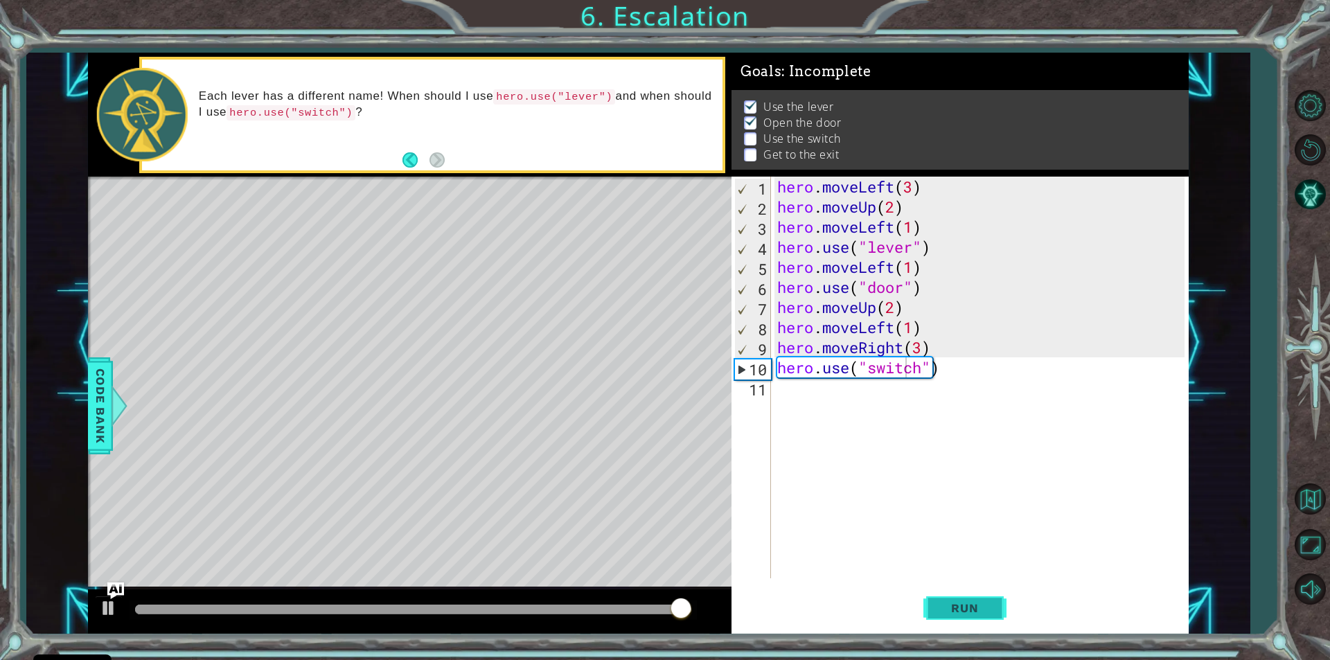
click at [959, 599] on button "Run" at bounding box center [965, 609] width 83 height 46
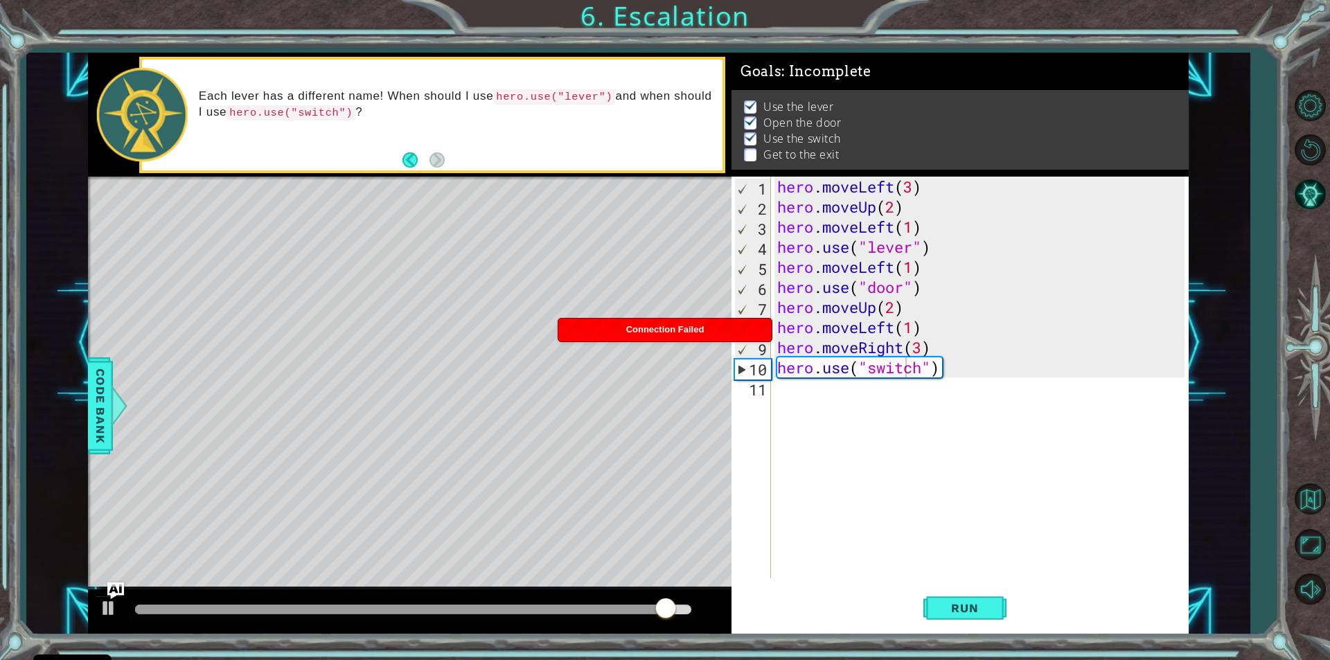
click at [610, 326] on div "Connection Failed" at bounding box center [665, 330] width 213 height 23
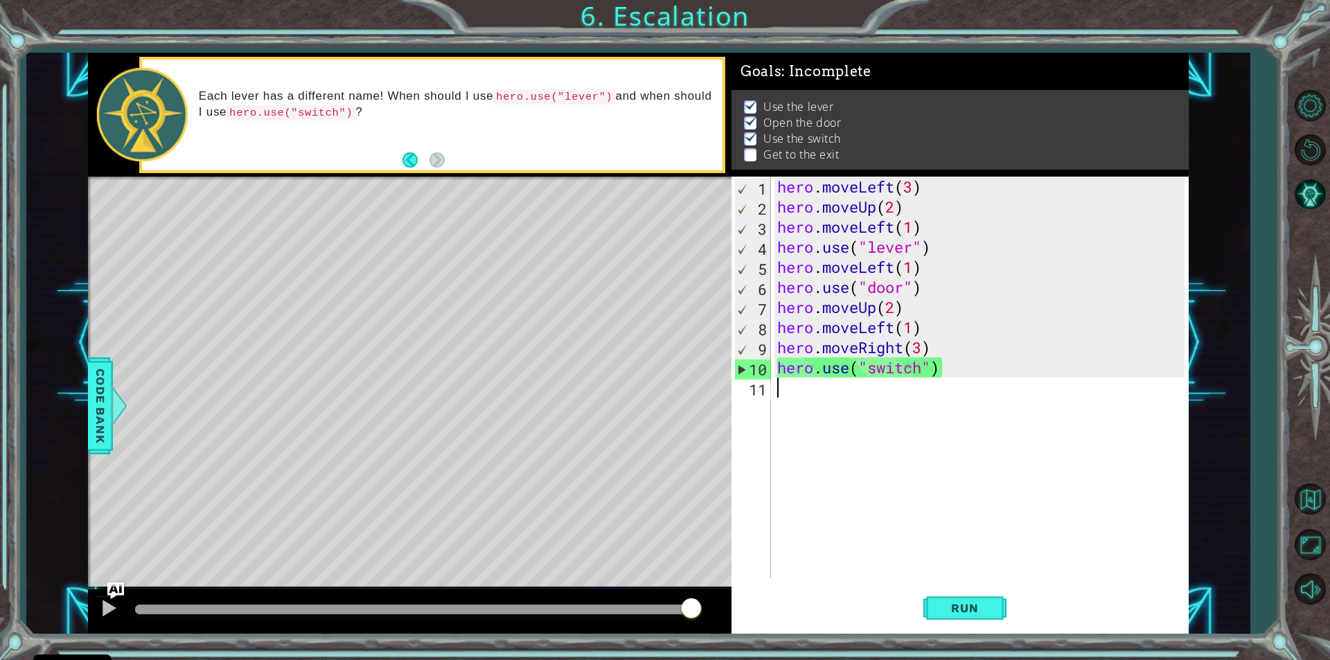
scroll to position [0, 0]
click at [778, 391] on div "hero . moveLeft ( 3 ) hero . moveUp ( 2 ) hero . moveLeft ( 1 ) hero . use ( "l…" at bounding box center [983, 398] width 417 height 442
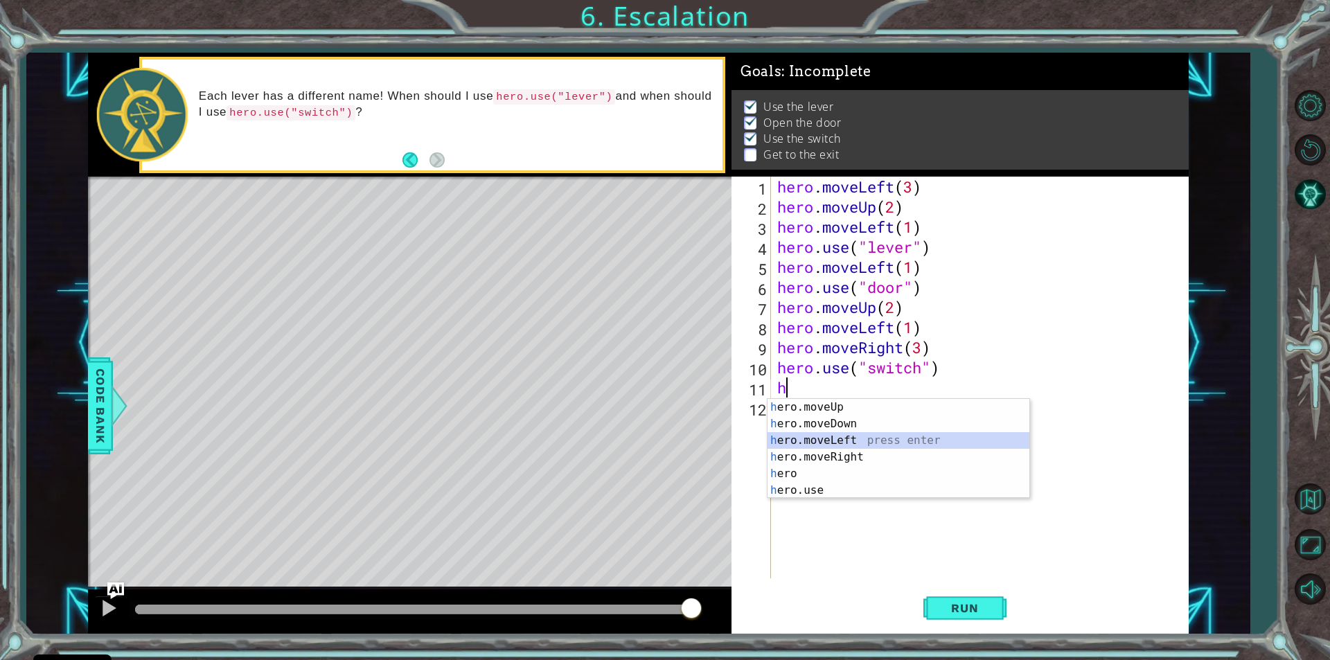
click at [848, 434] on div "h ero.moveUp press enter h ero.moveDown press enter h ero.moveLeft press enter …" at bounding box center [899, 465] width 262 height 133
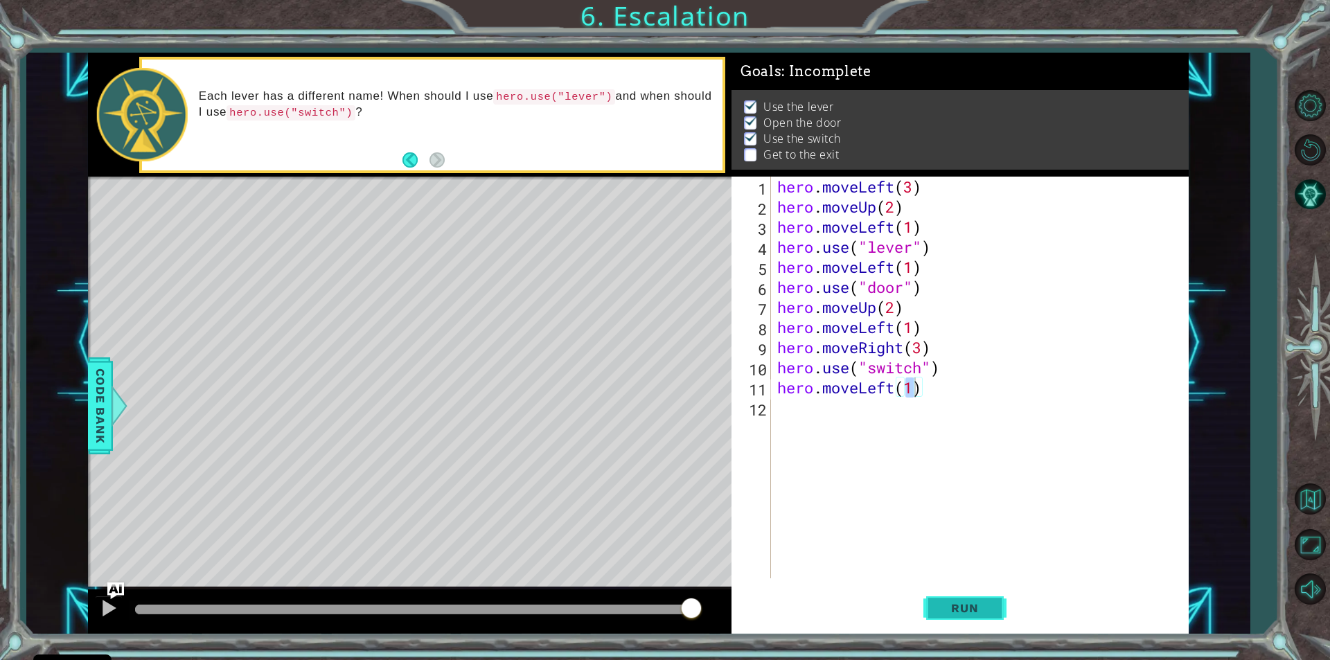
click at [933, 604] on button "Run" at bounding box center [965, 609] width 83 height 46
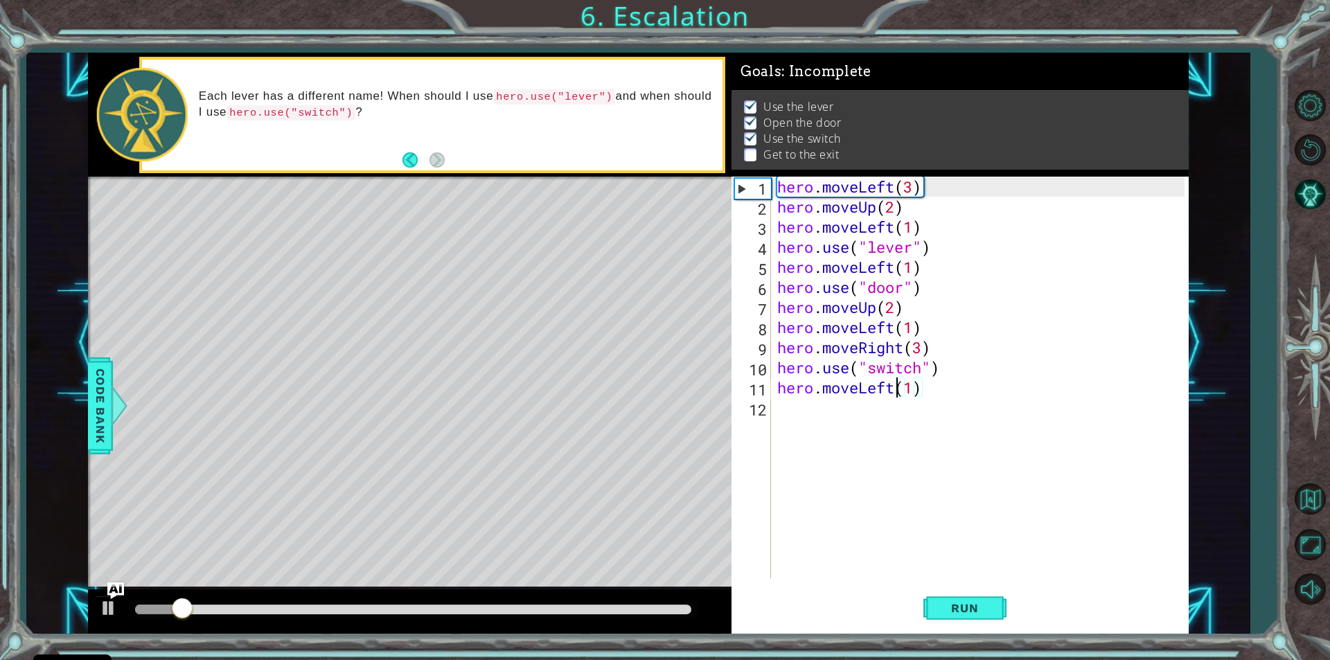
click at [896, 387] on div "hero . moveLeft ( 3 ) hero . moveUp ( 2 ) hero . moveLeft ( 1 ) hero . use ( "l…" at bounding box center [983, 398] width 417 height 442
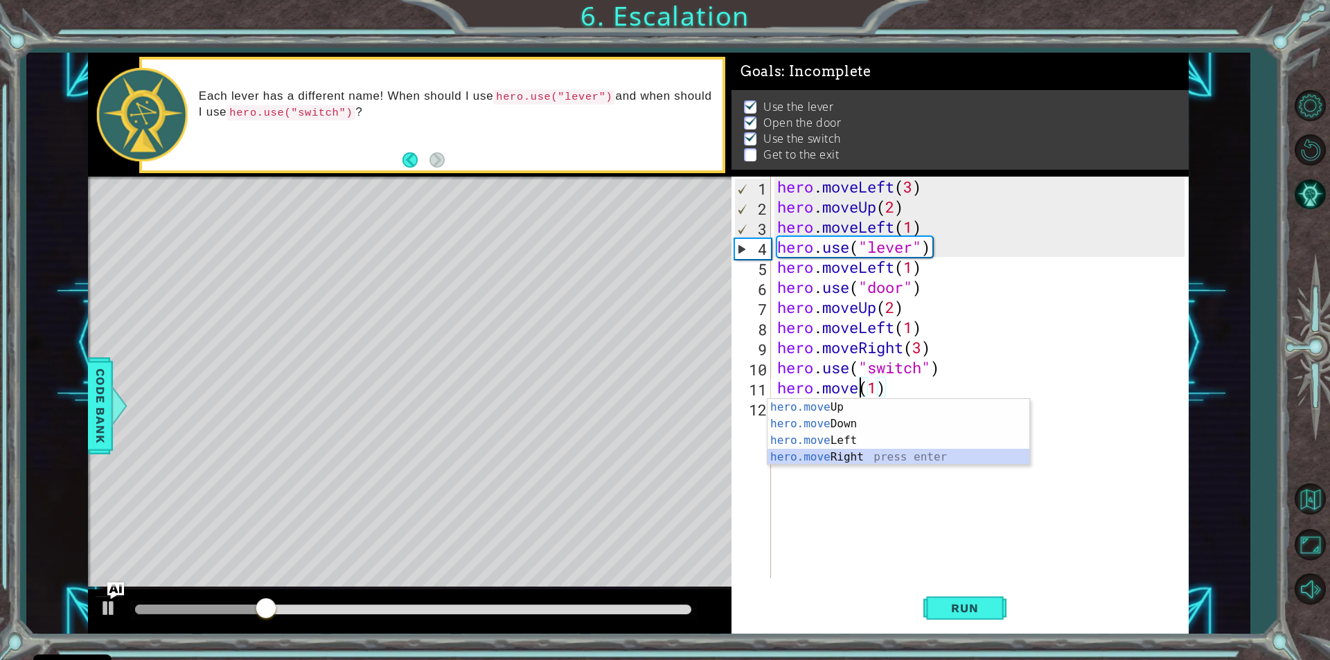
click at [850, 462] on div "hero.move Up press enter hero.move Down press enter hero.move Left press enter …" at bounding box center [899, 449] width 262 height 100
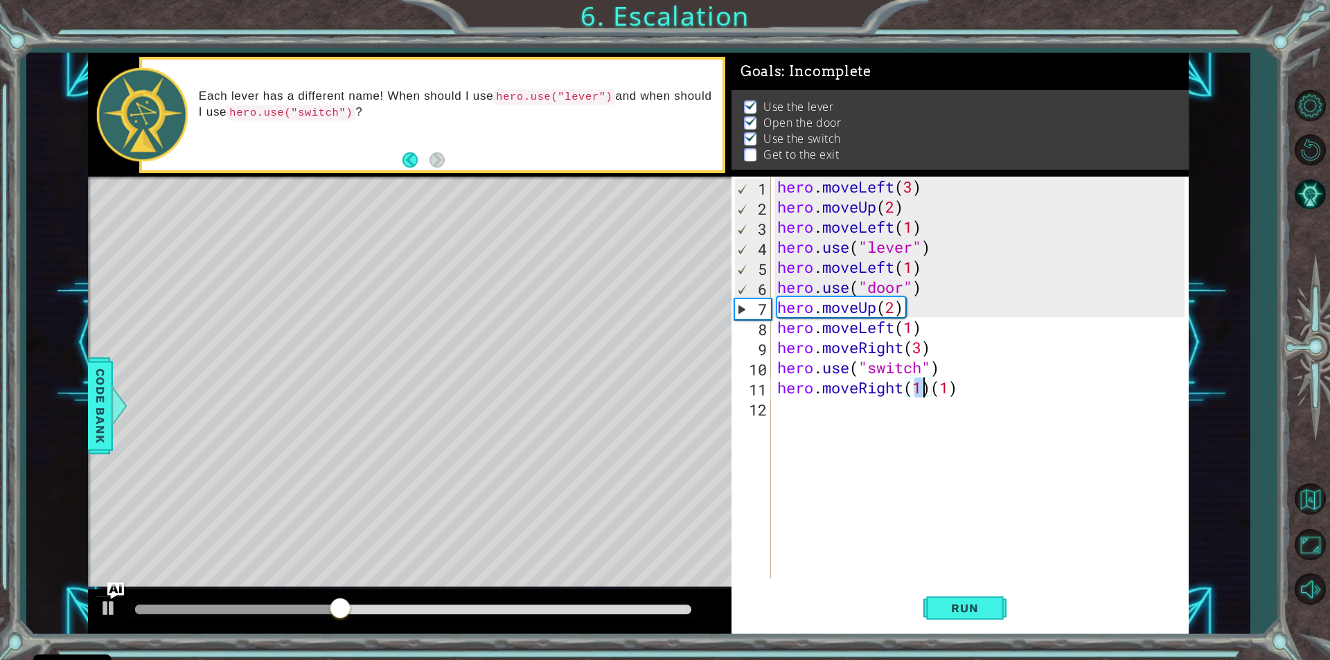
click at [965, 387] on div "hero . moveLeft ( 3 ) hero . moveUp ( 2 ) hero . moveLeft ( 1 ) hero . use ( "l…" at bounding box center [983, 398] width 417 height 442
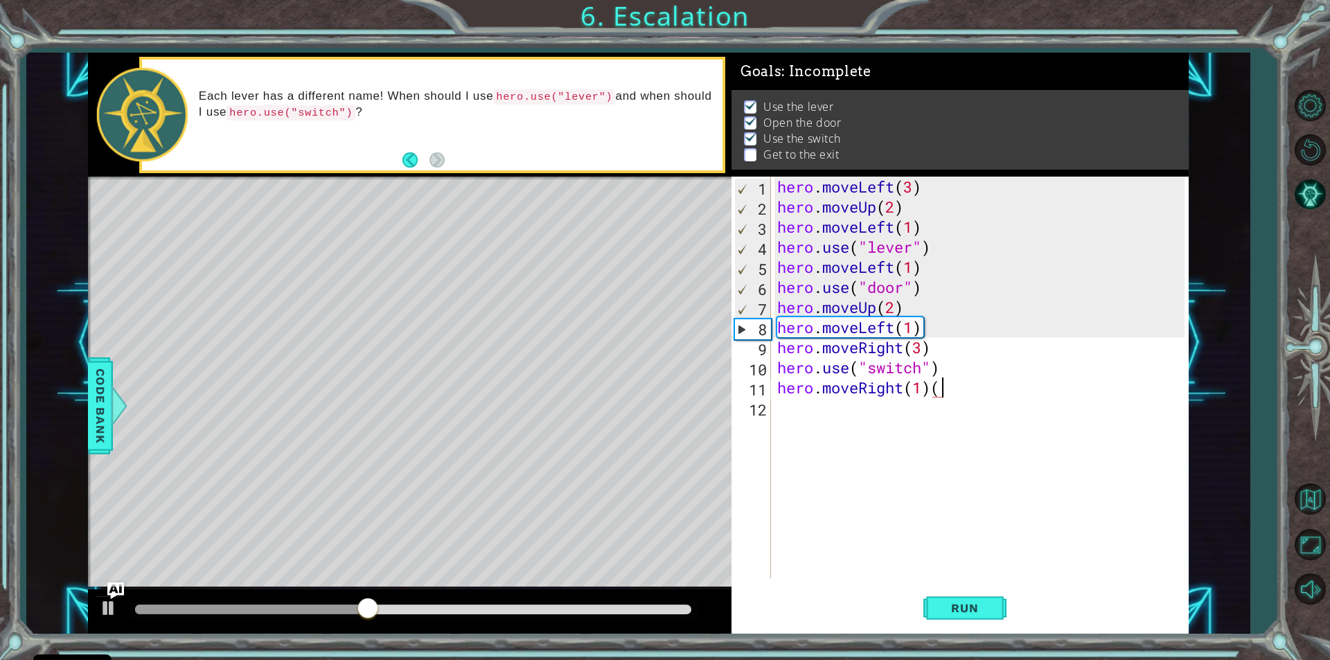
type textarea "hero.moveRight(1)"
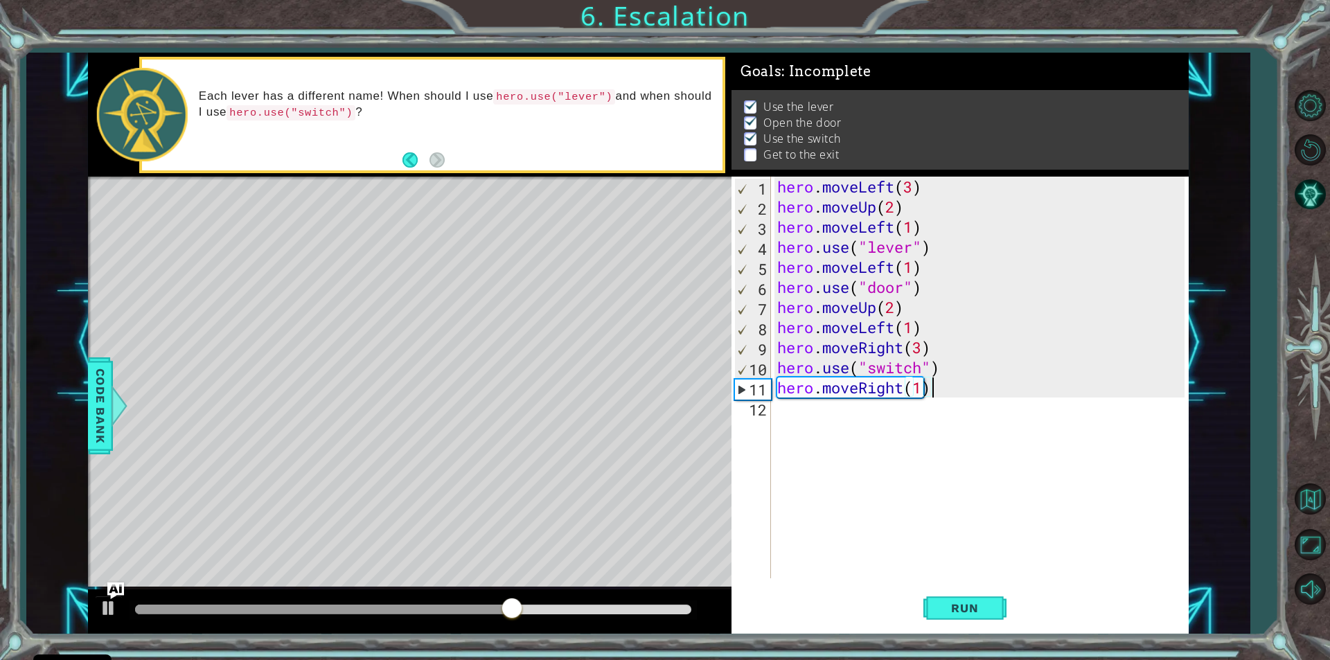
click at [906, 390] on div "hero . moveLeft ( 3 ) hero . moveUp ( 2 ) hero . moveLeft ( 1 ) hero . use ( "l…" at bounding box center [983, 398] width 417 height 442
click at [784, 419] on div "hero . moveLeft ( 3 ) hero . moveUp ( 2 ) hero . moveLeft ( 1 ) hero . use ( "l…" at bounding box center [983, 398] width 417 height 442
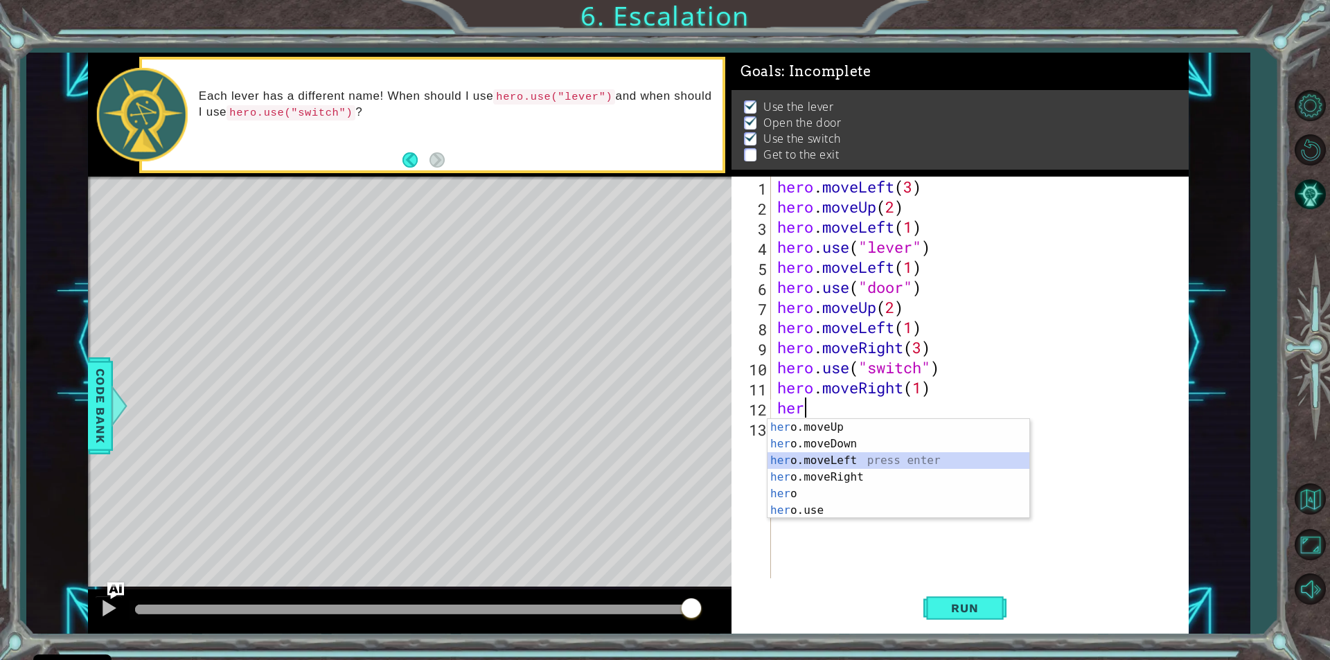
click at [816, 463] on div "her o.moveUp press enter her o.moveDown press enter her o.moveLeft press enter …" at bounding box center [899, 485] width 262 height 133
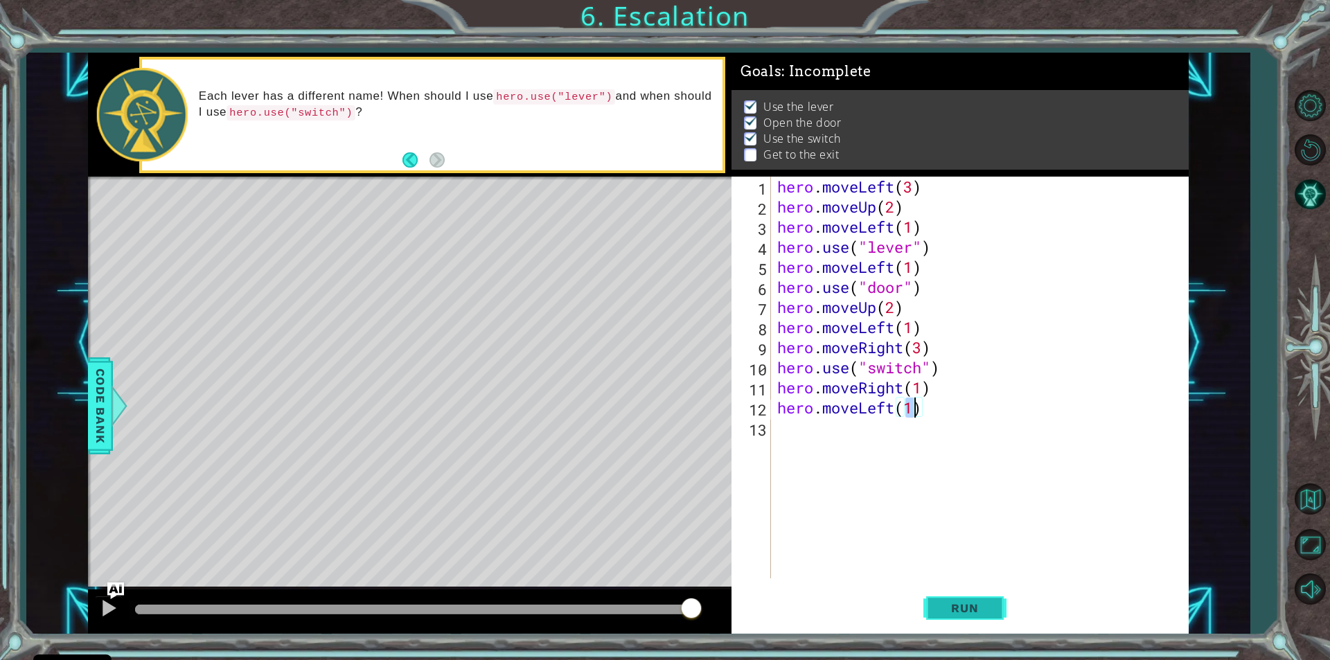
type textarea "hero.moveLeft(1)"
click at [931, 613] on button "Run" at bounding box center [965, 609] width 83 height 46
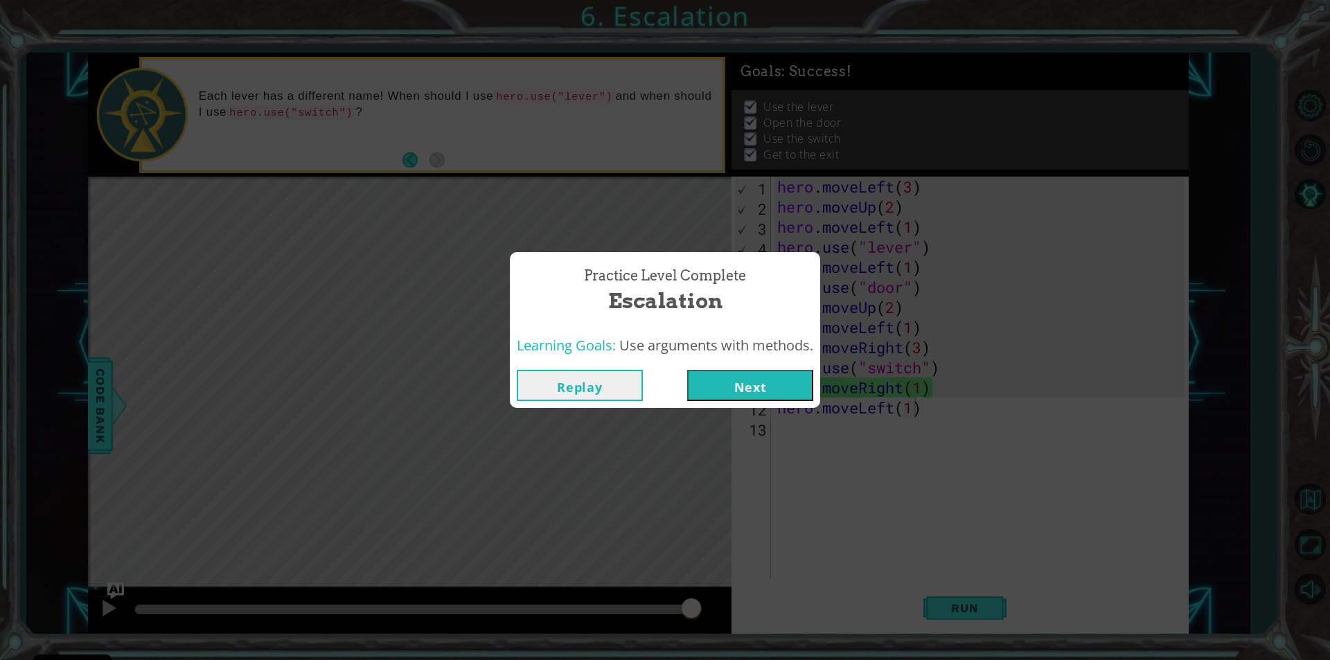
click at [739, 392] on button "Next" at bounding box center [750, 385] width 126 height 31
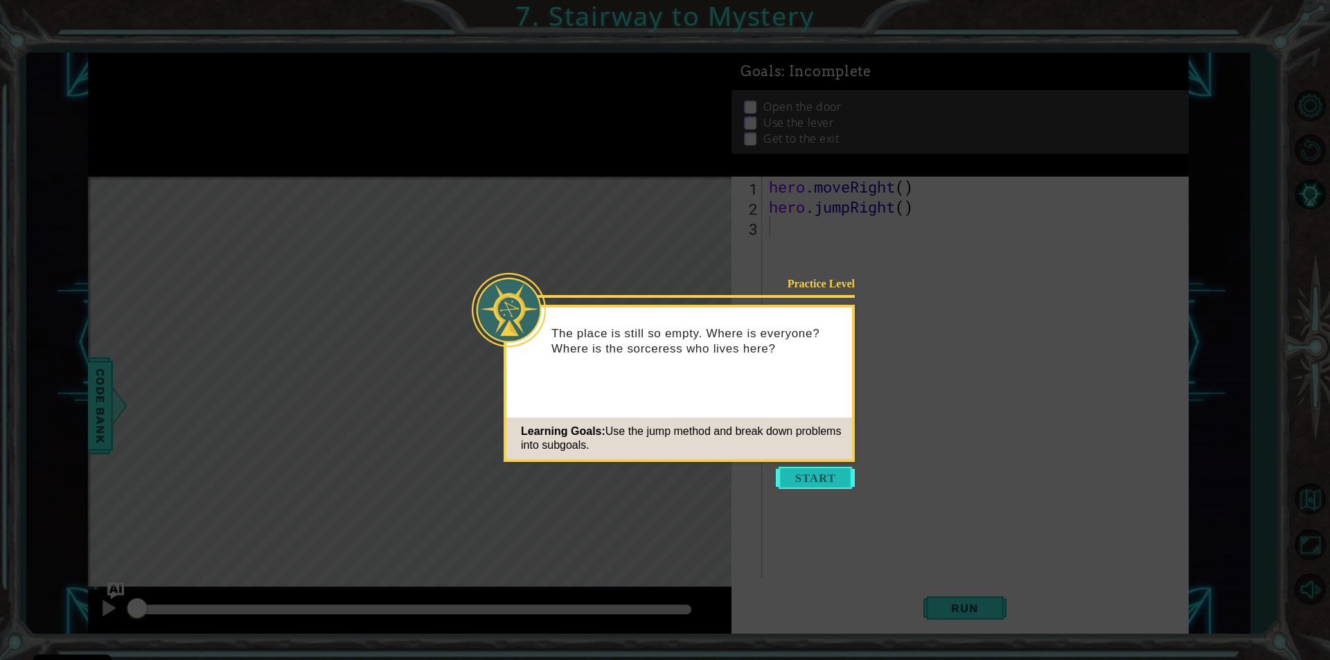
click at [818, 484] on button "Start" at bounding box center [815, 478] width 79 height 22
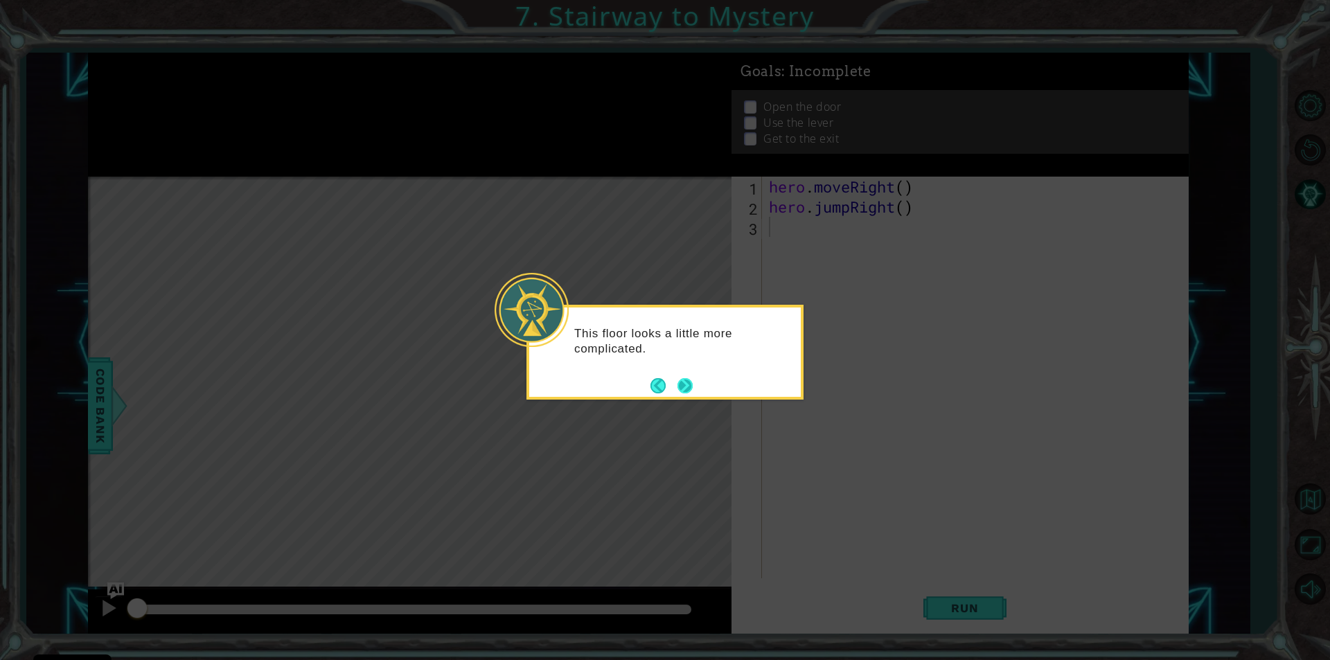
click at [688, 380] on button "Next" at bounding box center [685, 385] width 15 height 15
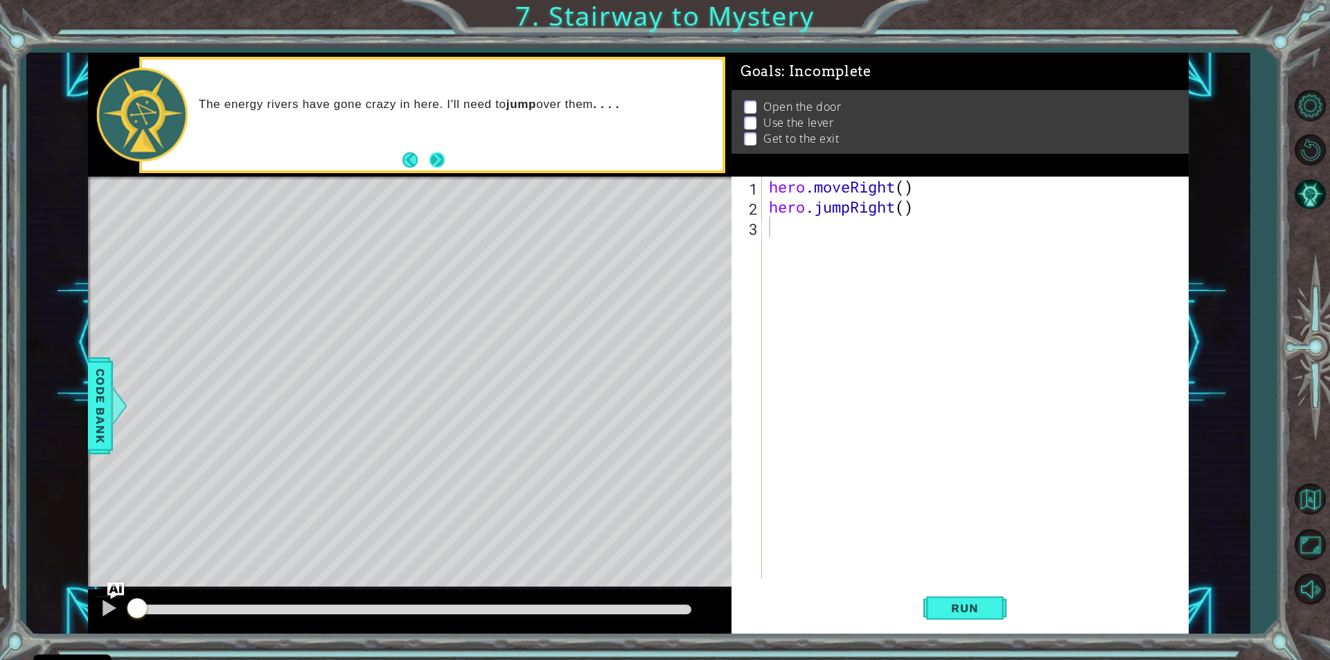
click at [445, 150] on footer at bounding box center [424, 160] width 42 height 21
click at [432, 157] on button "Next" at bounding box center [438, 160] width 16 height 16
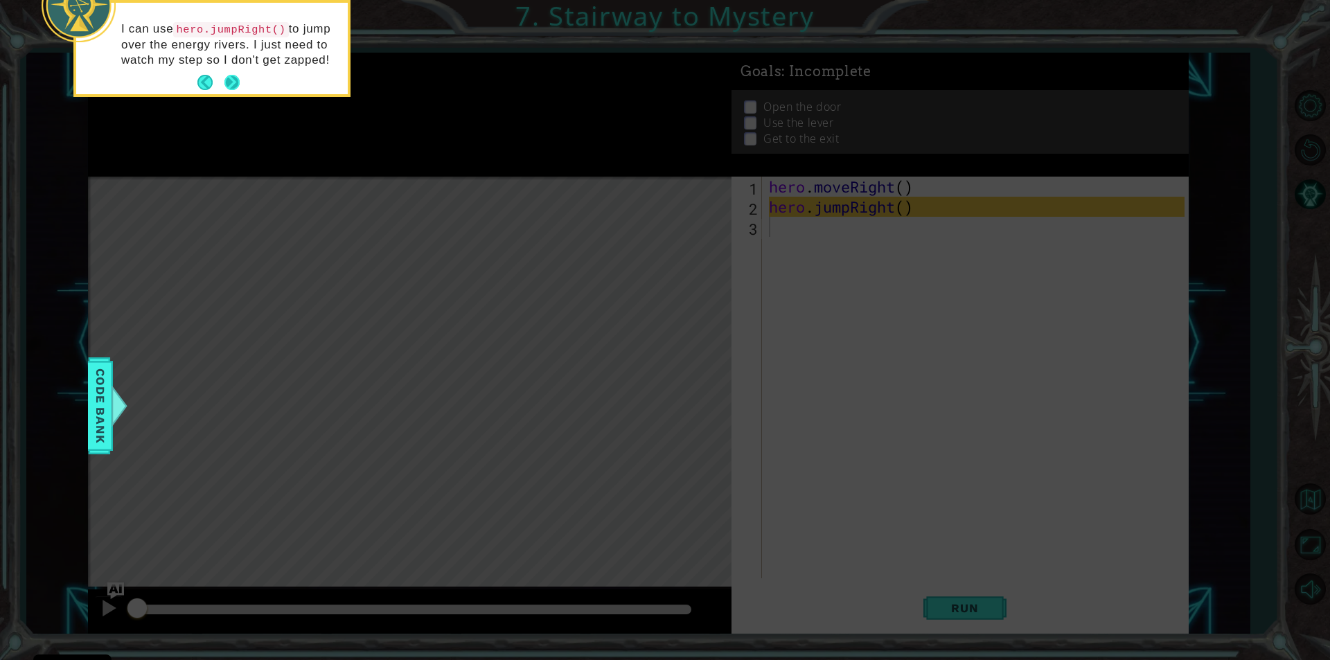
click at [236, 81] on button "Next" at bounding box center [232, 82] width 18 height 18
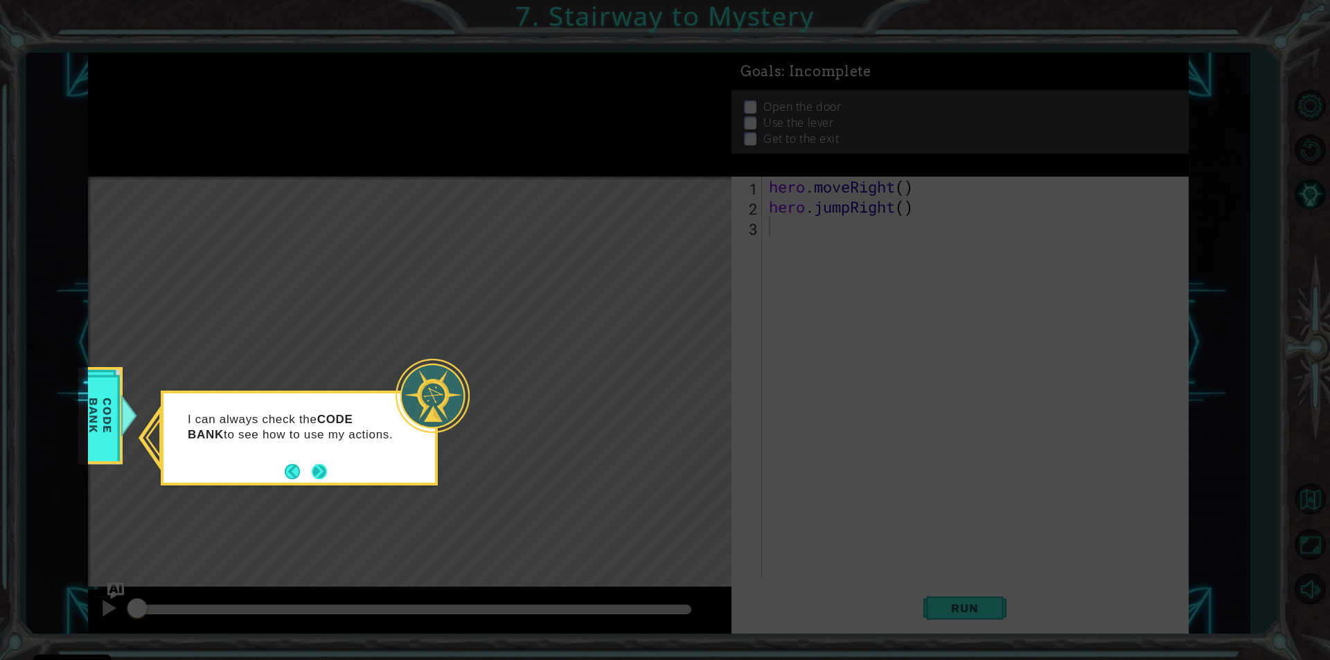
click at [312, 473] on button "Next" at bounding box center [320, 472] width 16 height 16
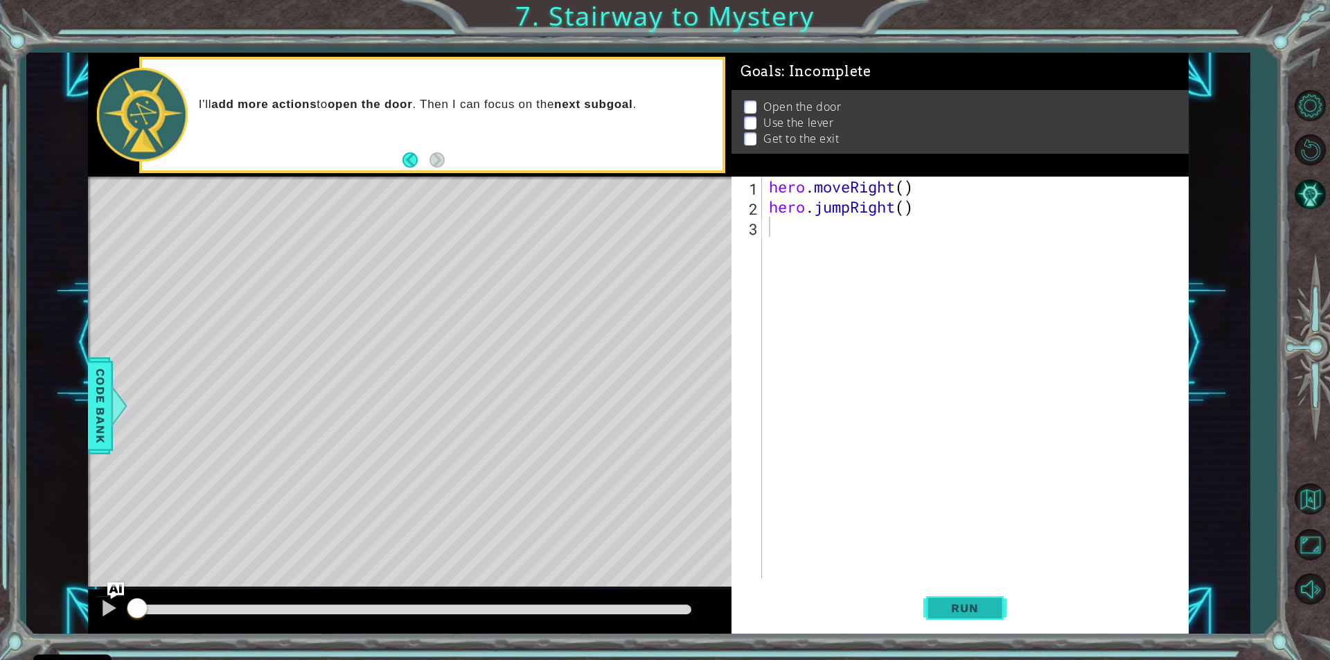
click at [982, 624] on button "Run" at bounding box center [965, 609] width 83 height 46
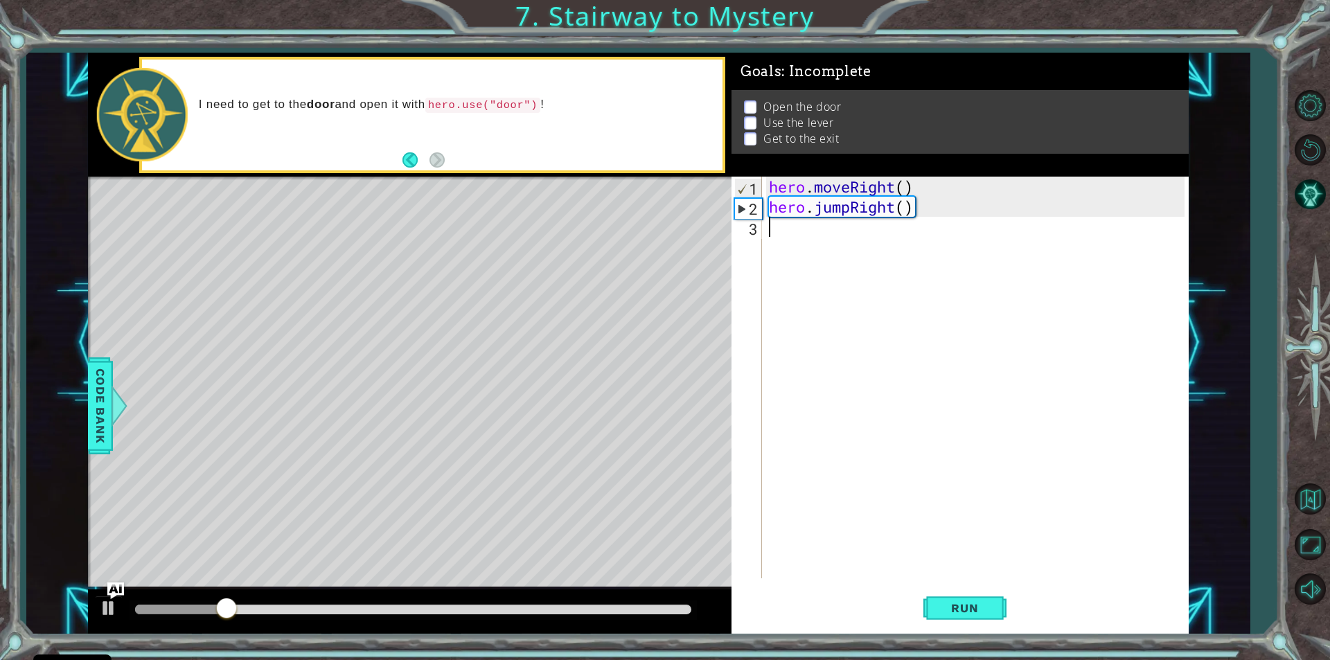
drag, startPoint x: 925, startPoint y: 604, endPoint x: 906, endPoint y: 556, distance: 51.6
drag, startPoint x: 906, startPoint y: 556, endPoint x: 905, endPoint y: 534, distance: 21.5
drag, startPoint x: 905, startPoint y: 534, endPoint x: 850, endPoint y: 444, distance: 105.8
click at [850, 444] on div "hero . moveRight ( ) hero . jumpRight ( )" at bounding box center [978, 398] width 425 height 442
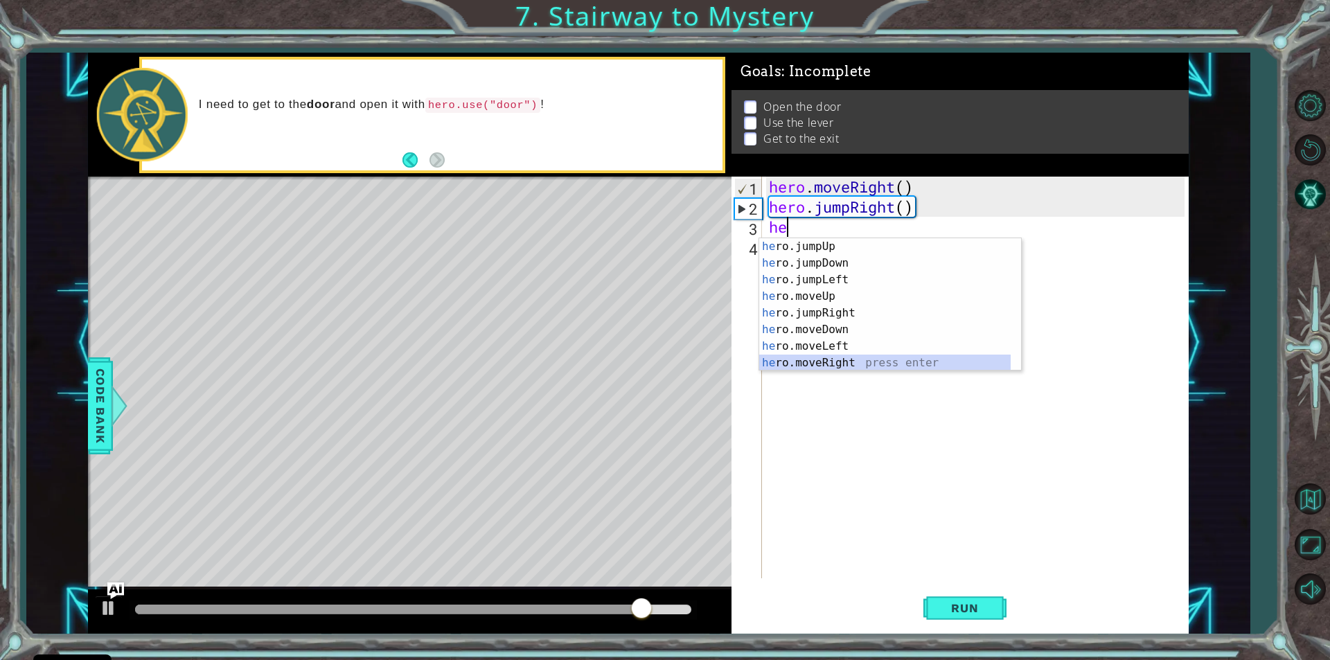
click at [853, 364] on div "he ro.jumpUp press enter he ro.jumpDown press enter he ro.jumpLeft press enter …" at bounding box center [885, 321] width 252 height 166
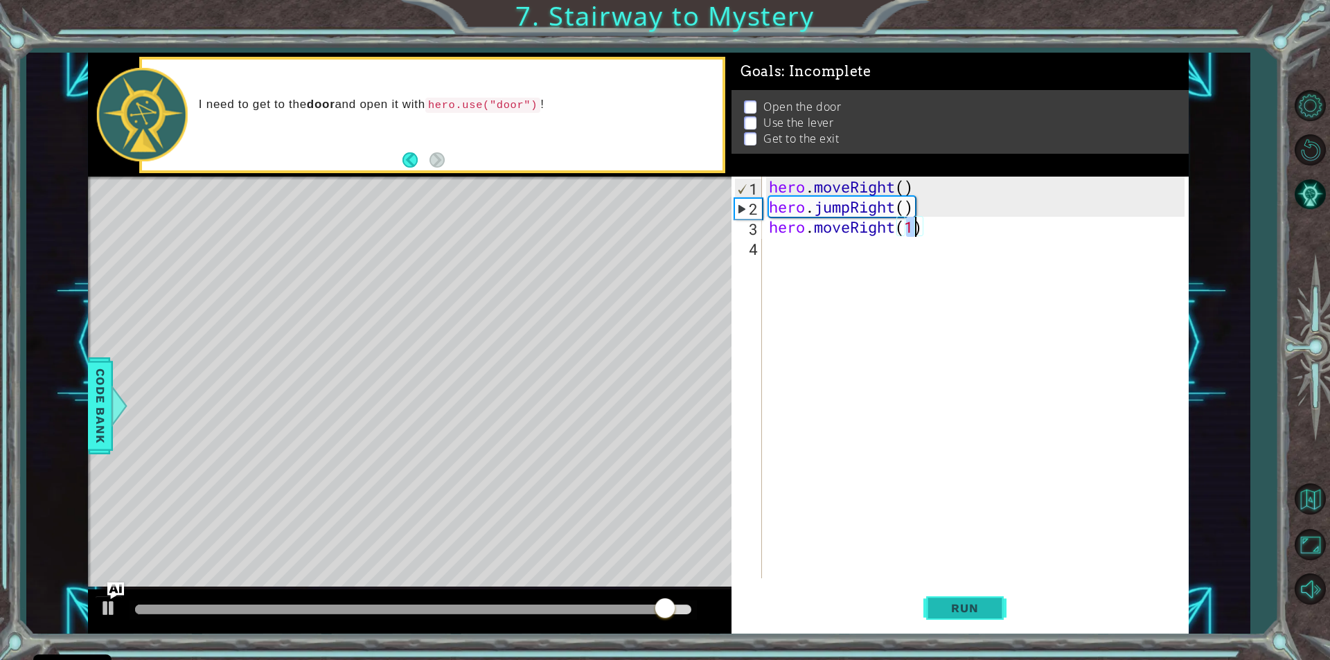
type textarea "hero.moveRight(1)"
click at [945, 610] on span "Run" at bounding box center [965, 608] width 55 height 14
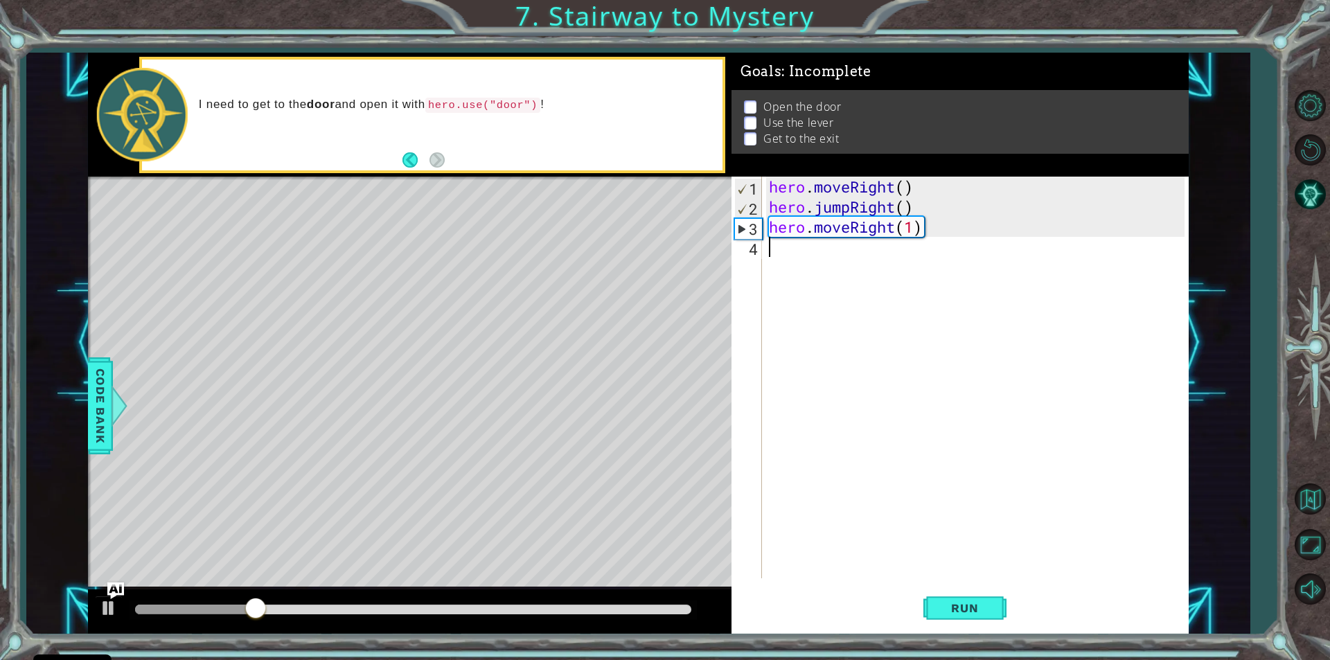
click at [770, 252] on div "hero . moveRight ( ) hero . jumpRight ( ) hero . moveRight ( 1 )" at bounding box center [978, 398] width 425 height 442
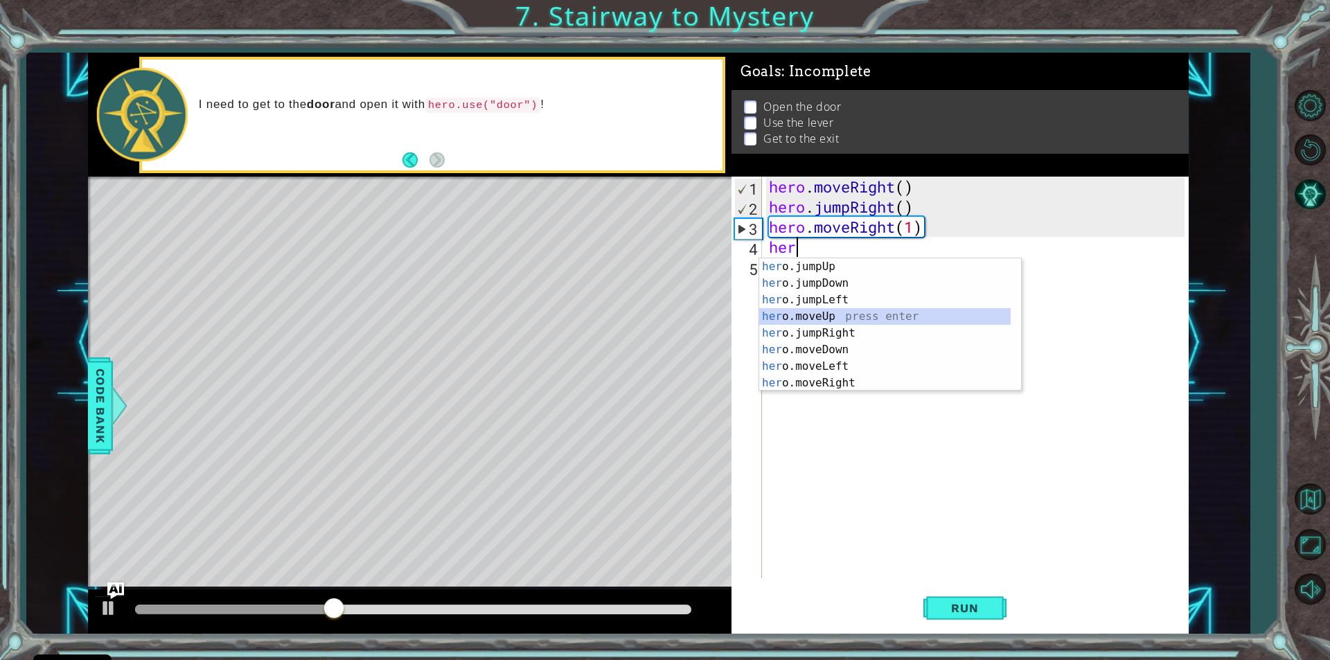
click at [820, 319] on div "her o.jumpUp press enter her o.jumpDown press enter her o.jumpLeft press enter …" at bounding box center [885, 341] width 252 height 166
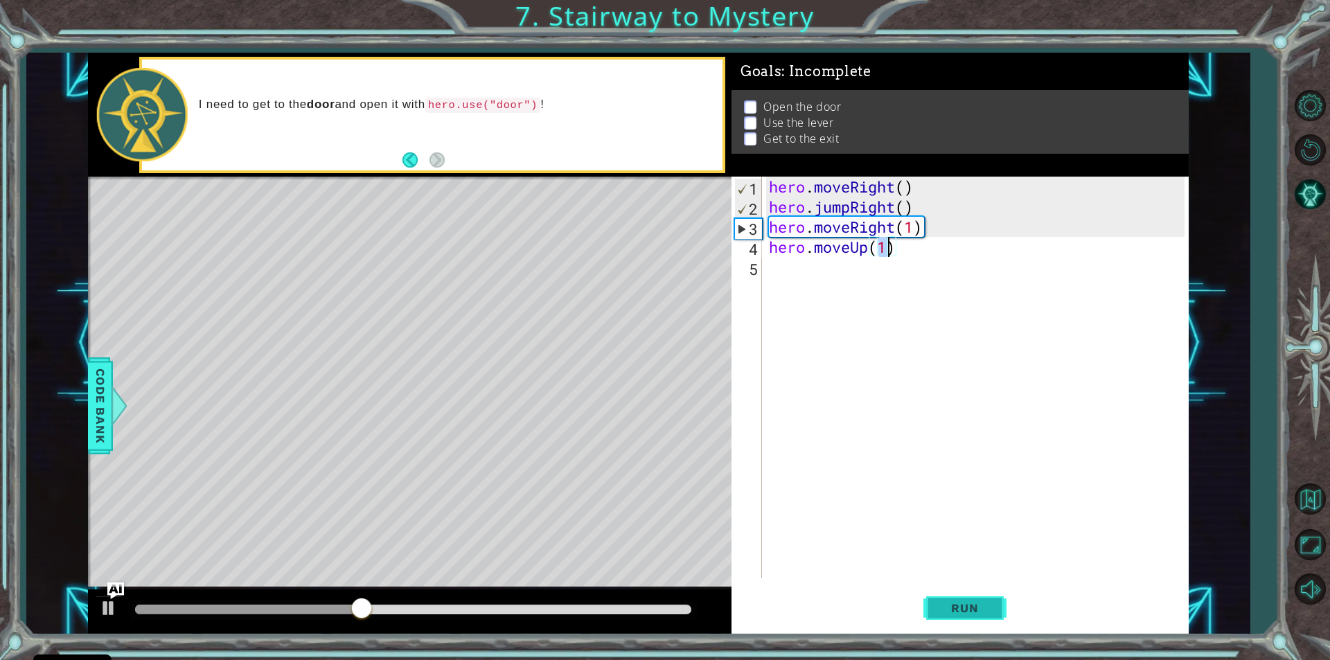
type textarea "hero.moveUp(1)"
click at [964, 608] on span "Run" at bounding box center [965, 608] width 55 height 14
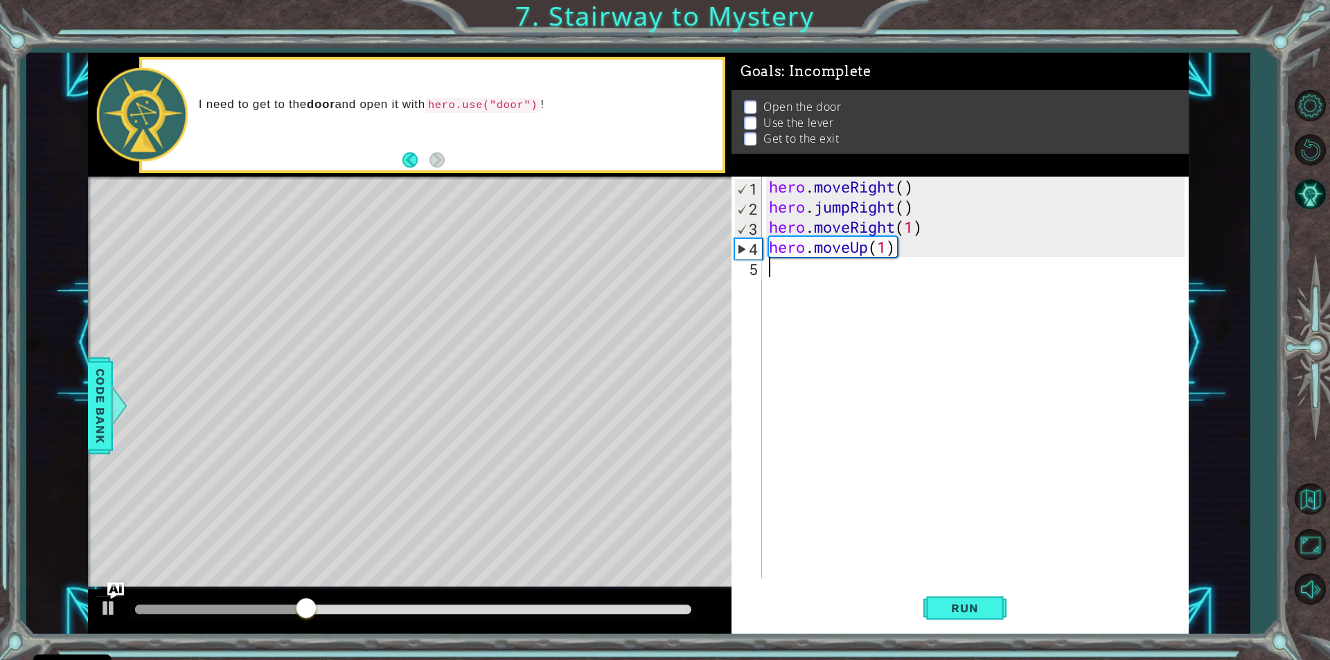
click at [770, 271] on div "hero . moveRight ( ) hero . jumpRight ( ) hero . moveRight ( 1 ) hero . moveUp …" at bounding box center [978, 398] width 425 height 442
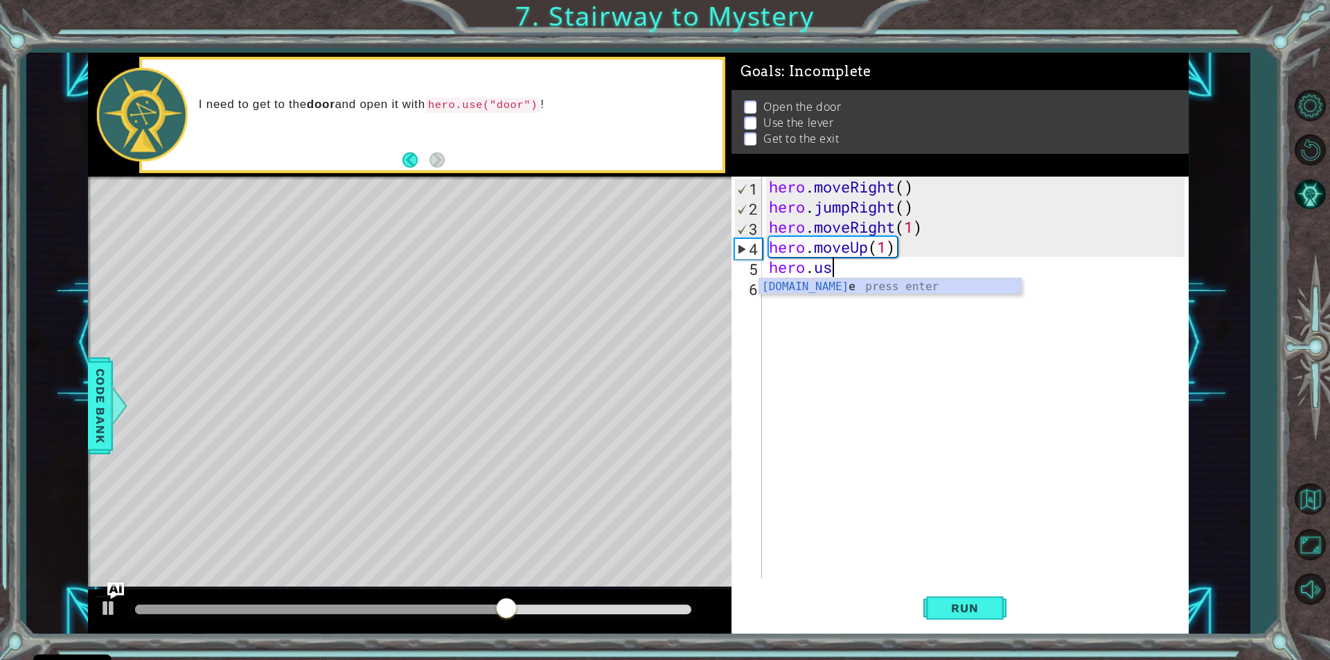
scroll to position [0, 2]
click at [816, 289] on div "hero.use press enter" at bounding box center [890, 304] width 262 height 50
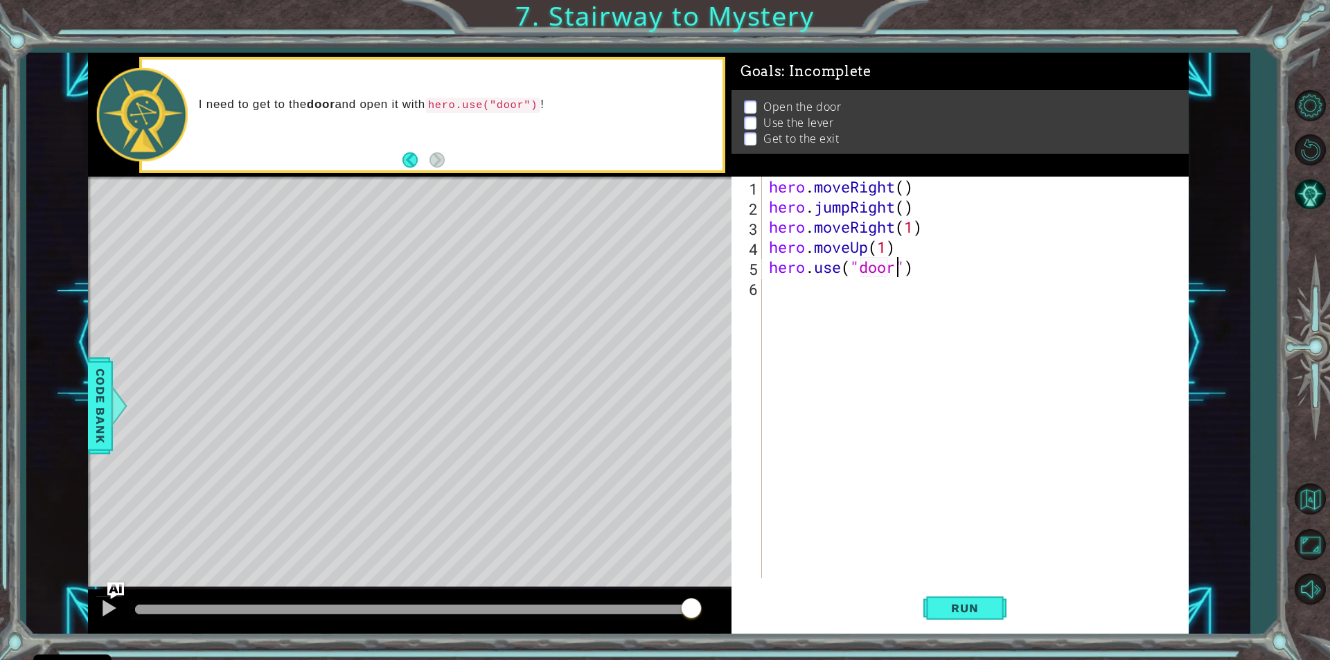
scroll to position [0, 6]
type textarea "hero.use("door")"
click at [934, 610] on button "Run" at bounding box center [965, 609] width 83 height 46
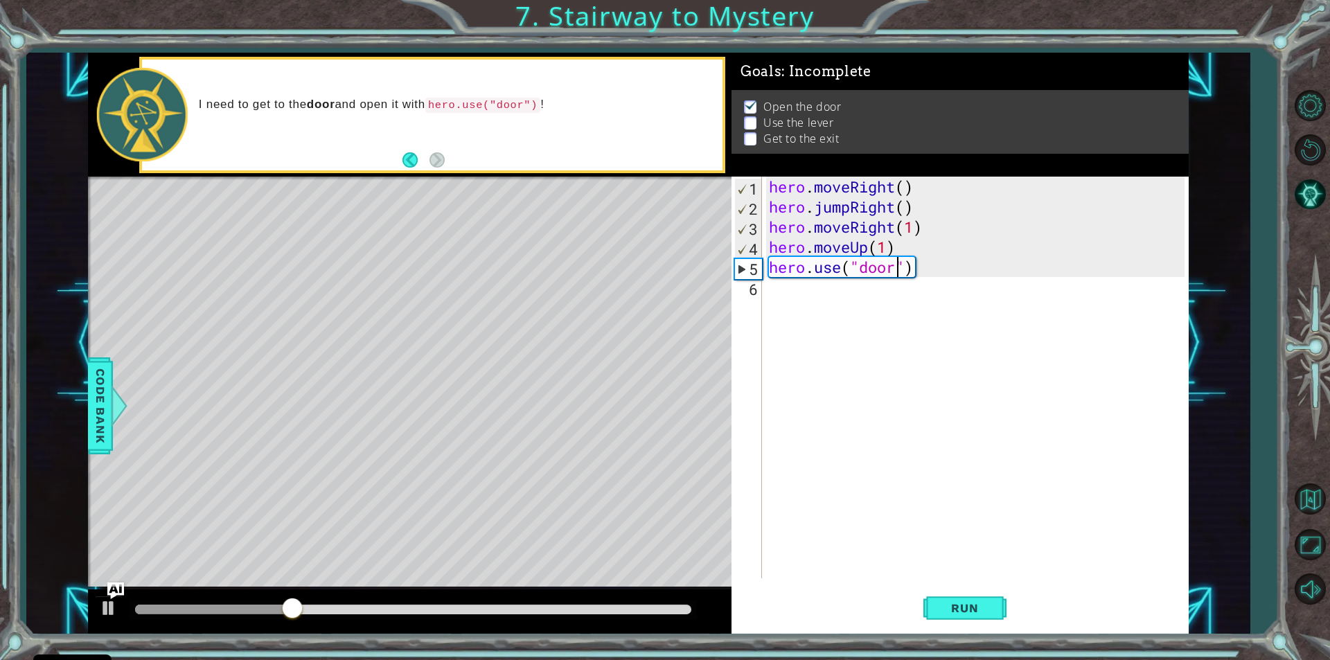
click at [769, 295] on div "hero . moveRight ( ) hero . jumpRight ( ) hero . moveRight ( 1 ) hero . moveUp …" at bounding box center [978, 398] width 425 height 442
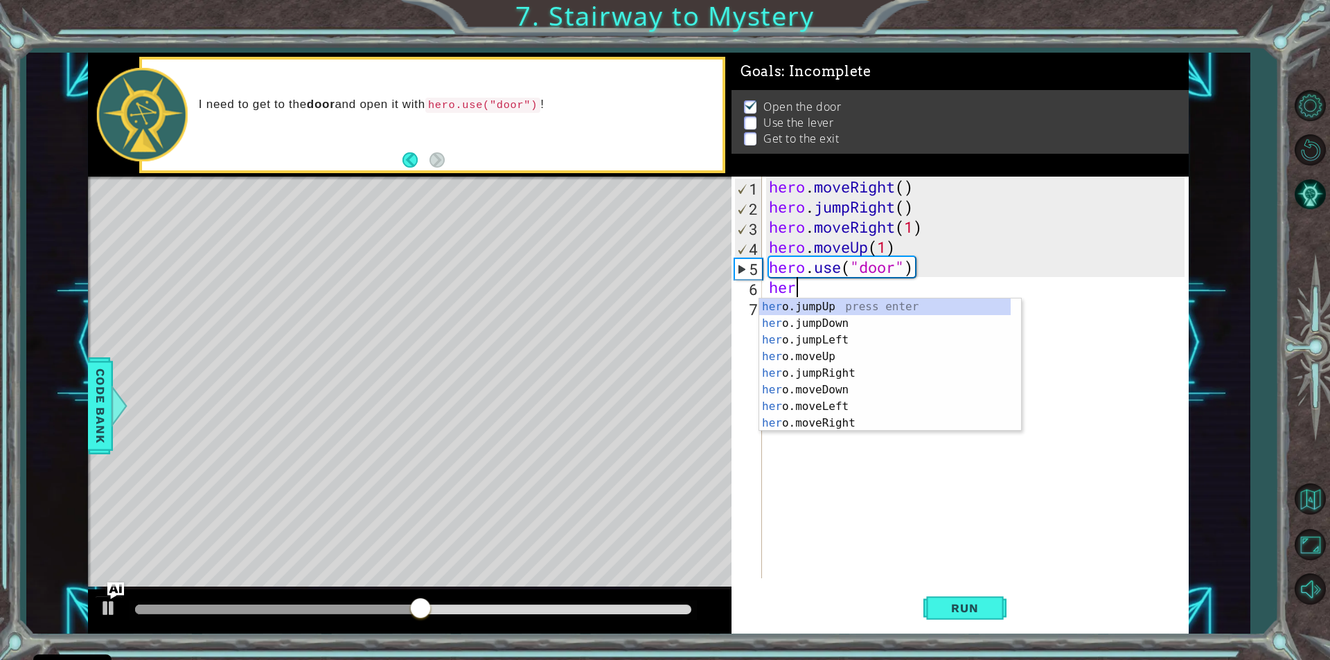
scroll to position [0, 1]
click at [834, 369] on div "hero .jumpUp press enter hero .jumpDown press enter hero .jumpLeft press enter …" at bounding box center [885, 382] width 252 height 166
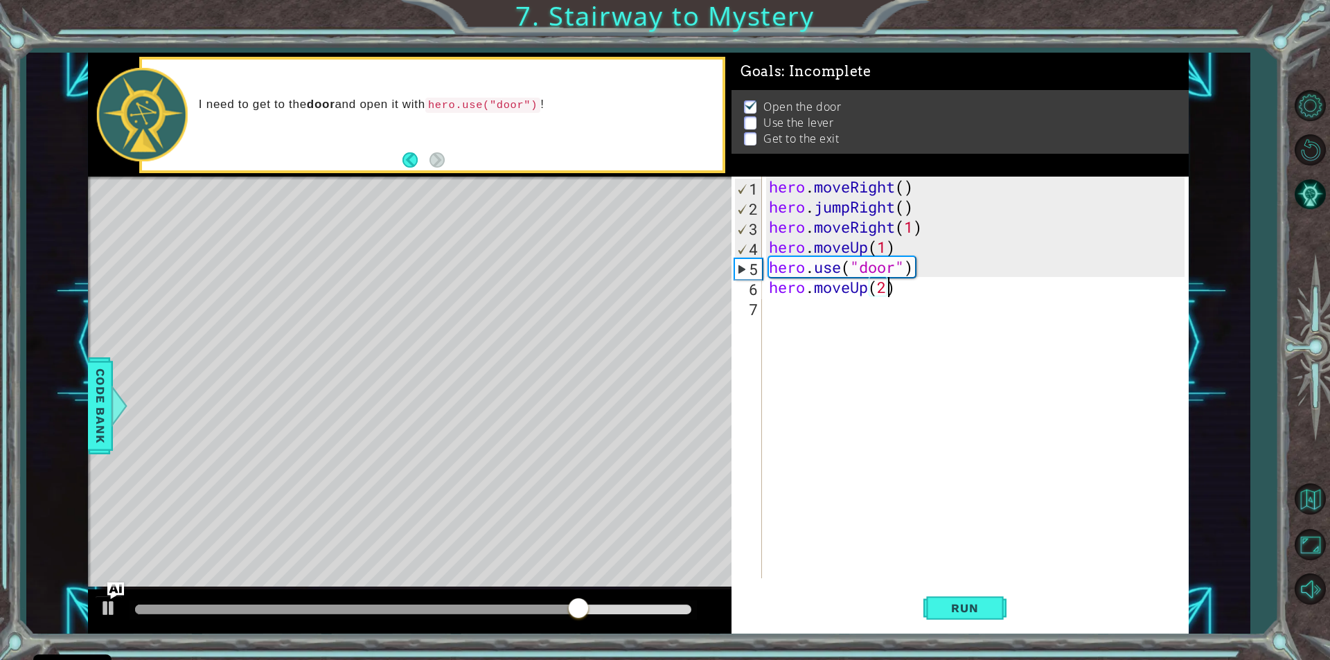
scroll to position [0, 5]
type textarea "hero.moveUp(2)"
click at [973, 615] on button "Run" at bounding box center [965, 609] width 83 height 46
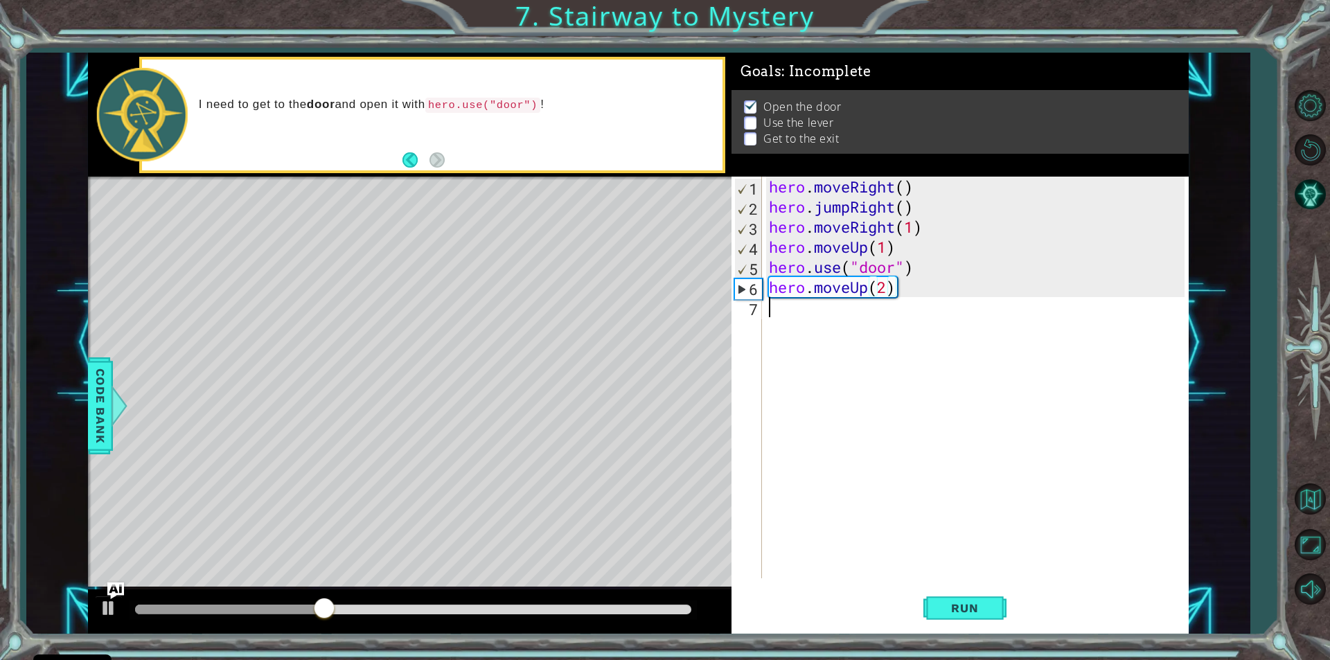
click at [766, 310] on div "hero . moveRight ( ) hero . jumpRight ( ) hero . moveRight ( 1 ) hero . moveUp …" at bounding box center [978, 398] width 425 height 442
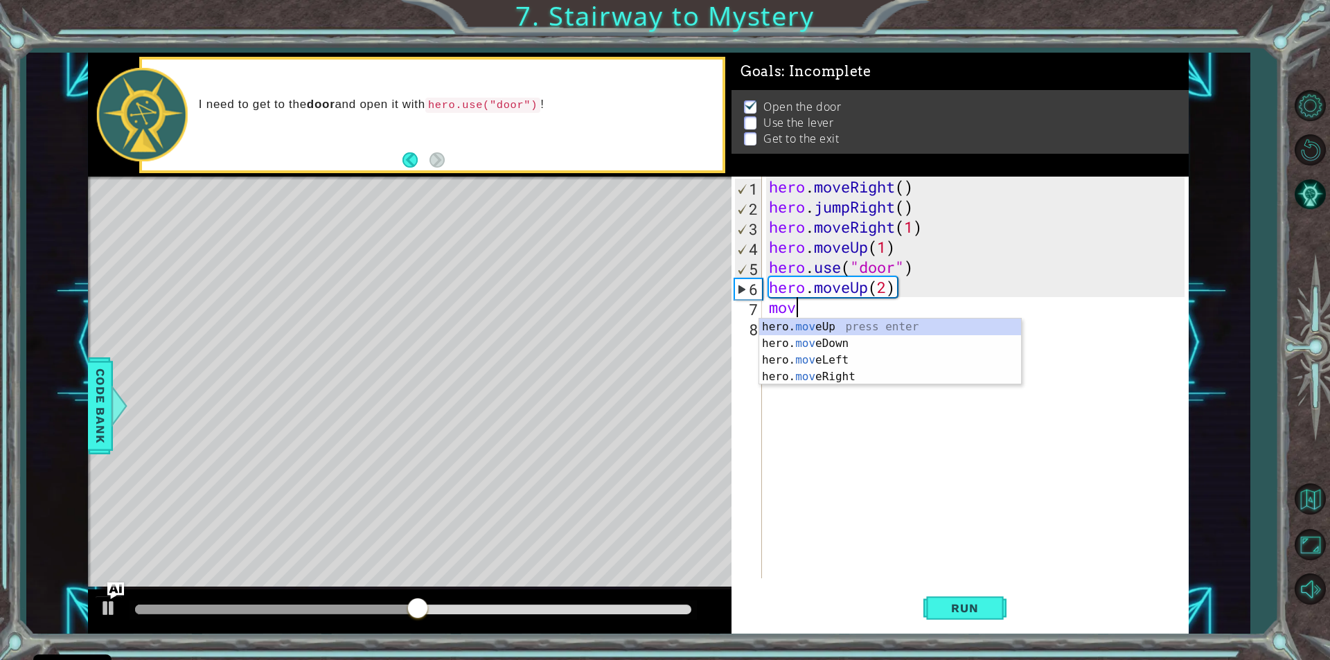
scroll to position [0, 1]
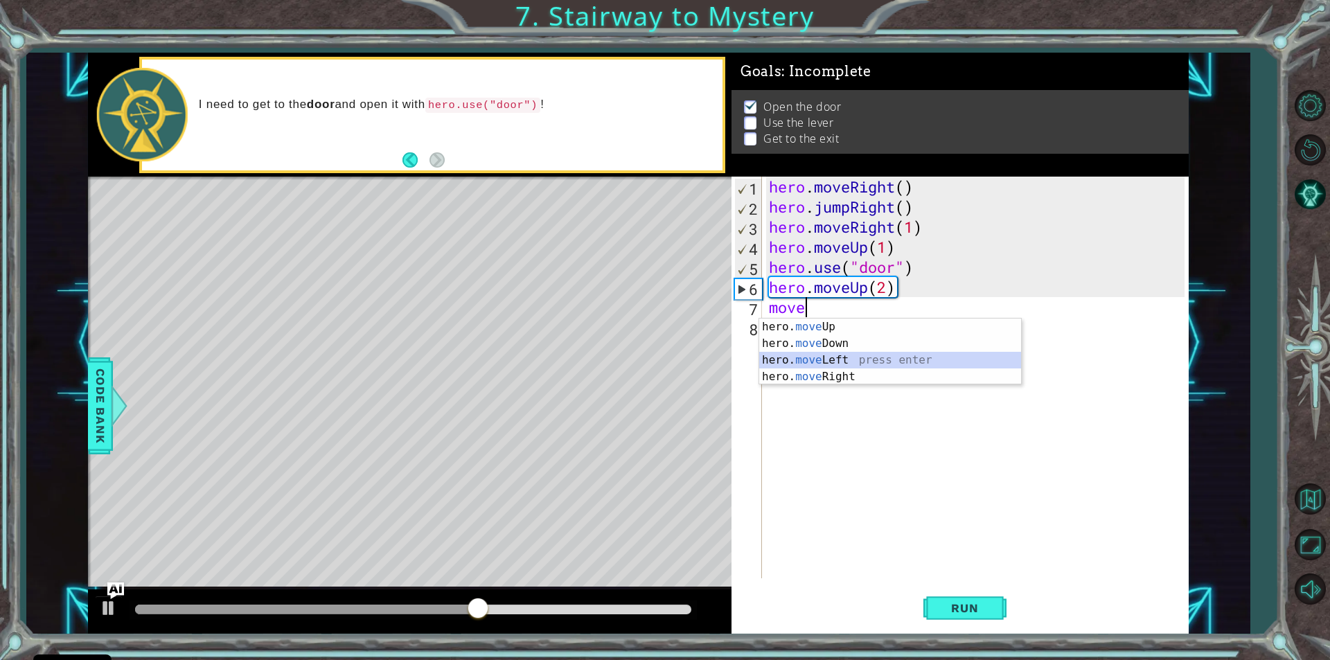
click at [854, 358] on div "hero. move Up press enter hero. move Down press enter hero. move Left press ent…" at bounding box center [890, 369] width 262 height 100
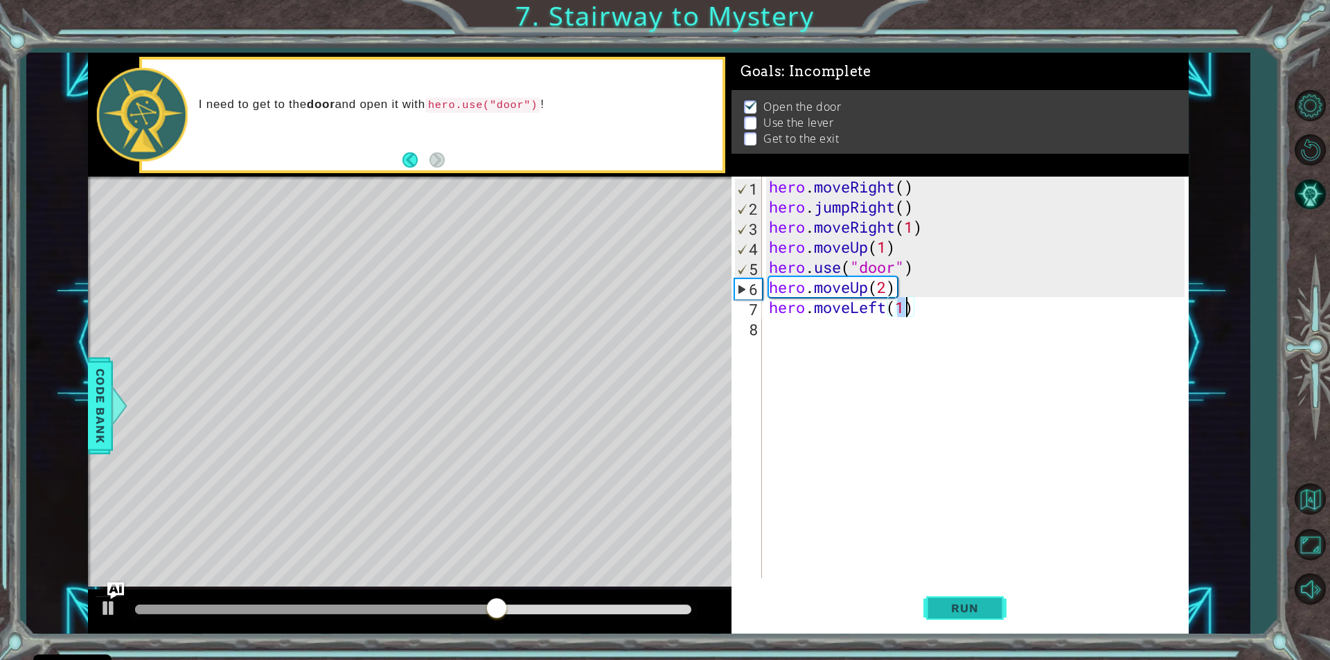
type textarea "hero.moveLeft(1)"
click at [958, 610] on span "Run" at bounding box center [965, 608] width 55 height 14
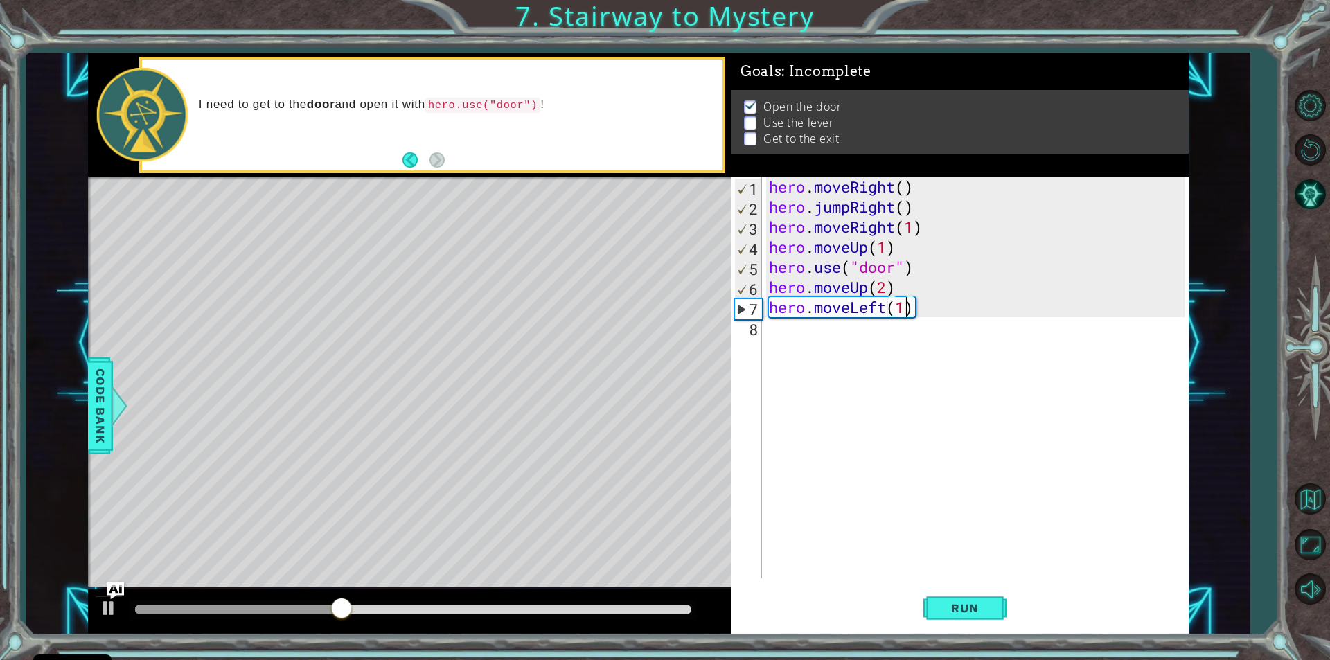
click at [774, 335] on div "hero . moveRight ( ) hero . jumpRight ( ) hero . moveRight ( 1 ) hero . moveUp …" at bounding box center [978, 398] width 425 height 442
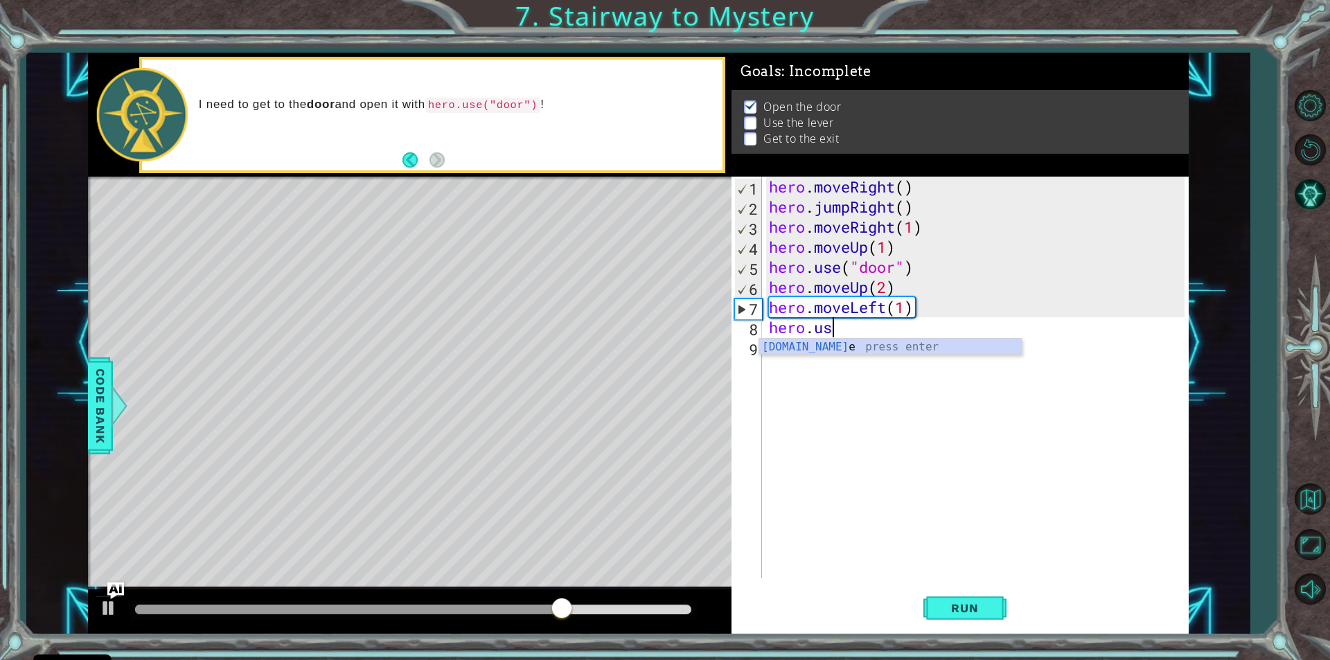
scroll to position [0, 2]
click at [823, 346] on div "hero.use press enter" at bounding box center [890, 364] width 262 height 50
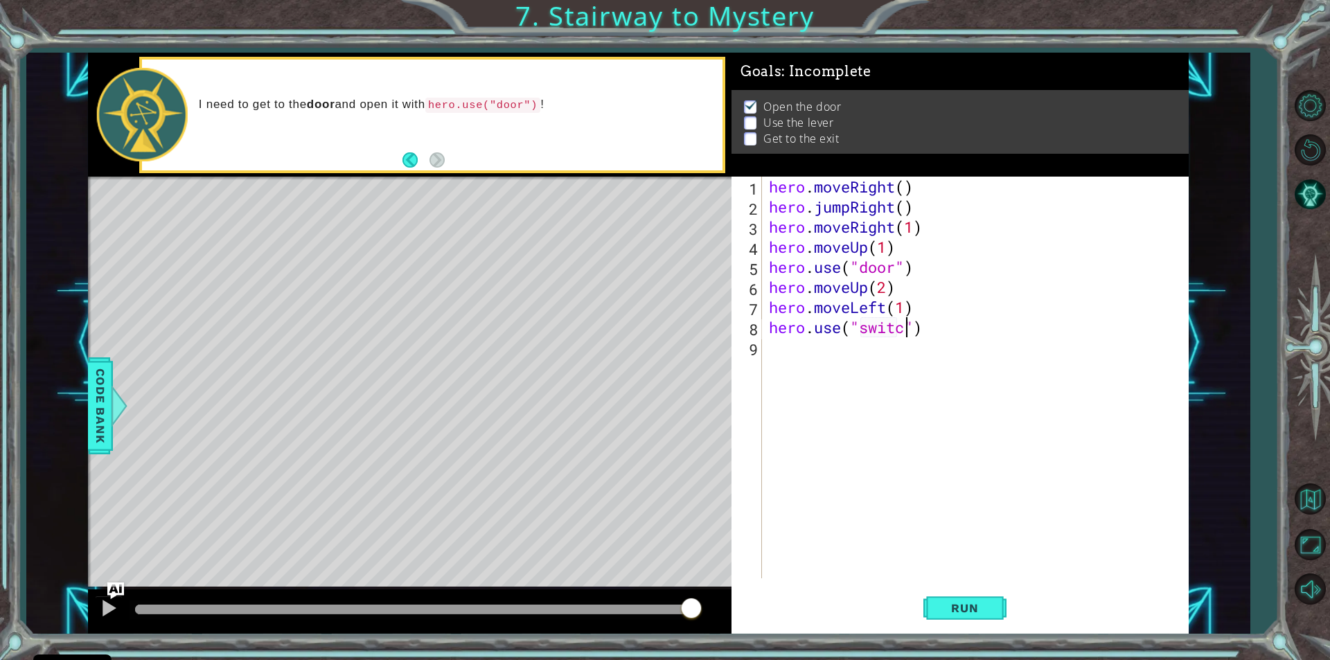
scroll to position [0, 6]
click at [956, 596] on button "Run" at bounding box center [965, 609] width 83 height 46
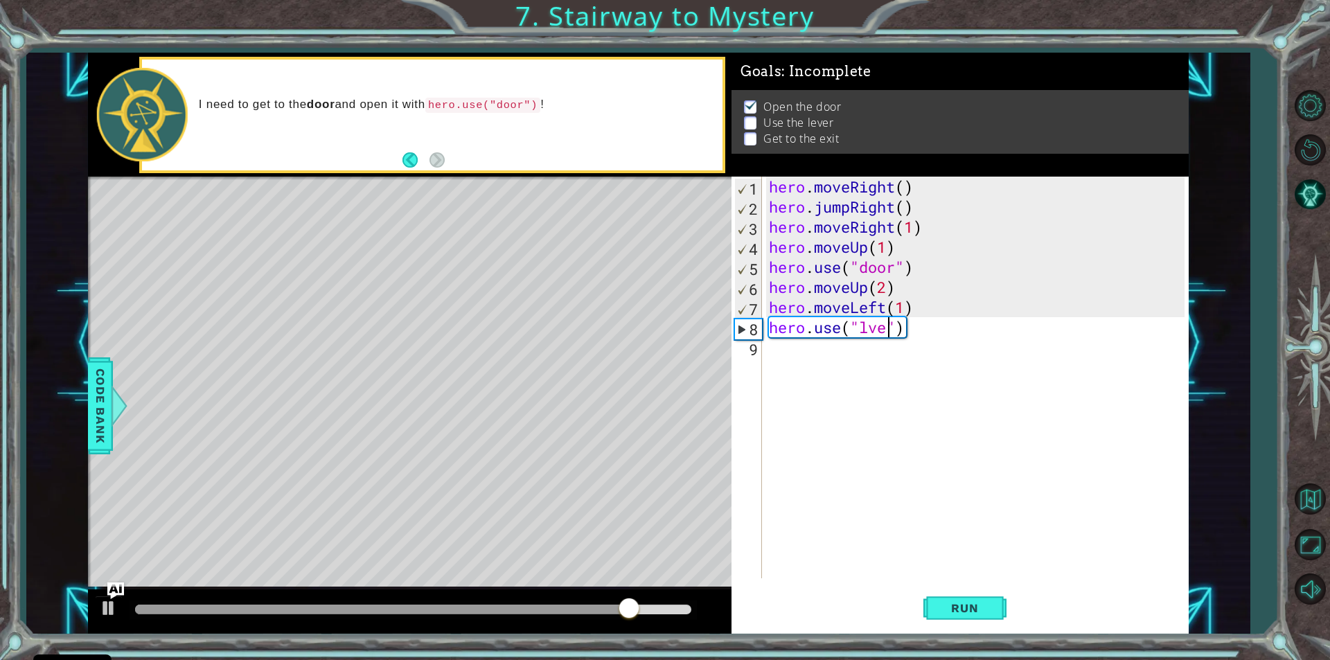
scroll to position [0, 5]
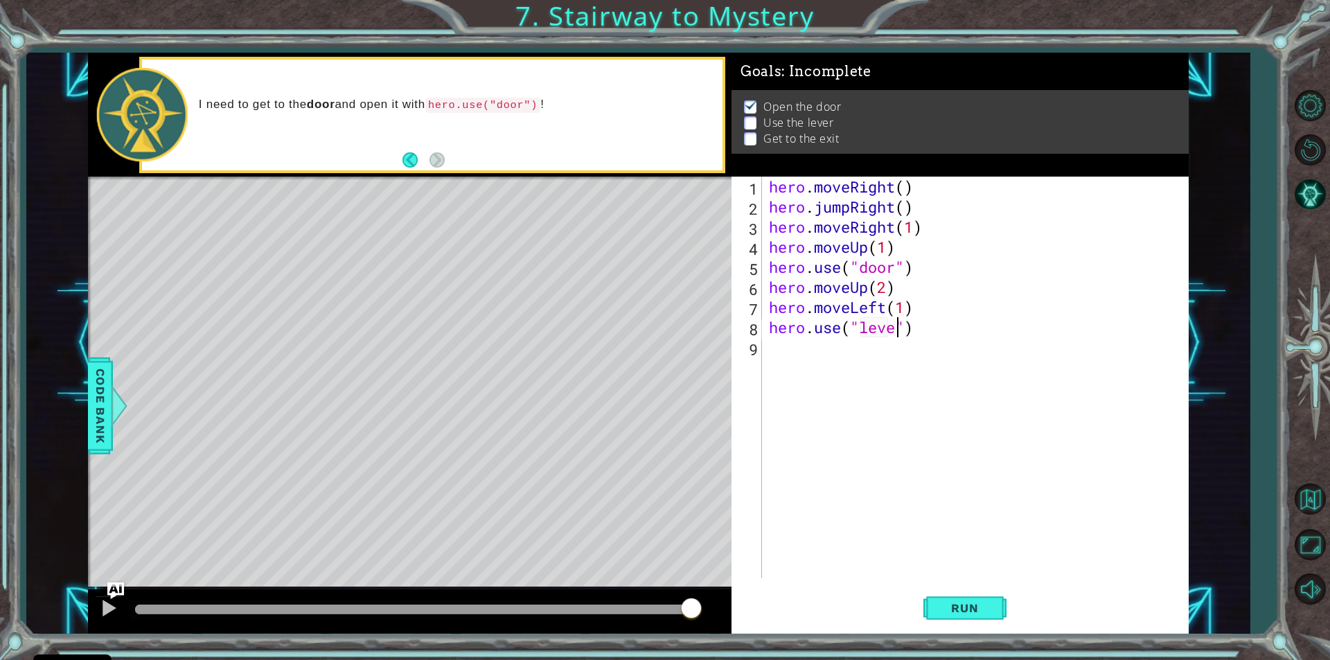
type textarea "hero.use("lever")"
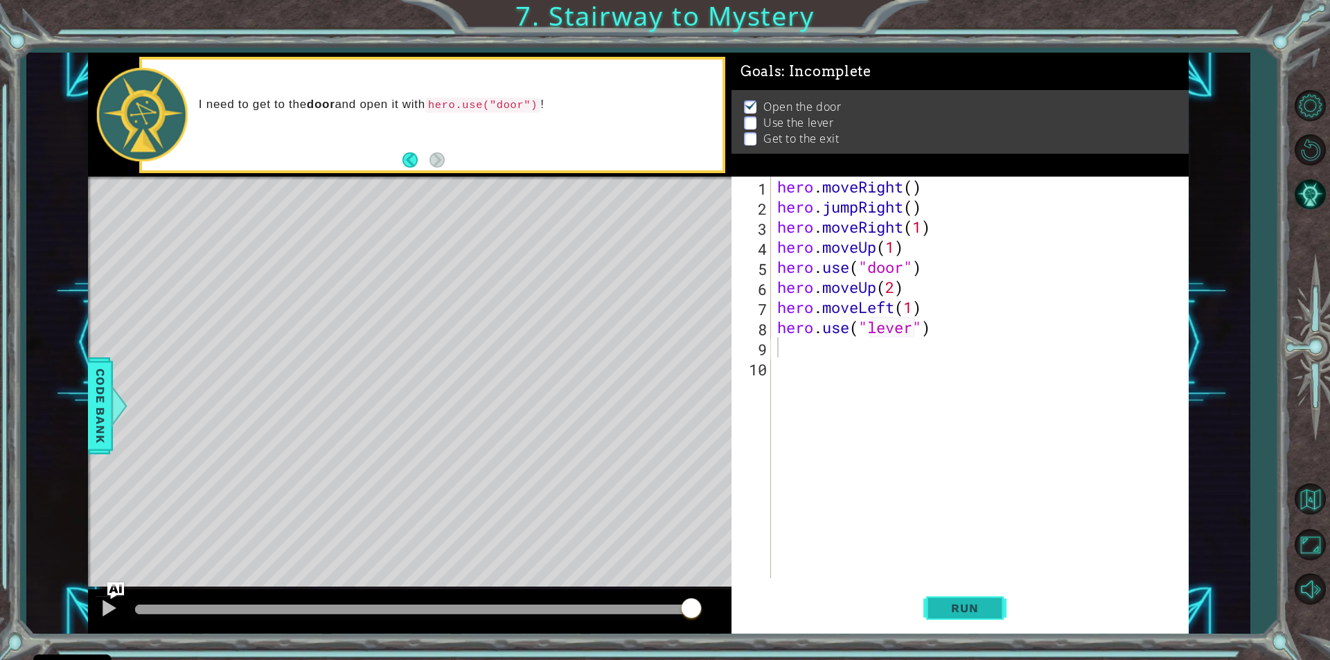
click at [985, 604] on span "Run" at bounding box center [965, 608] width 55 height 14
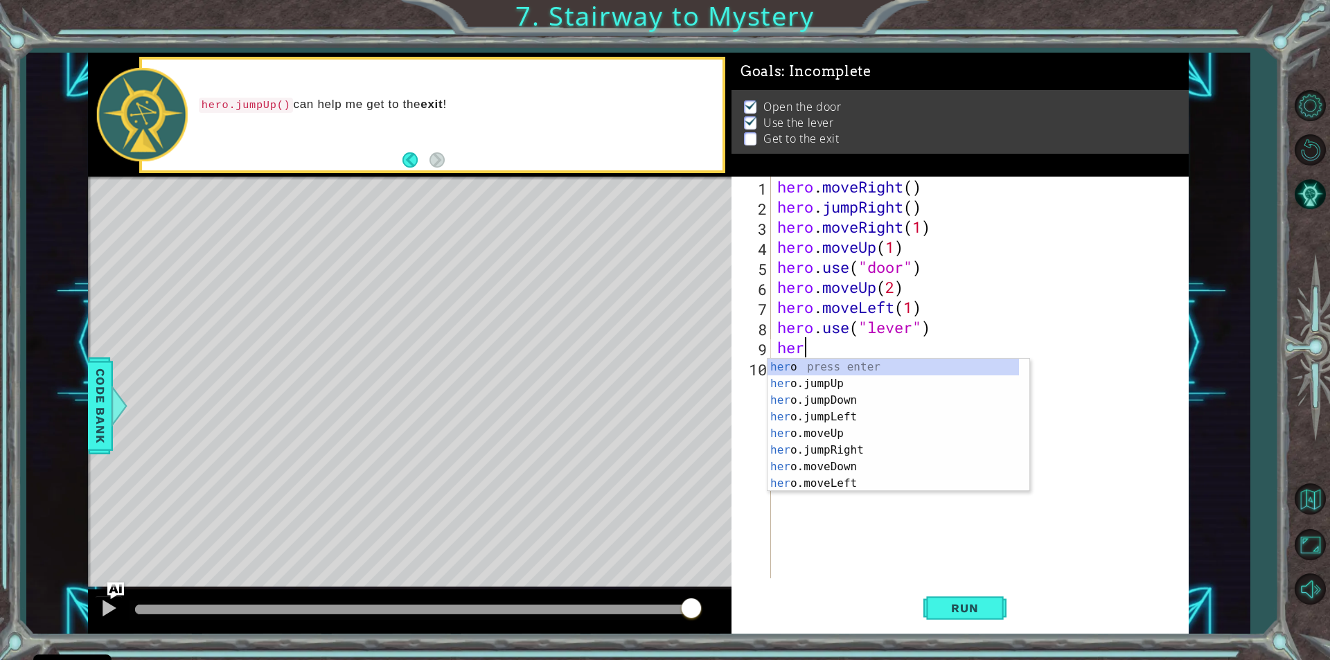
scroll to position [0, 1]
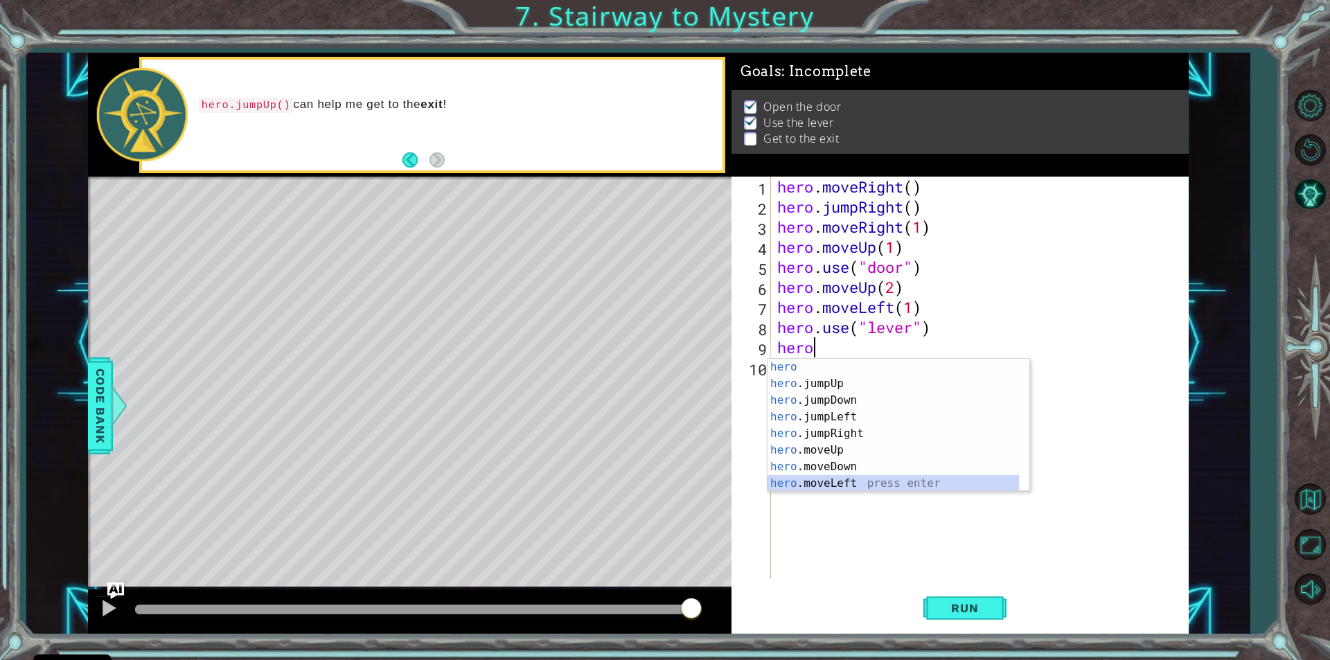
click at [847, 480] on div "hero press enter hero .jumpUp press enter hero .jumpDown press enter hero .jump…" at bounding box center [894, 442] width 252 height 166
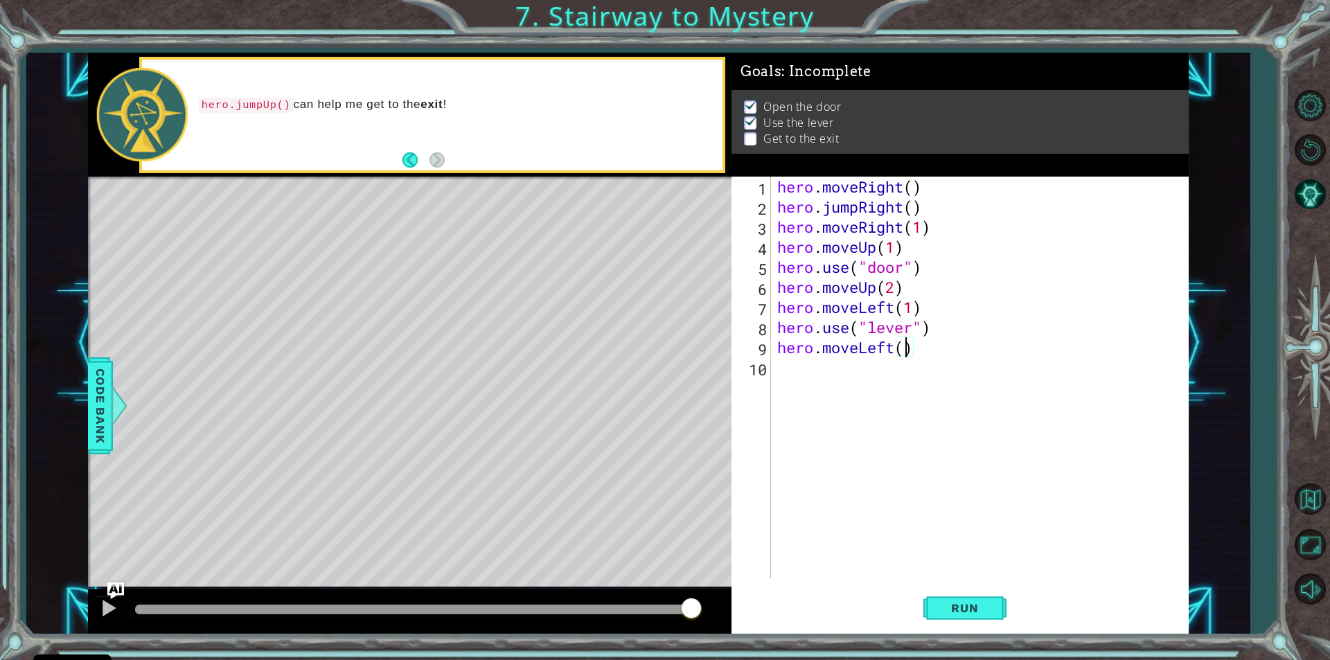
scroll to position [0, 6]
type textarea "hero.moveLeft(2)"
click at [969, 609] on span "Run" at bounding box center [965, 608] width 55 height 14
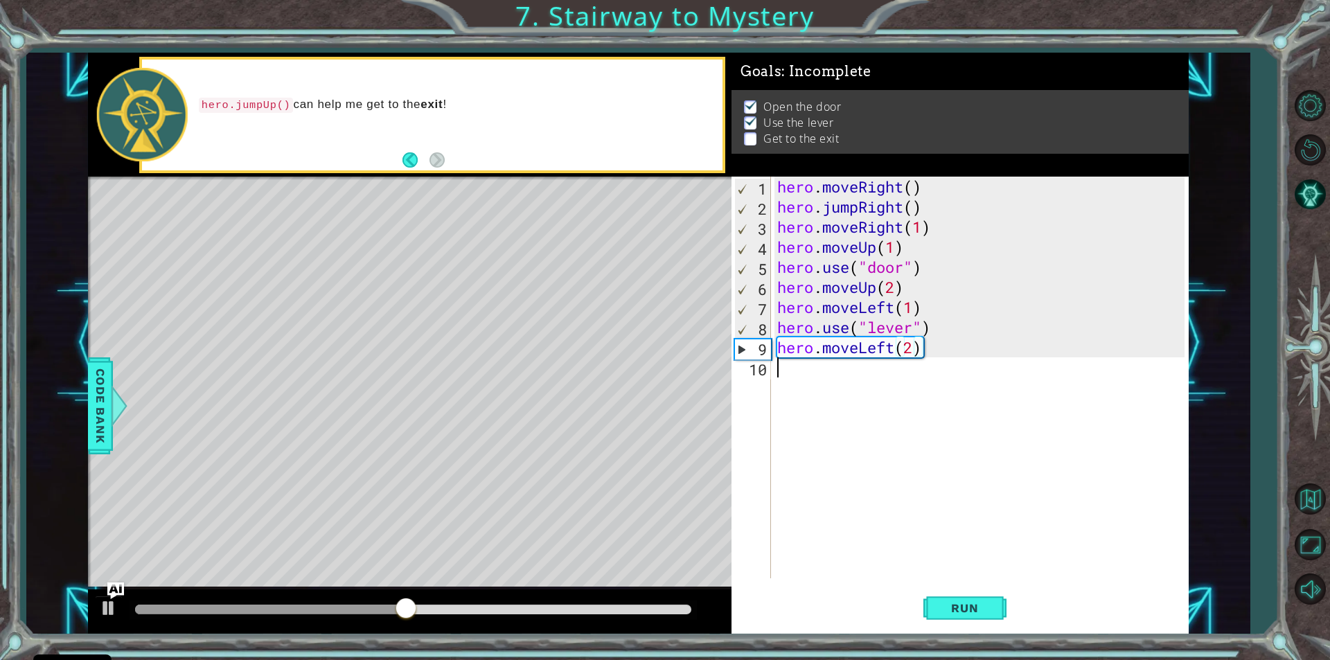
click at [782, 376] on div "hero . moveRight ( ) hero . jumpRight ( ) hero . moveRight ( 1 ) hero . moveUp …" at bounding box center [983, 398] width 417 height 442
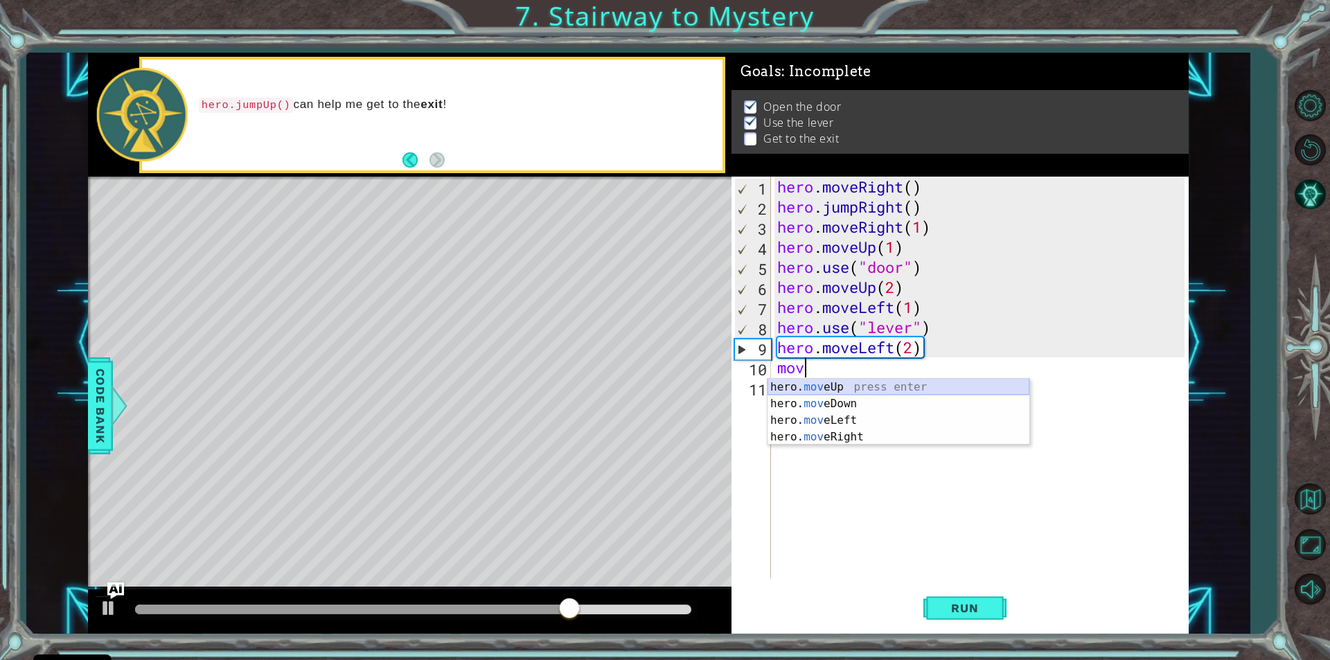
click at [841, 381] on div "hero. mov eUp press enter hero. mov eDown press enter hero. mov eLeft press ent…" at bounding box center [899, 429] width 262 height 100
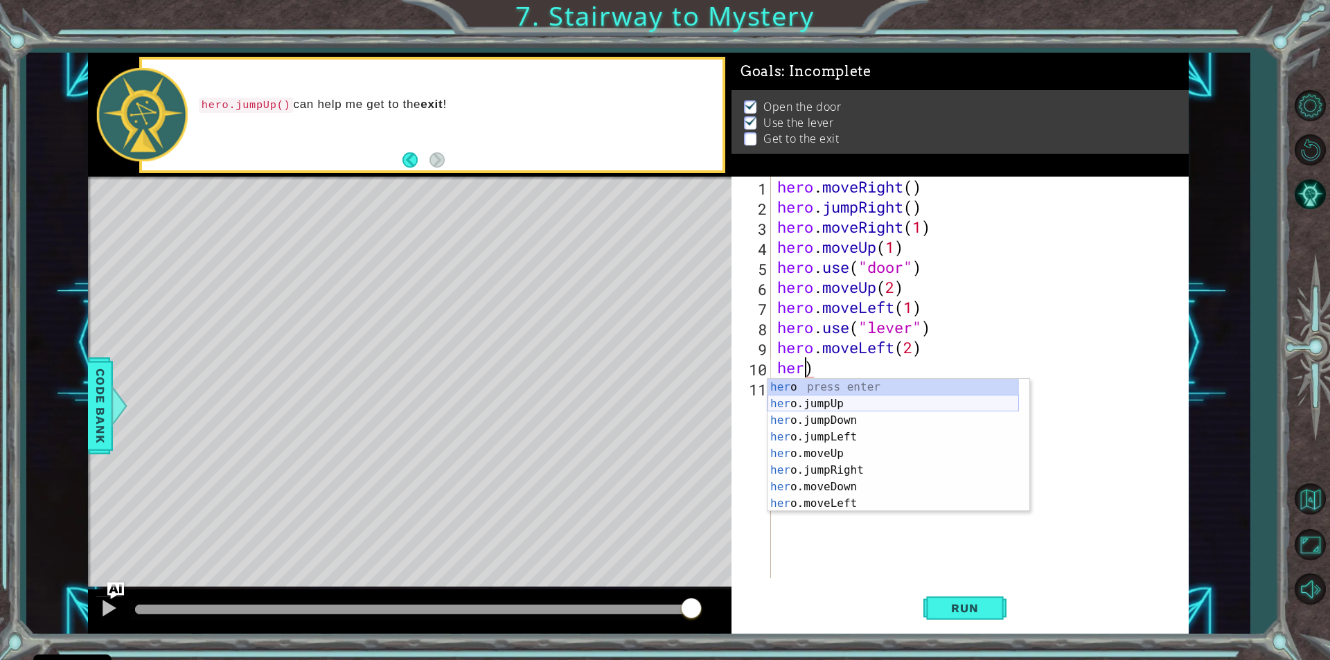
click at [858, 407] on div "her o press enter her o.jumpUp press enter her o.jumpDown press enter her o.jum…" at bounding box center [894, 462] width 252 height 166
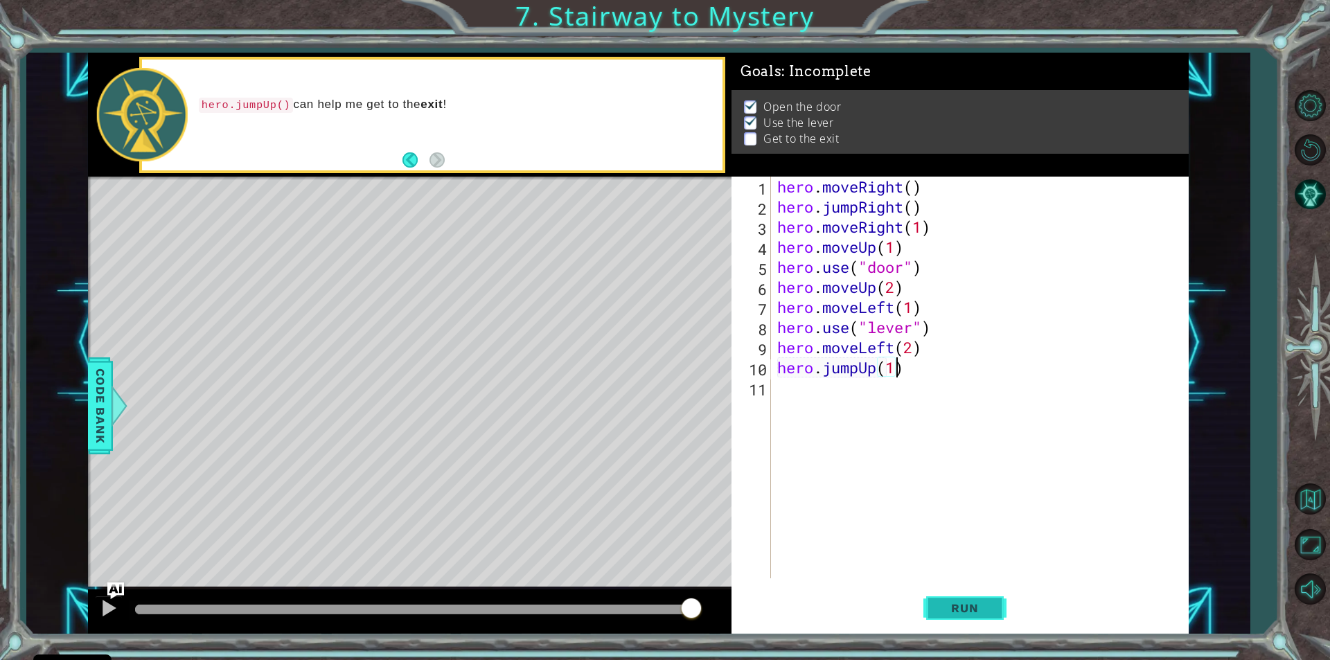
scroll to position [0, 5]
type textarea "hero.jumpUp(1)"
click at [976, 604] on span "Run" at bounding box center [965, 608] width 55 height 14
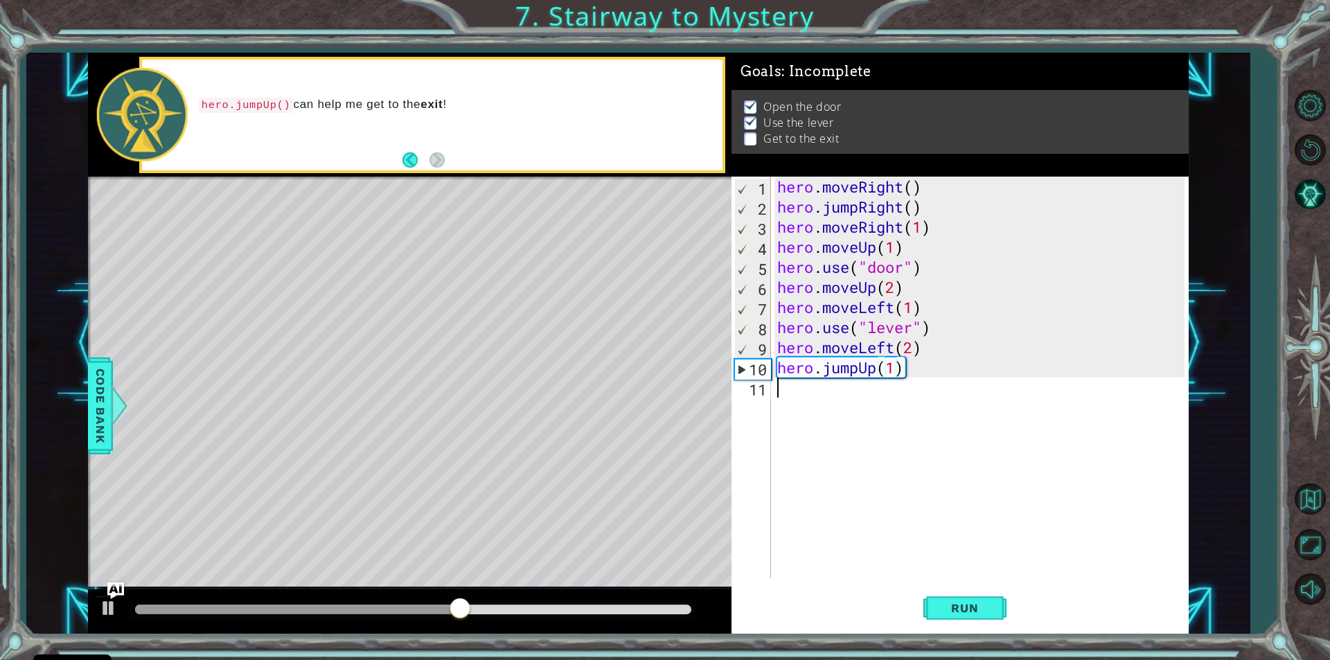
click at [780, 396] on div "hero . moveRight ( ) hero . jumpRight ( ) hero . moveRight ( 1 ) hero . moveUp …" at bounding box center [983, 398] width 417 height 442
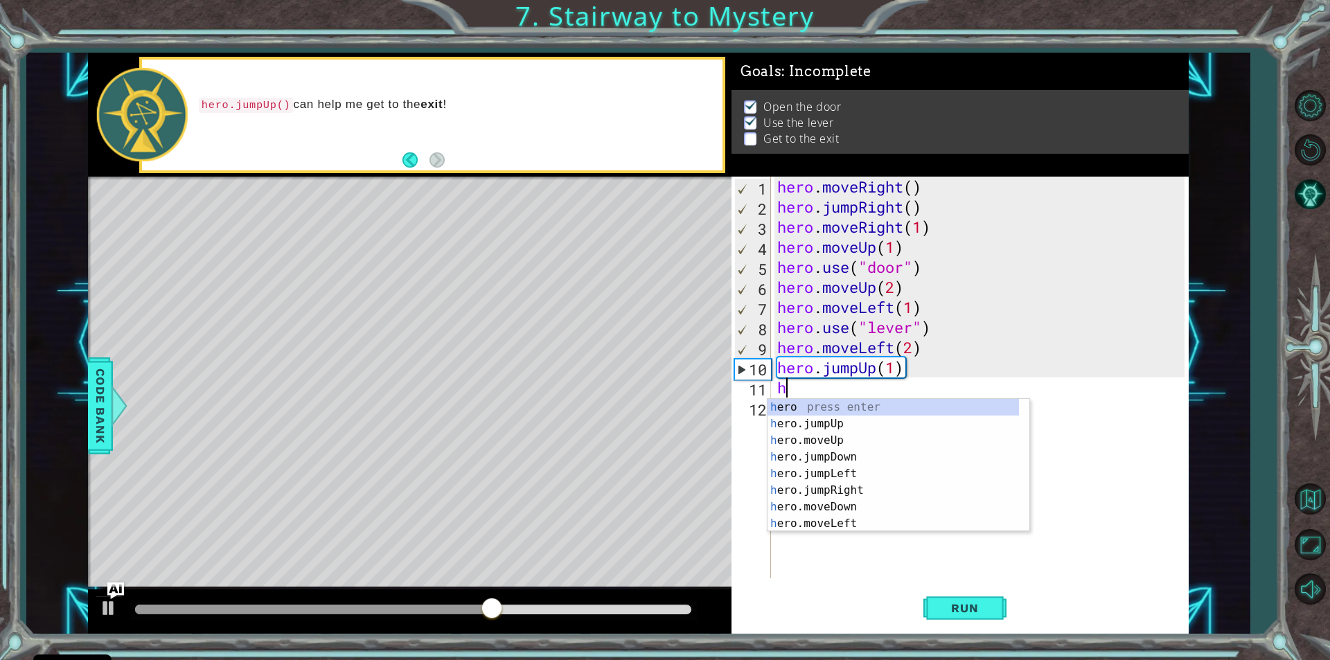
type textarea "he"
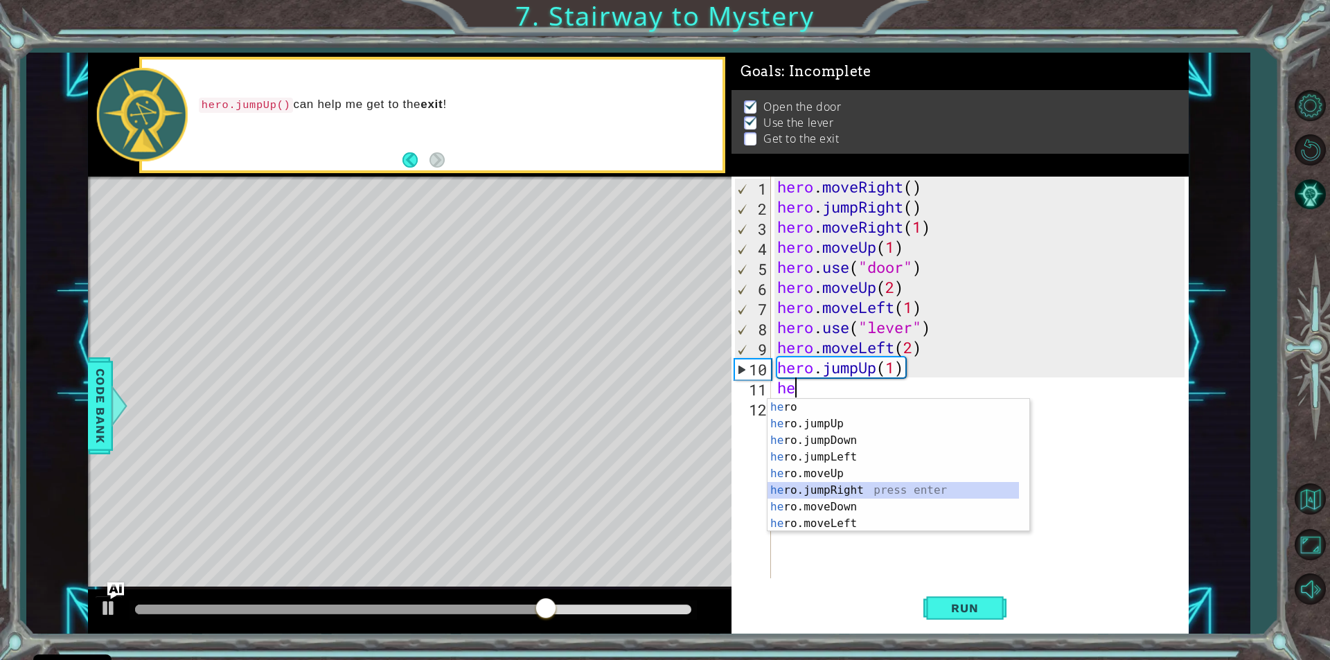
click at [844, 493] on div "he ro press enter he ro.jumpUp press enter he ro.jumpDown press enter he ro.jum…" at bounding box center [894, 482] width 252 height 166
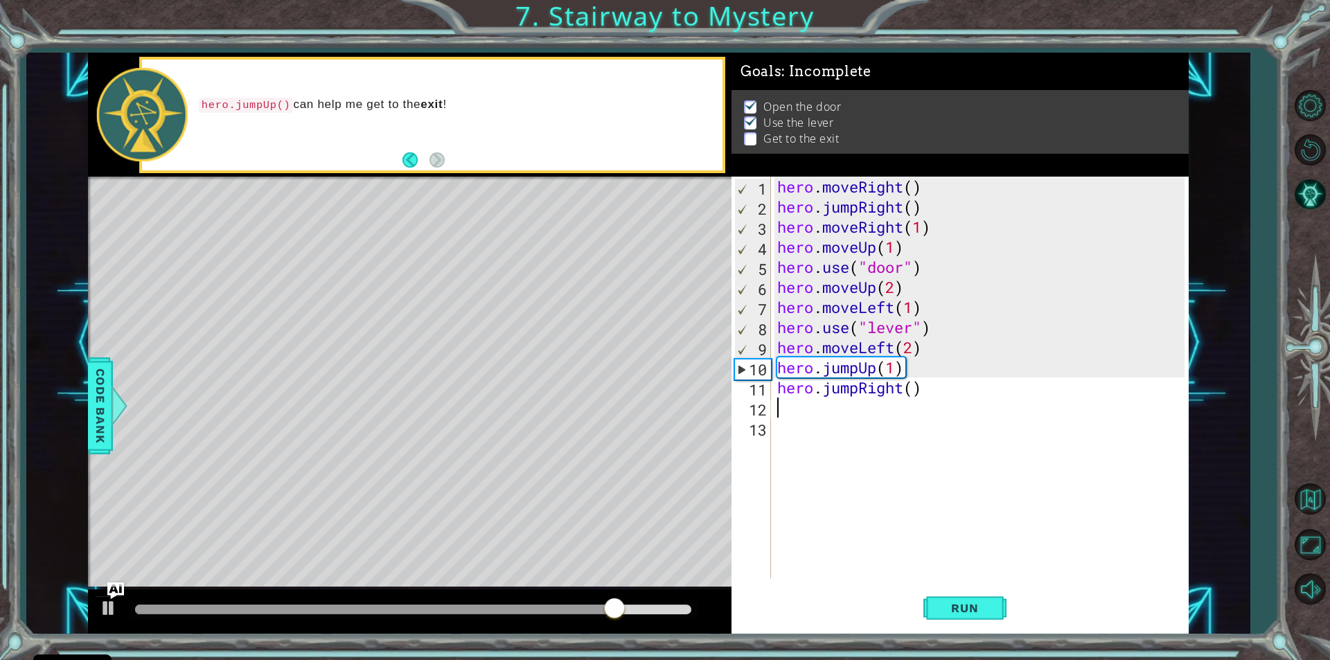
click at [916, 393] on div "hero . moveRight ( ) hero . jumpRight ( ) hero . moveRight ( 1 ) hero . moveUp …" at bounding box center [983, 398] width 417 height 442
click at [898, 392] on div "hero . moveRight ( ) hero . jumpRight ( ) hero . moveRight ( 1 ) hero . moveUp …" at bounding box center [983, 398] width 417 height 442
click at [905, 388] on div "hero . moveRight ( ) hero . jumpRight ( ) hero . moveRight ( 1 ) hero . moveUp …" at bounding box center [983, 398] width 417 height 442
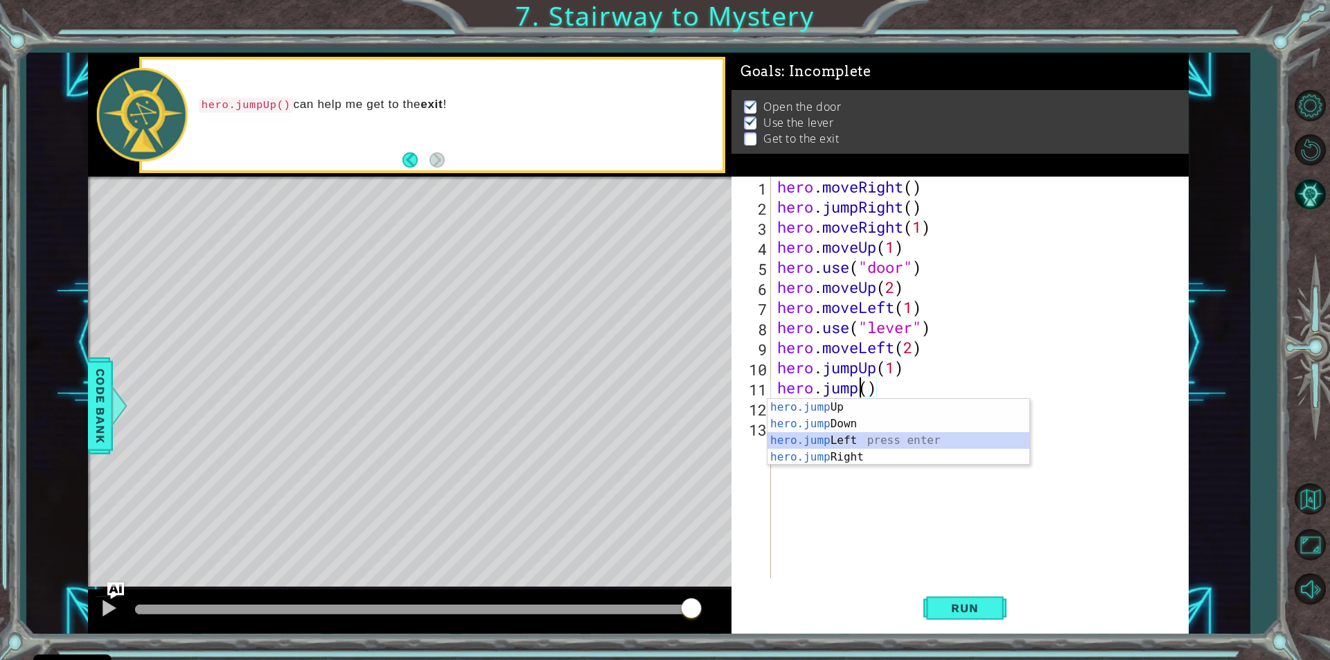
click at [844, 434] on div "hero.jump Up press enter hero.jump Down press enter hero.jump Left press enter …" at bounding box center [899, 449] width 262 height 100
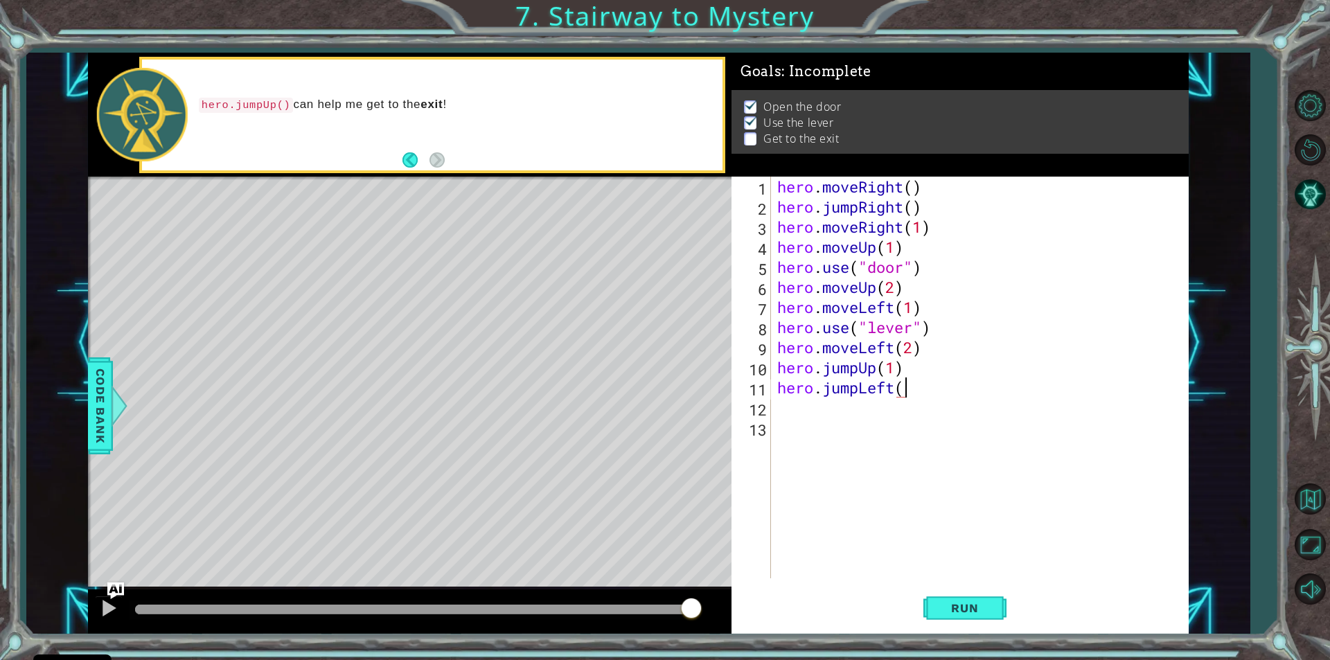
scroll to position [0, 6]
click at [904, 391] on div "hero . moveRight ( ) hero . jumpRight ( ) hero . moveRight ( 1 ) hero . moveUp …" at bounding box center [983, 398] width 417 height 442
click at [988, 610] on span "Run" at bounding box center [965, 608] width 55 height 14
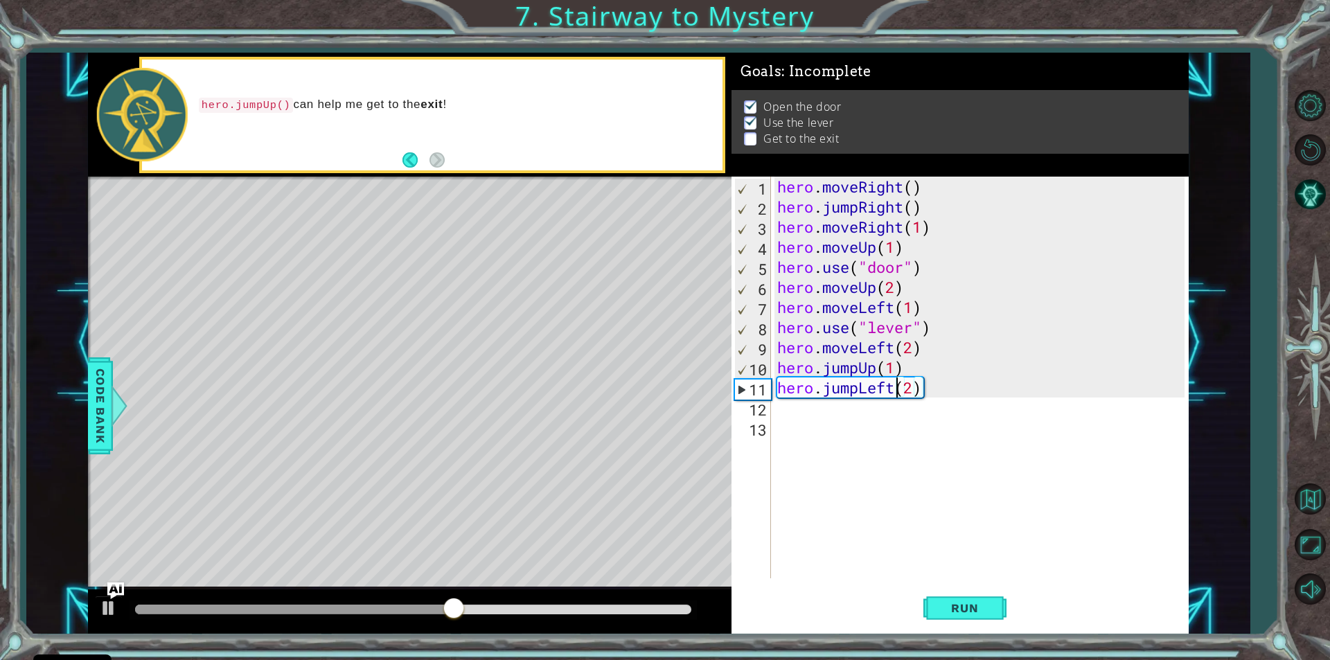
click at [895, 391] on div "hero . moveRight ( ) hero . jumpRight ( ) hero . moveRight ( 1 ) hero . moveUp …" at bounding box center [983, 398] width 417 height 442
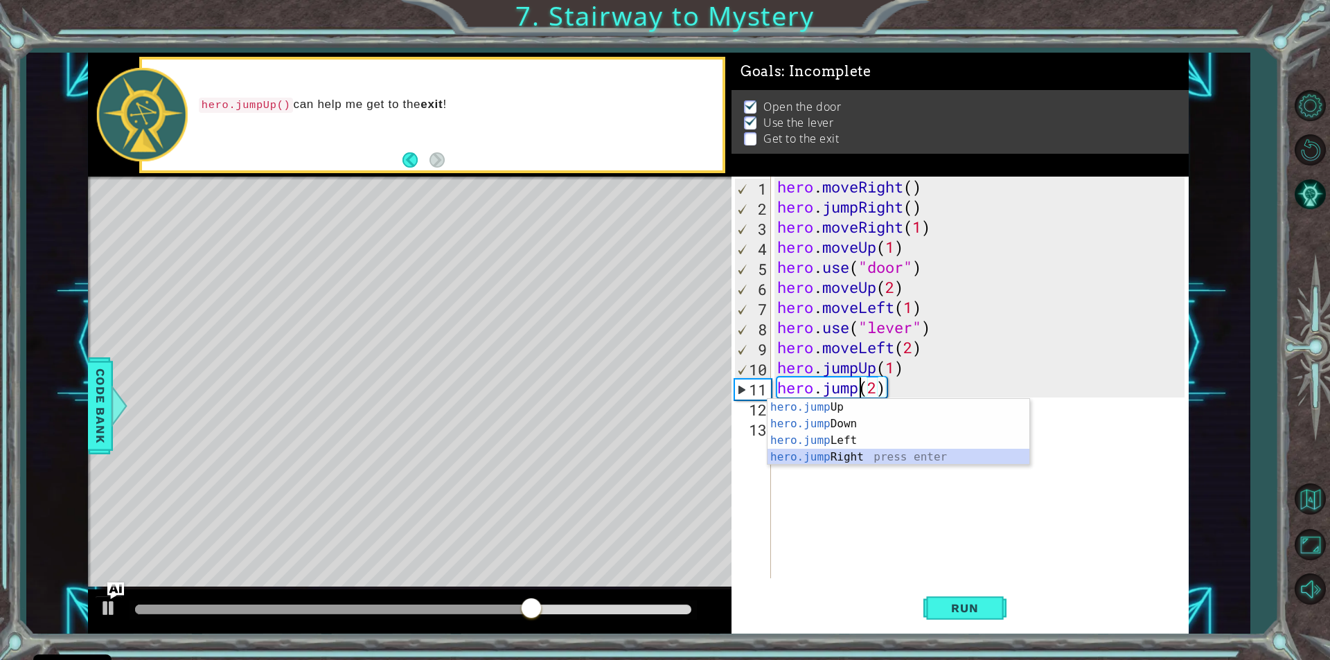
click at [845, 453] on div "hero.jump Up press enter hero.jump Down press enter hero.jump Left press enter …" at bounding box center [899, 449] width 262 height 100
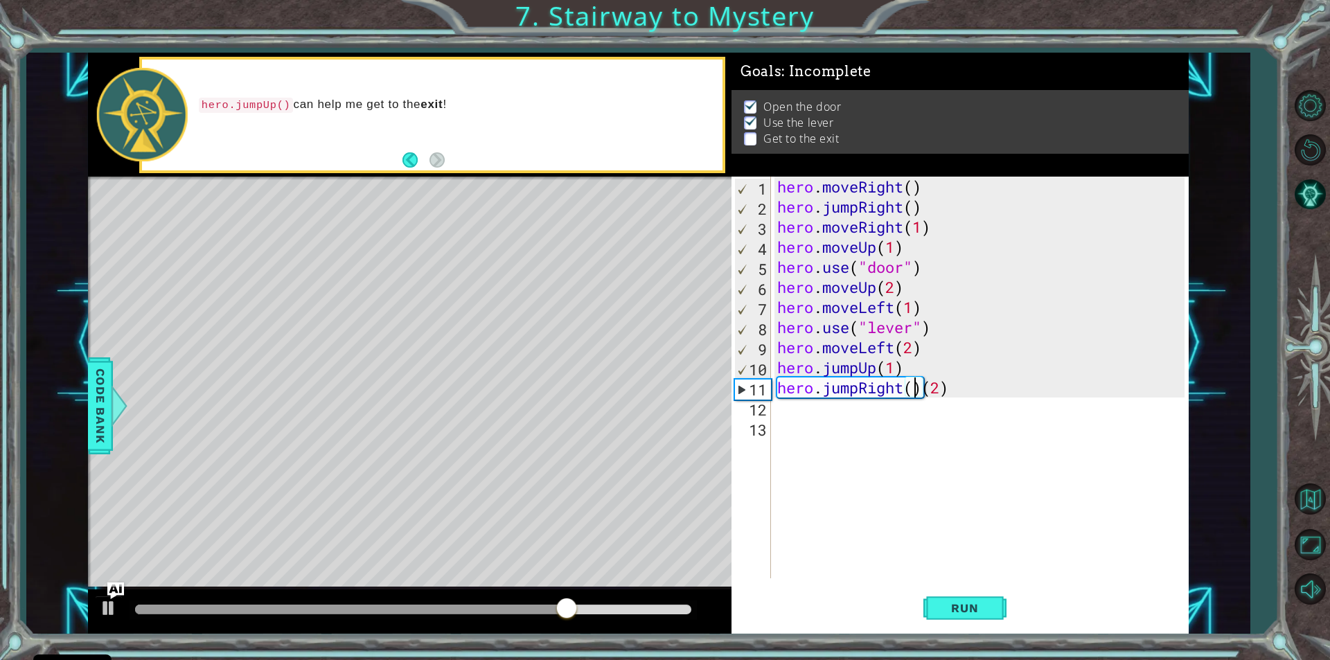
click at [915, 391] on div "hero . moveRight ( ) hero . jumpRight ( ) hero . moveRight ( 1 ) hero . moveUp …" at bounding box center [983, 398] width 417 height 442
click at [963, 391] on div "hero . moveRight ( ) hero . jumpRight ( ) hero . moveRight ( 1 ) hero . moveUp …" at bounding box center [983, 398] width 417 height 442
click at [974, 640] on div "1 ההההההההההההההההההההההההההההההההההההההההההההההההההההההההההההההההההההההההההההה…" at bounding box center [665, 330] width 1330 height 660
click at [961, 610] on span "Run" at bounding box center [965, 608] width 55 height 14
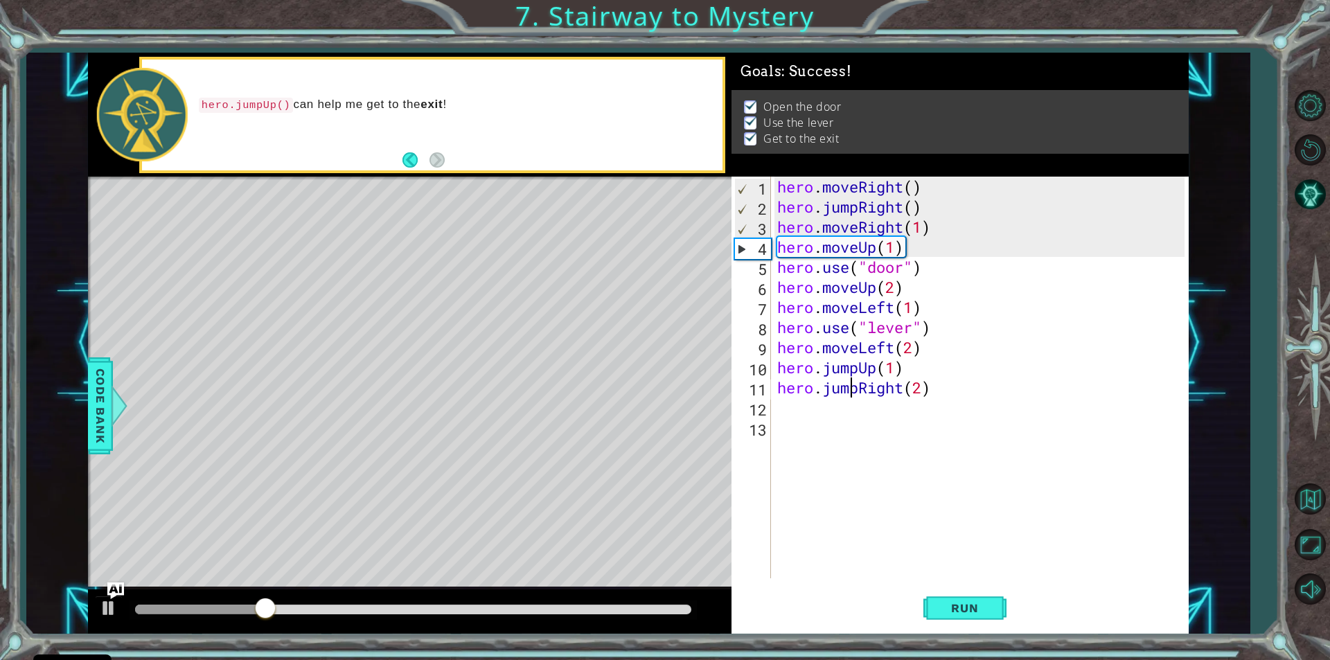
click at [855, 388] on div "hero . moveRight ( ) hero . jumpRight ( ) hero . moveRight ( 1 ) hero . moveUp …" at bounding box center [983, 398] width 417 height 442
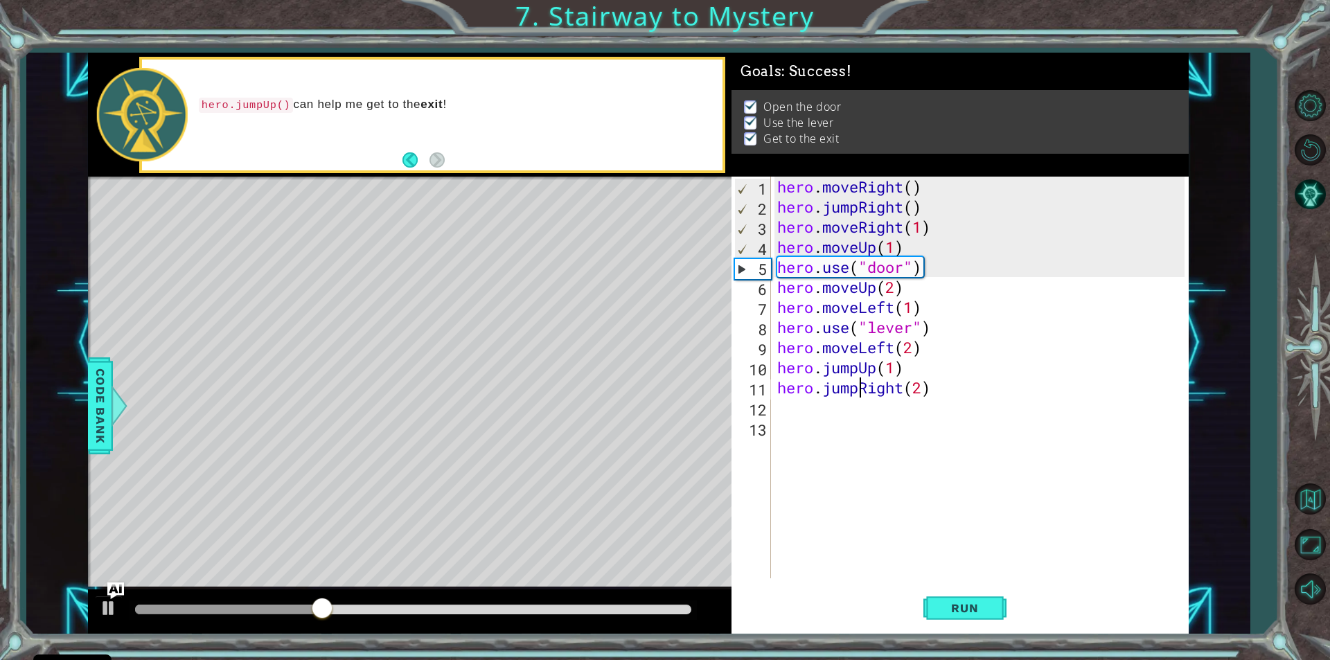
click at [857, 388] on div "hero . moveRight ( ) hero . jumpRight ( ) hero . moveRight ( 1 ) hero . moveUp …" at bounding box center [983, 398] width 417 height 442
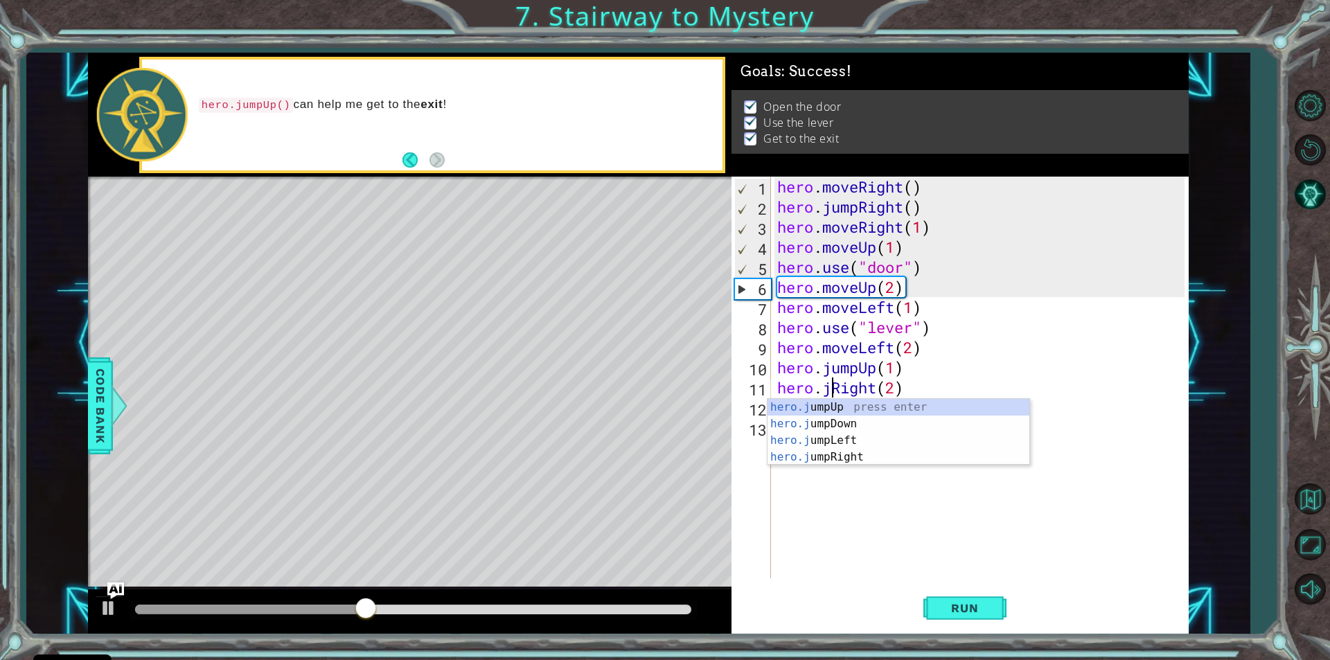
scroll to position [0, 5]
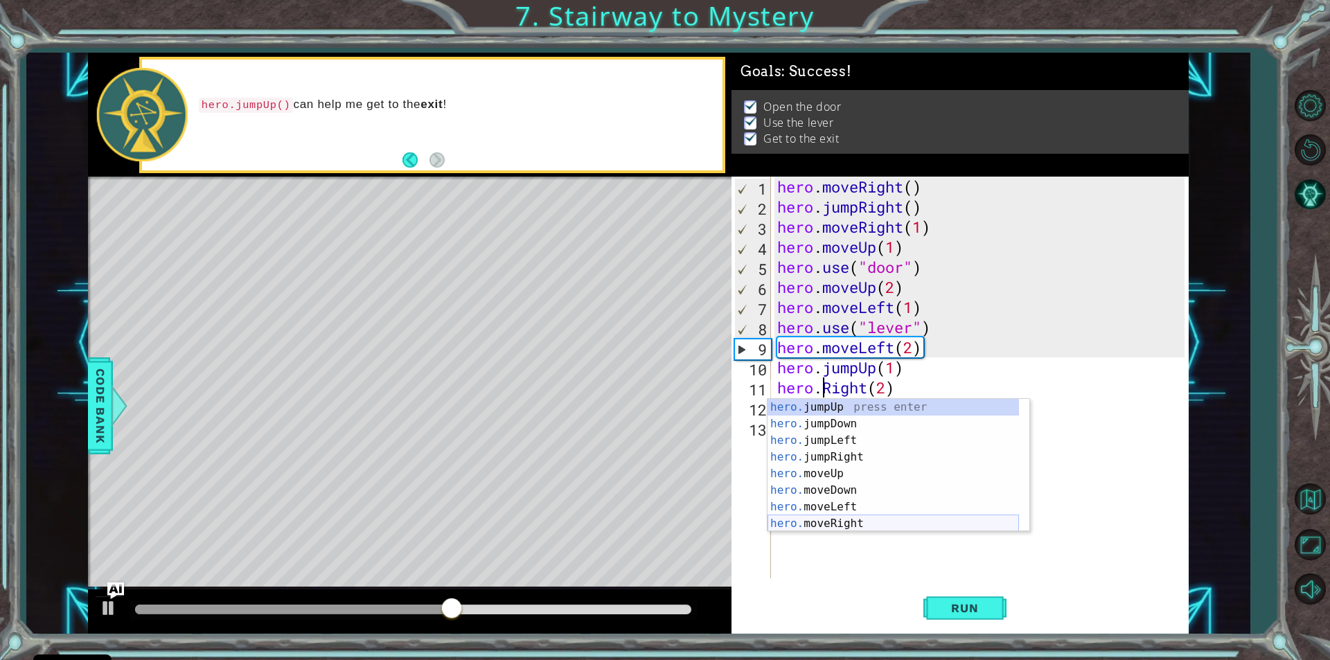
click at [854, 522] on div "hero. jumpUp press enter hero. jumpDown press enter hero. jumpLeft press enter …" at bounding box center [894, 482] width 252 height 166
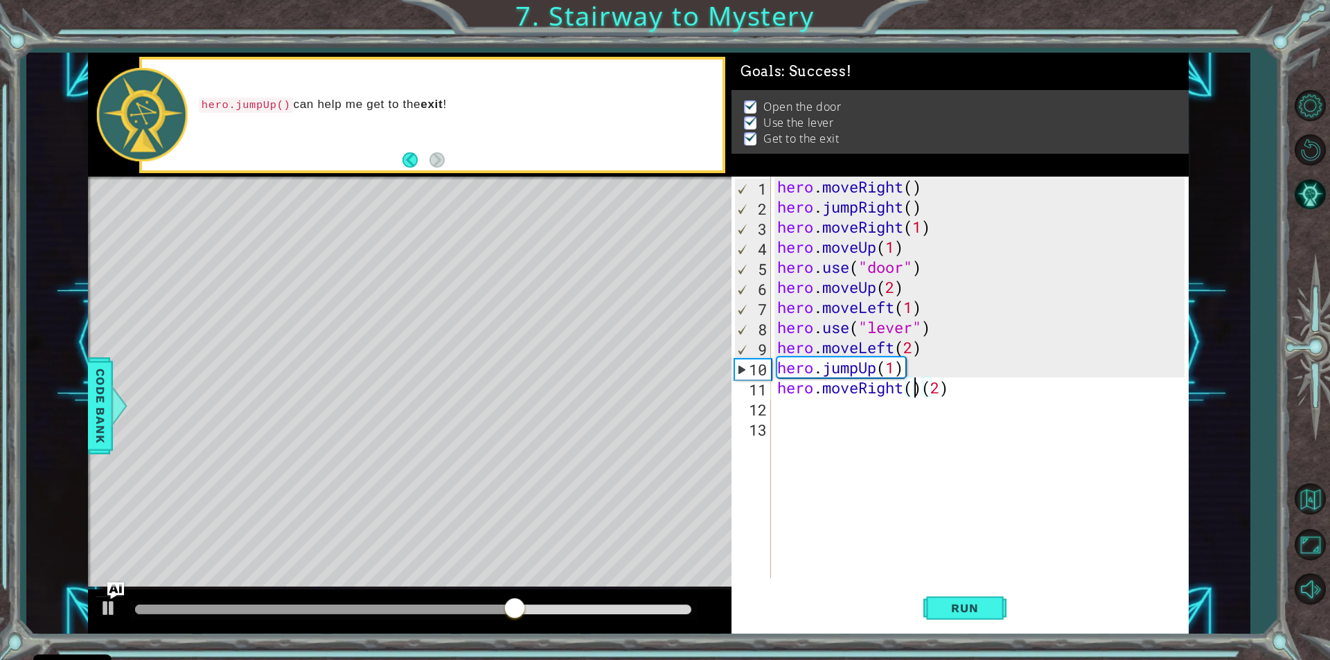
type textarea "hero.moveRight()(2)"
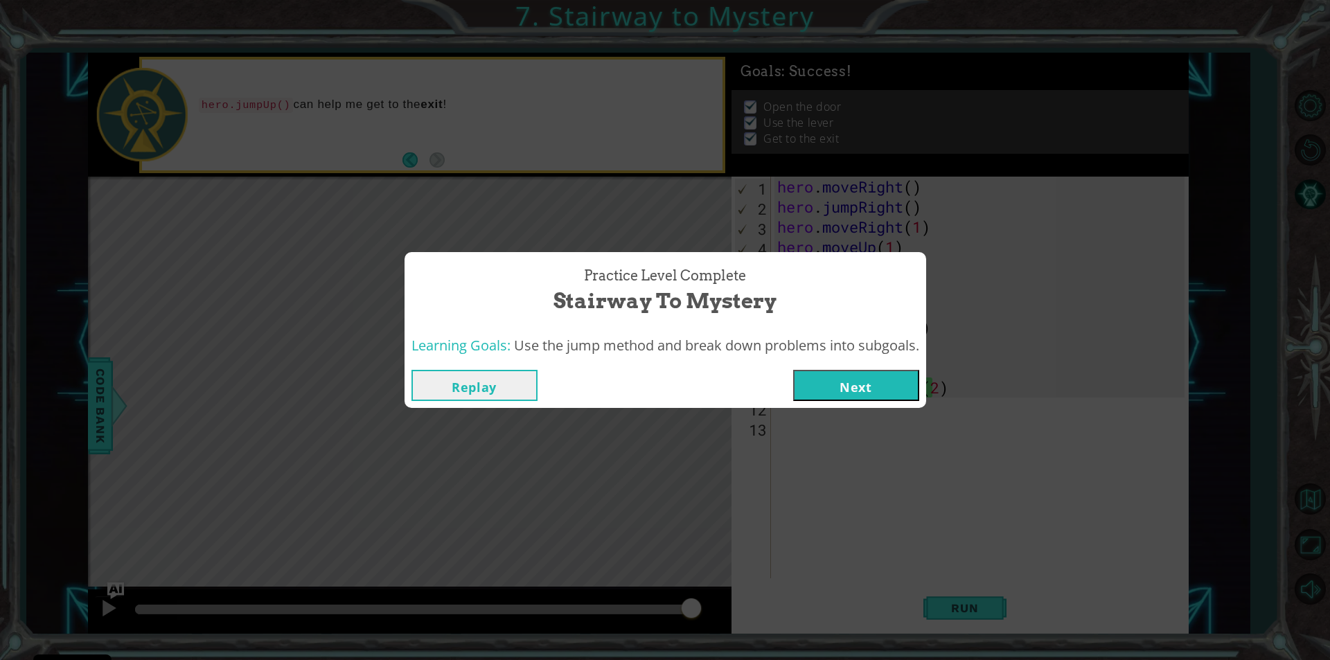
click at [812, 376] on button "Next" at bounding box center [856, 385] width 126 height 31
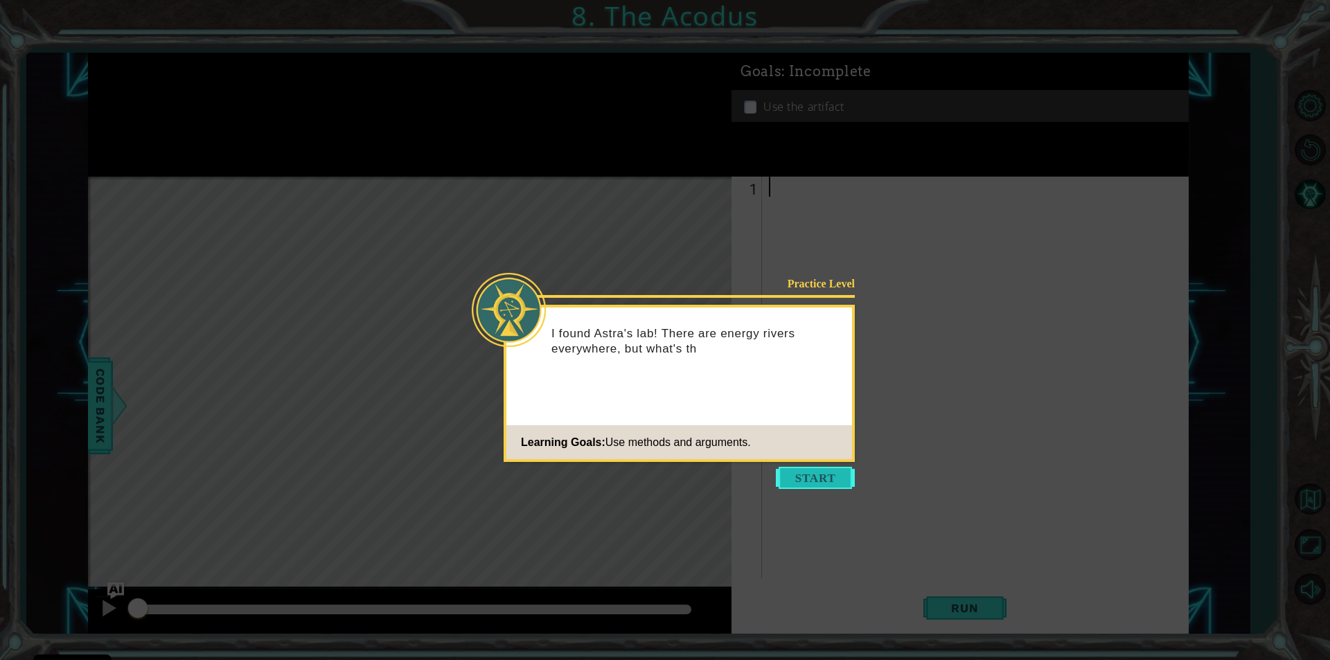
click at [818, 477] on button "Start" at bounding box center [815, 478] width 79 height 22
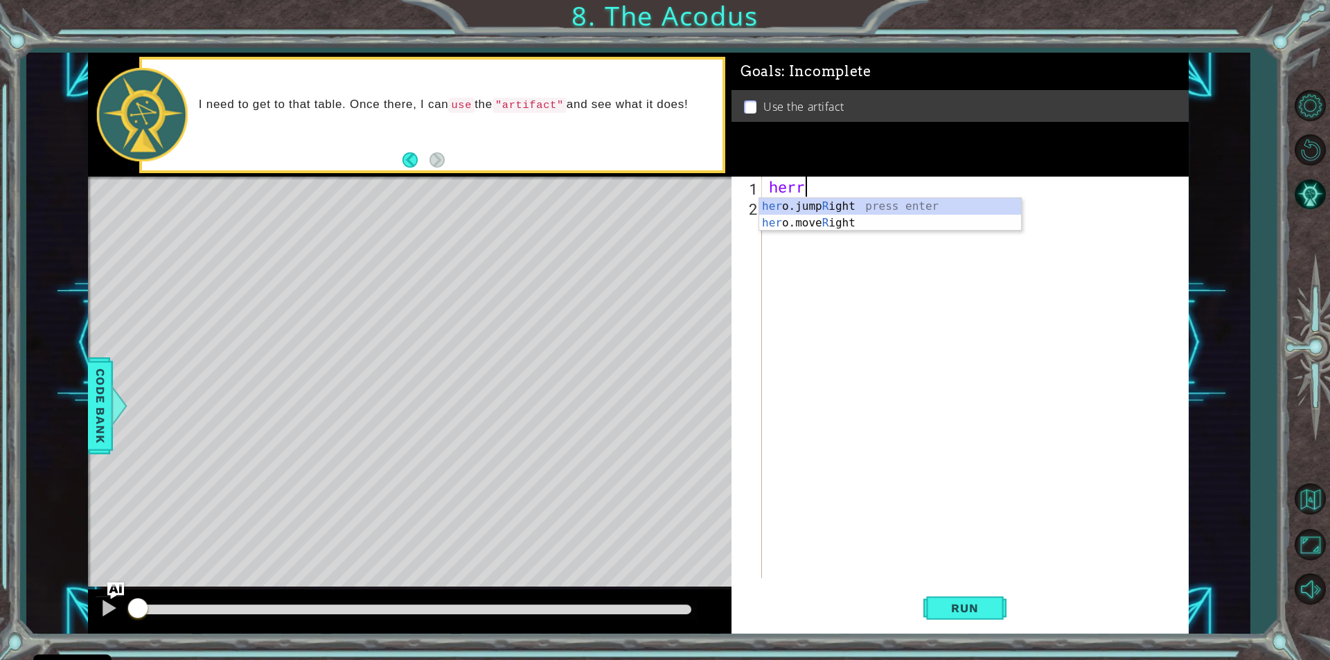
scroll to position [0, 1]
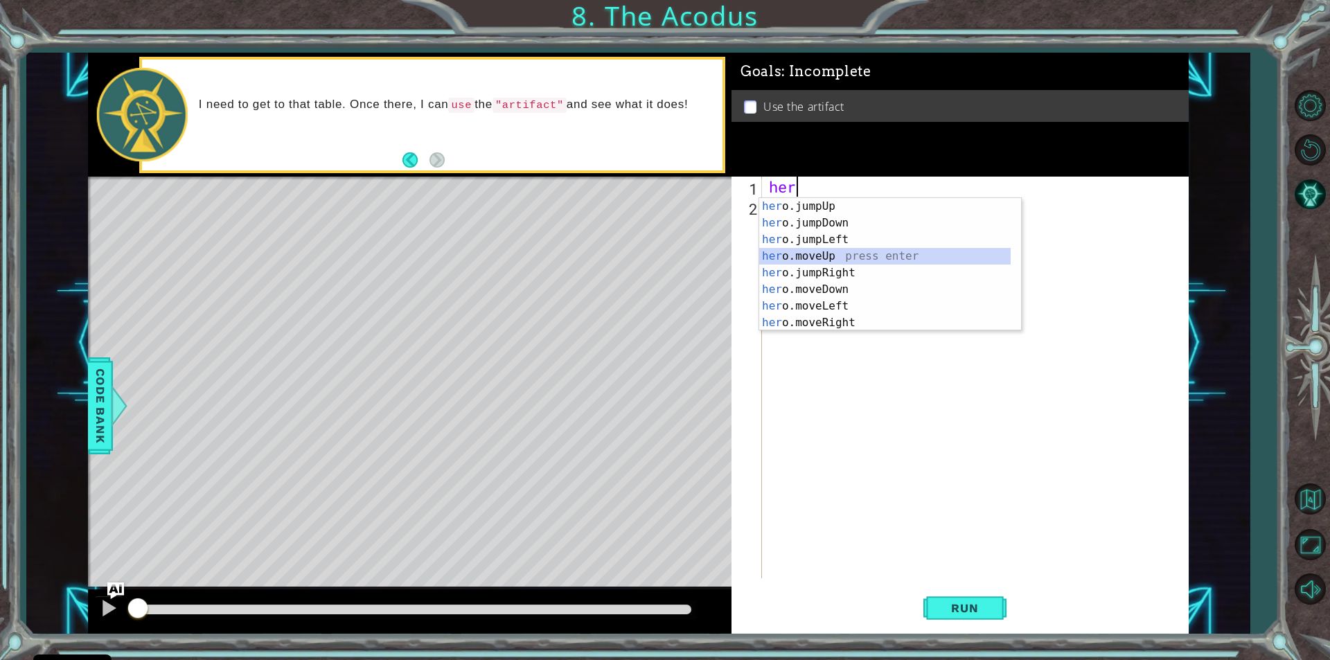
click at [826, 252] on div "her o.jumpUp press enter her o.jumpDown press enter her o.jumpLeft press enter …" at bounding box center [885, 281] width 252 height 166
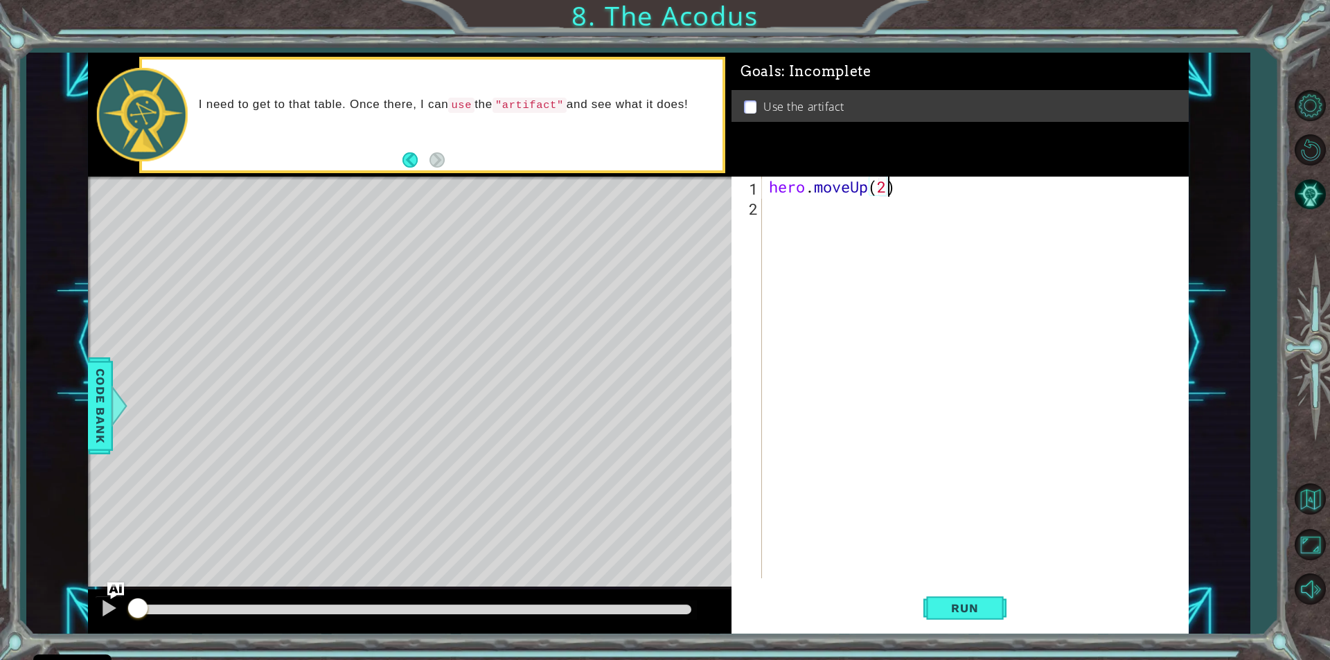
scroll to position [0, 5]
type textarea "hero.moveUp(2)"
click at [957, 606] on span "Run" at bounding box center [965, 608] width 55 height 14
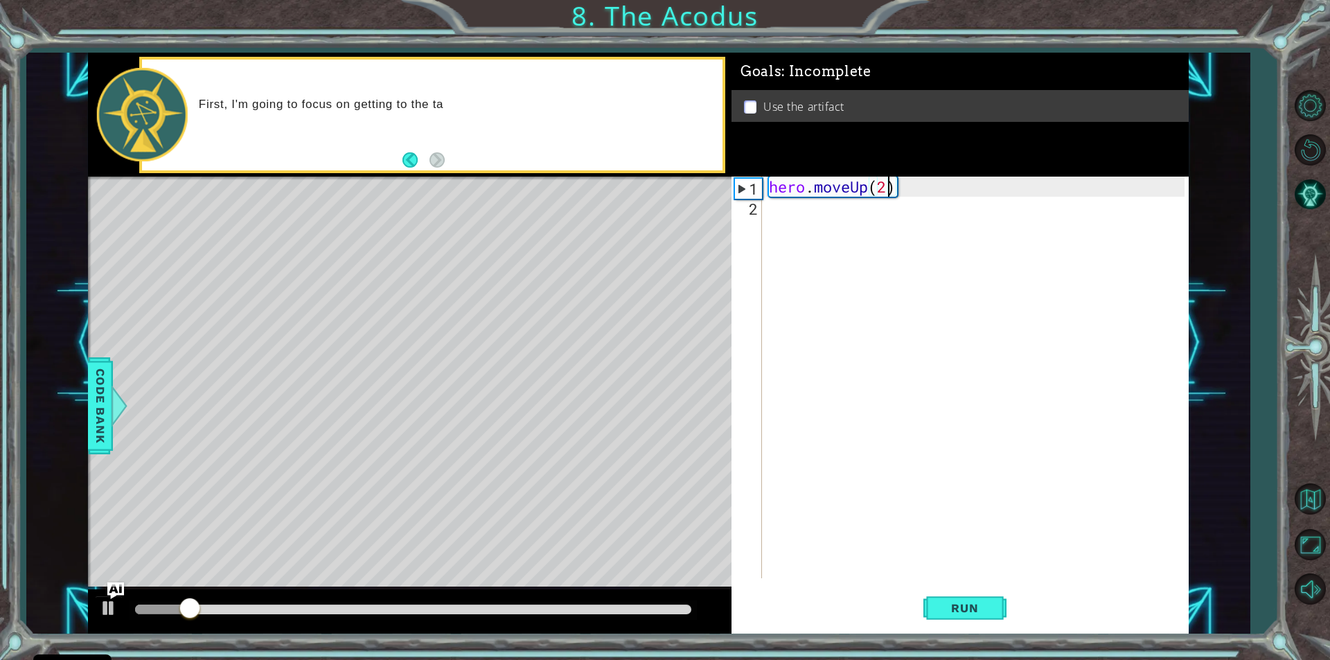
click at [767, 216] on div "hero . moveUp ( 2 )" at bounding box center [978, 398] width 425 height 442
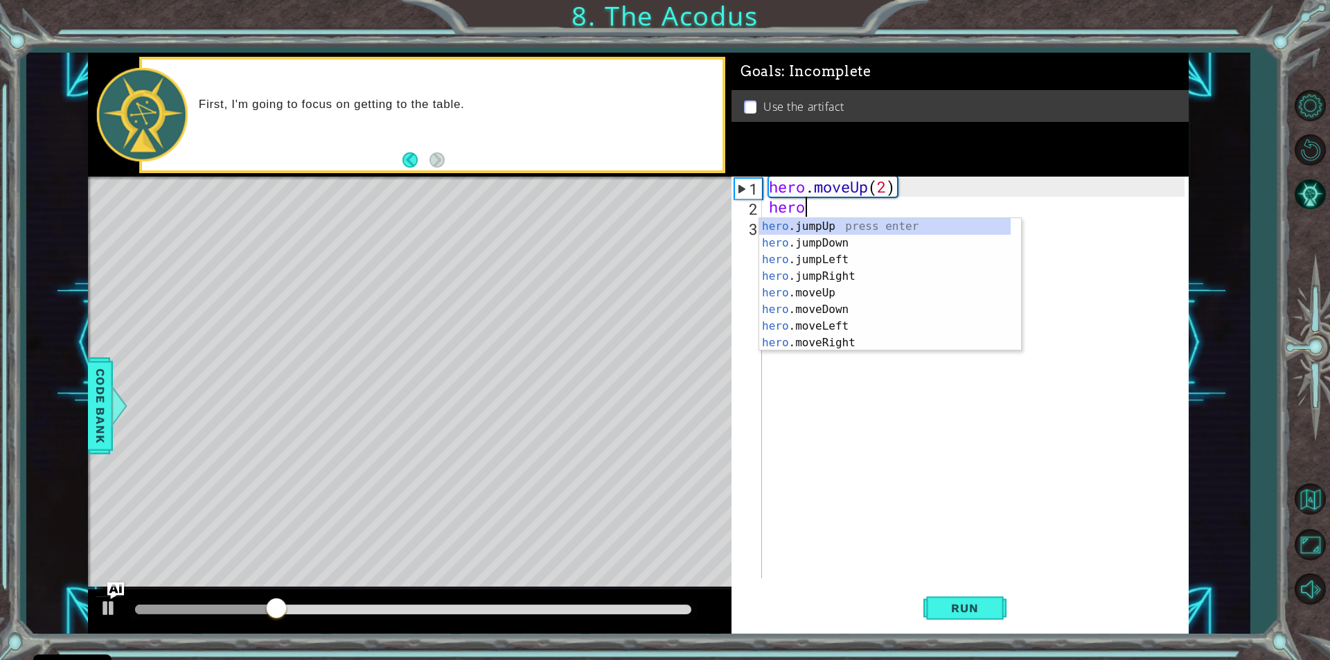
scroll to position [0, 1]
click at [813, 322] on div "hero .jumpUp press enter hero .jumpDown press enter hero .jumpLeft press enter …" at bounding box center [885, 301] width 252 height 166
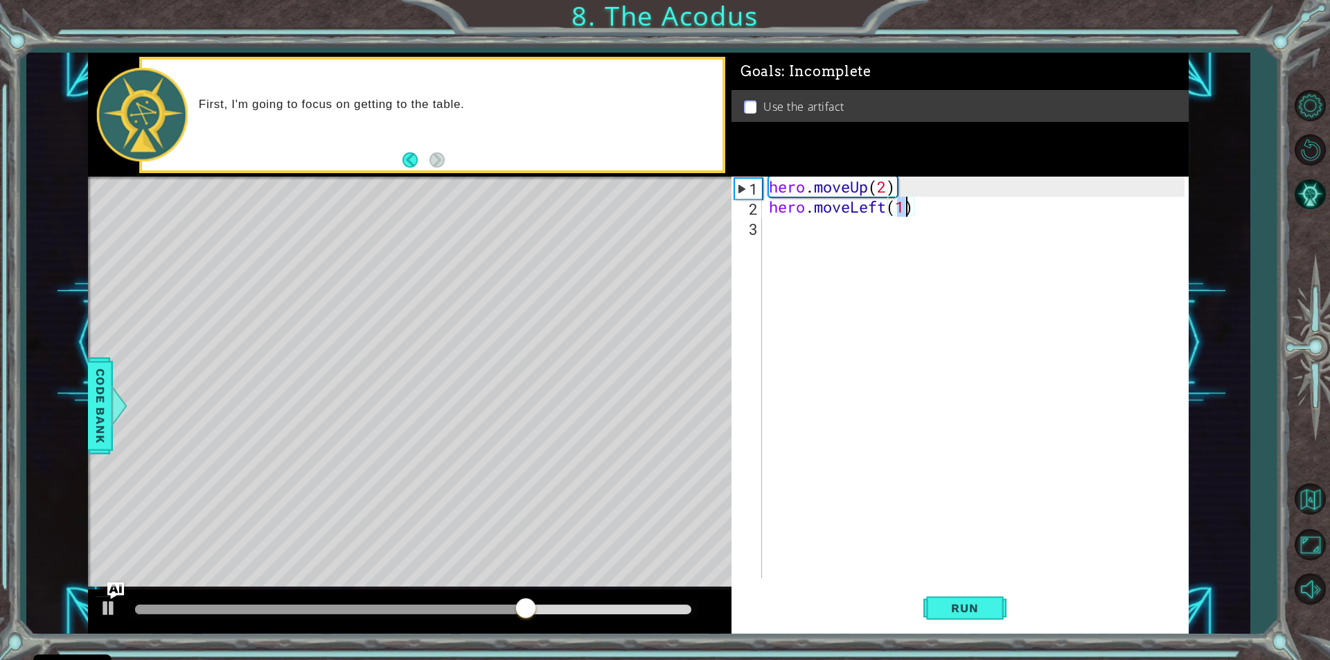
type textarea "hero.moveLeft(1)"
click at [764, 229] on div "hero.moveLeft(1) 1 2 3 hero . moveUp ( 2 ) hero . moveLeft ( 1 ) הההההההההההההה…" at bounding box center [958, 378] width 453 height 402
click at [771, 226] on div "hero . moveUp ( 2 ) hero . moveLeft ( 1 )" at bounding box center [978, 398] width 425 height 442
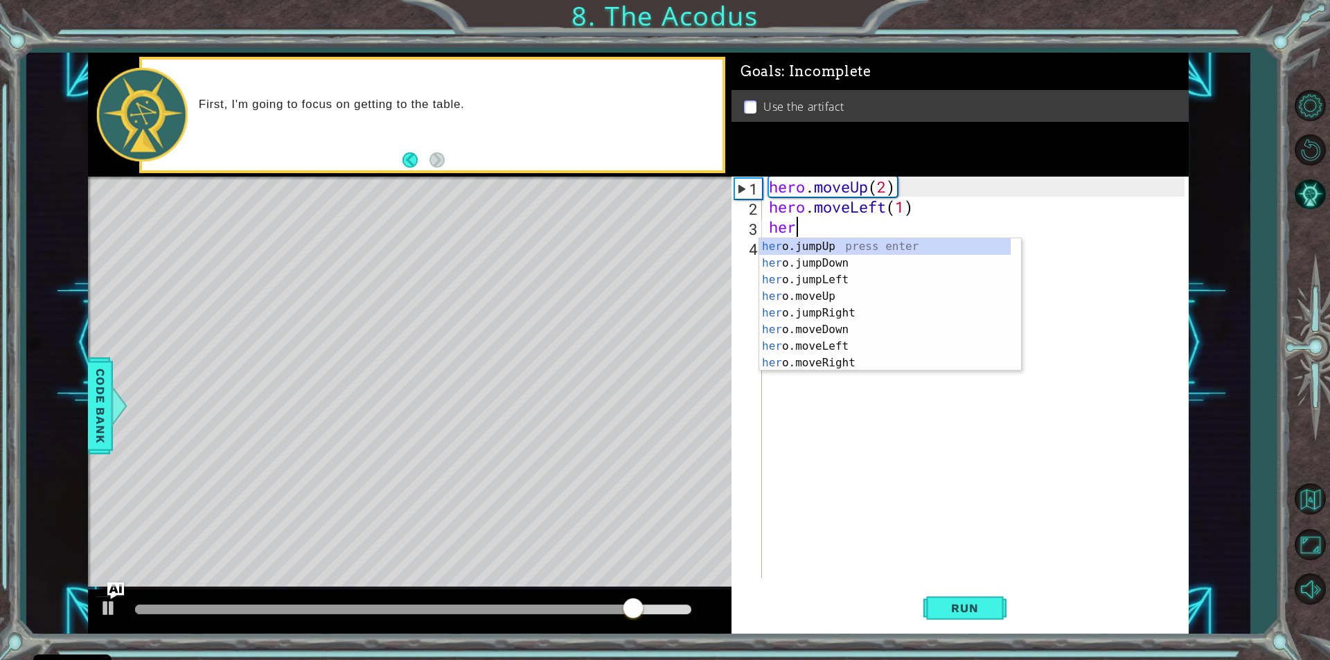
type textarea "hero"
click at [844, 265] on div "hero .jumpUp press enter hero .jumpDown press enter hero .jumpLeft press enter …" at bounding box center [885, 321] width 252 height 166
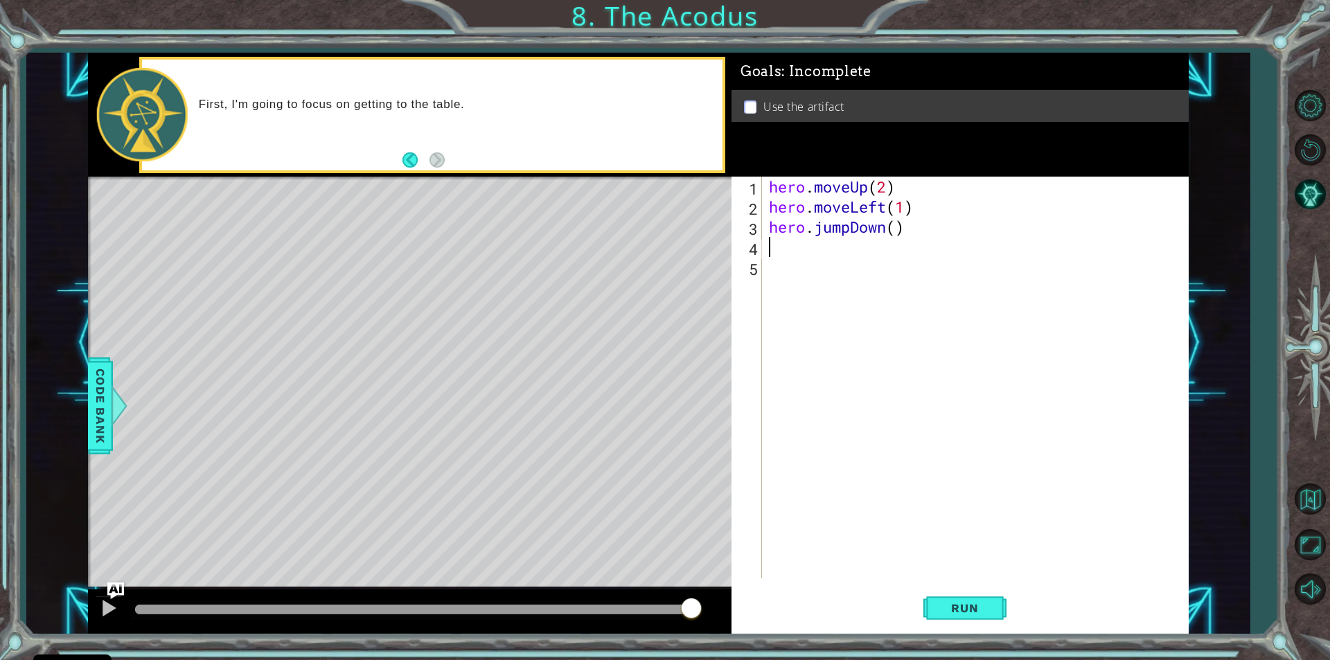
scroll to position [0, 0]
click at [895, 231] on div "hero . moveUp ( 2 ) hero . moveLeft ( 1 ) hero . jumpDown ( )" at bounding box center [978, 398] width 425 height 442
type textarea "hero.jumpDown(2)"
click at [771, 241] on div "hero . moveUp ( 2 ) hero . moveLeft ( 1 ) hero . jumpDown ( 2 )" at bounding box center [978, 398] width 425 height 442
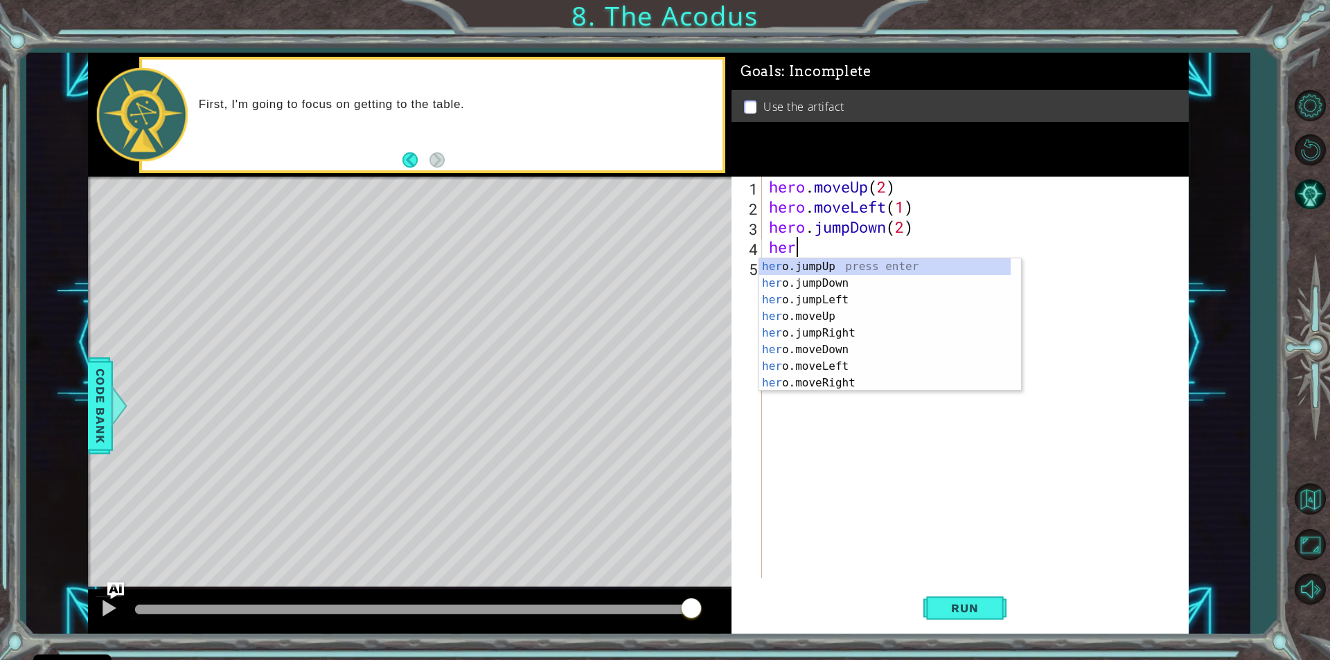
scroll to position [0, 1]
click at [801, 361] on div "hero .jumpUp press enter hero .jumpDown press enter hero .jumpLeft press enter …" at bounding box center [885, 341] width 252 height 166
type textarea "hero.moveLeft(1)"
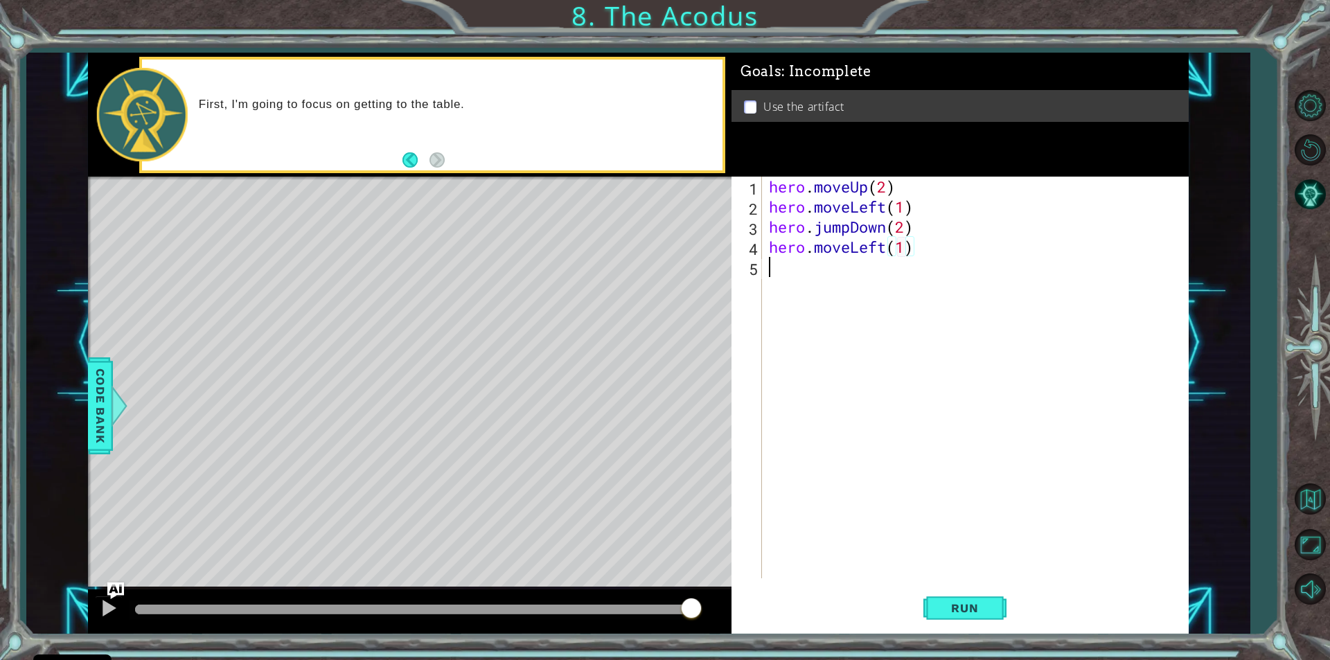
click at [771, 266] on div "hero . moveUp ( 2 ) hero . moveLeft ( 1 ) hero . jumpDown ( 2 ) hero . moveLeft…" at bounding box center [978, 398] width 425 height 442
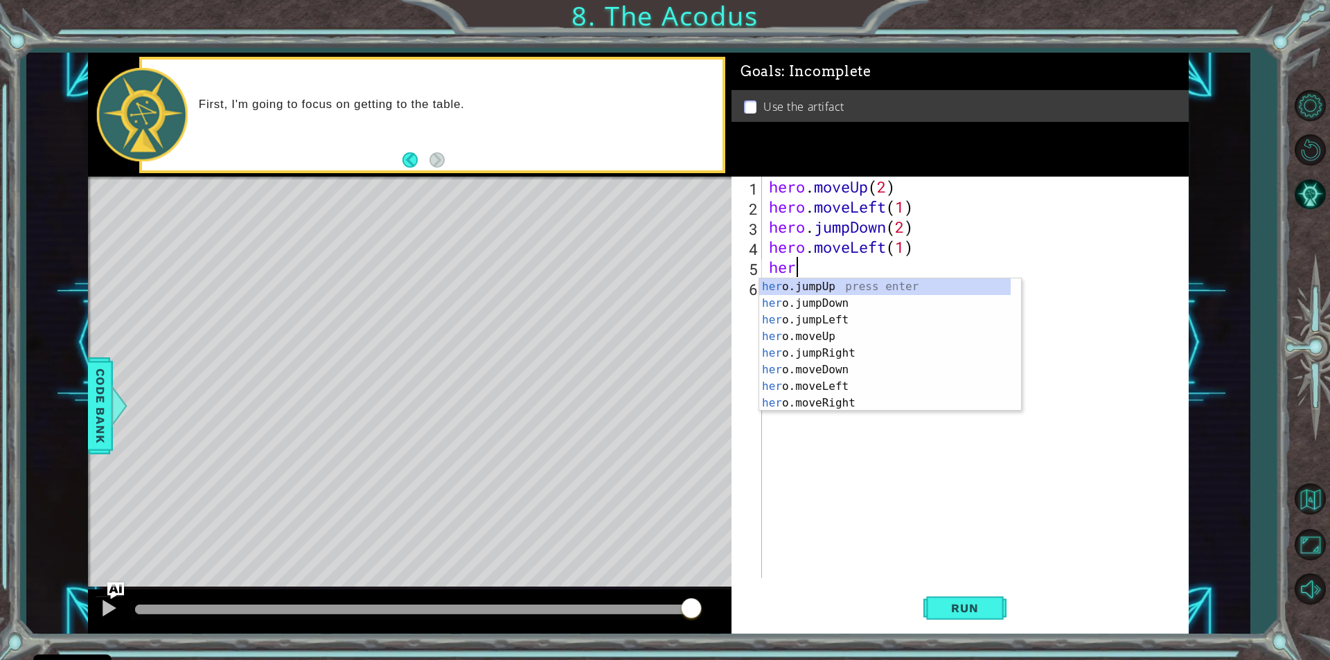
type textarea "hero"
click at [863, 280] on div "hero .jumpUp press enter hero .jumpDown press enter hero .jumpLeft press enter …" at bounding box center [885, 362] width 252 height 166
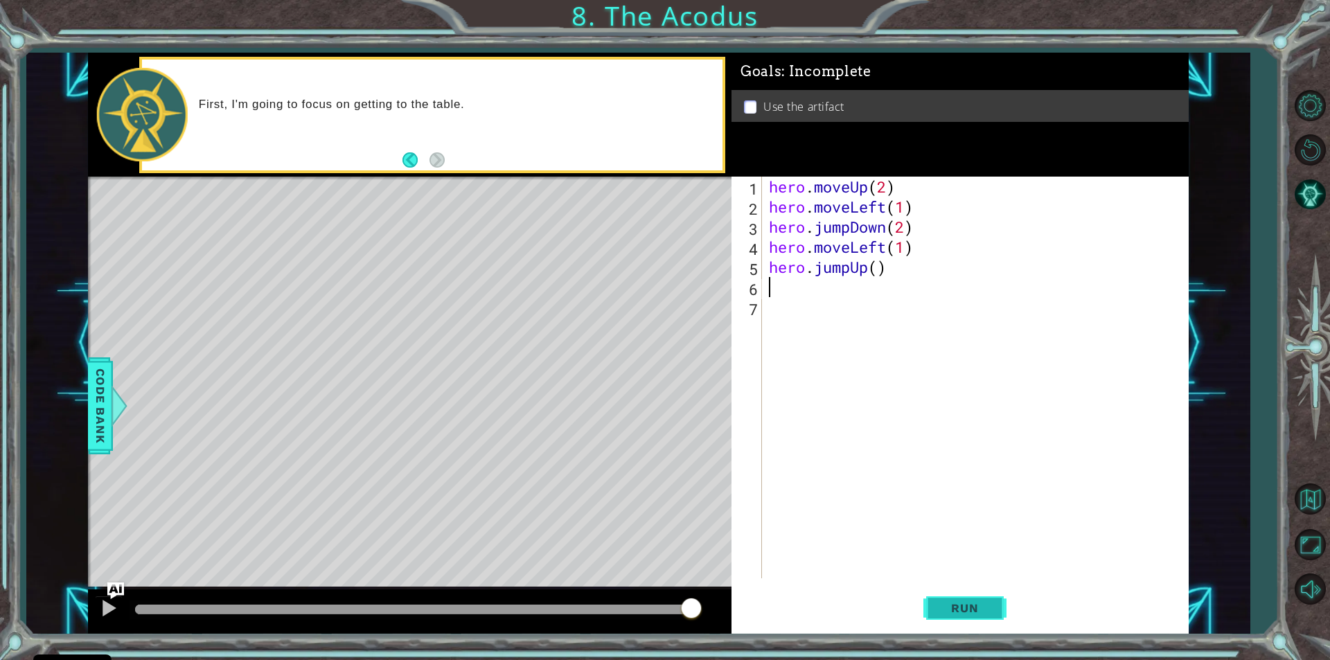
click at [1001, 601] on button "Run" at bounding box center [965, 609] width 83 height 46
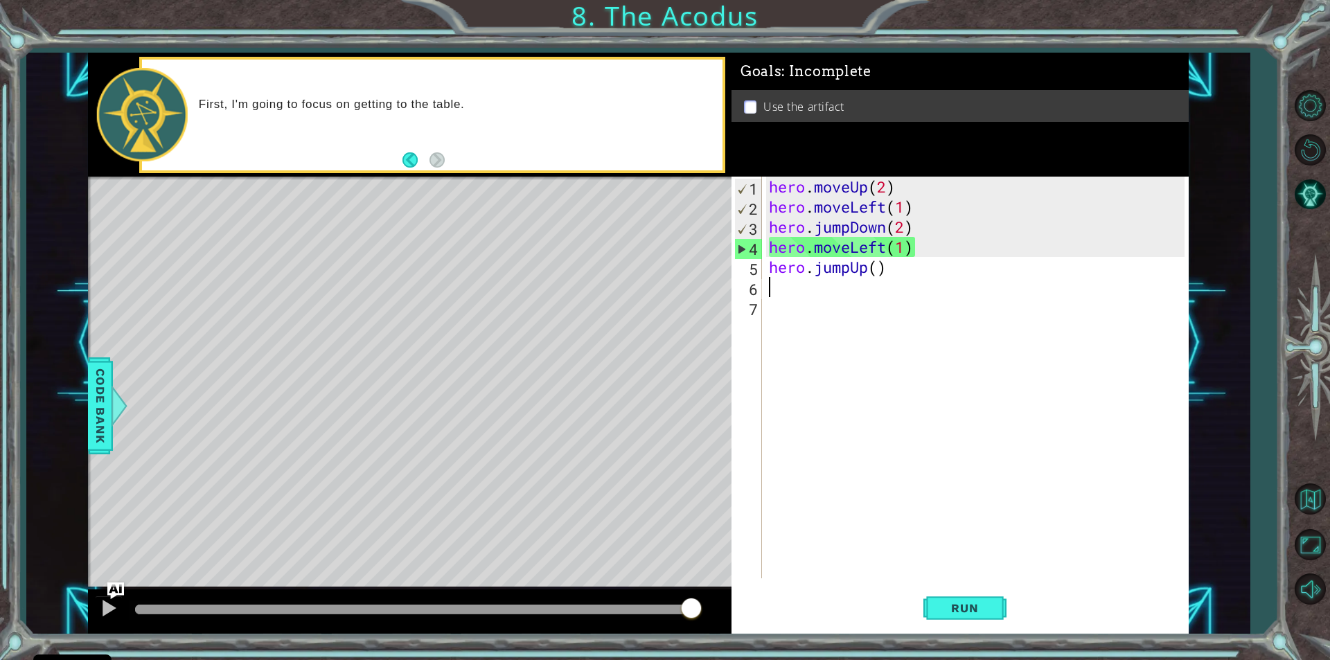
click at [893, 271] on div "hero . moveUp ( 2 ) hero . moveLeft ( 1 ) hero . jumpDown ( 2 ) hero . moveLeft…" at bounding box center [978, 398] width 425 height 442
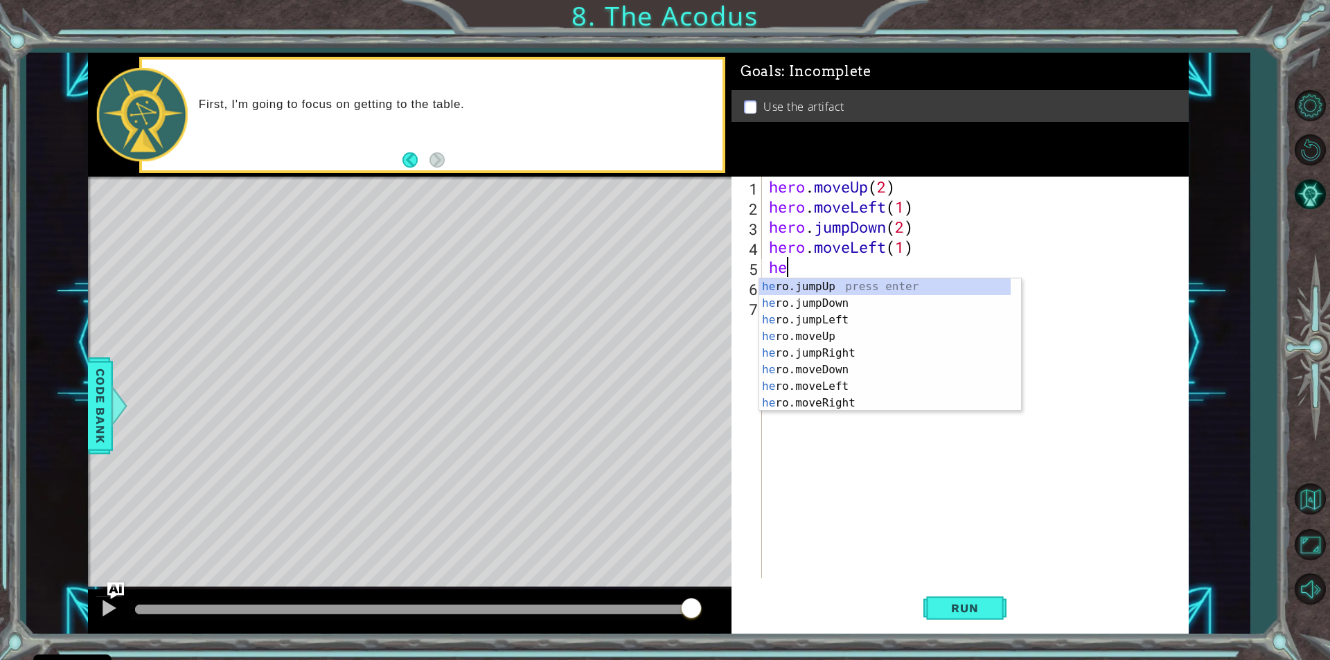
type textarea "h"
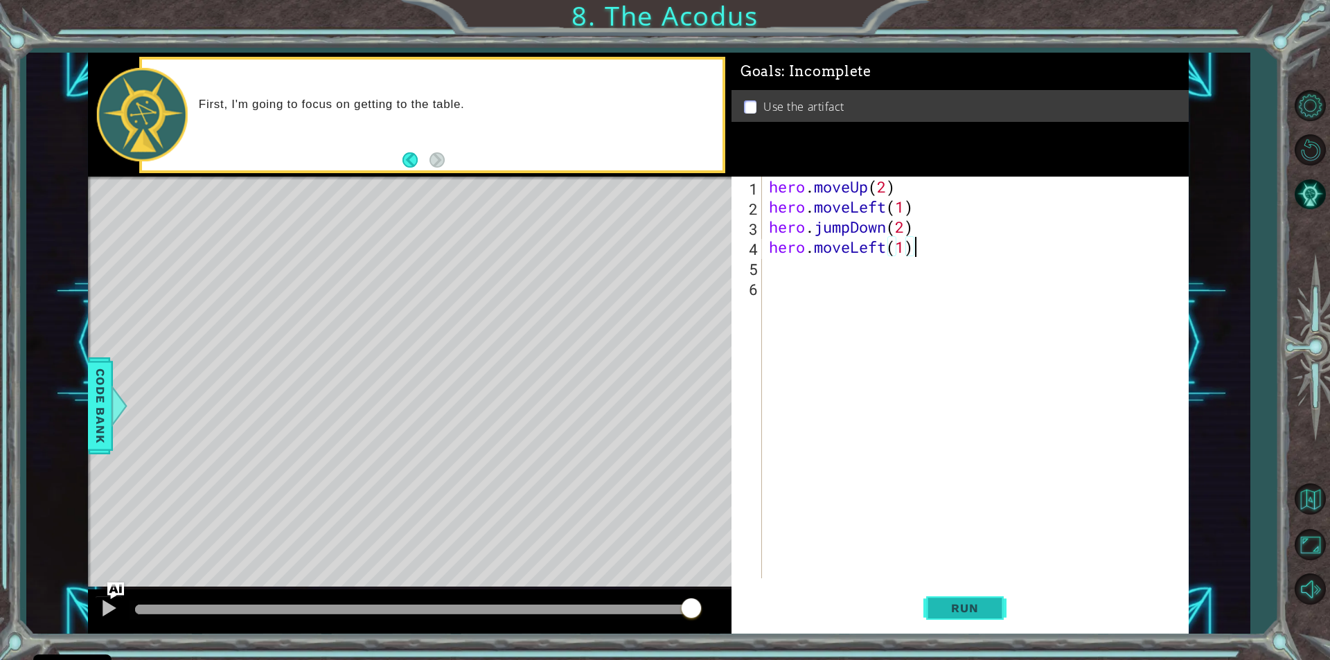
click at [987, 596] on button "Run" at bounding box center [965, 609] width 83 height 46
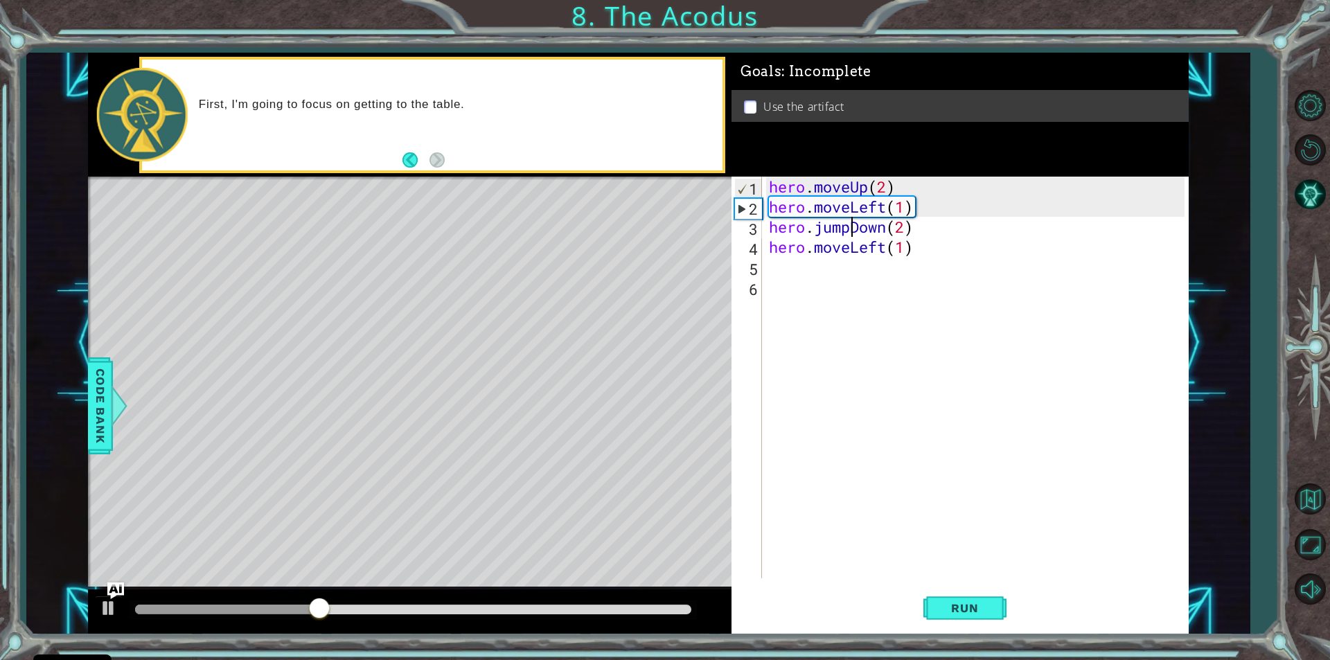
click at [850, 229] on div "hero . moveUp ( 2 ) hero . moveLeft ( 1 ) hero . jumpDown ( 2 ) hero . moveLeft…" at bounding box center [978, 398] width 425 height 442
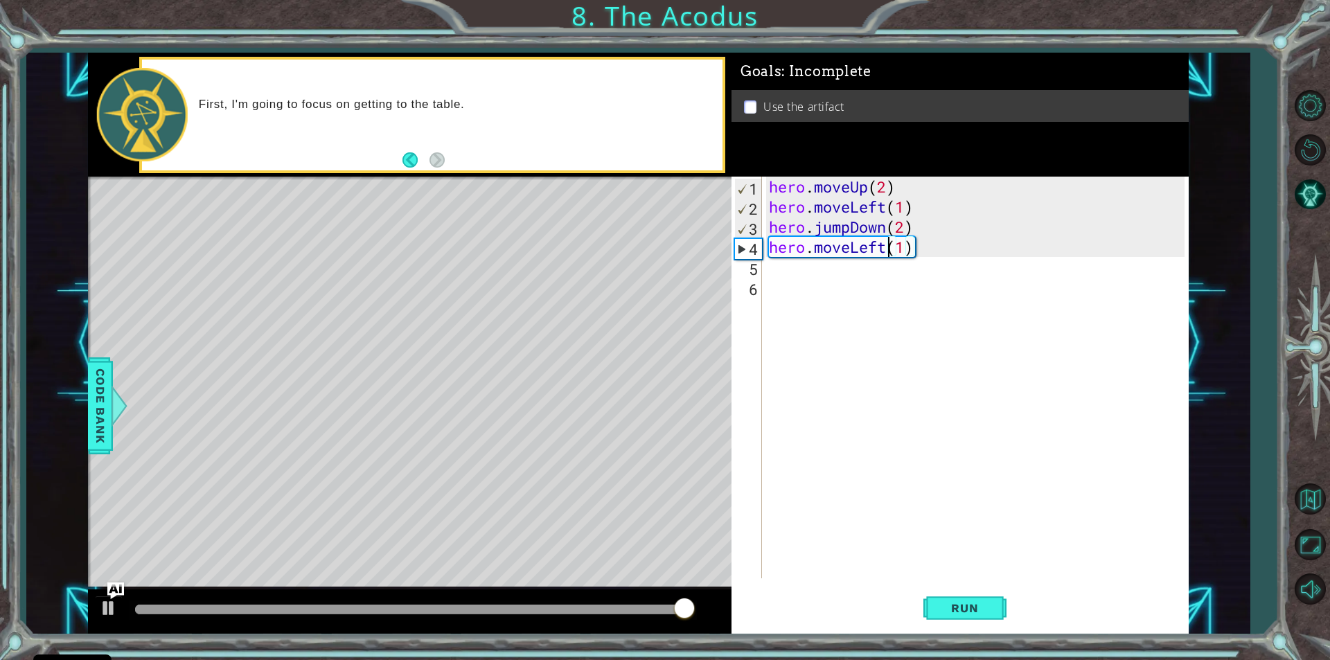
click at [885, 243] on div "hero . moveUp ( 2 ) hero . moveLeft ( 1 ) hero . jumpDown ( 2 ) hero . moveLeft…" at bounding box center [978, 398] width 425 height 442
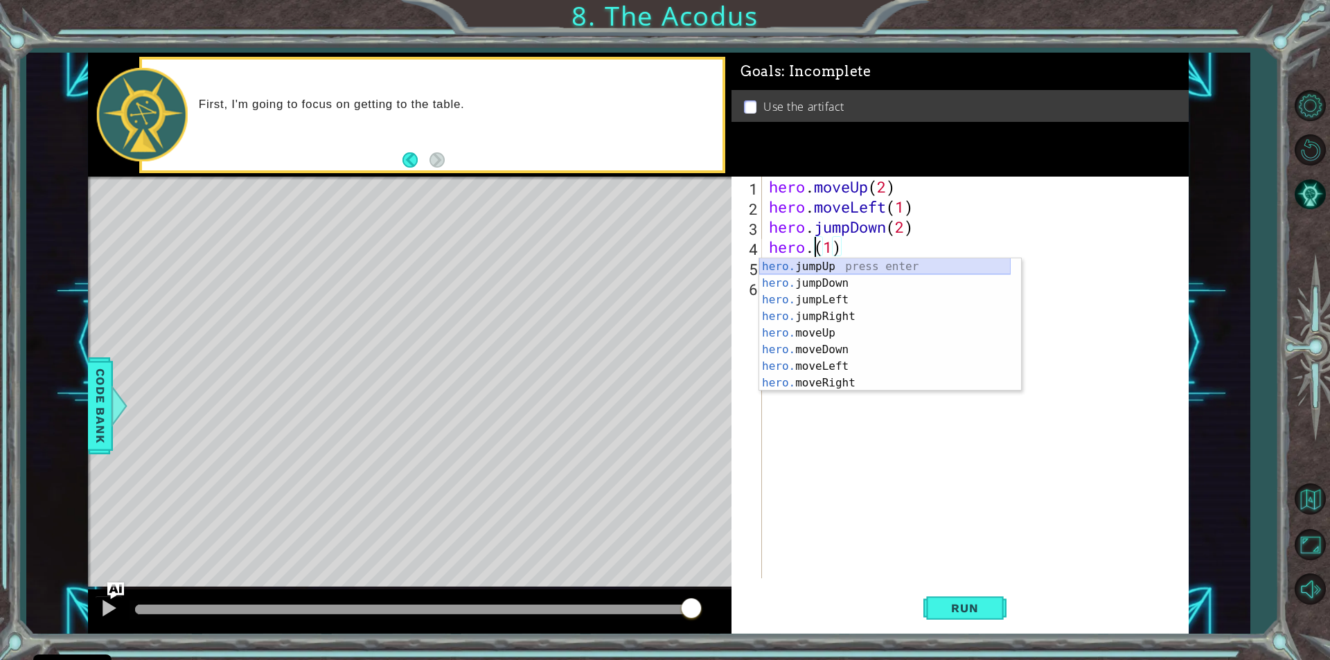
click at [824, 265] on div "hero. jumpUp press enter hero. jumpDown press enter hero. jumpLeft press enter …" at bounding box center [885, 341] width 252 height 166
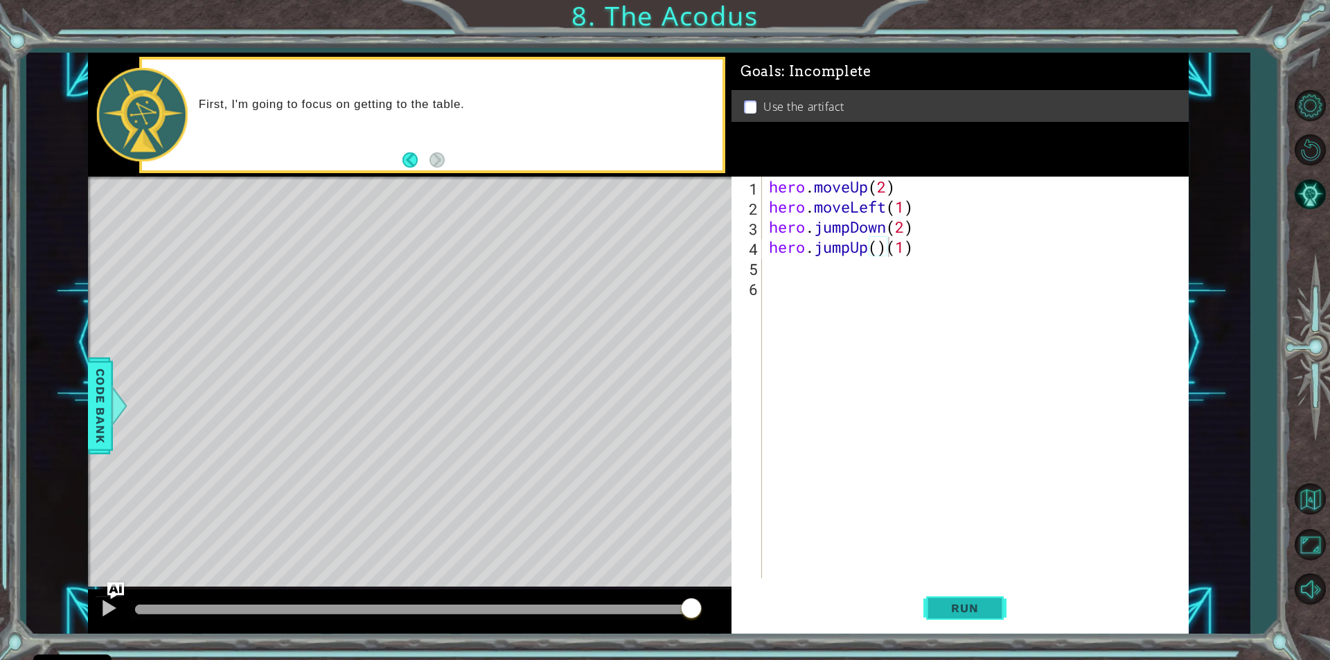
click at [969, 613] on span "Run" at bounding box center [965, 608] width 55 height 14
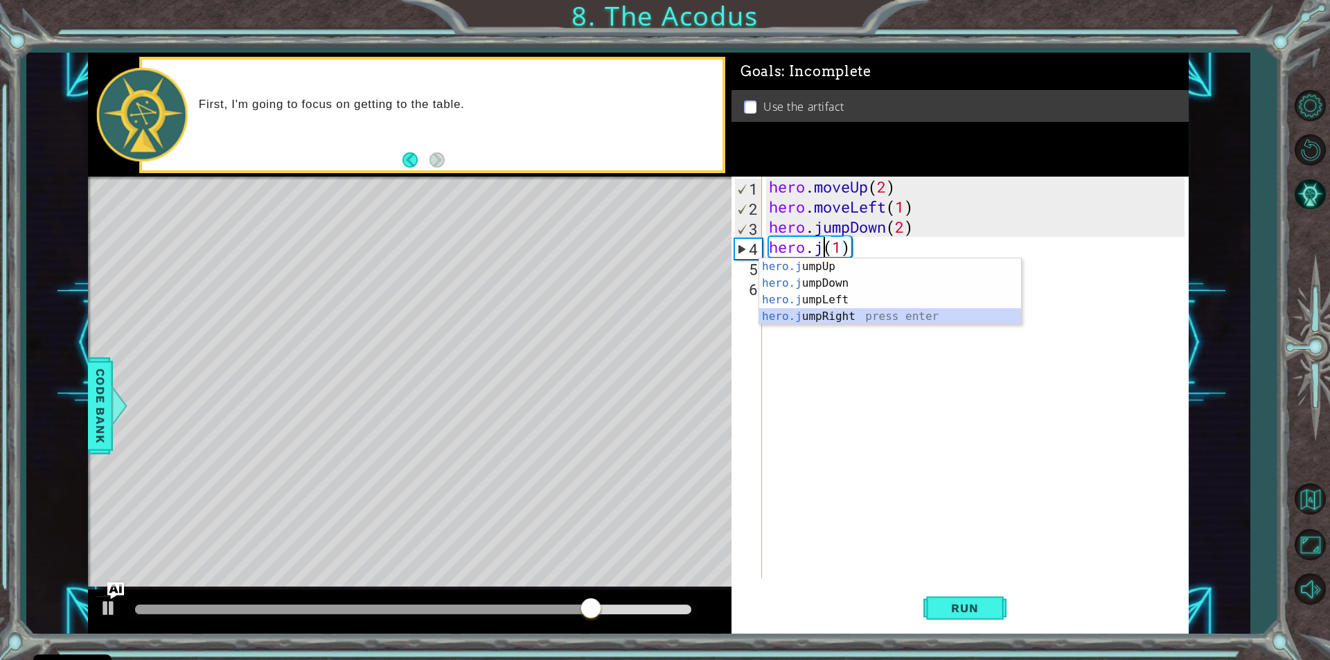
click at [845, 314] on div "hero.j umpUp press enter hero.j umpDown press enter hero.j umpLeft press enter …" at bounding box center [890, 308] width 262 height 100
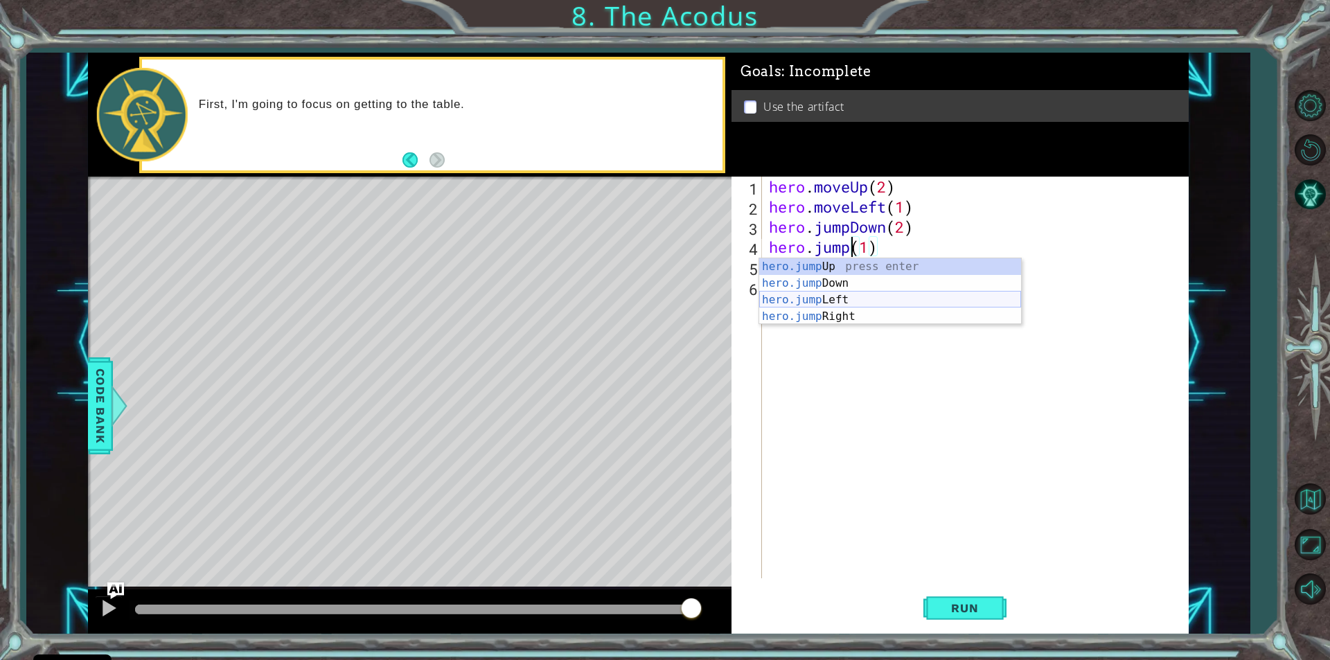
click at [843, 299] on div "hero.jump Up press enter hero.jump Down press enter hero.jump Left press enter …" at bounding box center [890, 308] width 262 height 100
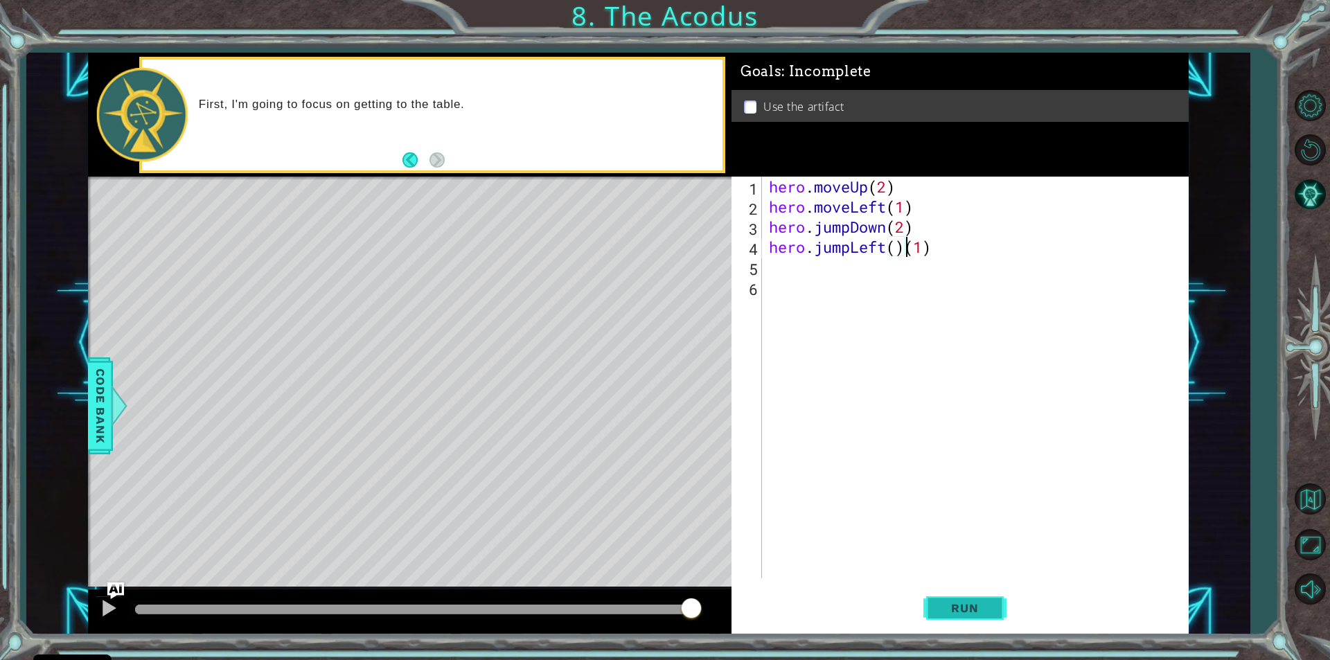
click at [965, 609] on span "Run" at bounding box center [965, 608] width 55 height 14
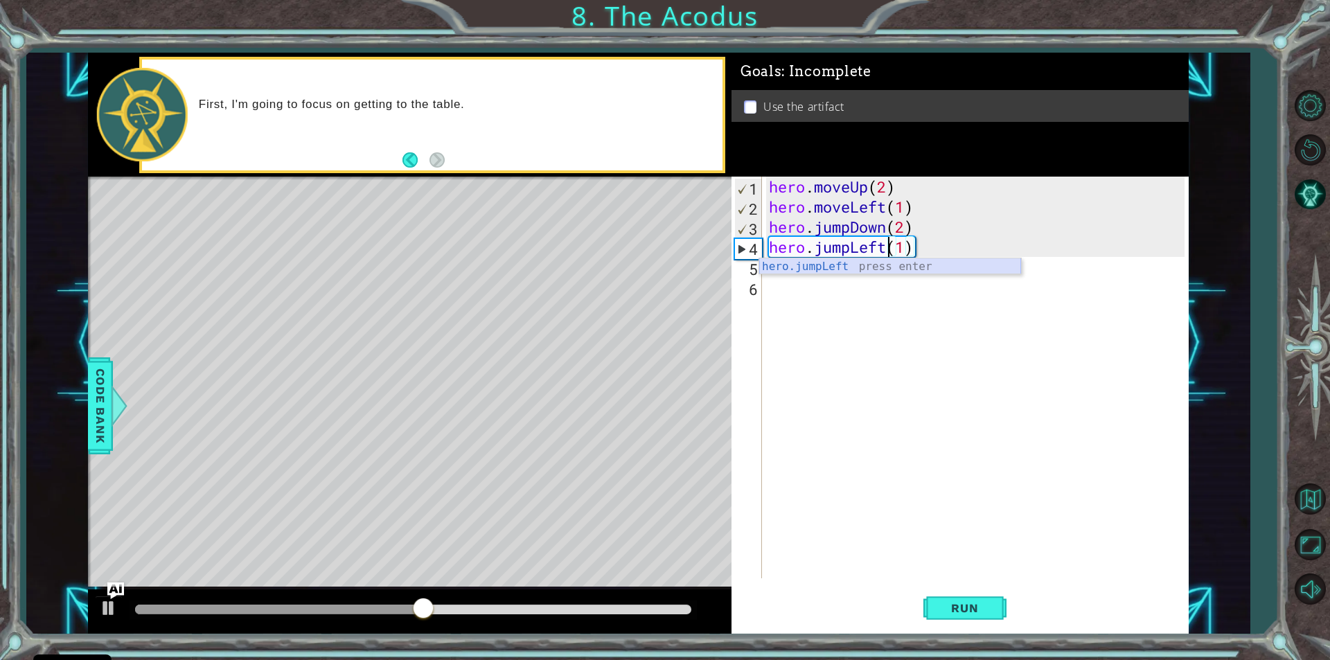
click at [772, 272] on div "hero.jumpLeft press enter" at bounding box center [890, 283] width 262 height 50
type textarea "hero.jumpLeft()(1)"
click at [772, 267] on div "hero . moveUp ( 2 ) hero . moveLeft ( 1 ) hero . jumpDown ( 2 ) hero . jumpLeft…" at bounding box center [978, 398] width 425 height 442
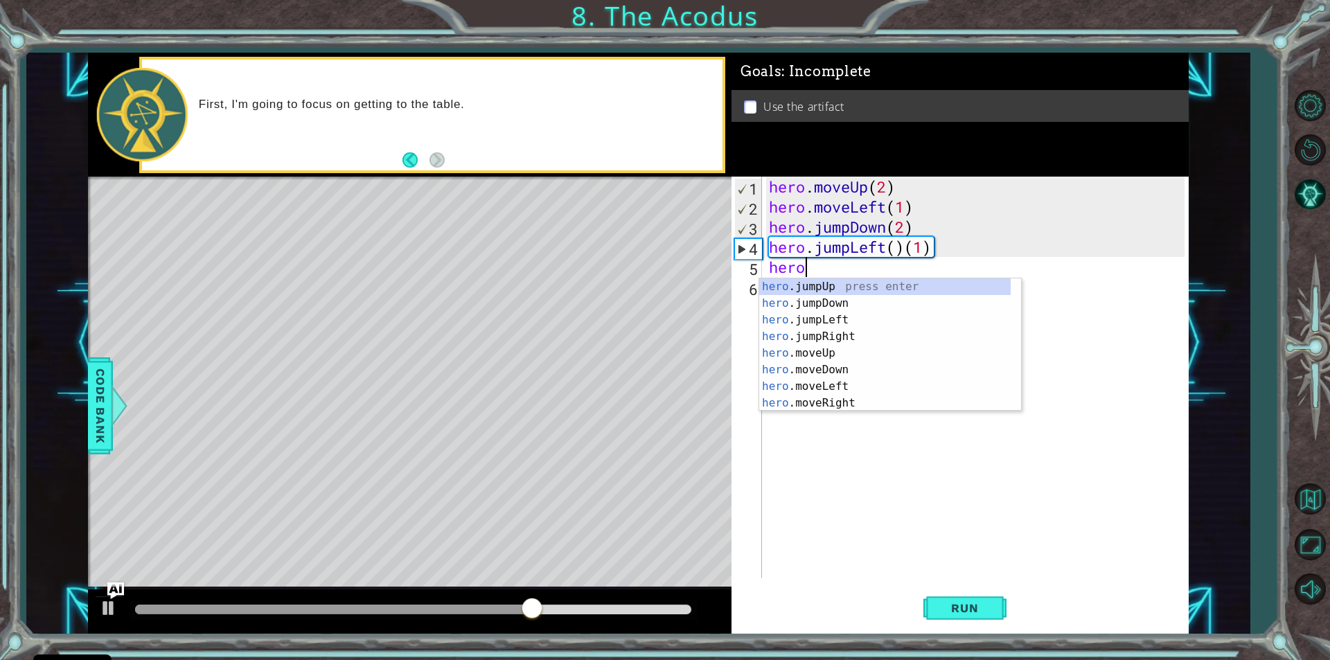
scroll to position [0, 1]
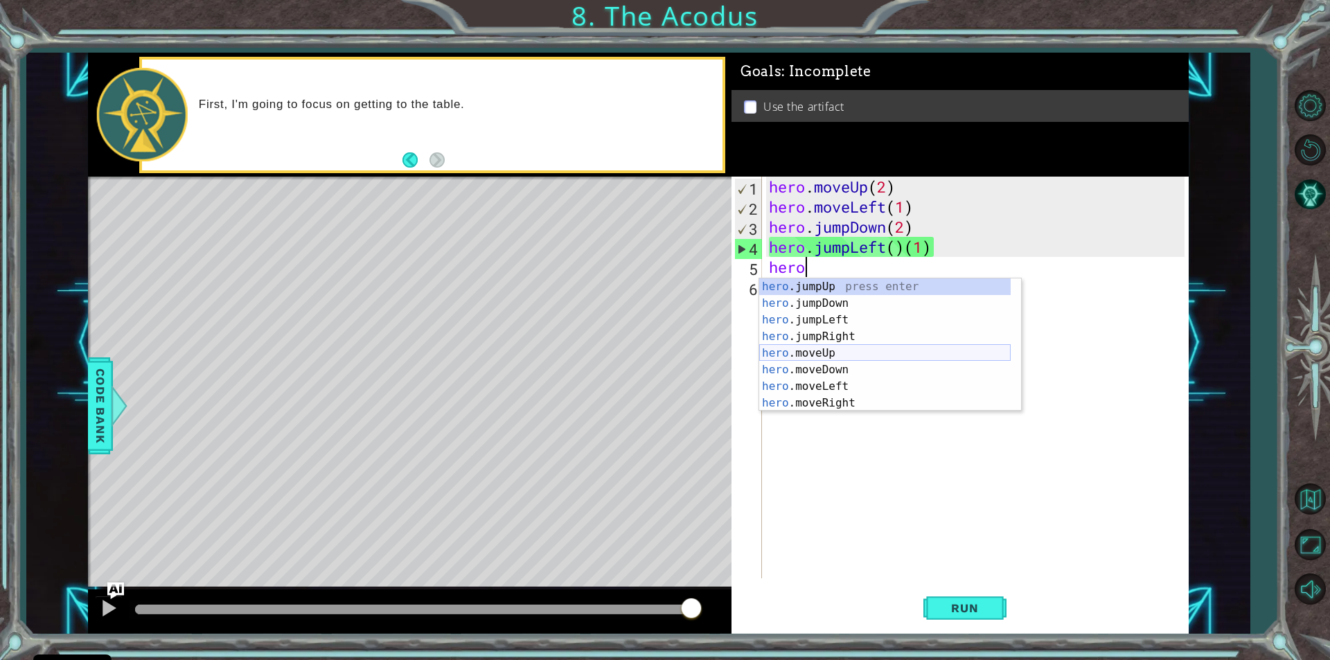
click at [855, 350] on div "hero .jumpUp press enter hero .jumpDown press enter hero .jumpLeft press enter …" at bounding box center [885, 362] width 252 height 166
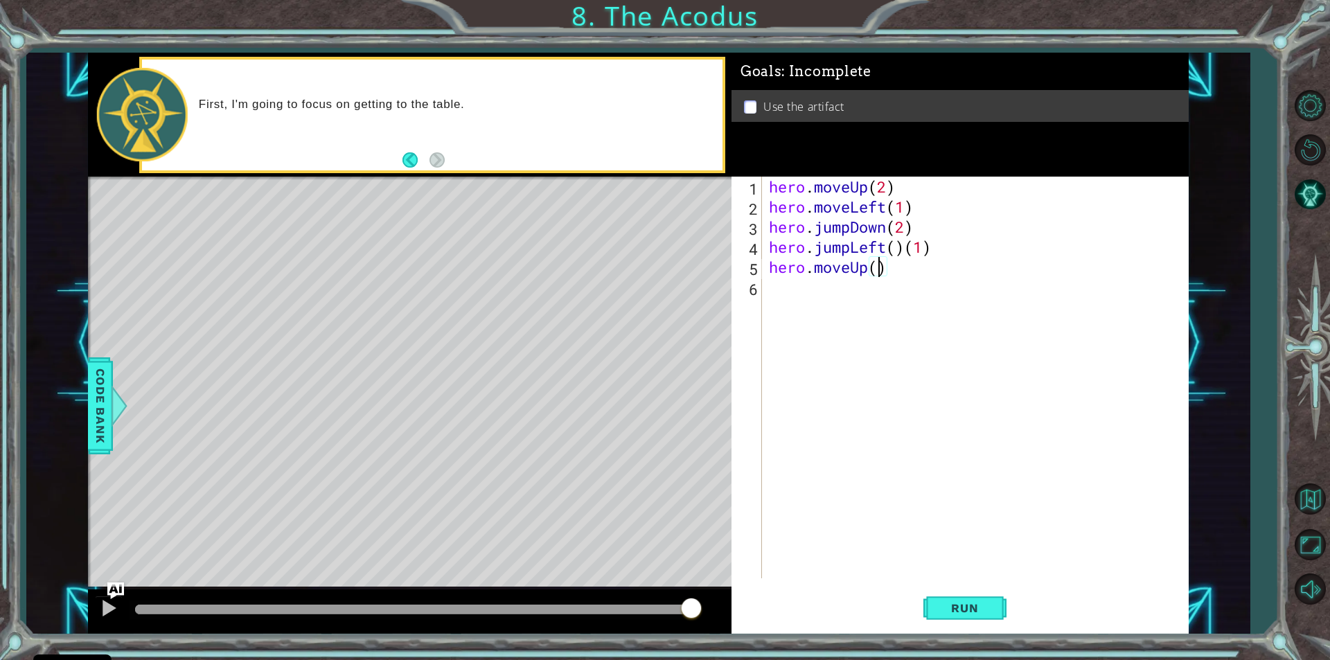
type textarea "hero.moveUp(2)"
click at [781, 289] on div "hero . moveUp ( 2 ) hero . moveLeft ( 1 ) hero . jumpDown ( 2 ) hero . jumpLeft…" at bounding box center [978, 398] width 425 height 442
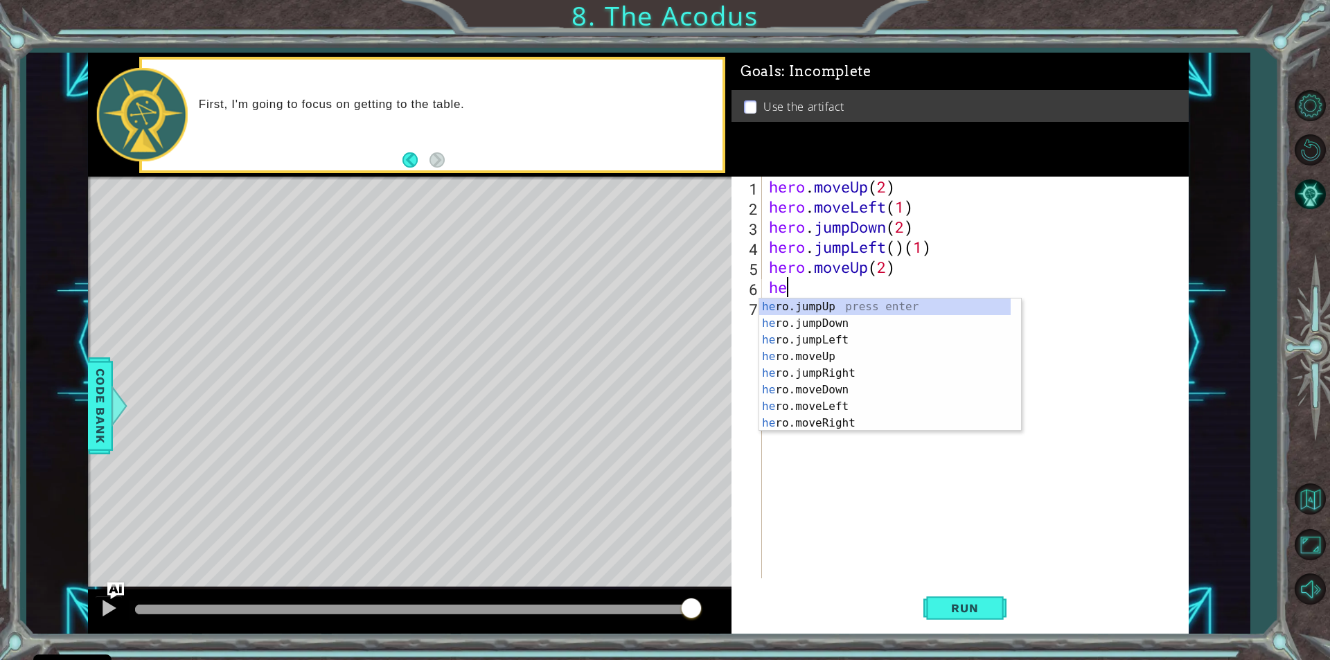
type textarea "her"
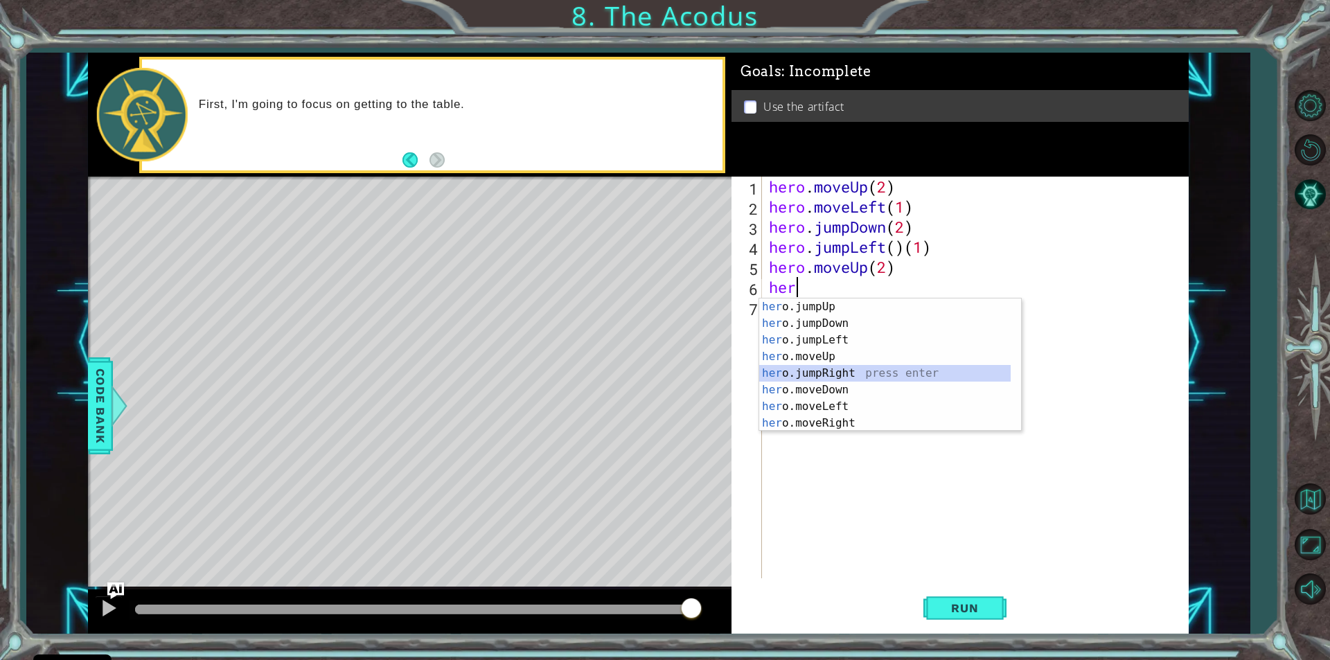
click at [838, 370] on div "her o.jumpUp press enter her o.jumpDown press enter her o.jumpLeft press enter …" at bounding box center [885, 382] width 252 height 166
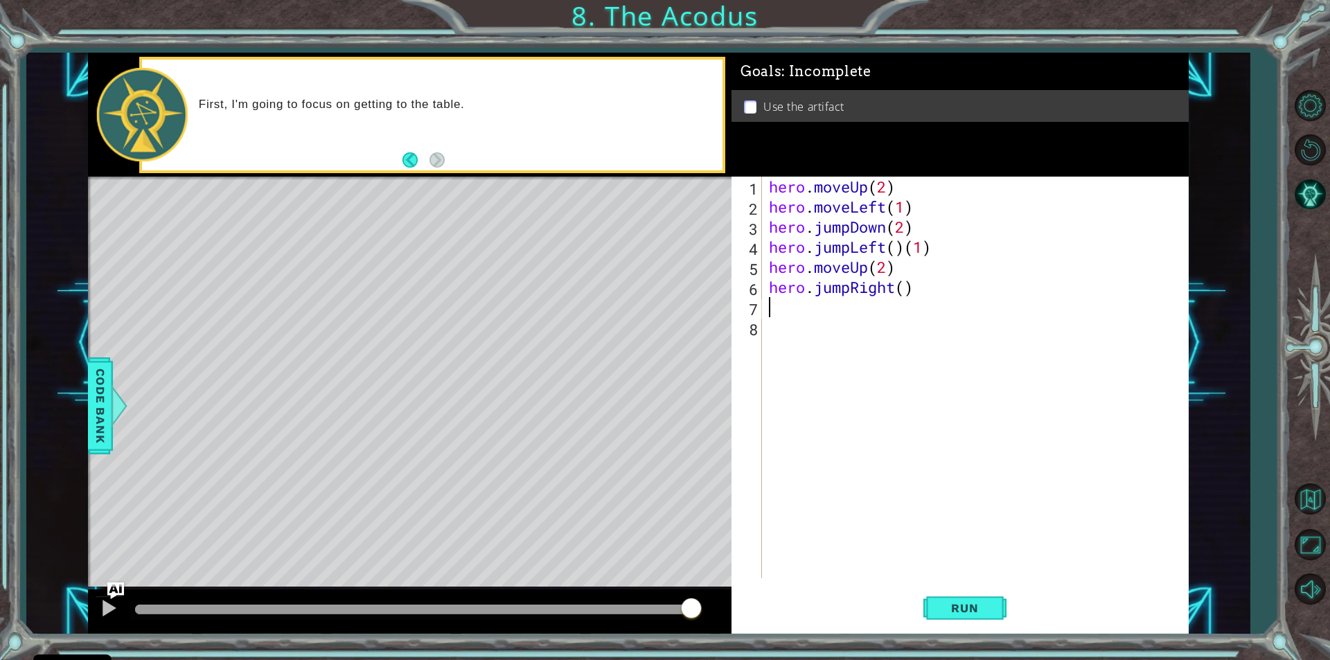
click at [859, 290] on div "hero . moveUp ( 2 ) hero . moveLeft ( 1 ) hero . jumpDown ( 2 ) hero . jumpLeft…" at bounding box center [978, 398] width 425 height 442
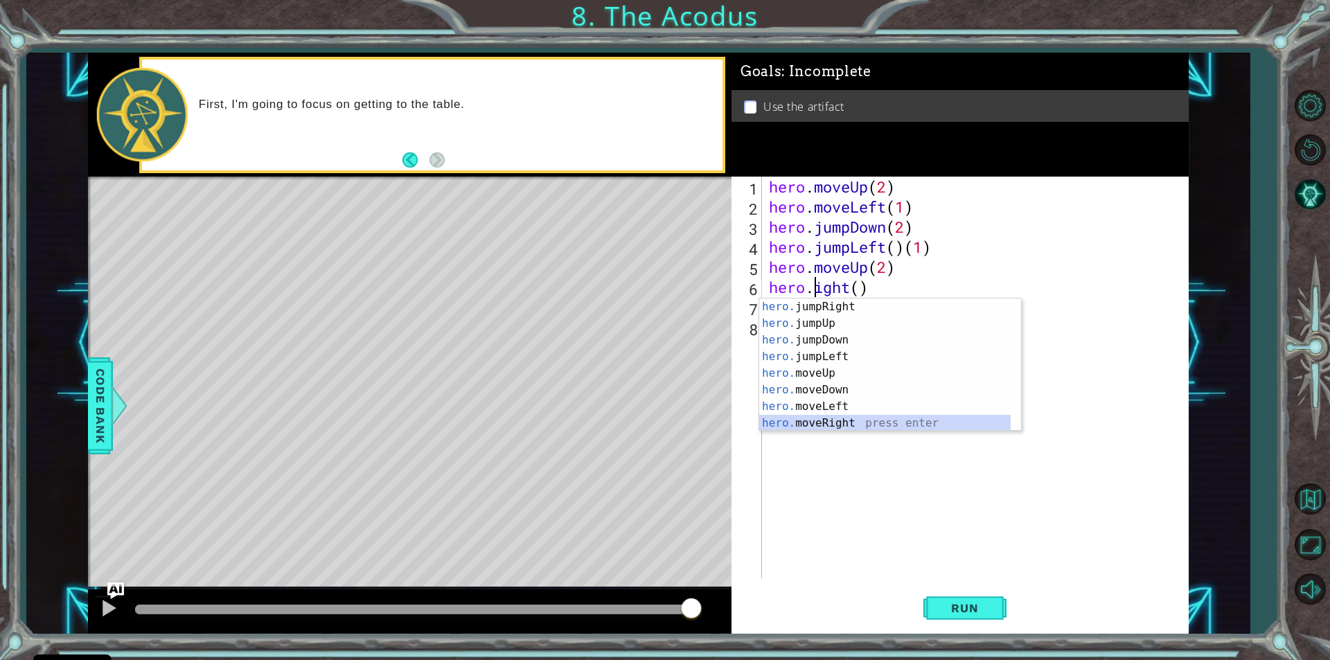
click at [863, 418] on div "hero. jumpRight press enter hero. jumpUp press enter hero. jumpDown press enter…" at bounding box center [885, 382] width 252 height 166
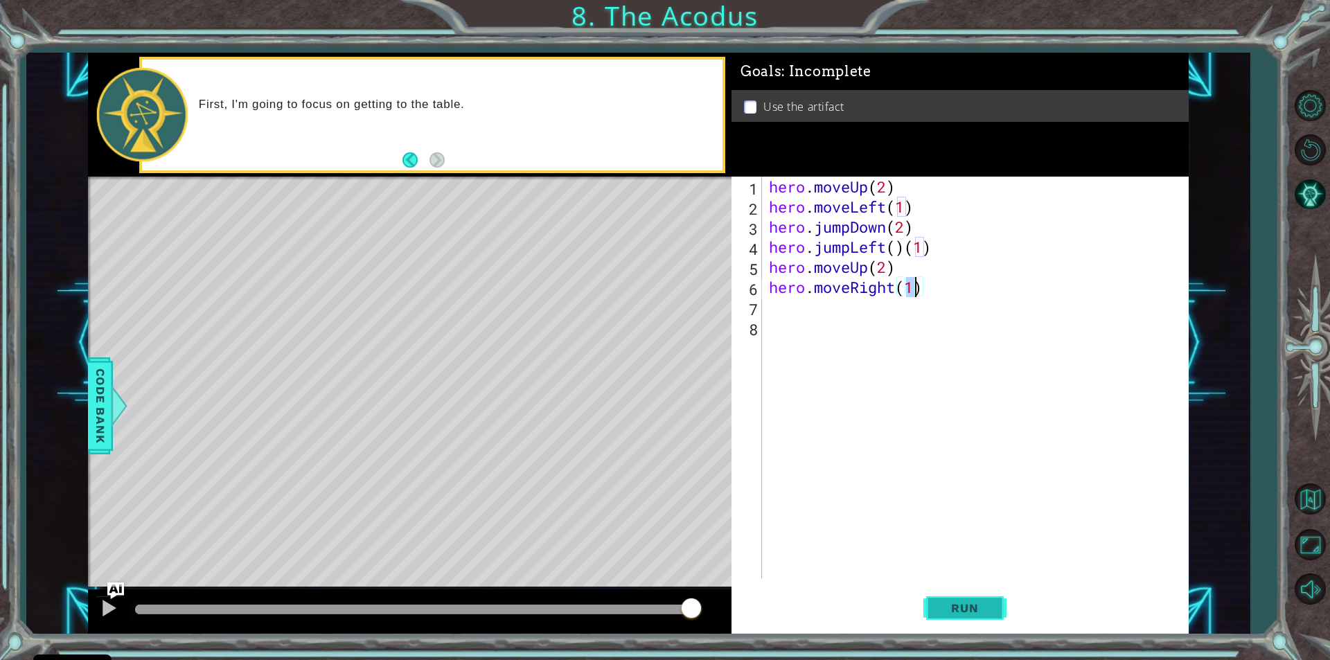
click at [940, 595] on button "Run" at bounding box center [965, 609] width 83 height 46
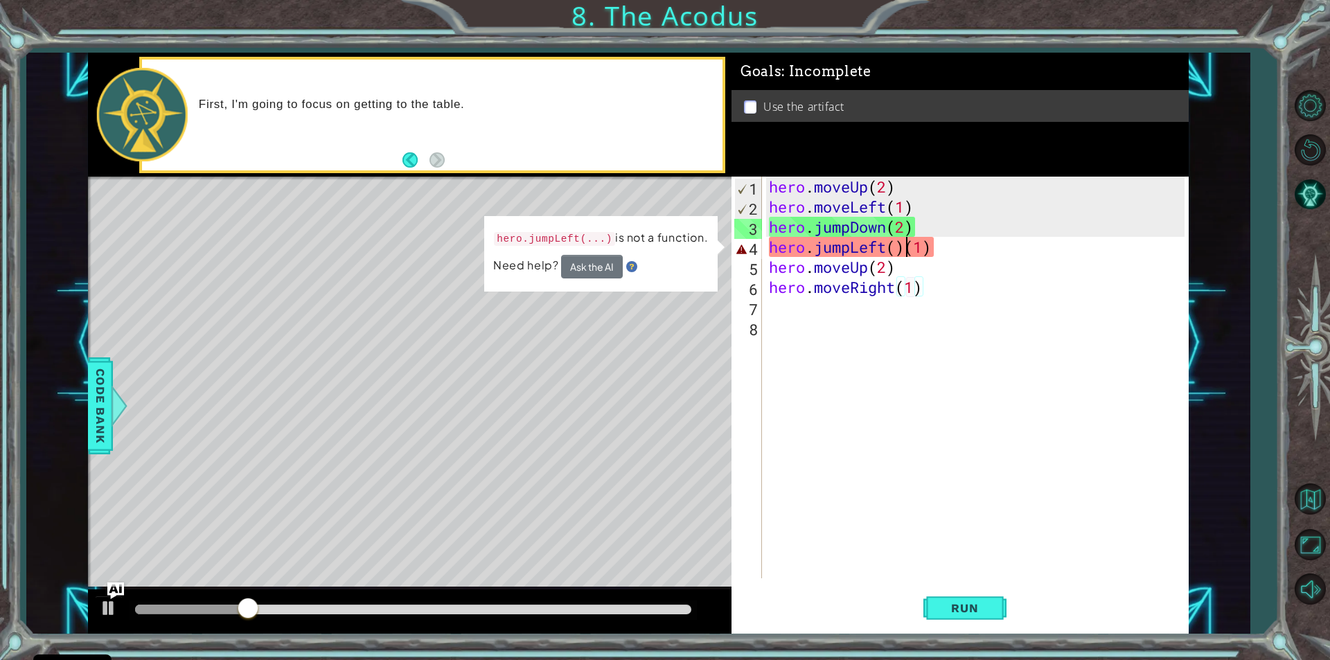
click at [908, 249] on div "hero . moveUp ( 2 ) hero . moveLeft ( 1 ) hero . jumpDown ( 2 ) hero . jumpLeft…" at bounding box center [978, 398] width 425 height 442
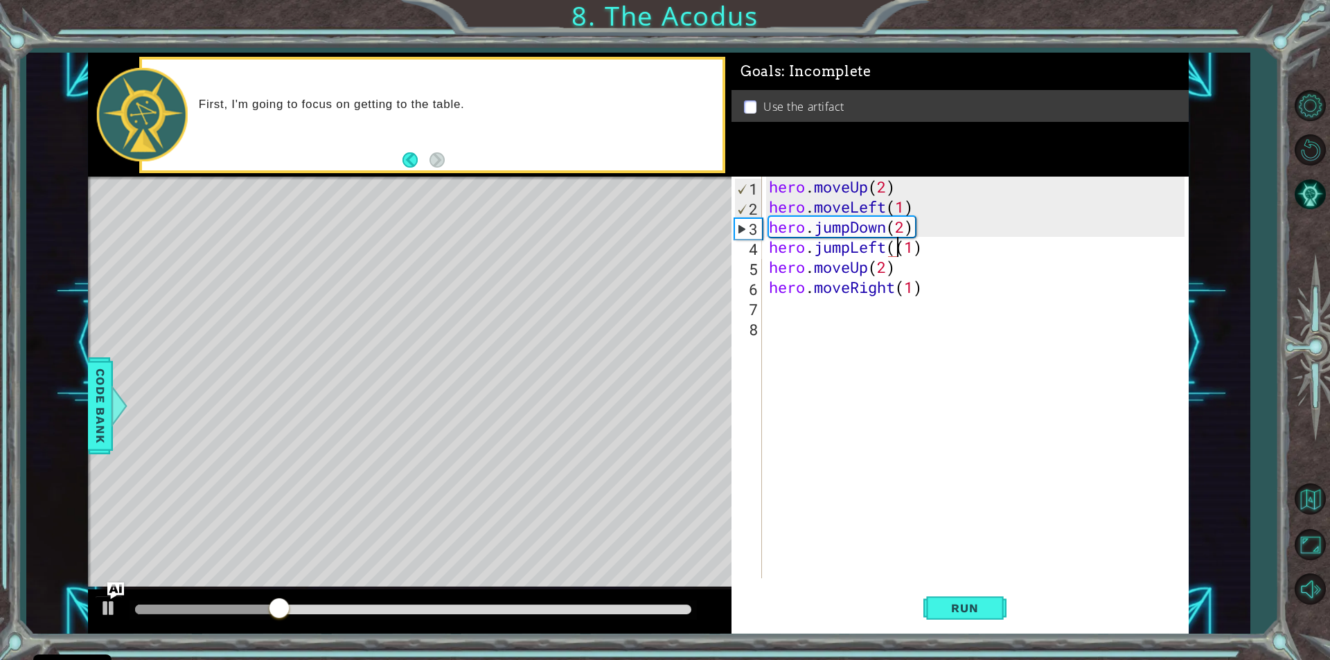
type textarea "hero.jumpLeft(1)"
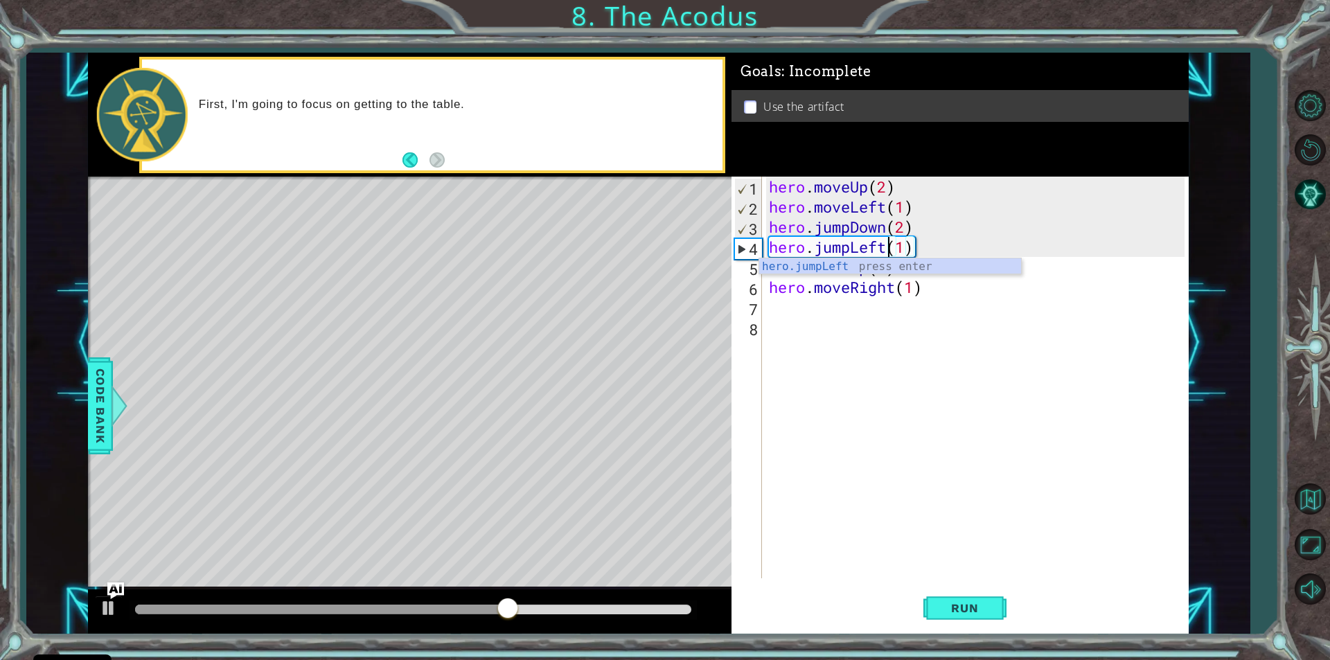
click at [918, 338] on div "hero . moveUp ( 2 ) hero . moveLeft ( 1 ) hero . jumpDown ( 2 ) hero . jumpLeft…" at bounding box center [978, 398] width 425 height 442
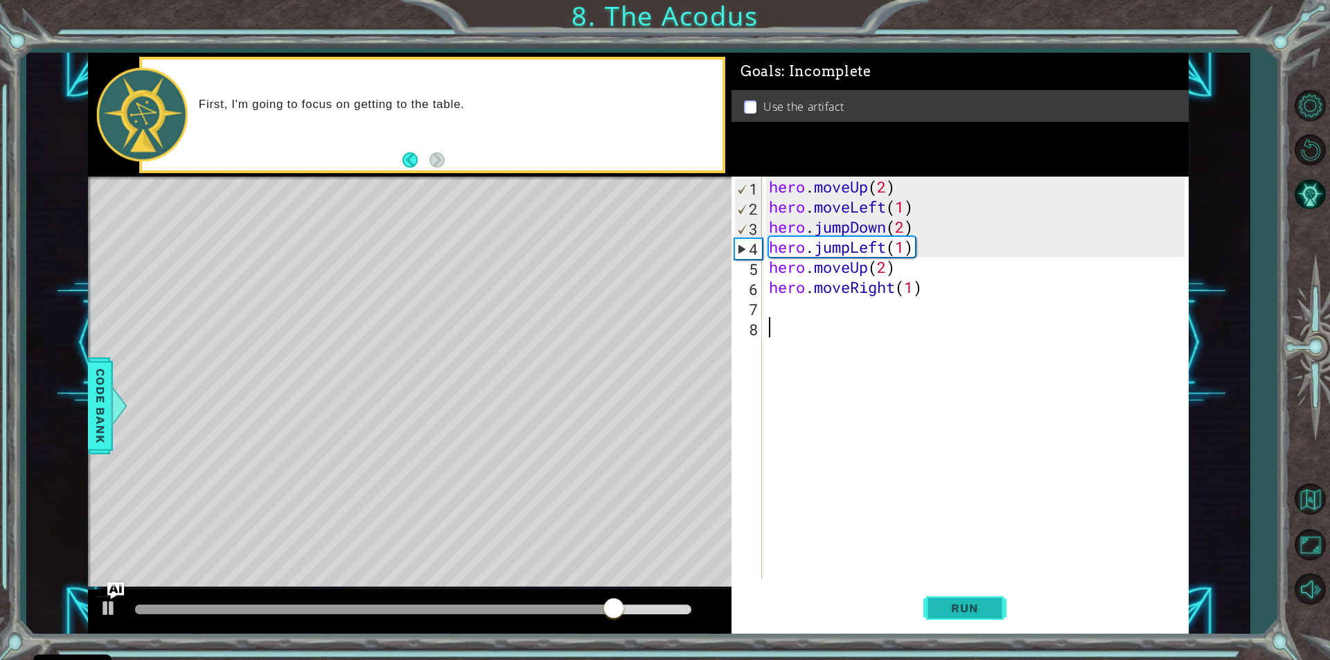
click at [938, 593] on button "Run" at bounding box center [965, 609] width 83 height 46
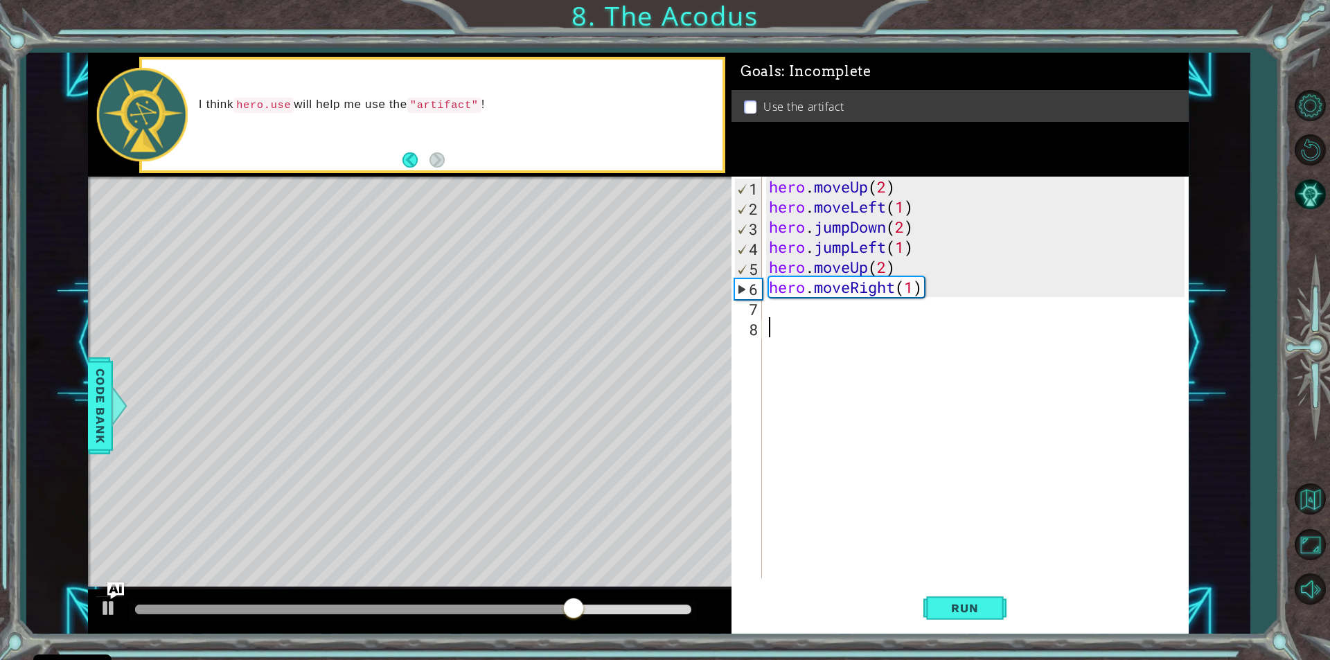
click at [771, 312] on div "hero . moveUp ( 2 ) hero . moveLeft ( 1 ) hero . jumpDown ( 2 ) hero . jumpLeft…" at bounding box center [978, 398] width 425 height 442
type textarea "A"
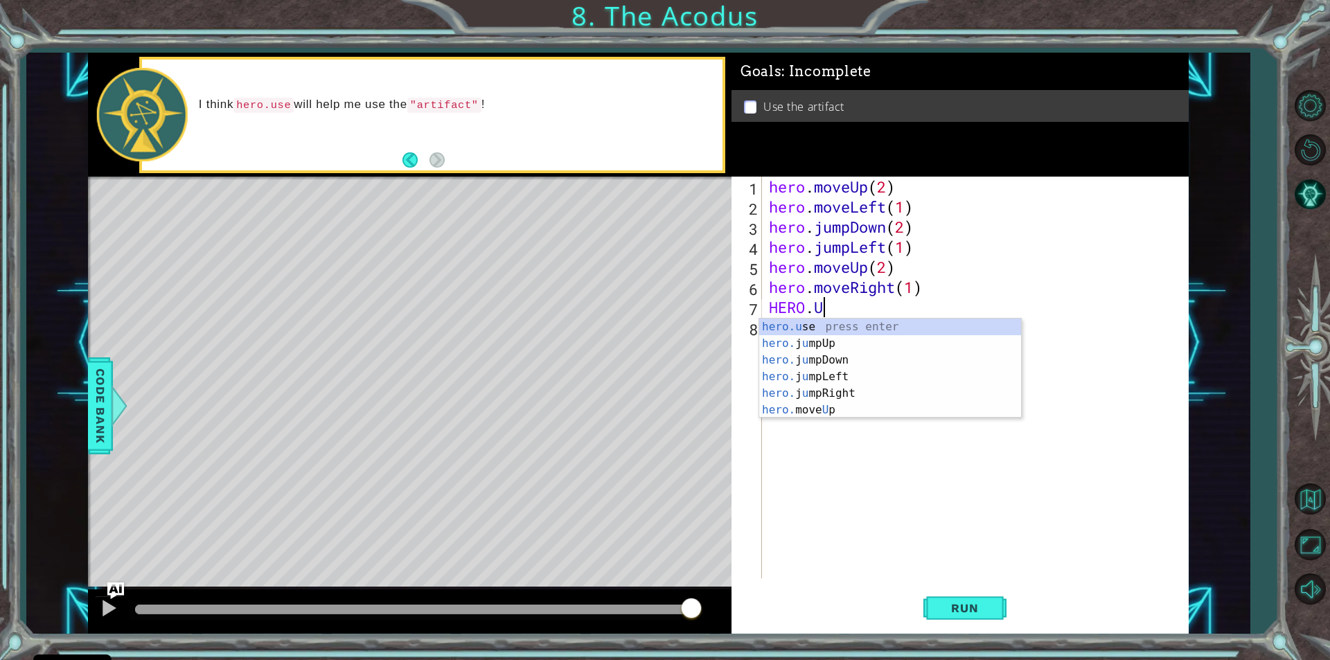
scroll to position [0, 2]
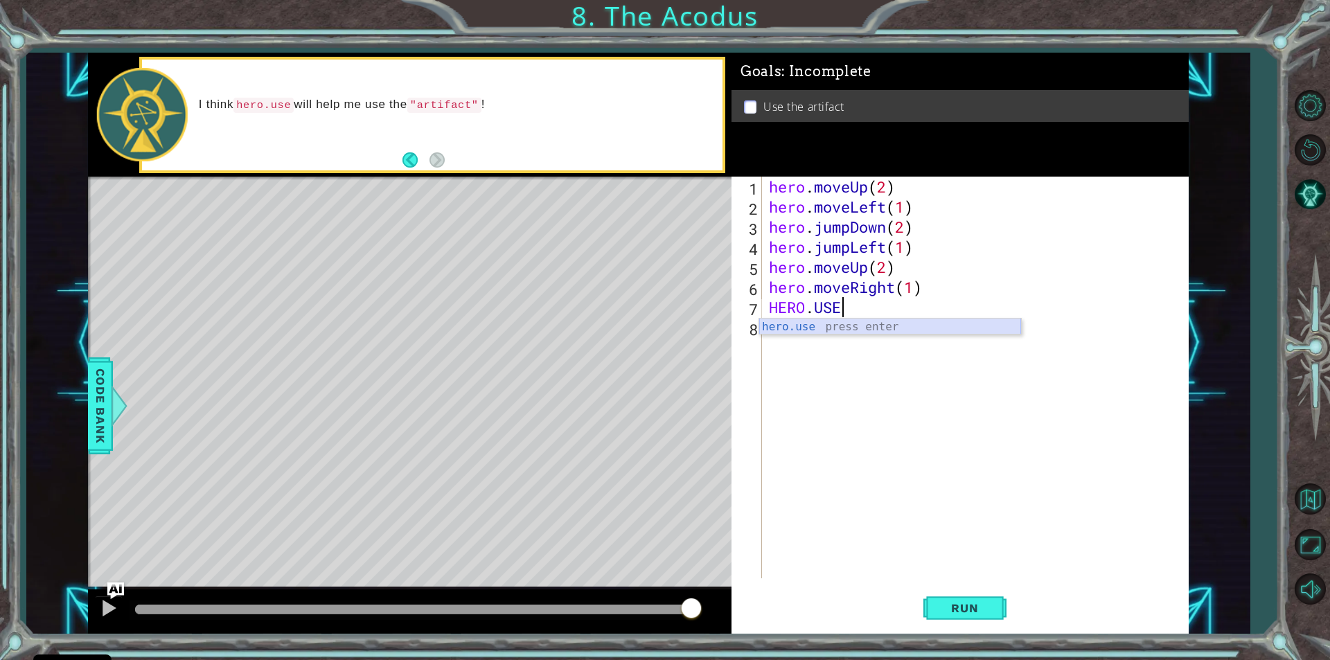
click at [805, 322] on div "hero.use press enter" at bounding box center [890, 344] width 262 height 50
type textarea "hero.use("artifact")"
click at [936, 602] on button "Run" at bounding box center [965, 609] width 83 height 46
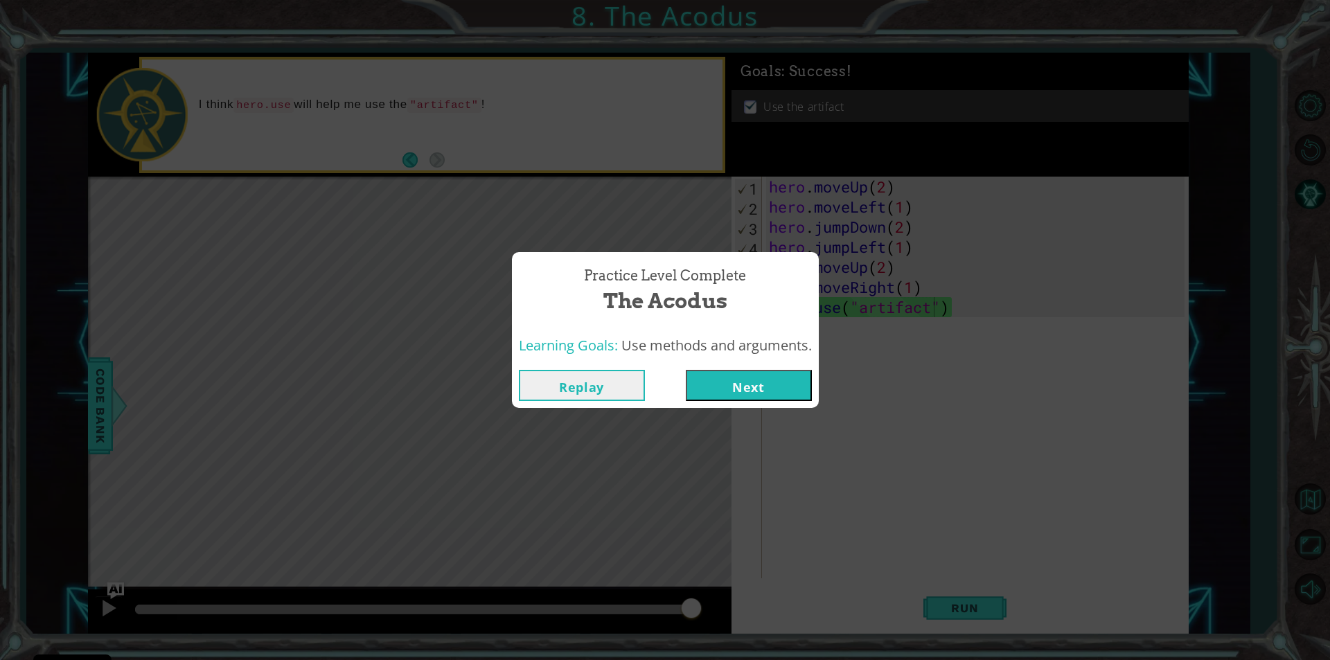
click at [714, 376] on button "Next" at bounding box center [749, 385] width 126 height 31
